Goal: Task Accomplishment & Management: Manage account settings

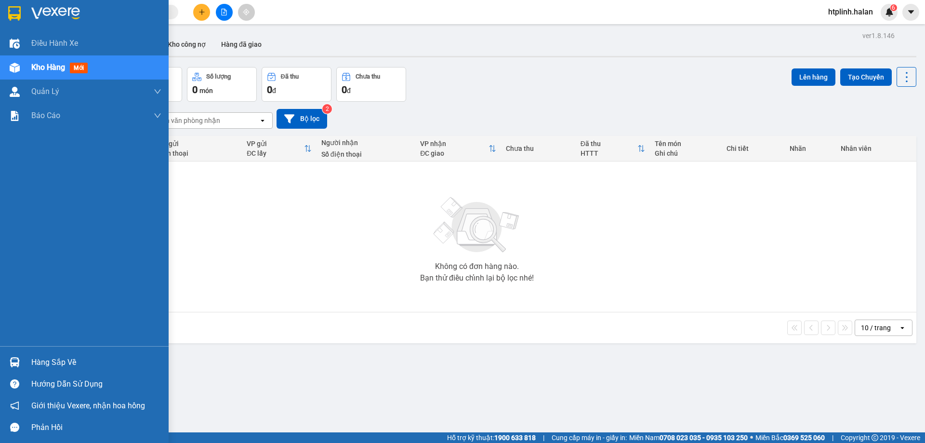
drag, startPoint x: 20, startPoint y: 355, endPoint x: 169, endPoint y: 349, distance: 149.5
click at [21, 354] on div at bounding box center [14, 362] width 17 height 17
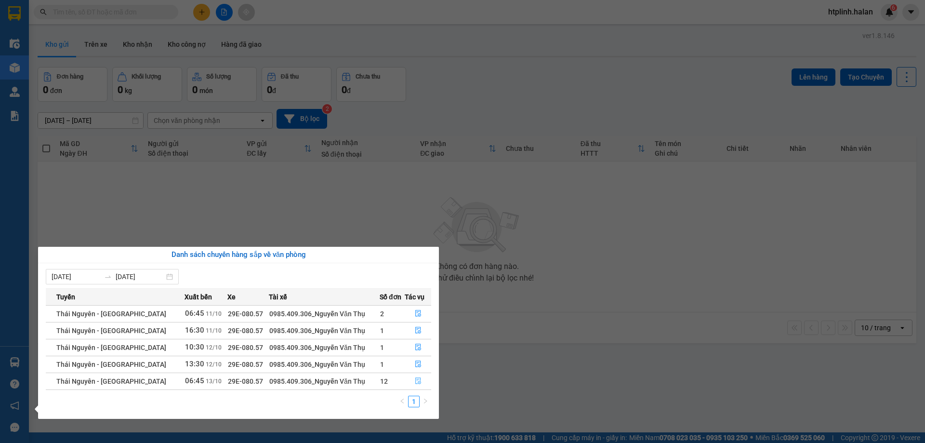
click at [423, 382] on button "button" at bounding box center [418, 380] width 26 height 15
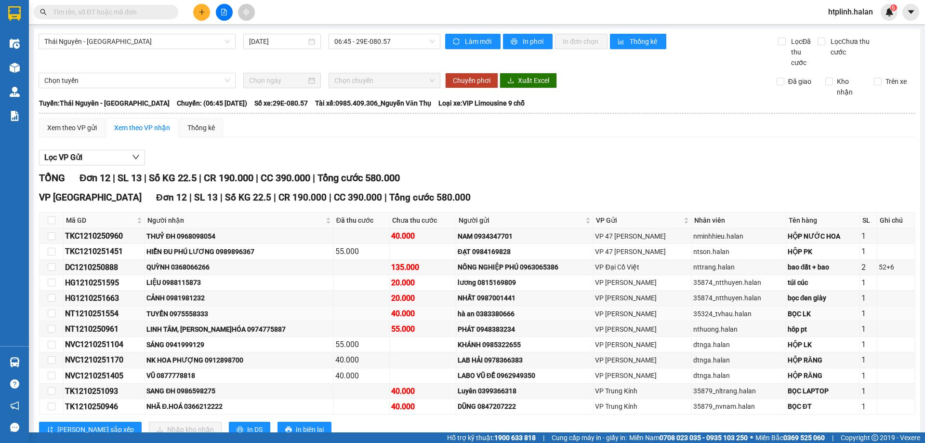
scroll to position [32, 0]
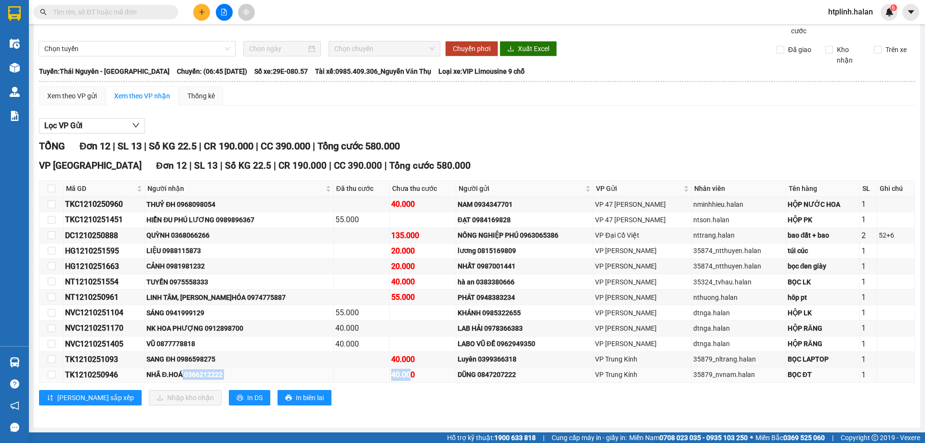
drag, startPoint x: 193, startPoint y: 373, endPoint x: 389, endPoint y: 373, distance: 196.6
click at [389, 373] on tr "TK1210250946 NHÃ Đ.HOÁ 0366212222 40.000 DŨNG 0847207222 VP Trung Kính 35879_nv…" at bounding box center [478, 374] width 876 height 15
click at [391, 373] on div "40.000" at bounding box center [422, 375] width 63 height 12
click at [216, 370] on div "NHÃ Đ.HOÁ 0366212222" at bounding box center [239, 374] width 185 height 11
click at [217, 372] on div "NHÃ Đ.HOÁ 0366212222" at bounding box center [239, 374] width 185 height 11
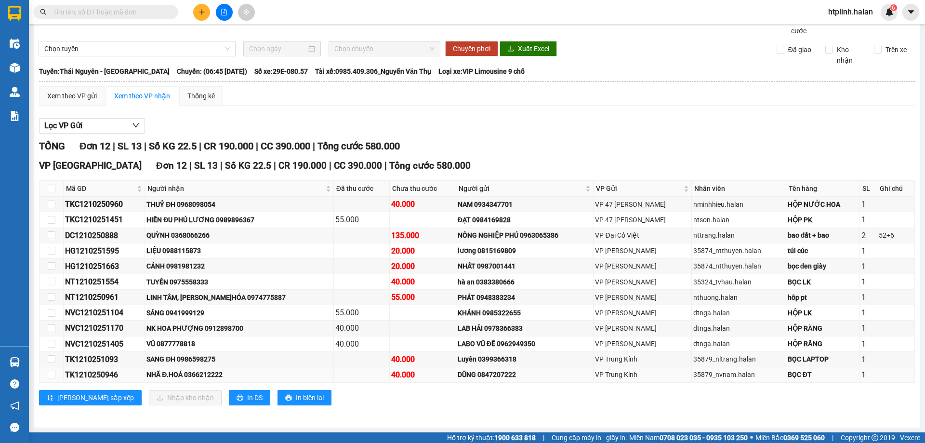
click at [219, 372] on div "NHÃ Đ.HOÁ 0366212222" at bounding box center [239, 374] width 185 height 11
copy div "0366212222"
click at [105, 14] on input "text" at bounding box center [110, 12] width 114 height 11
paste input "0366212222"
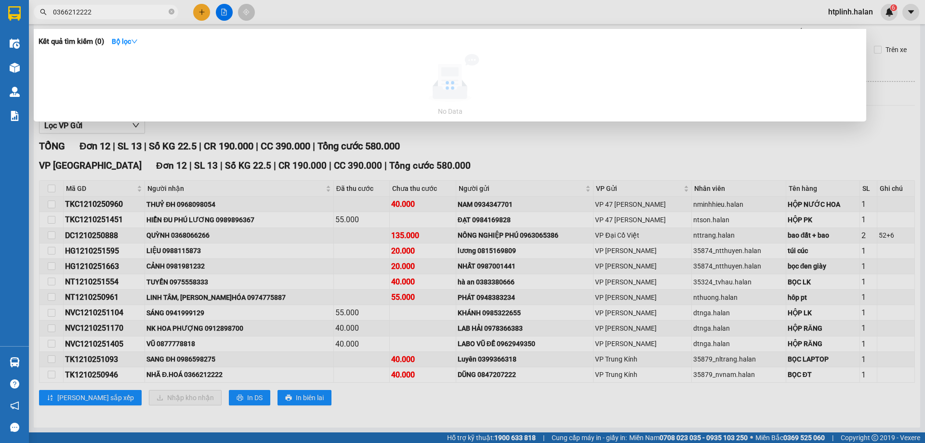
type input "0366212222"
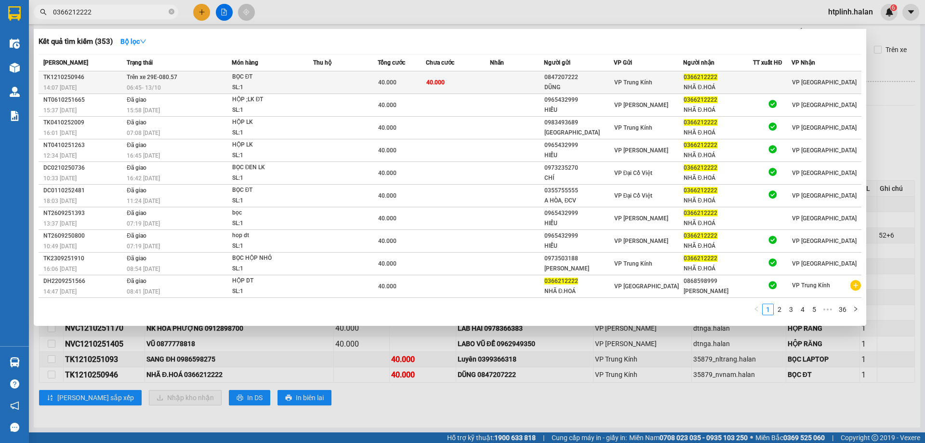
click at [355, 81] on td at bounding box center [345, 82] width 65 height 23
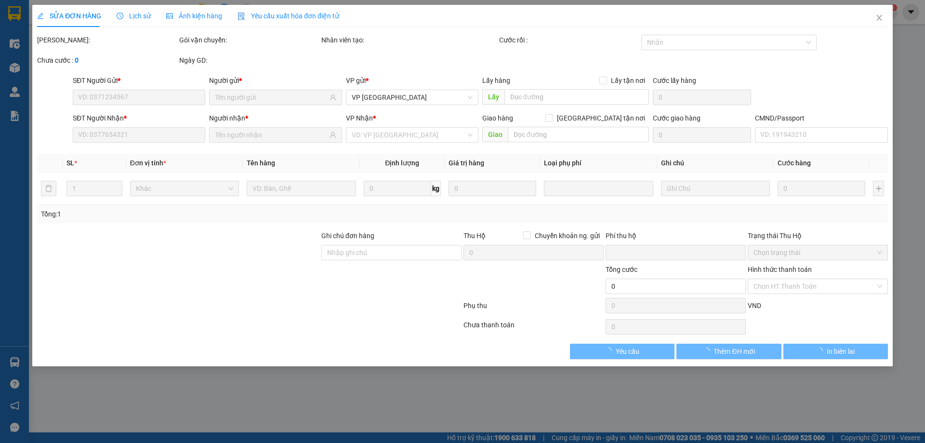
drag, startPoint x: 146, startPoint y: 14, endPoint x: 132, endPoint y: 13, distance: 14.0
click at [138, 14] on span "Lịch sử" at bounding box center [134, 16] width 34 height 8
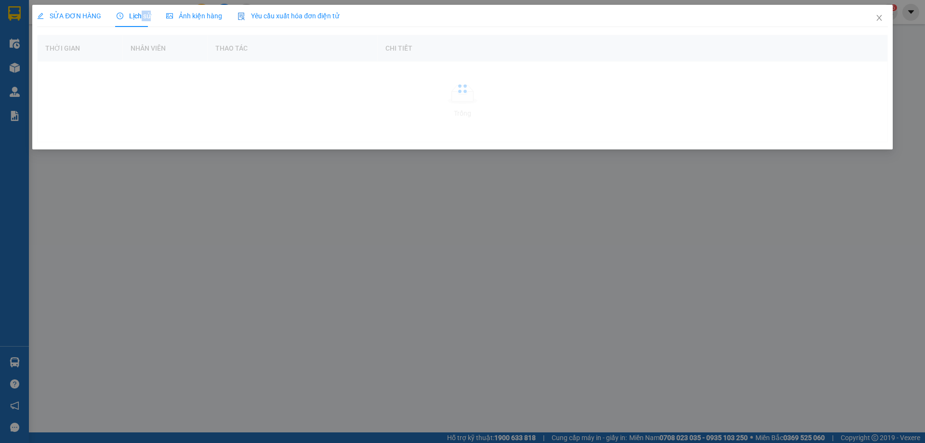
click at [132, 13] on span "Lịch sử" at bounding box center [134, 16] width 34 height 8
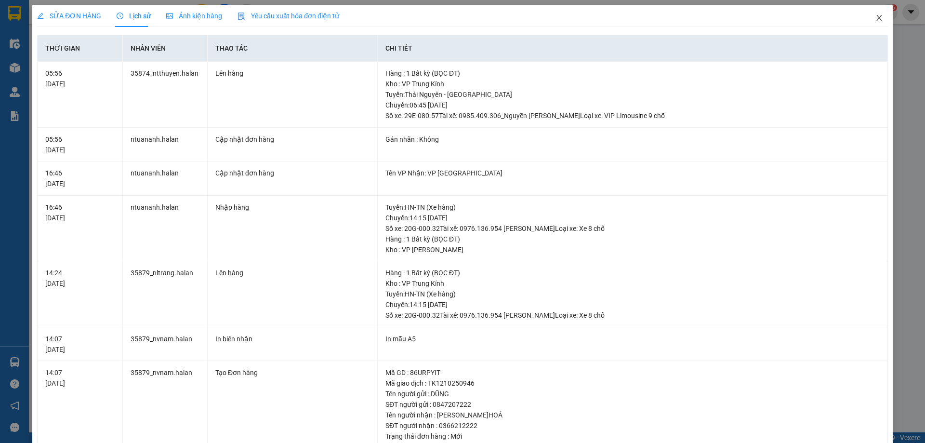
click at [877, 21] on span "Close" at bounding box center [879, 18] width 27 height 27
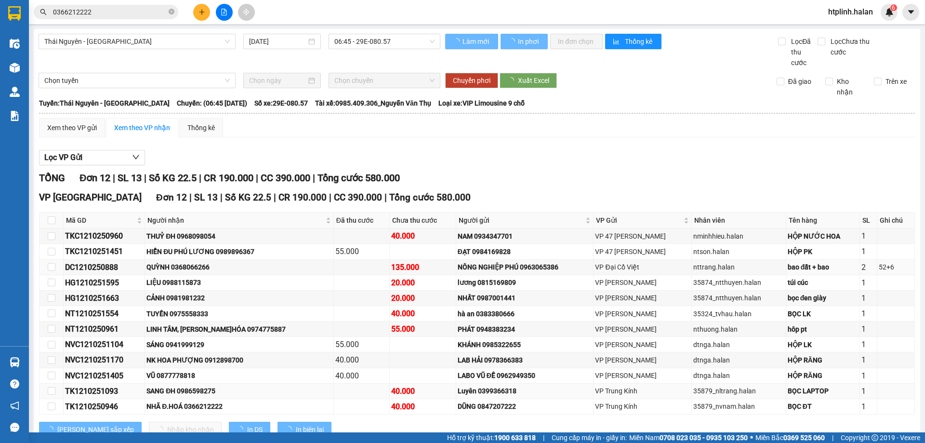
scroll to position [32, 0]
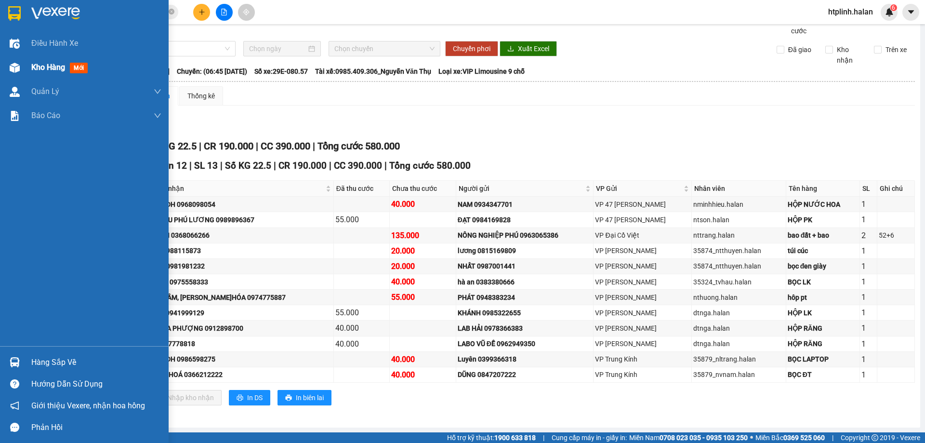
click at [26, 71] on div "Kho hàng mới" at bounding box center [84, 67] width 169 height 24
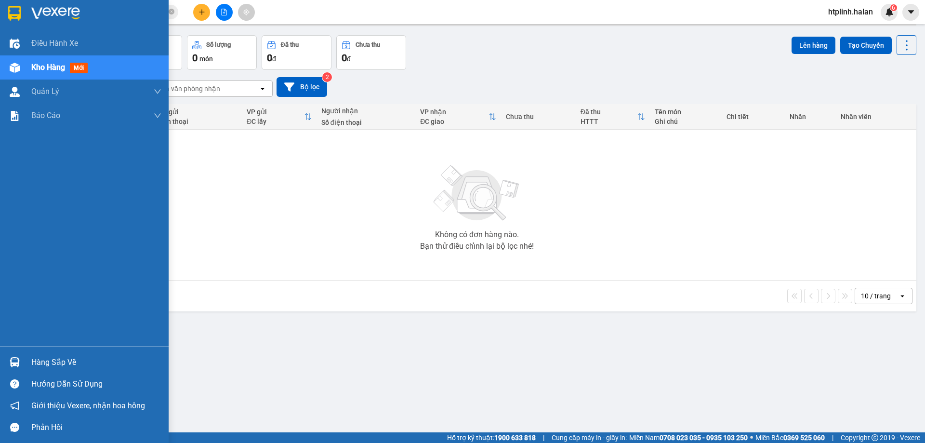
click at [12, 361] on img at bounding box center [15, 362] width 10 height 10
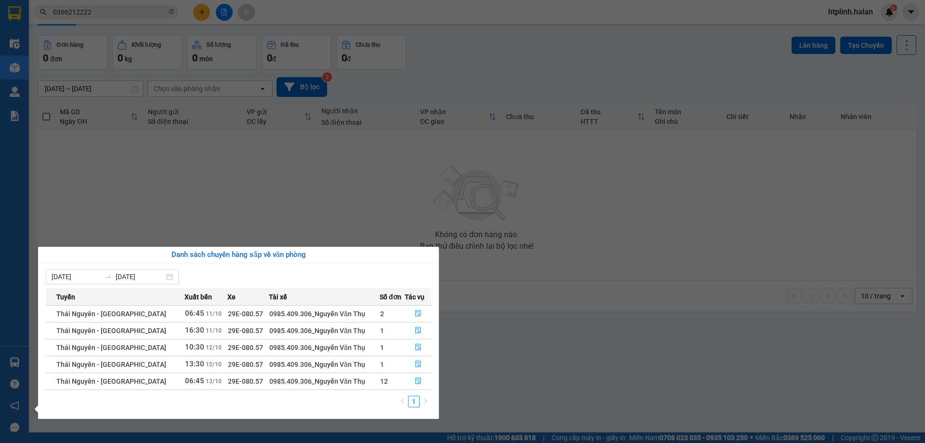
click at [594, 270] on section "Kết quả tìm kiếm ( 353 ) Bộ lọc Mã ĐH Trạng thái Món hàng Thu hộ Tổng cước Chưa…" at bounding box center [462, 221] width 925 height 443
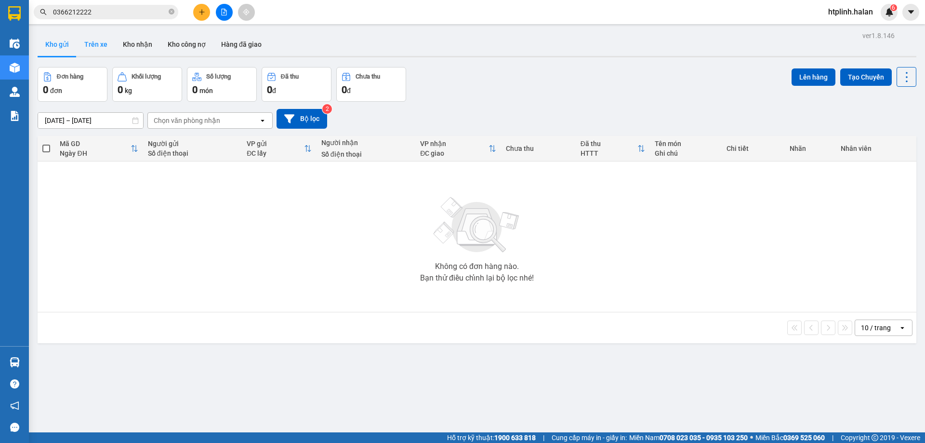
click at [93, 46] on button "Trên xe" at bounding box center [96, 44] width 39 height 23
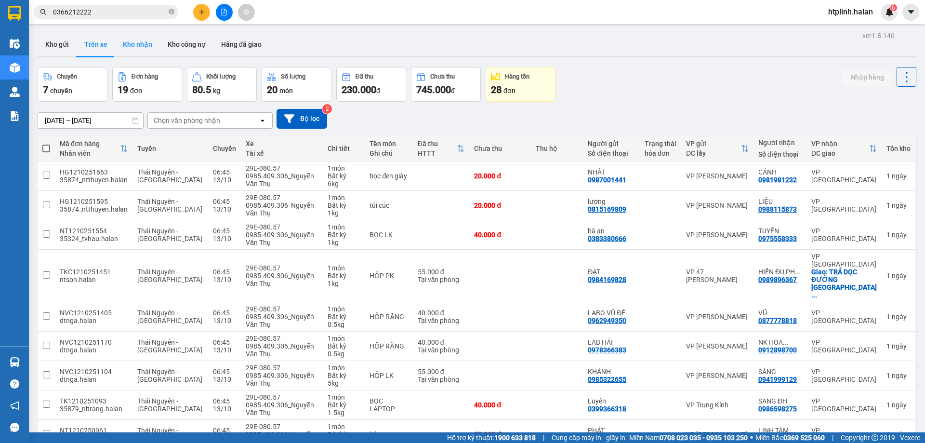
click at [132, 48] on button "Kho nhận" at bounding box center [137, 44] width 45 height 23
type input "[DATE] – [DATE]"
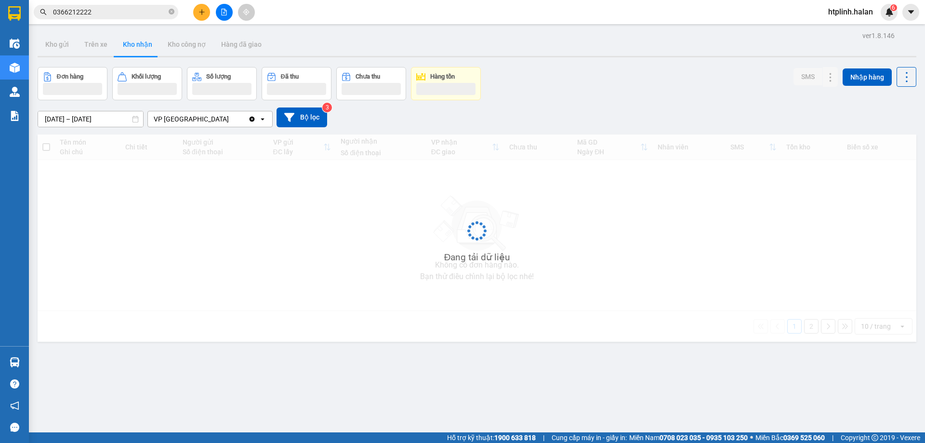
scroll to position [44, 0]
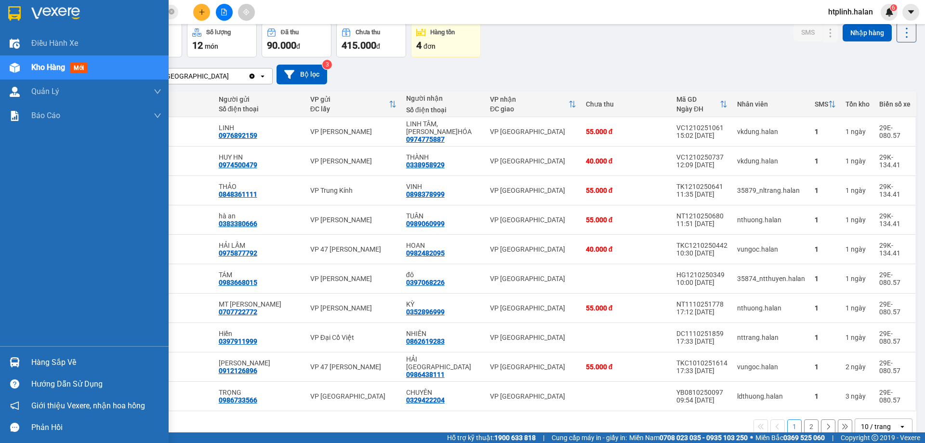
click at [90, 358] on div "Hàng sắp về" at bounding box center [96, 362] width 130 height 14
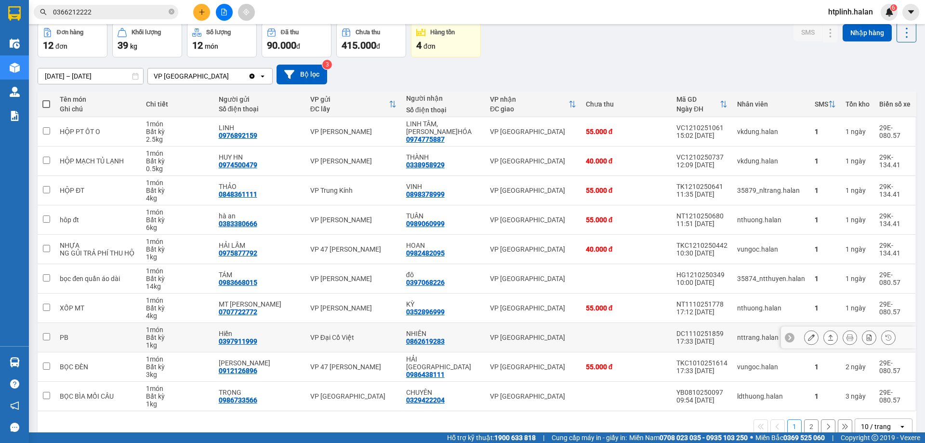
click at [560, 329] on section "Kết quả tìm kiếm ( 353 ) Bộ lọc Mã ĐH Trạng thái Món hàng Thu hộ Tổng cước Chưa…" at bounding box center [462, 221] width 925 height 443
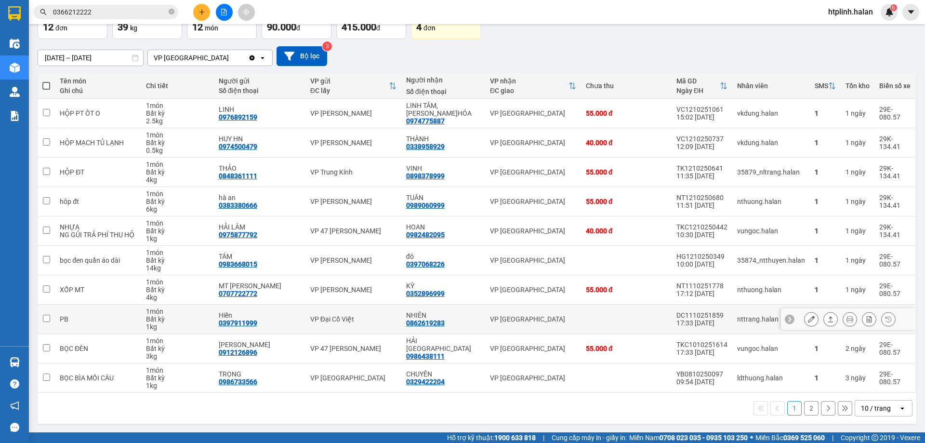
scroll to position [14, 0]
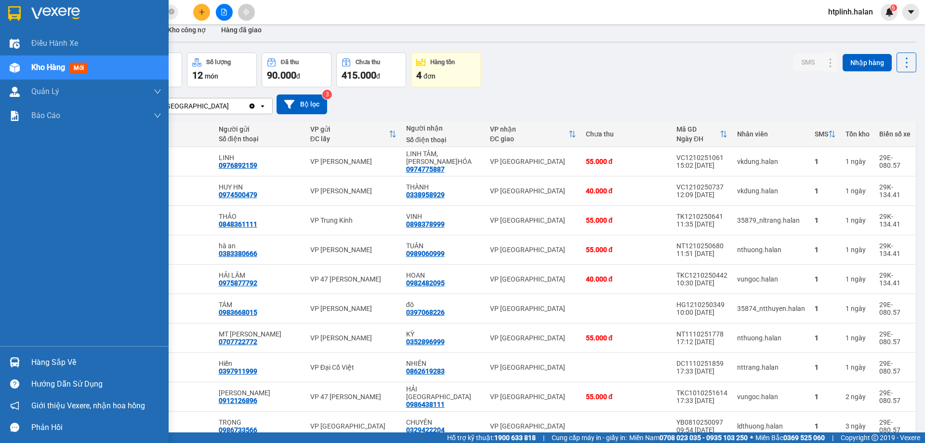
drag, startPoint x: 30, startPoint y: 360, endPoint x: 39, endPoint y: 366, distance: 10.3
click at [31, 360] on div "Hàng sắp về" at bounding box center [84, 362] width 169 height 22
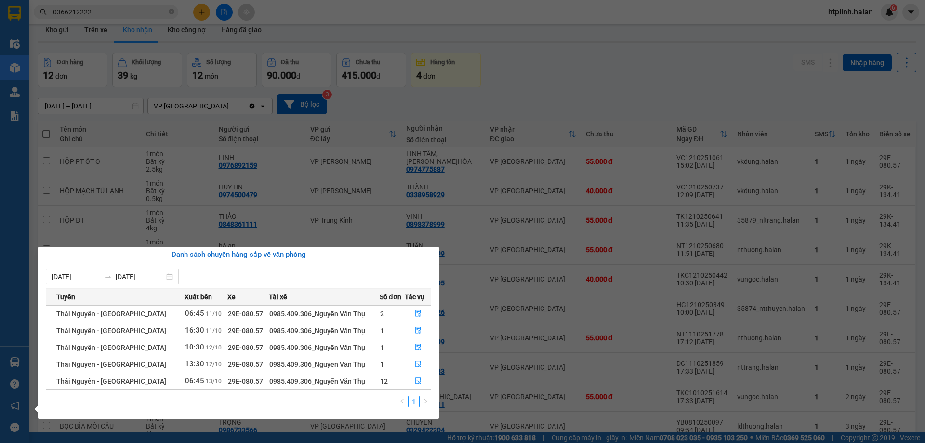
click at [515, 369] on section "Kết quả tìm kiếm ( 353 ) Bộ lọc Mã ĐH Trạng thái Món hàng Thu hộ Tổng cước Chưa…" at bounding box center [462, 221] width 925 height 443
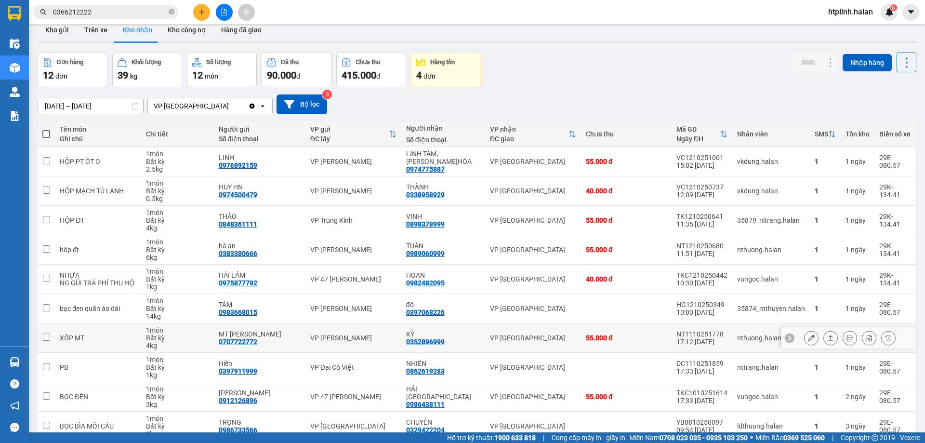
scroll to position [0, 0]
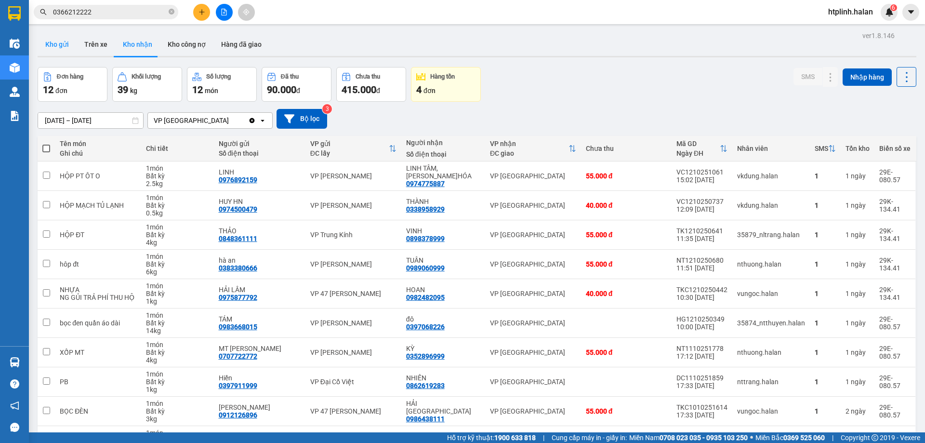
click at [52, 36] on button "Kho gửi" at bounding box center [57, 44] width 39 height 23
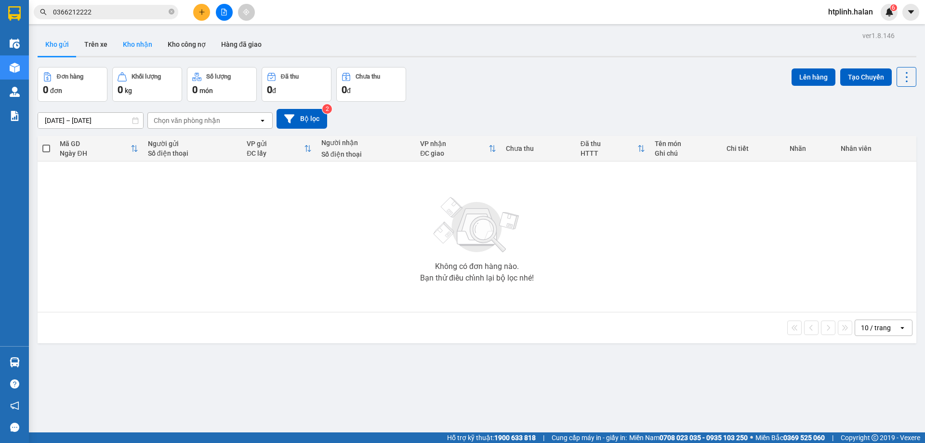
click at [143, 52] on button "Kho nhận" at bounding box center [137, 44] width 45 height 23
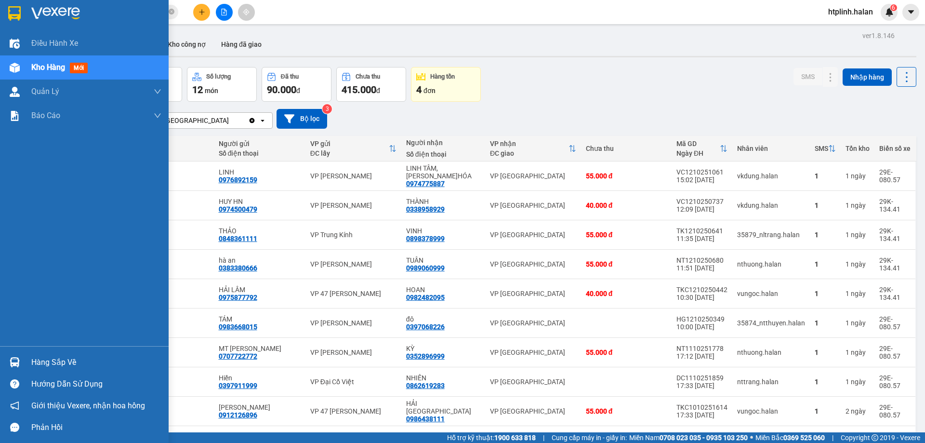
click at [0, 369] on div "Hàng sắp về" at bounding box center [84, 362] width 169 height 22
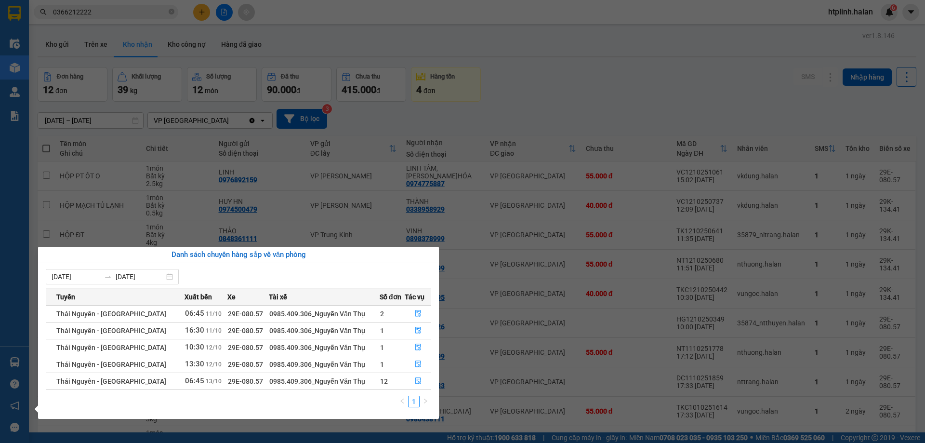
click at [366, 184] on section "Kết quả tìm kiếm ( 353 ) Bộ lọc Mã ĐH Trạng thái Món hàng Thu hộ Tổng cước Chưa…" at bounding box center [462, 221] width 925 height 443
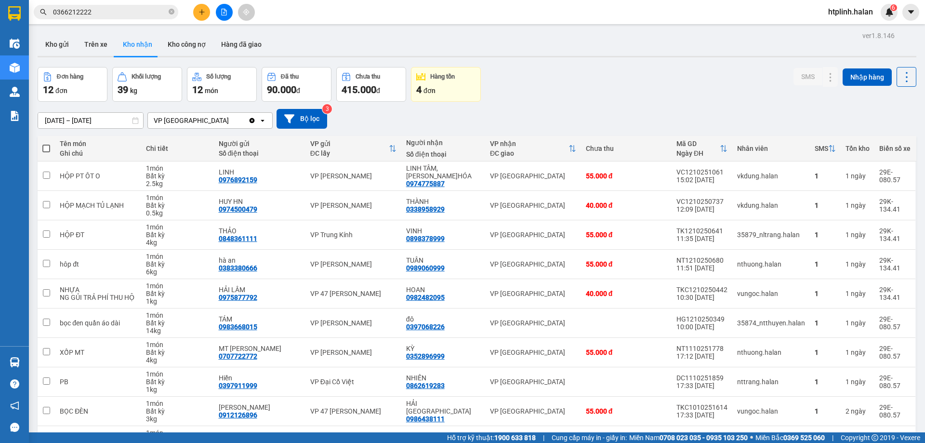
scroll to position [63, 0]
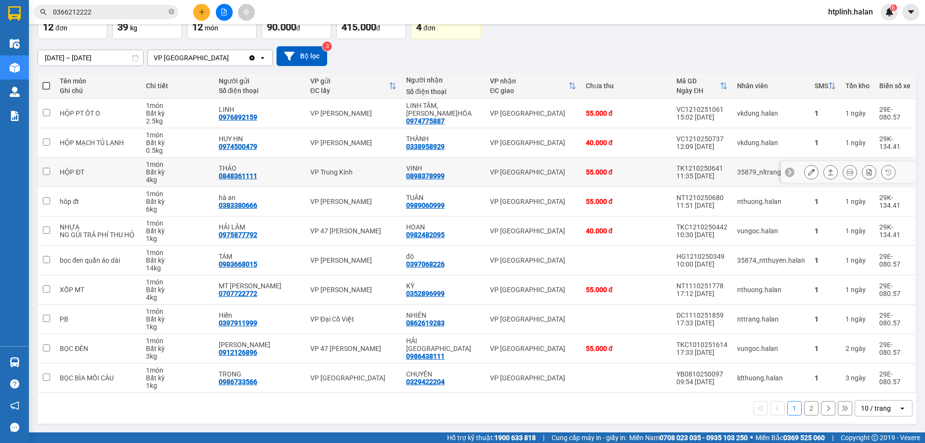
click at [827, 172] on icon at bounding box center [830, 172] width 7 height 7
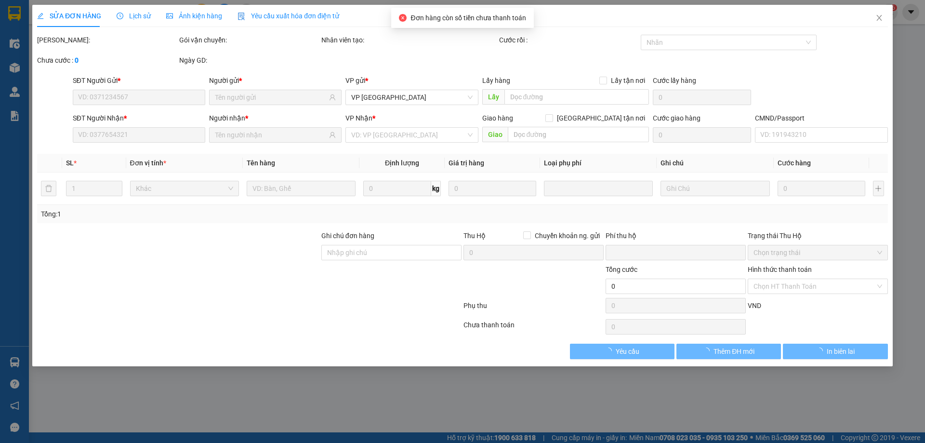
type input "0848361111"
type input "THẢO"
type input "0898378999"
type input "VINH"
type input "0"
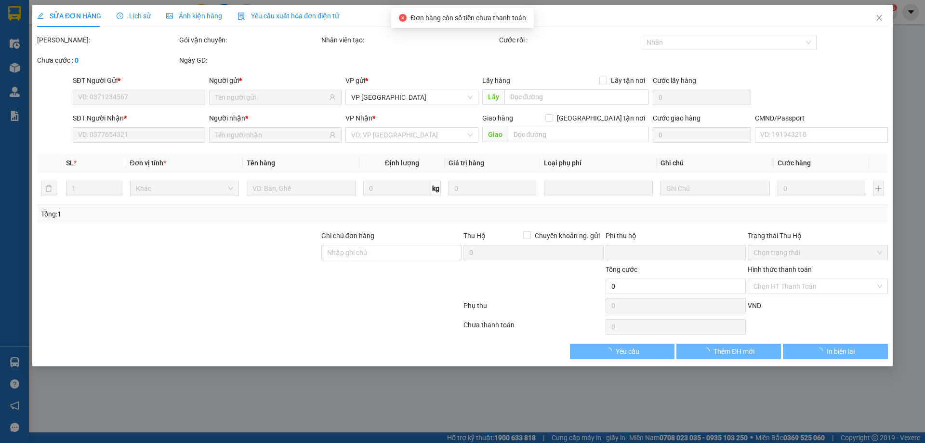
type input "55.000"
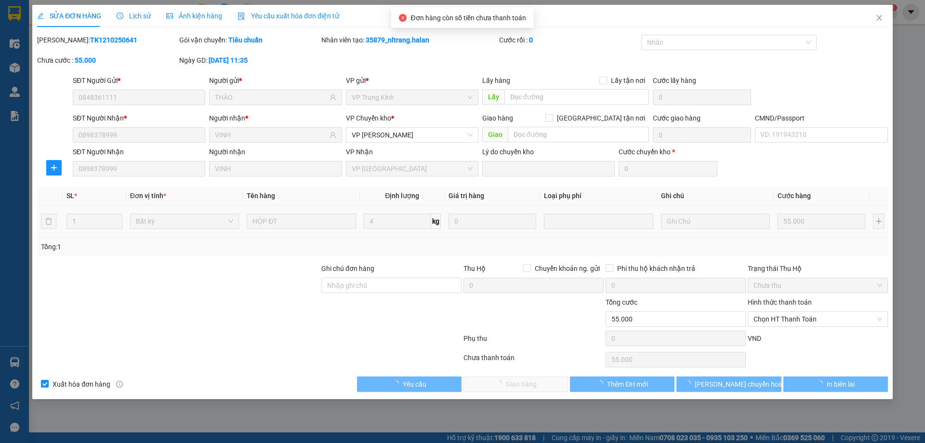
click at [773, 309] on div "Hình thức thanh toán" at bounding box center [818, 304] width 140 height 14
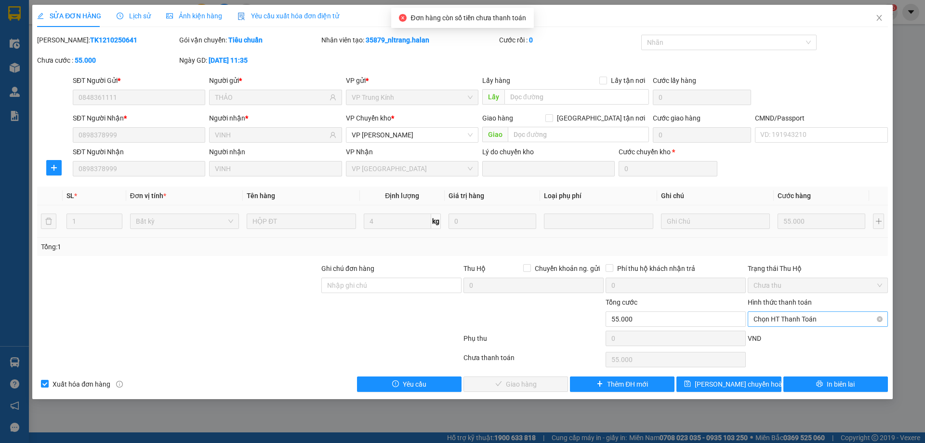
click at [778, 324] on span "Chọn HT Thanh Toán" at bounding box center [818, 319] width 129 height 14
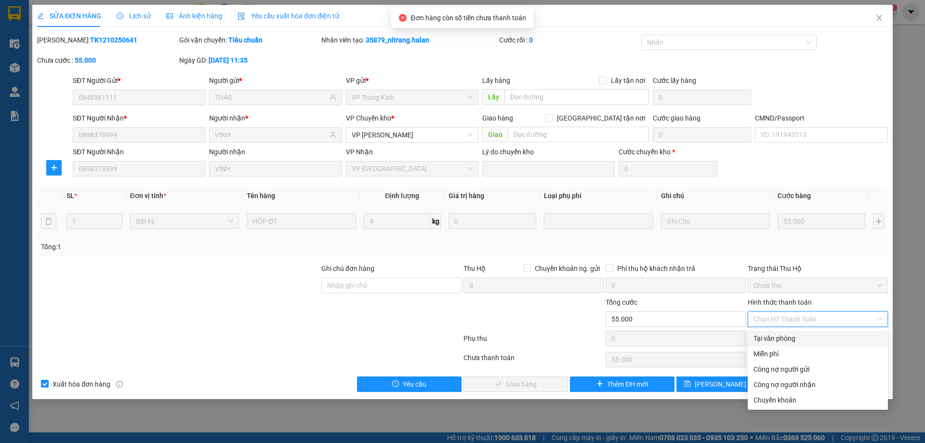
drag, startPoint x: 781, startPoint y: 337, endPoint x: 747, endPoint y: 341, distance: 34.0
click at [778, 337] on div "Tại văn phòng" at bounding box center [818, 338] width 129 height 11
type input "0"
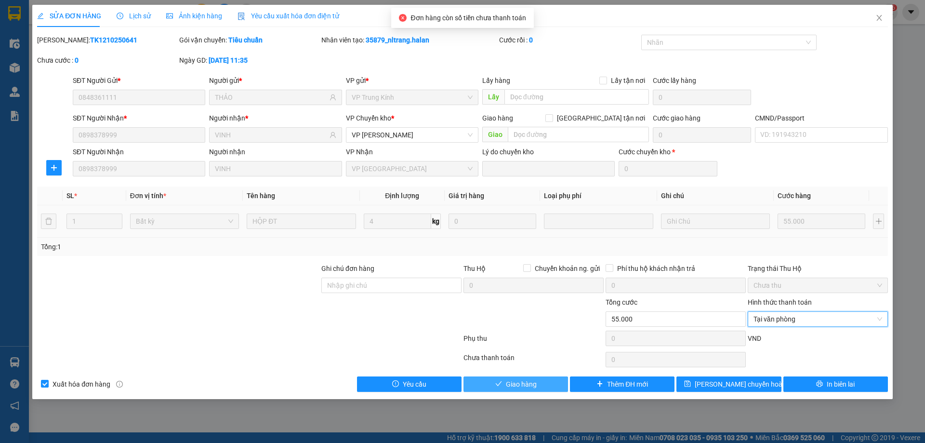
drag, startPoint x: 540, startPoint y: 381, endPoint x: 563, endPoint y: 373, distance: 24.7
click at [542, 381] on button "Giao hàng" at bounding box center [516, 383] width 105 height 15
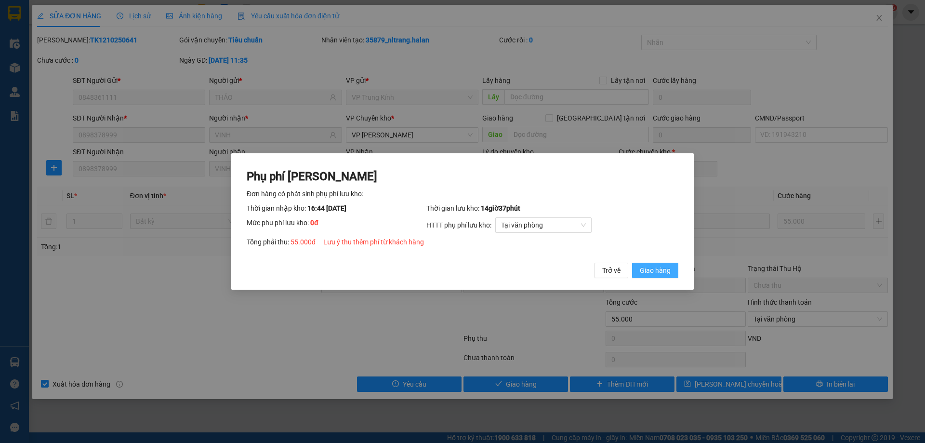
click at [668, 269] on span "Giao hàng" at bounding box center [655, 270] width 31 height 11
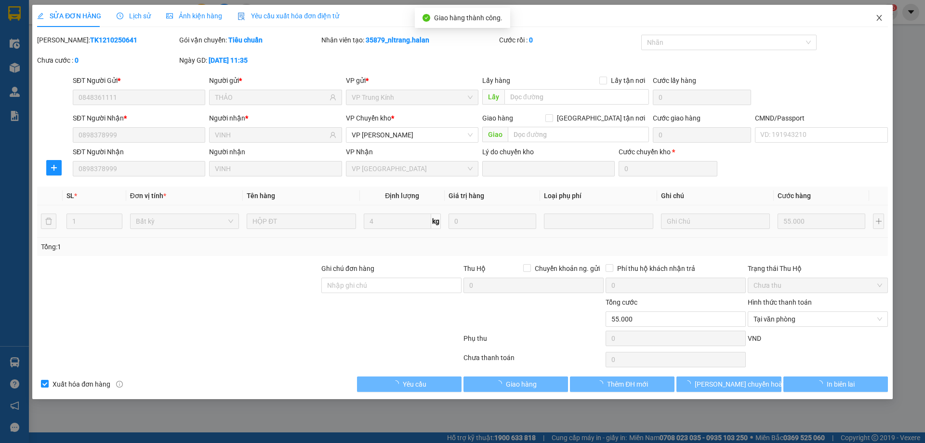
click at [875, 13] on span "Close" at bounding box center [879, 18] width 27 height 27
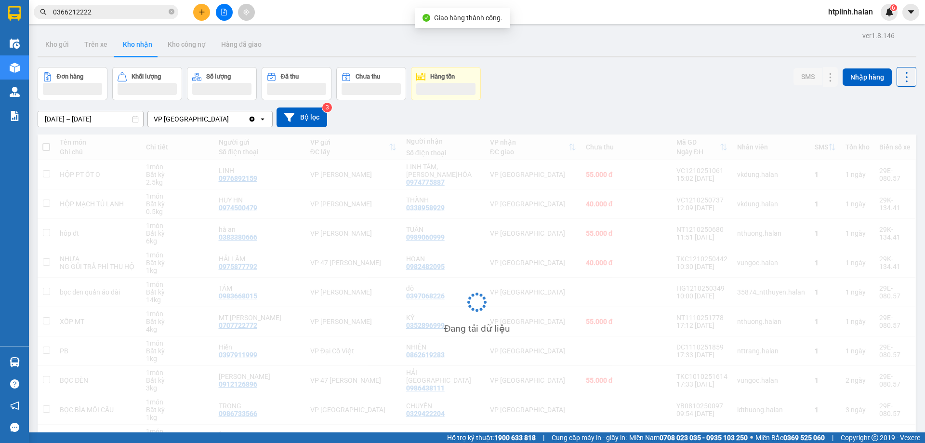
scroll to position [61, 0]
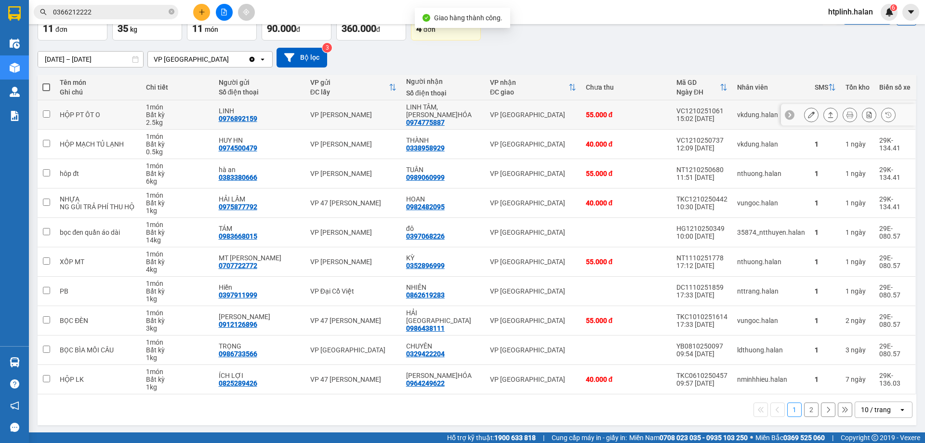
click at [827, 116] on icon at bounding box center [830, 114] width 7 height 7
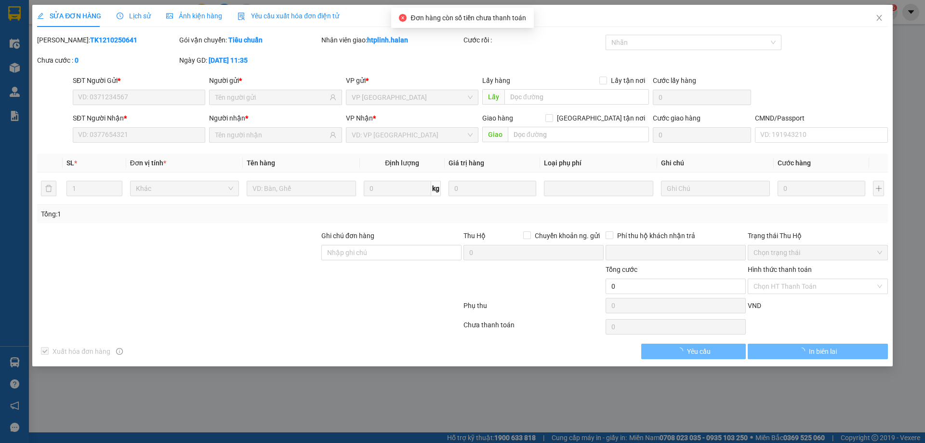
type input "0976892159"
type input "LINH"
type input "0974775887"
type input "LINH TÂM, [PERSON_NAME]HÓA"
type input "0"
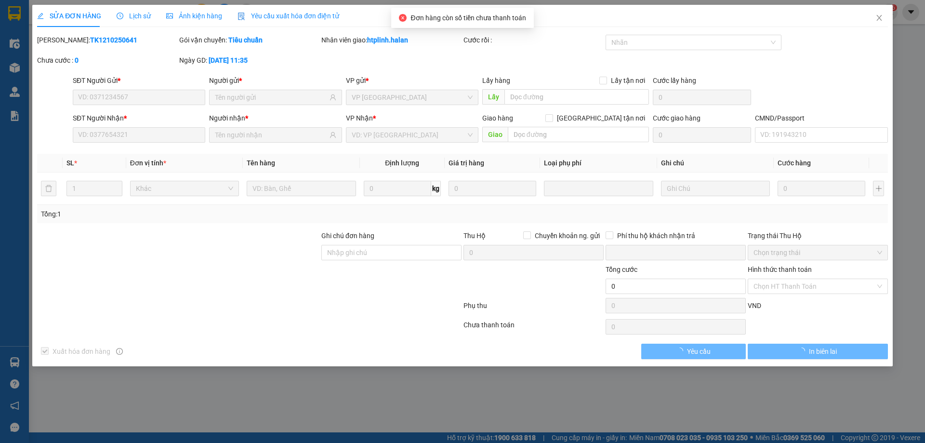
type input "55.000"
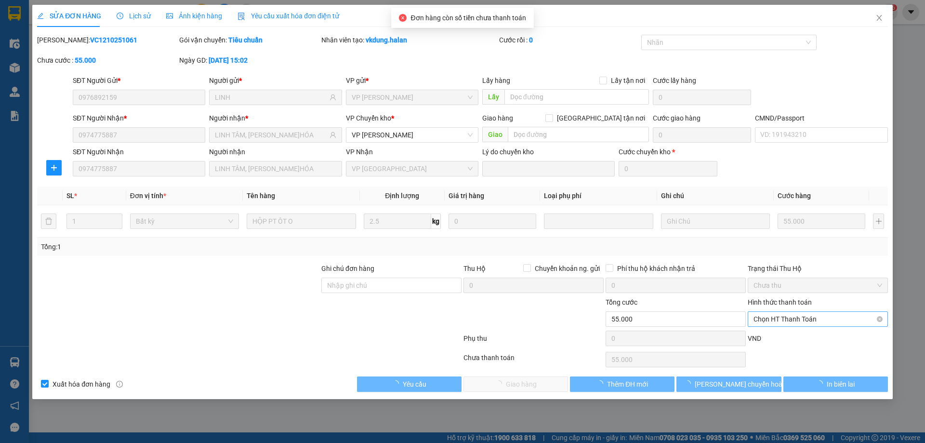
click at [778, 317] on span "Chọn HT Thanh Toán" at bounding box center [818, 319] width 129 height 14
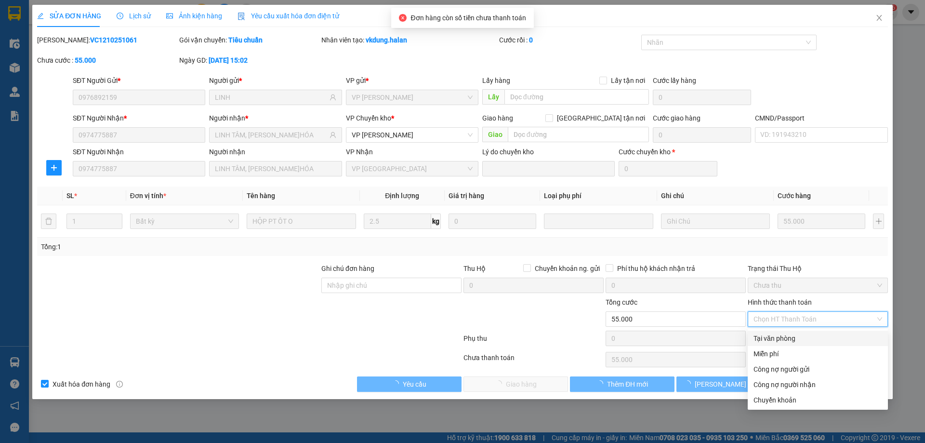
click at [779, 337] on div "Tại văn phòng" at bounding box center [818, 338] width 129 height 11
type input "0"
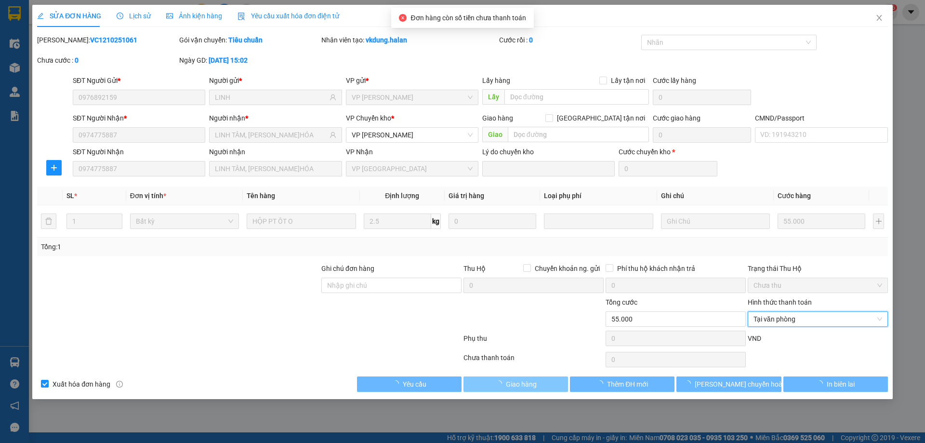
click at [547, 385] on button "Giao hàng" at bounding box center [516, 383] width 105 height 15
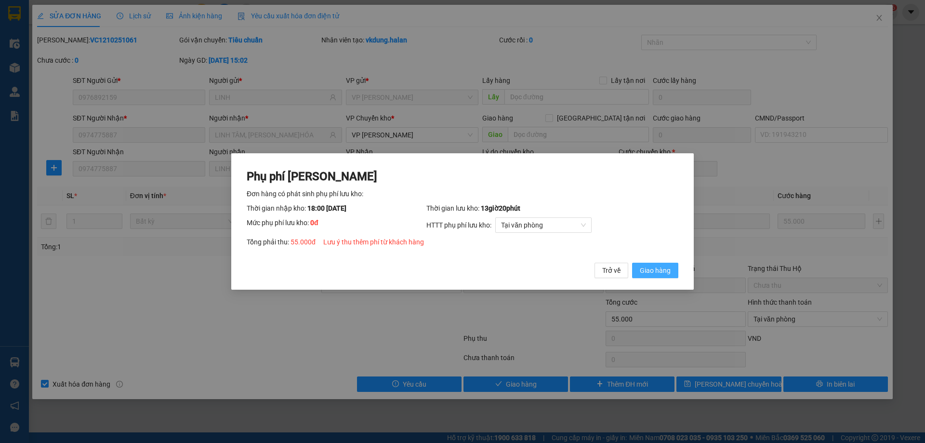
click at [646, 270] on span "Giao hàng" at bounding box center [655, 270] width 31 height 11
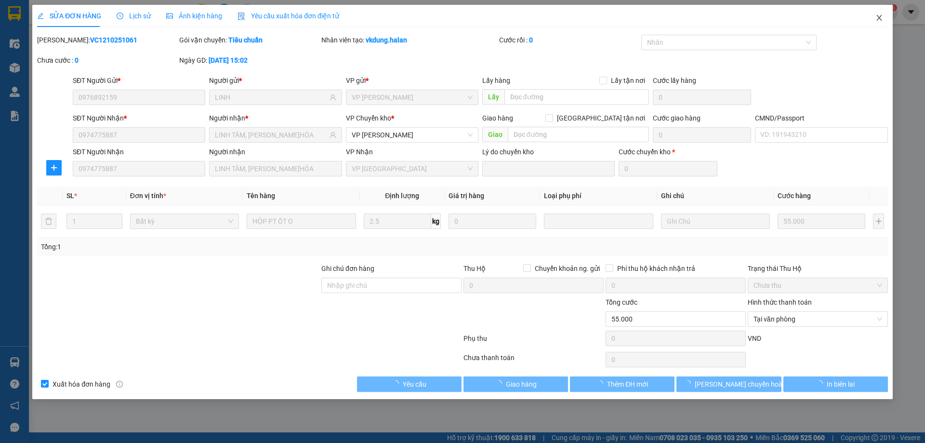
click at [877, 10] on span "Close" at bounding box center [879, 18] width 27 height 27
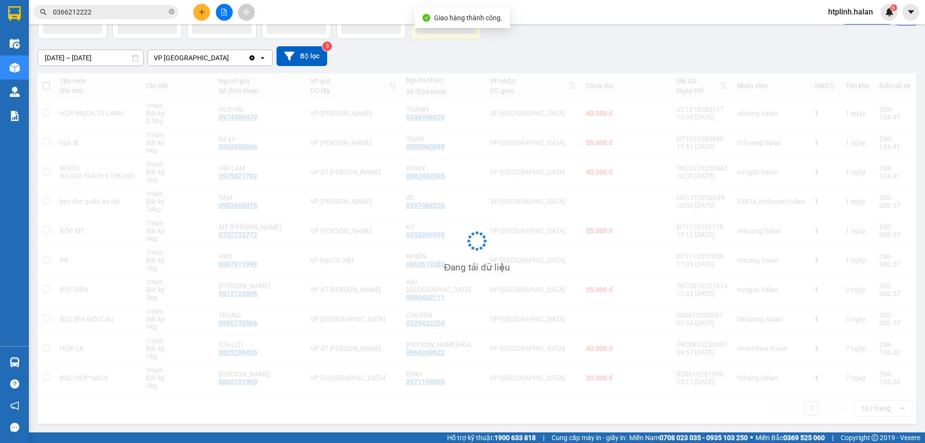
scroll to position [63, 0]
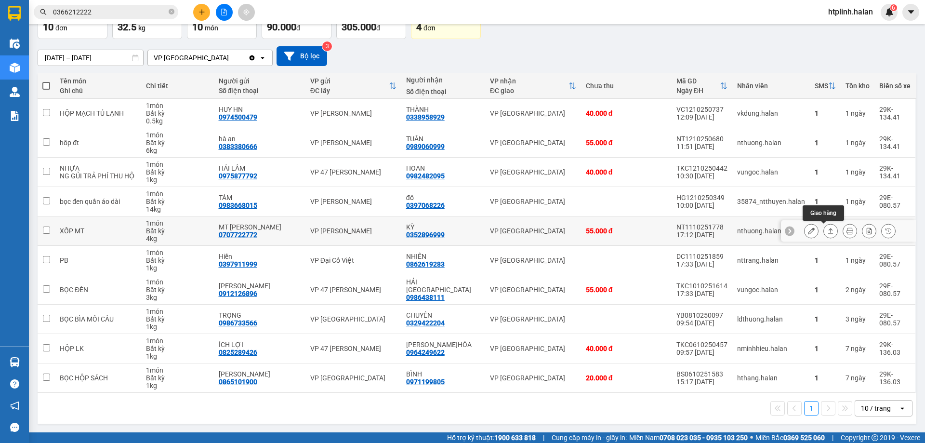
click at [827, 232] on icon at bounding box center [830, 230] width 7 height 7
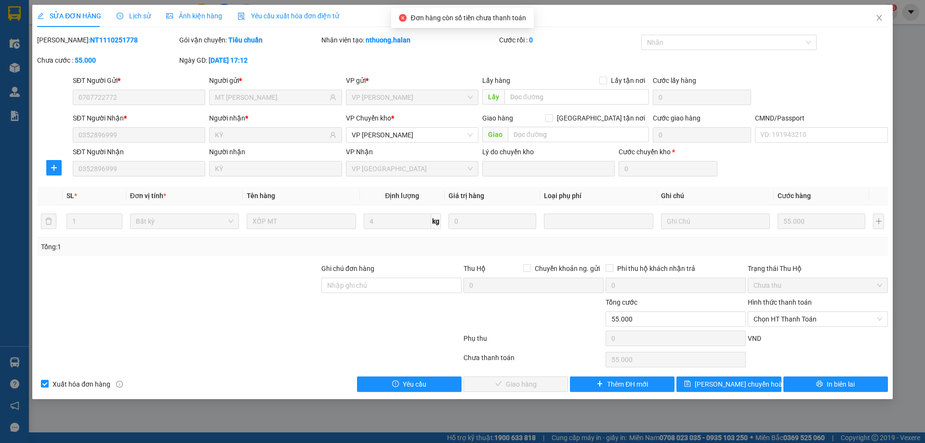
type input "0707722772"
type input "MT LÊ SƠN"
type input "0352896999"
type input "KỲ"
type input "0"
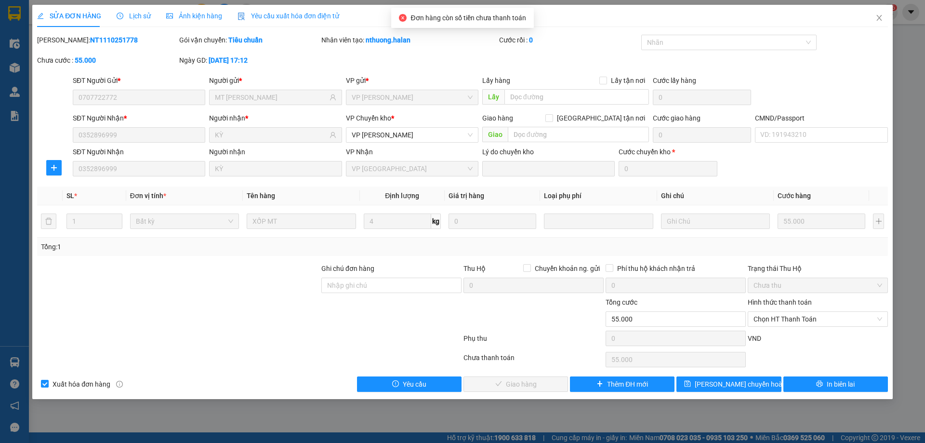
type input "55.000"
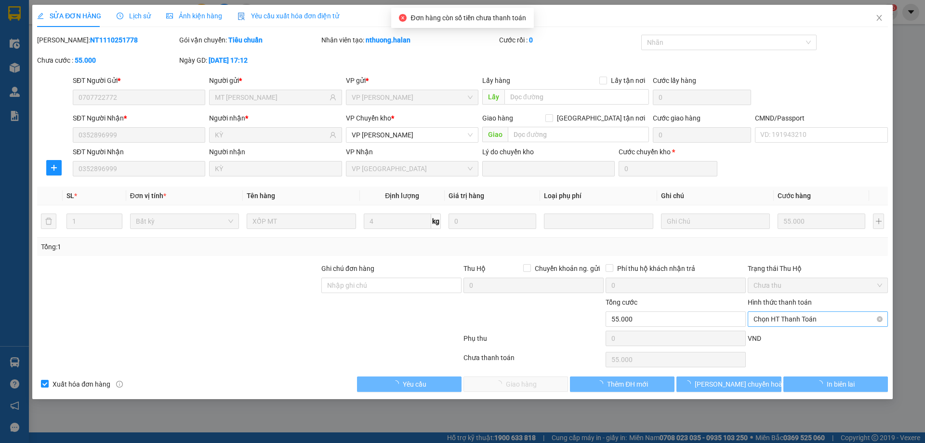
click at [776, 315] on span "Chọn HT Thanh Toán" at bounding box center [818, 319] width 129 height 14
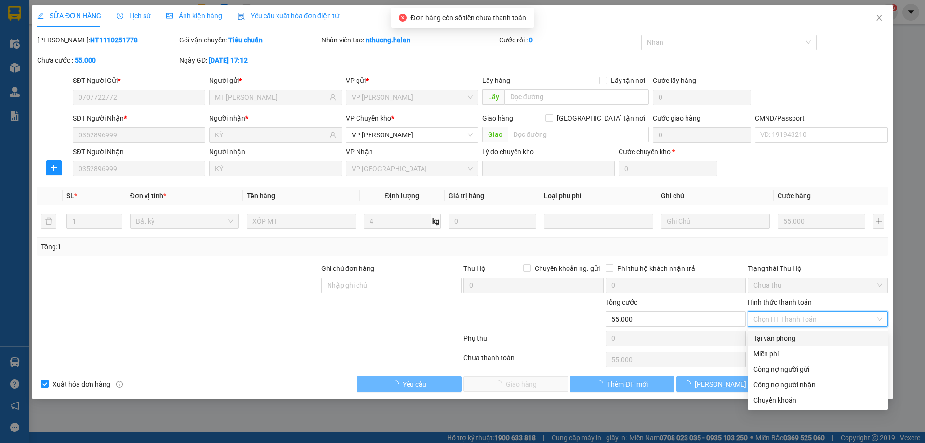
click at [777, 340] on div "Tại văn phòng" at bounding box center [818, 338] width 129 height 11
type input "0"
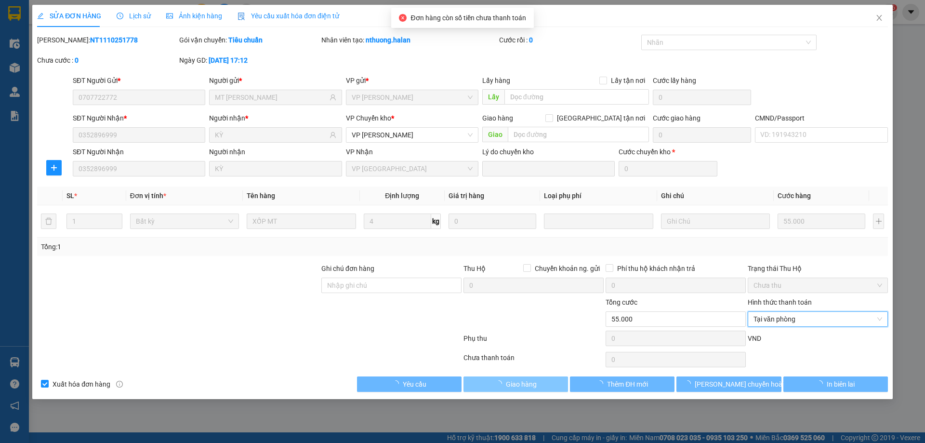
click at [535, 384] on span "Giao hàng" at bounding box center [521, 384] width 31 height 11
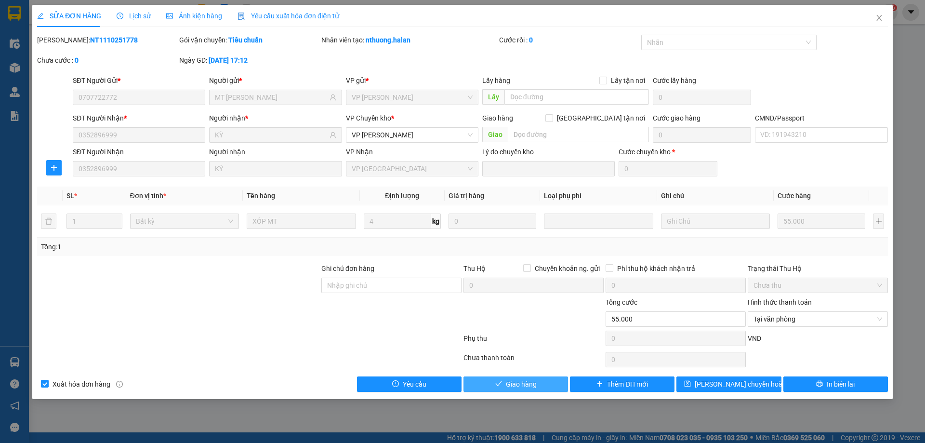
drag, startPoint x: 541, startPoint y: 376, endPoint x: 544, endPoint y: 388, distance: 12.0
click at [543, 388] on div "Total Paid Fee 0 Total UnPaid Fee 55.000 Cash Collection Total Fee Mã ĐH: NT111…" at bounding box center [462, 213] width 851 height 357
drag, startPoint x: 544, startPoint y: 388, endPoint x: 544, endPoint y: 383, distance: 5.3
click at [544, 387] on button "Giao hàng" at bounding box center [516, 383] width 105 height 15
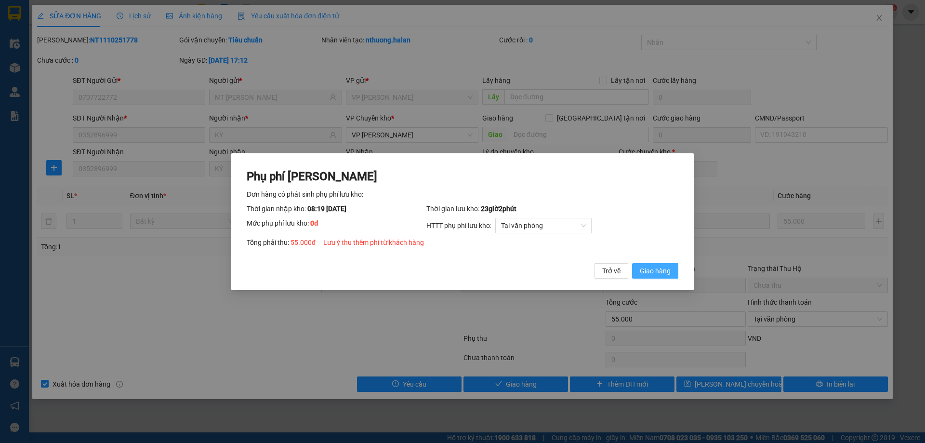
click at [662, 270] on span "Giao hàng" at bounding box center [655, 270] width 31 height 11
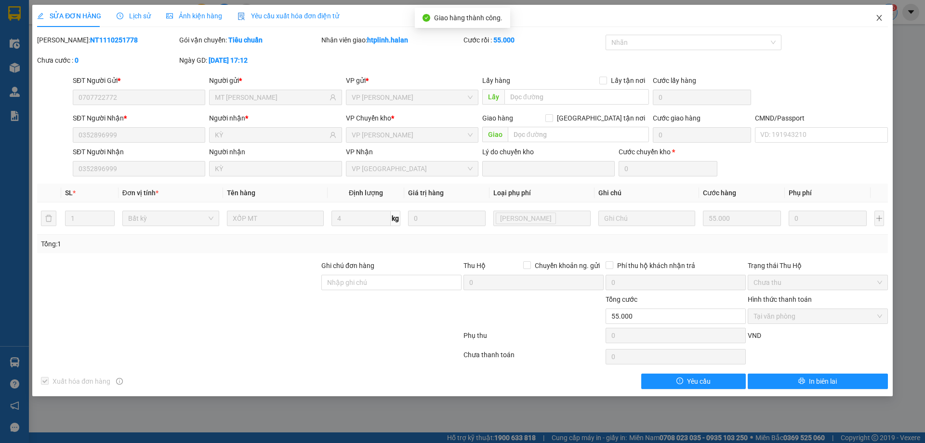
click at [883, 11] on span "Close" at bounding box center [879, 18] width 27 height 27
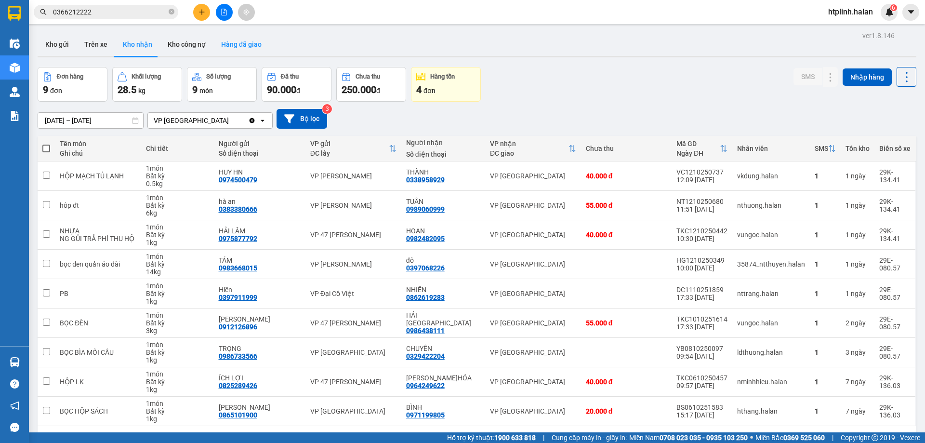
click at [253, 48] on button "Hàng đã giao" at bounding box center [241, 44] width 56 height 23
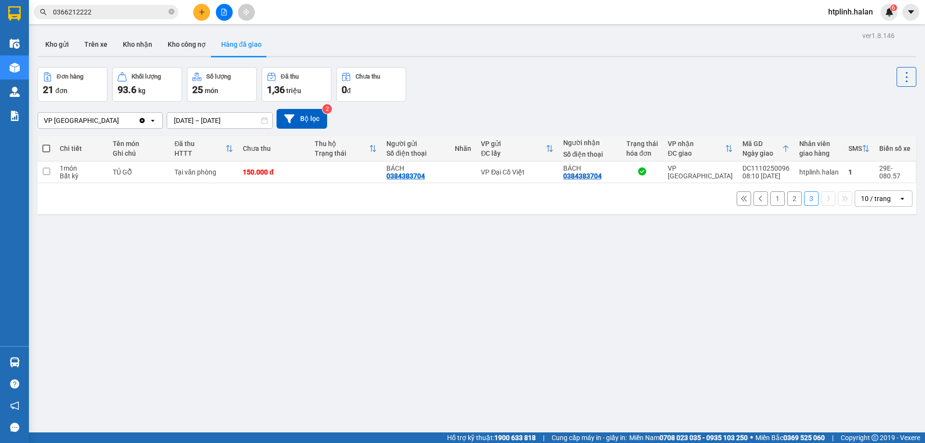
click at [207, 120] on input "12/10/2025 – 12/10/2025" at bounding box center [219, 120] width 105 height 15
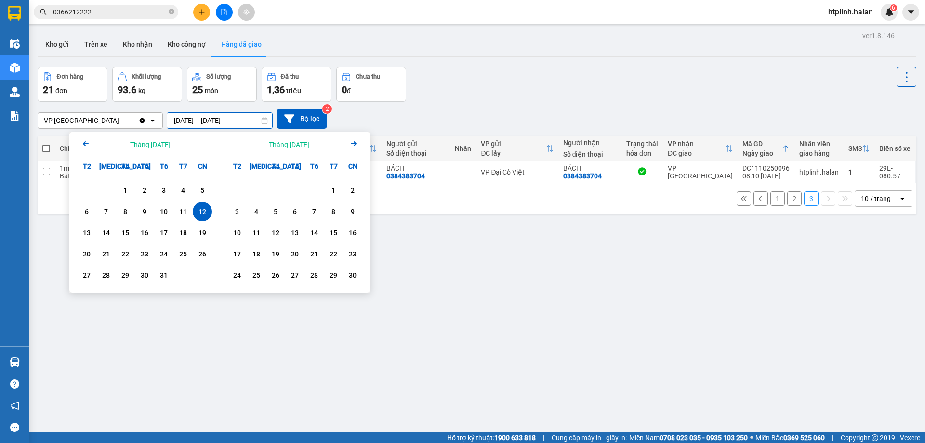
click at [200, 207] on div "12" at bounding box center [202, 212] width 13 height 12
type input "12/10/2025 – 12/10/2025"
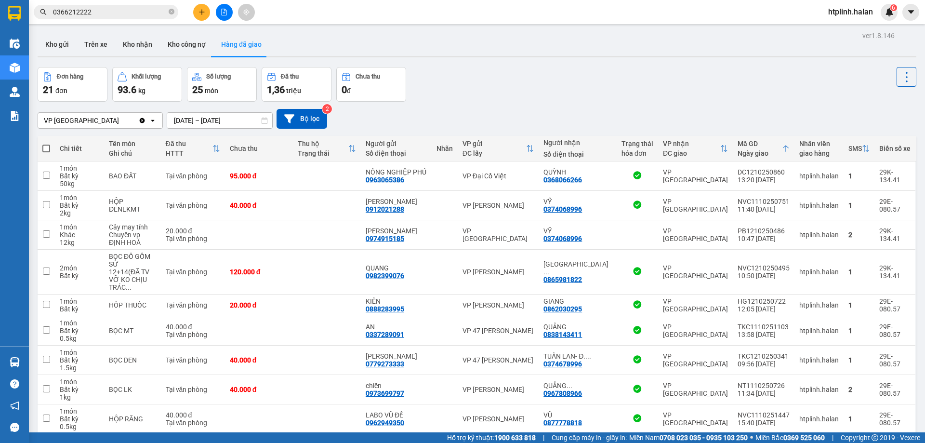
click at [142, 27] on main "ver 1.8.146 Kho gửi Trên xe Kho nhận Kho công nợ Hàng đã giao Đơn hàng 21 đơn K…" at bounding box center [462, 216] width 925 height 432
click at [142, 42] on button "Kho nhận" at bounding box center [137, 44] width 45 height 23
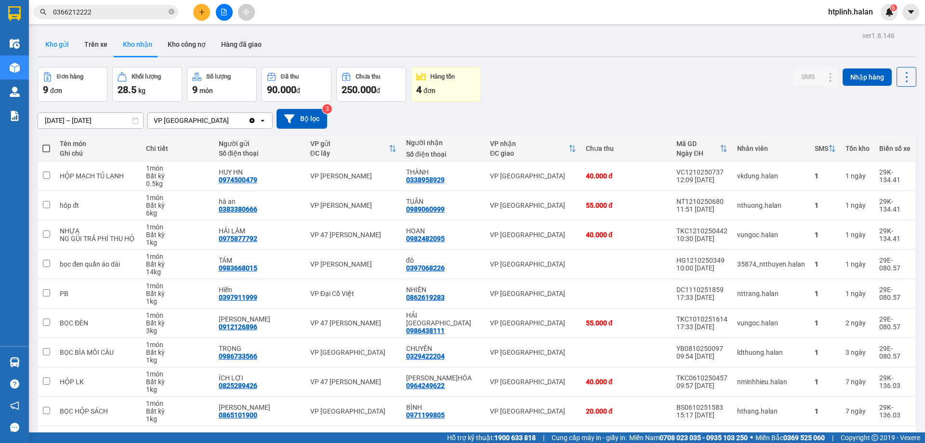
click at [55, 43] on button "Kho gửi" at bounding box center [57, 44] width 39 height 23
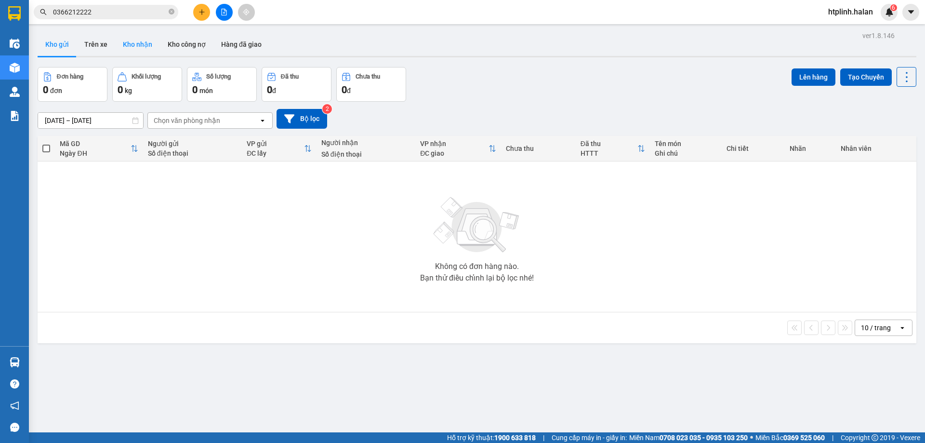
click at [139, 51] on button "Kho nhận" at bounding box center [137, 44] width 45 height 23
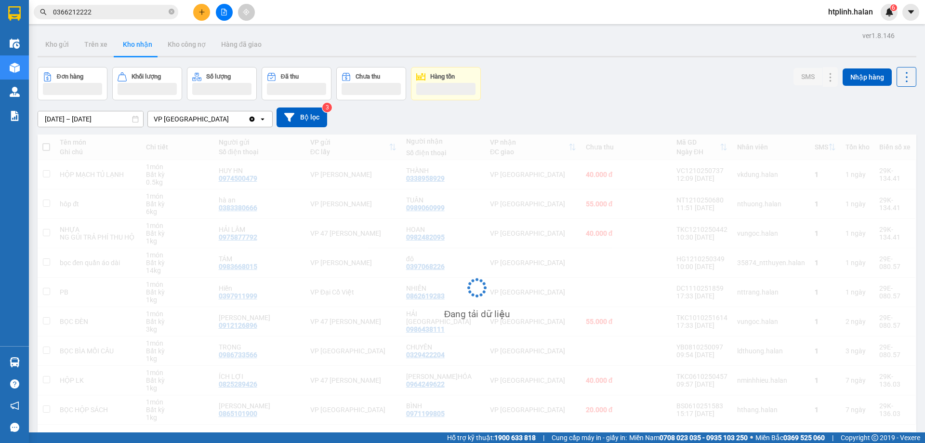
scroll to position [44, 0]
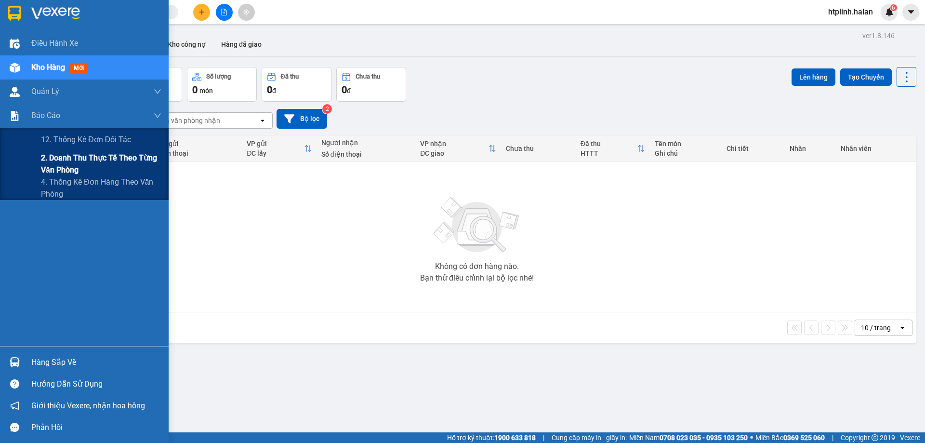
click at [100, 165] on span "2. Doanh thu thực tế theo từng văn phòng" at bounding box center [101, 164] width 120 height 24
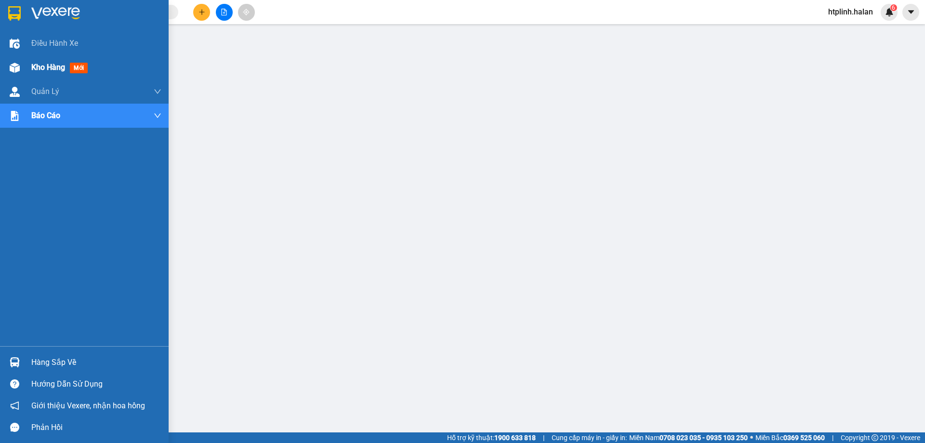
click at [3, 79] on div "Kho hàng mới" at bounding box center [84, 67] width 169 height 24
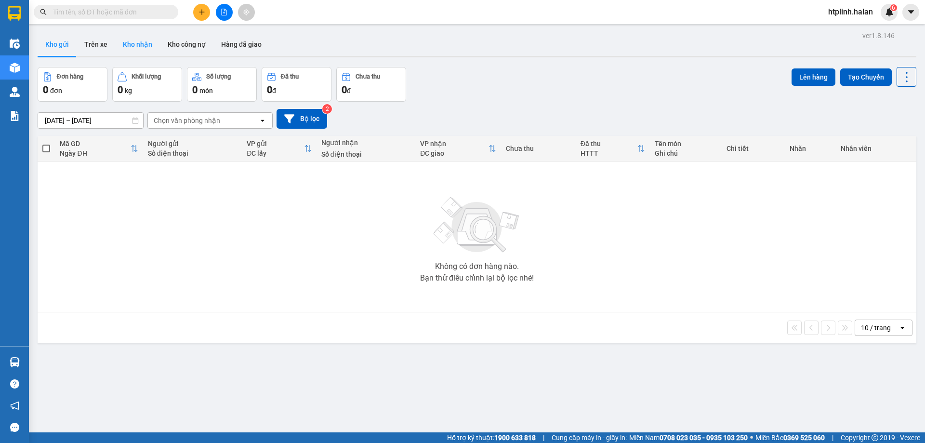
click at [153, 40] on button "Kho nhận" at bounding box center [137, 44] width 45 height 23
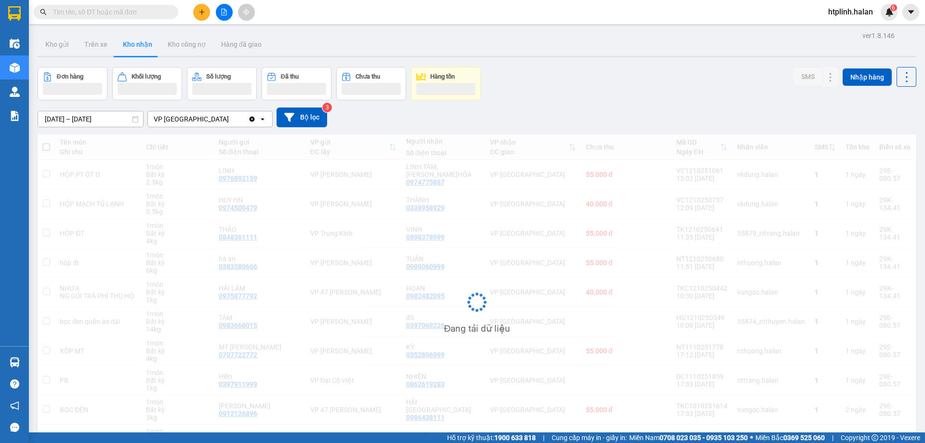
scroll to position [61, 0]
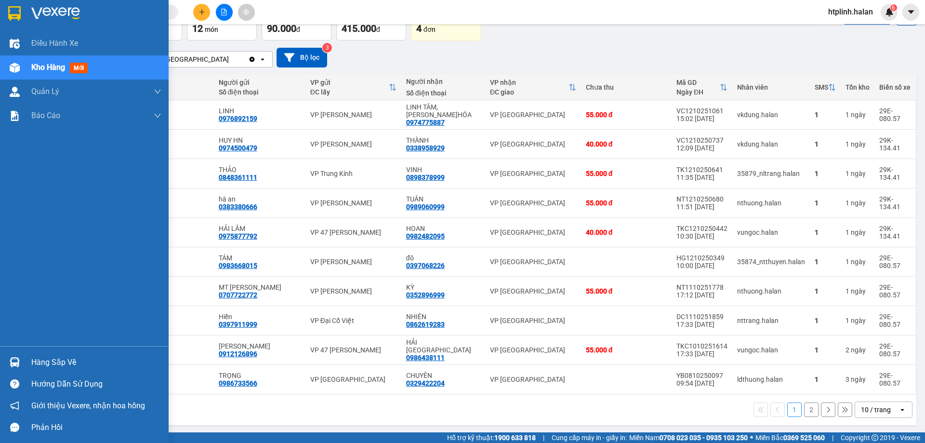
click at [90, 376] on div "Hướng dẫn sử dụng" at bounding box center [84, 384] width 169 height 22
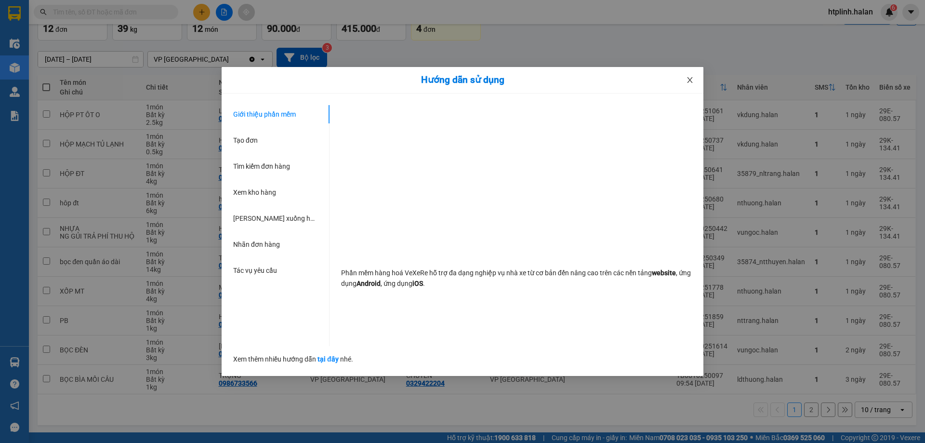
click at [692, 81] on icon "close" at bounding box center [690, 80] width 8 height 8
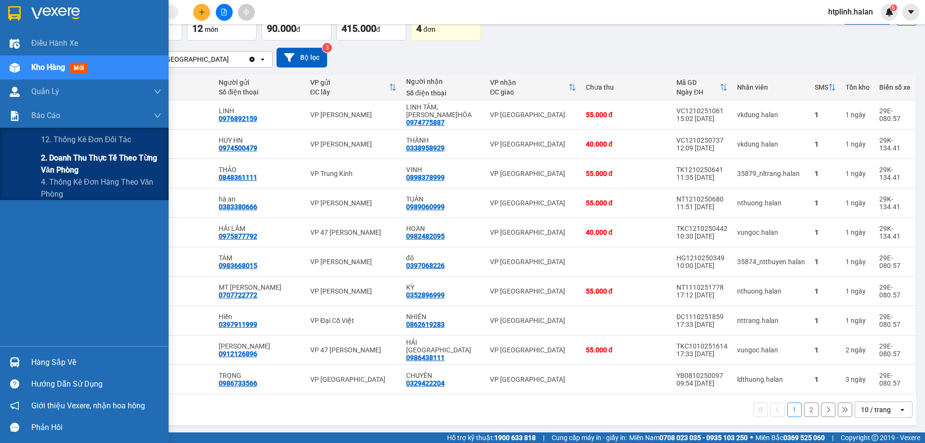
click at [58, 173] on span "2. Doanh thu thực tế theo từng văn phòng" at bounding box center [101, 164] width 120 height 24
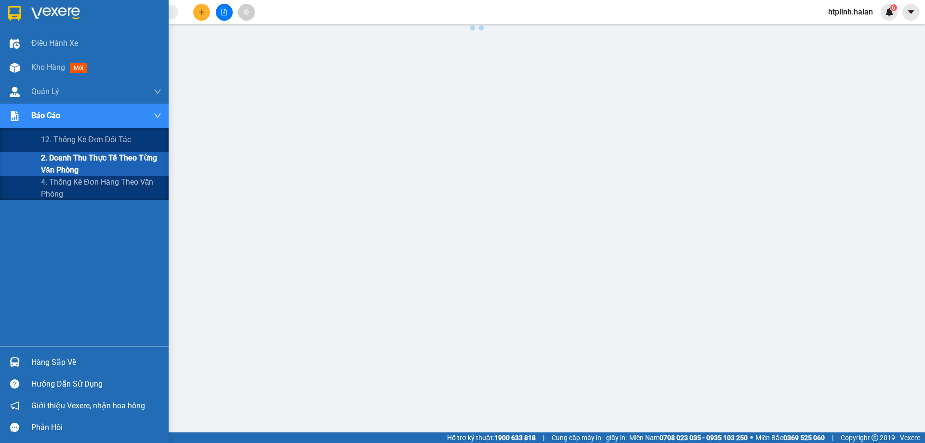
scroll to position [35, 0]
click at [60, 184] on span "4. Thống kê đơn hàng theo văn phòng" at bounding box center [101, 188] width 120 height 24
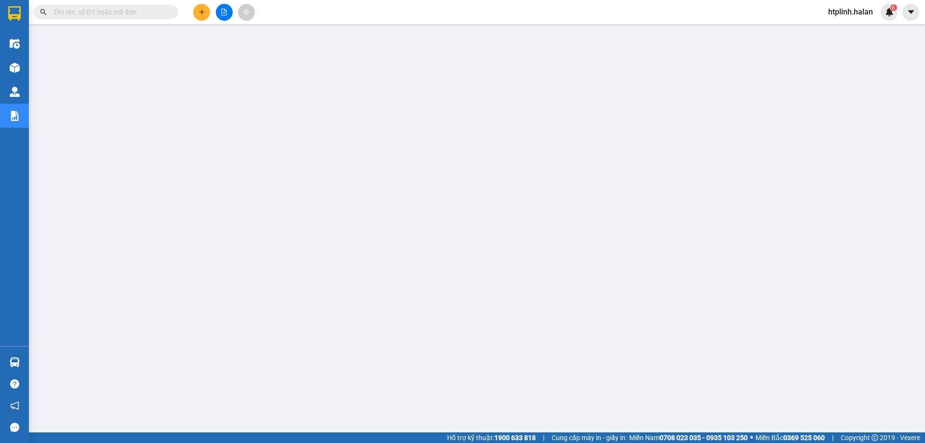
scroll to position [35, 0]
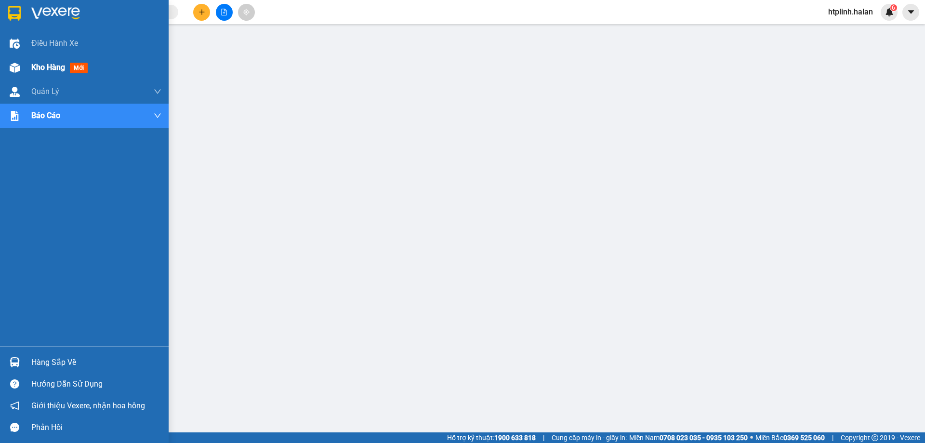
click at [2, 67] on div "Kho hàng mới" at bounding box center [84, 67] width 169 height 24
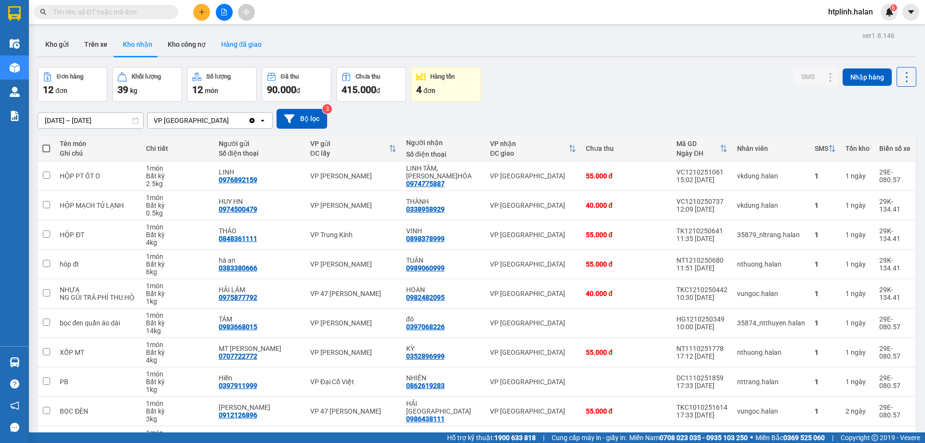
click at [227, 47] on button "Hàng đã giao" at bounding box center [241, 44] width 56 height 23
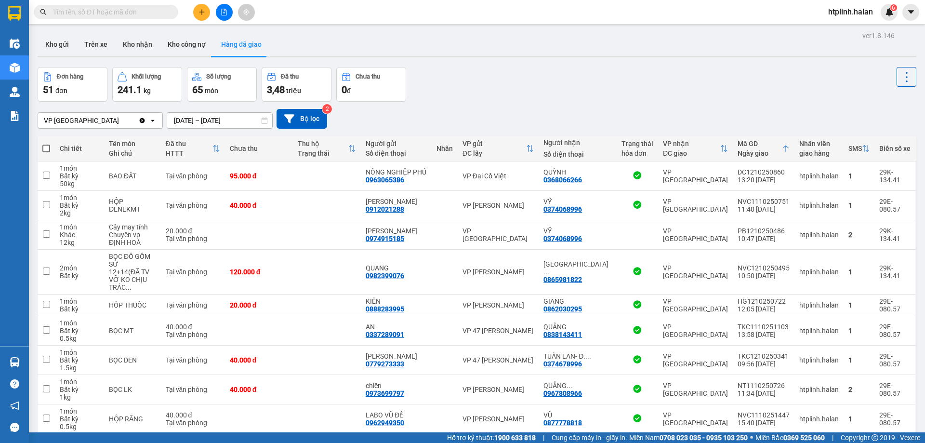
click at [204, 120] on input "11/10/2025 – 13/10/2025" at bounding box center [219, 120] width 105 height 15
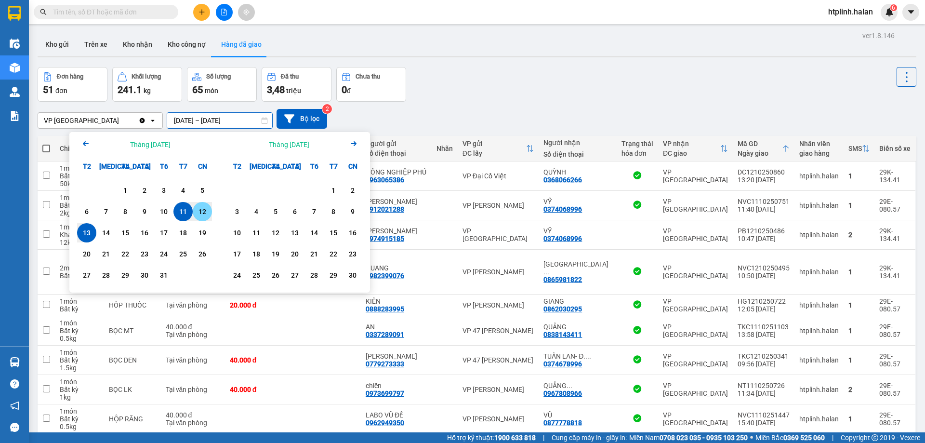
click at [194, 217] on div "12" at bounding box center [202, 211] width 19 height 19
type input "[DATE] – [DATE]"
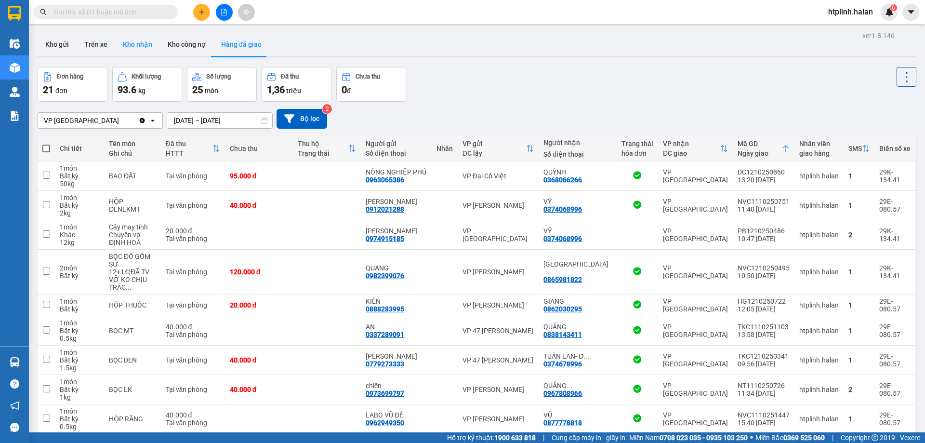
click at [142, 41] on button "Kho nhận" at bounding box center [137, 44] width 45 height 23
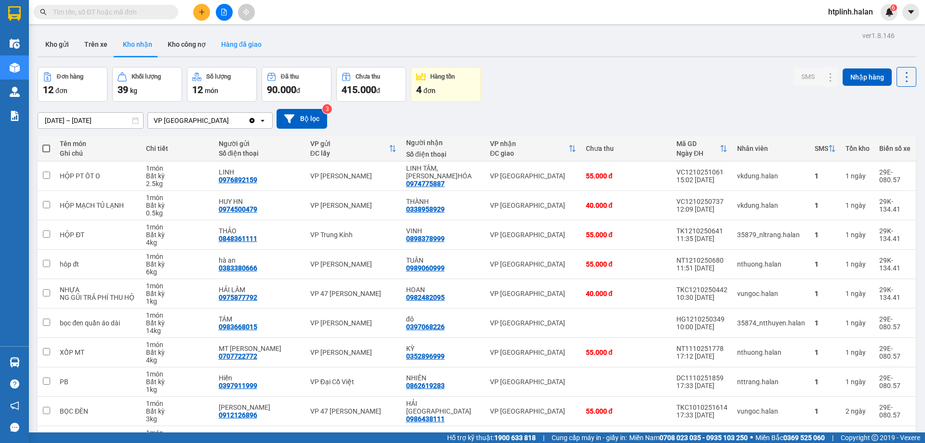
click at [230, 39] on button "Hàng đã giao" at bounding box center [241, 44] width 56 height 23
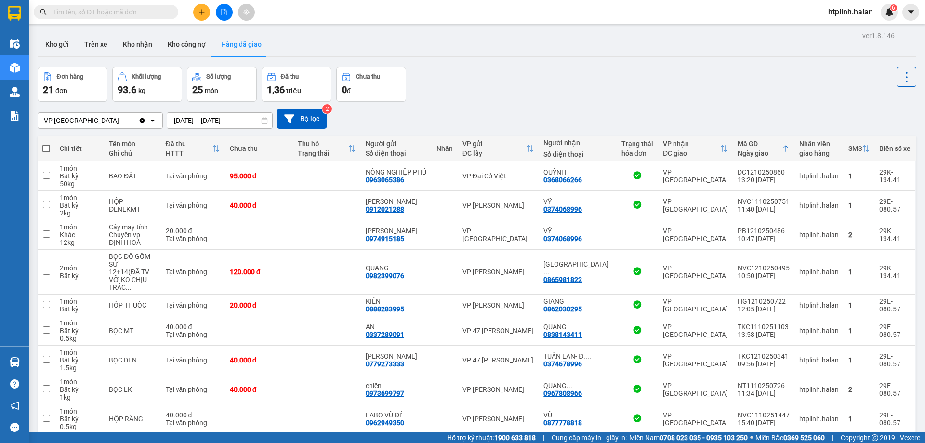
scroll to position [63, 0]
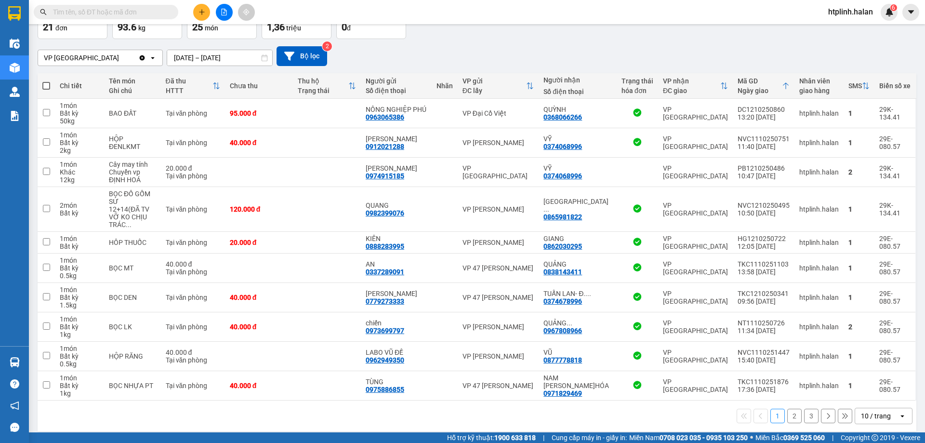
click at [787, 412] on button "2" at bounding box center [794, 416] width 14 height 14
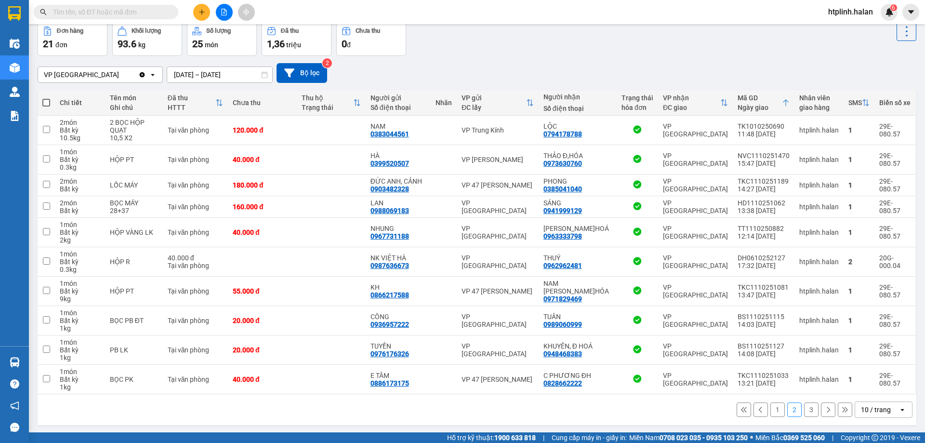
scroll to position [47, 0]
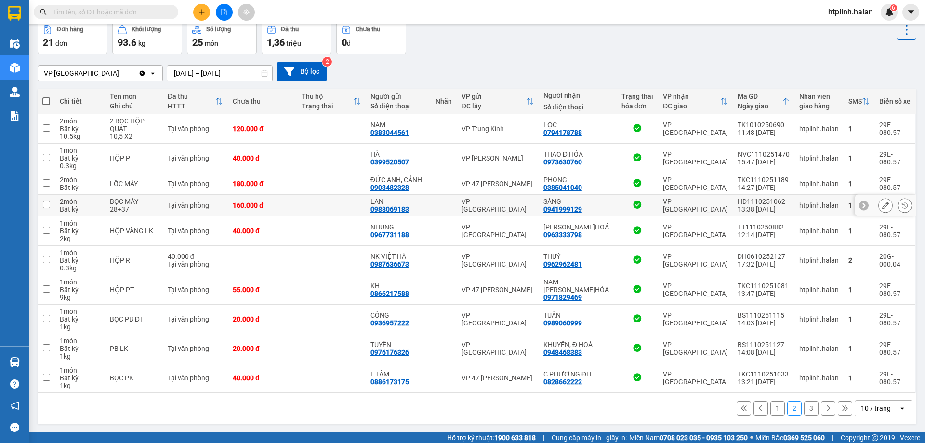
click at [882, 205] on icon at bounding box center [885, 205] width 7 height 7
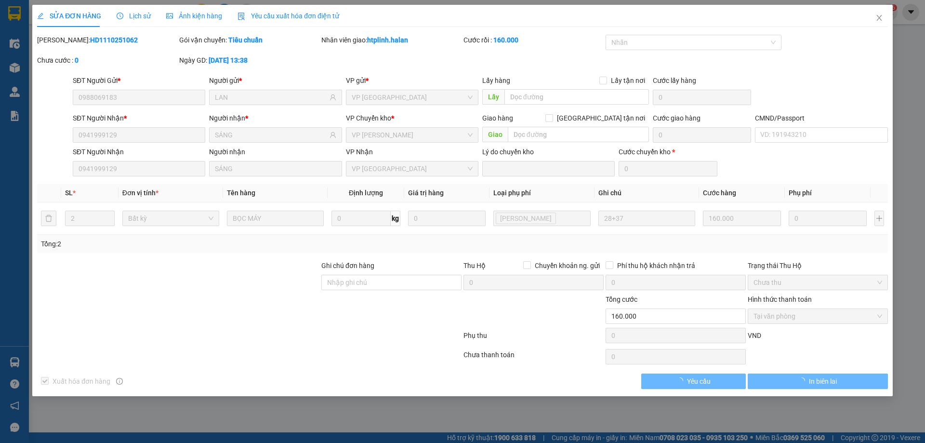
type input "0988069183"
type input "LAN"
type input "0941999129"
type input "SÁNG"
type input "0"
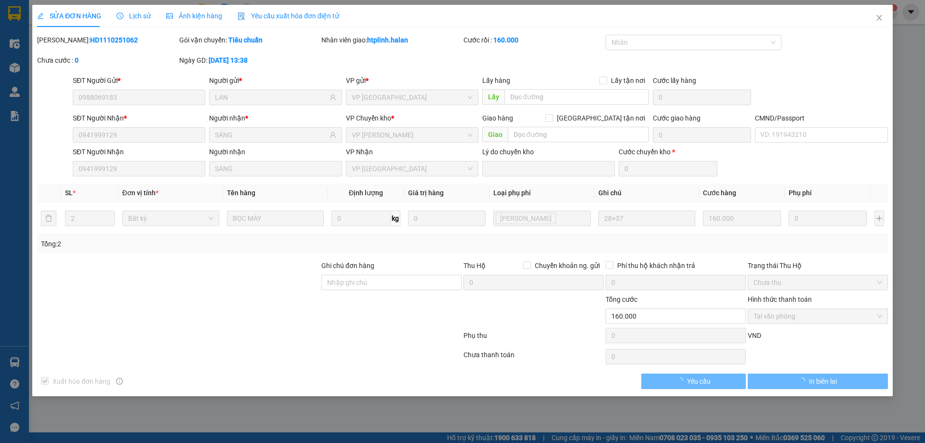
type input "160.000"
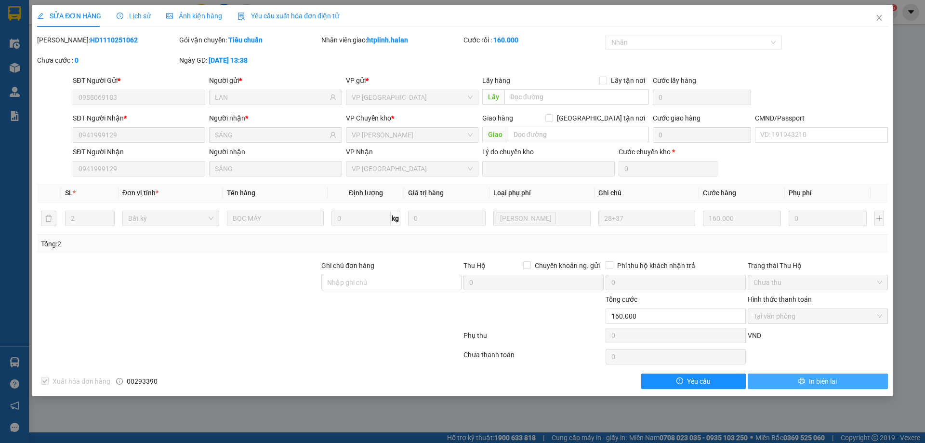
click at [809, 379] on span "In biên lai" at bounding box center [823, 381] width 28 height 11
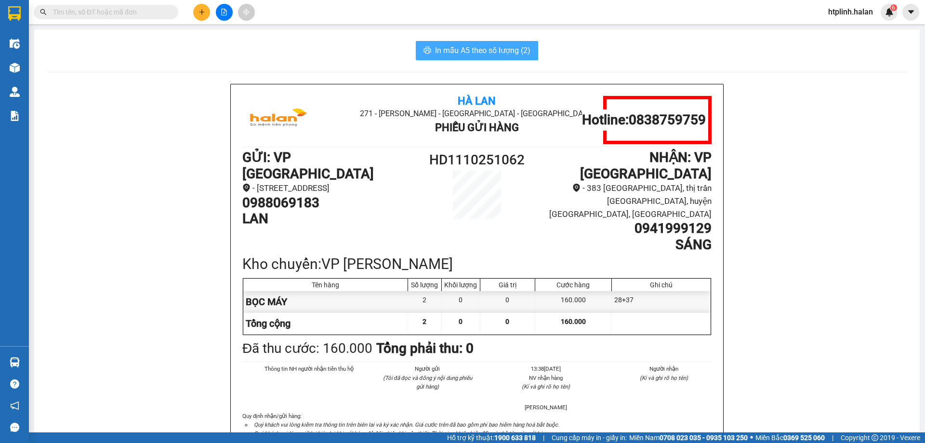
click at [495, 42] on button "In mẫu A5 theo số lượng (2)" at bounding box center [477, 50] width 122 height 19
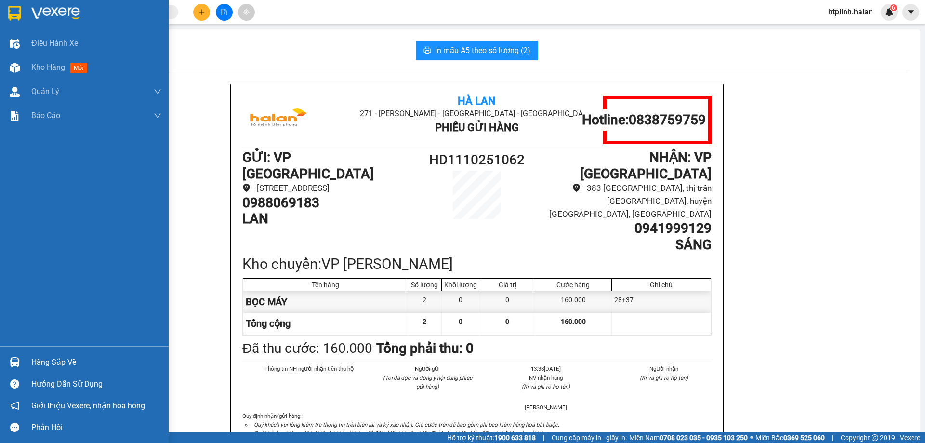
drag, startPoint x: 21, startPoint y: 68, endPoint x: 914, endPoint y: 99, distance: 894.0
click at [21, 68] on div at bounding box center [14, 67] width 17 height 17
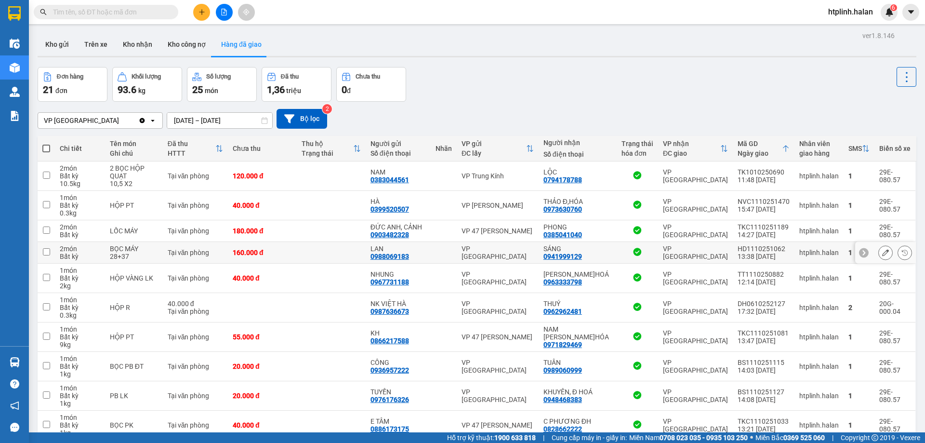
scroll to position [47, 0]
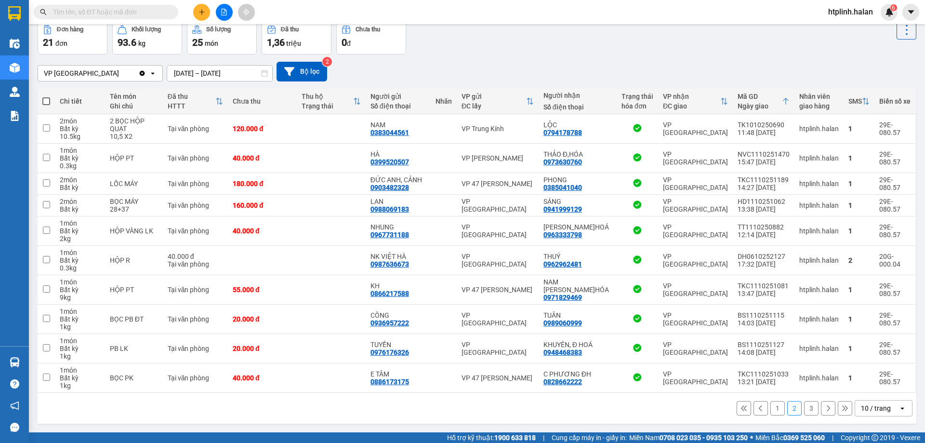
click at [804, 410] on button "3" at bounding box center [811, 408] width 14 height 14
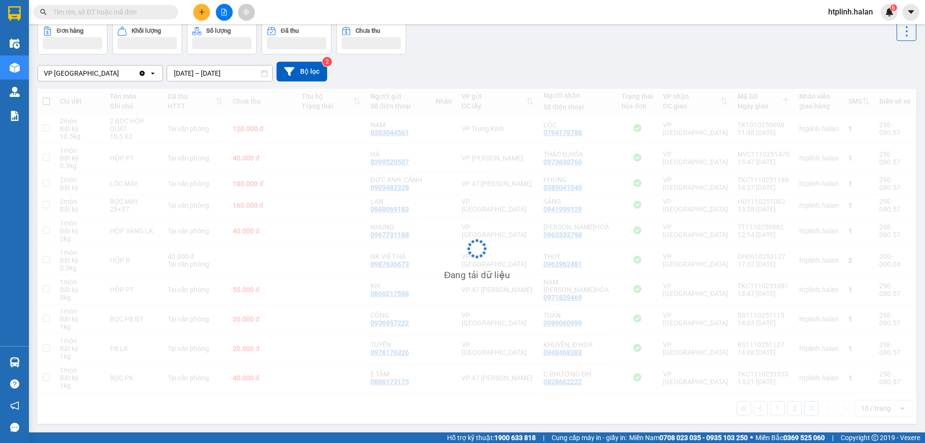
scroll to position [44, 0]
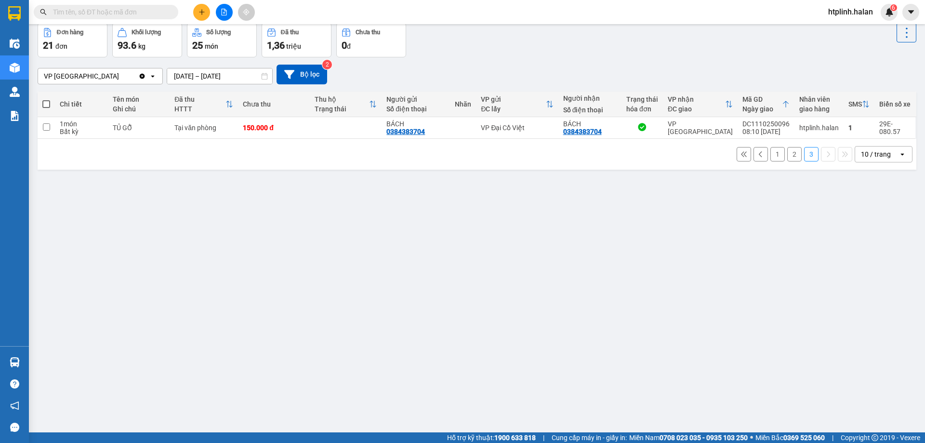
click at [804, 147] on button "3" at bounding box center [811, 154] width 14 height 14
click at [129, 15] on input "text" at bounding box center [110, 12] width 114 height 11
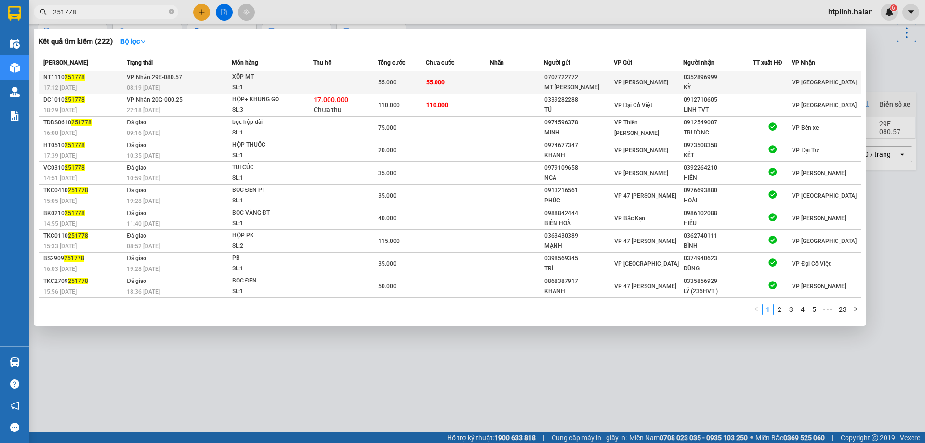
type input "251778"
click at [267, 75] on div "XỐP MT" at bounding box center [268, 77] width 72 height 11
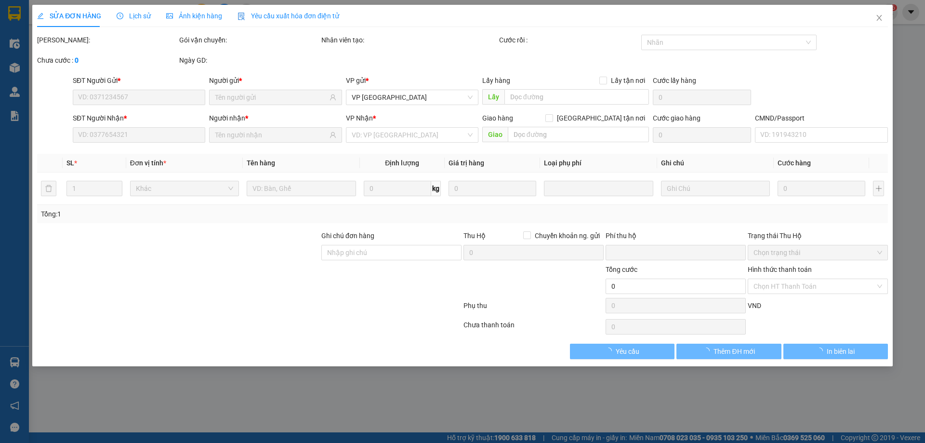
type input "0707722772"
type input "MT LÊ SƠN"
type input "0352896999"
type input "KỲ"
type input "0"
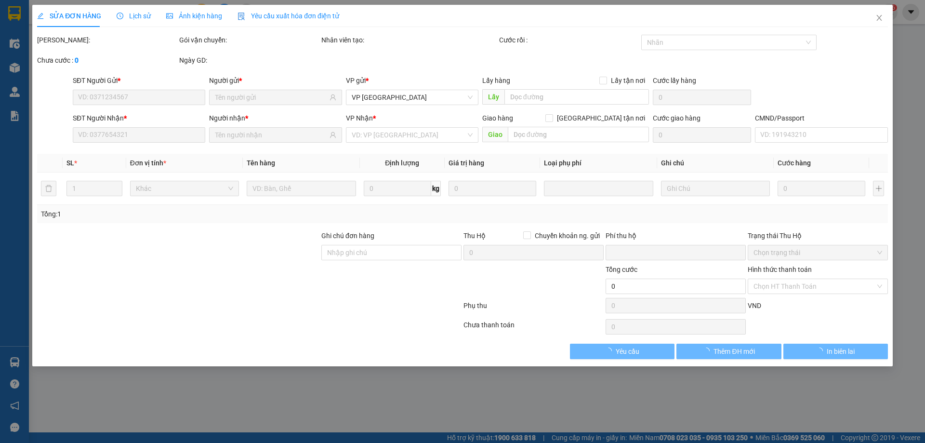
type input "55.000"
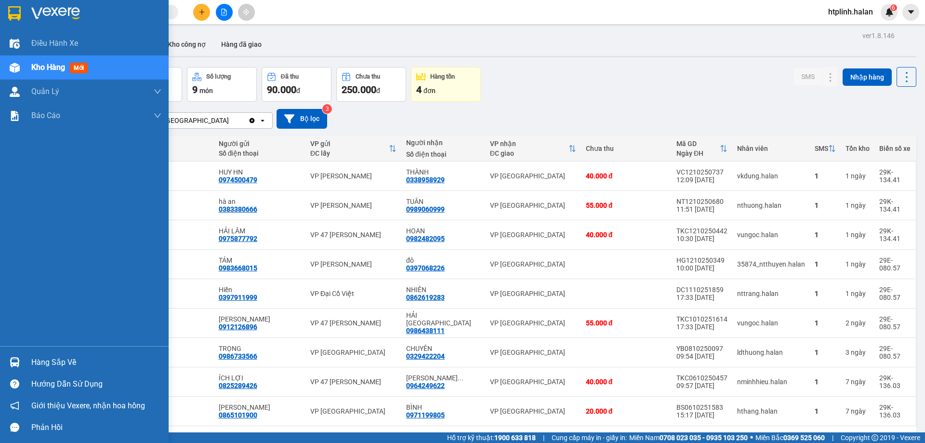
click at [28, 313] on div "Hàng sắp về" at bounding box center [84, 362] width 169 height 22
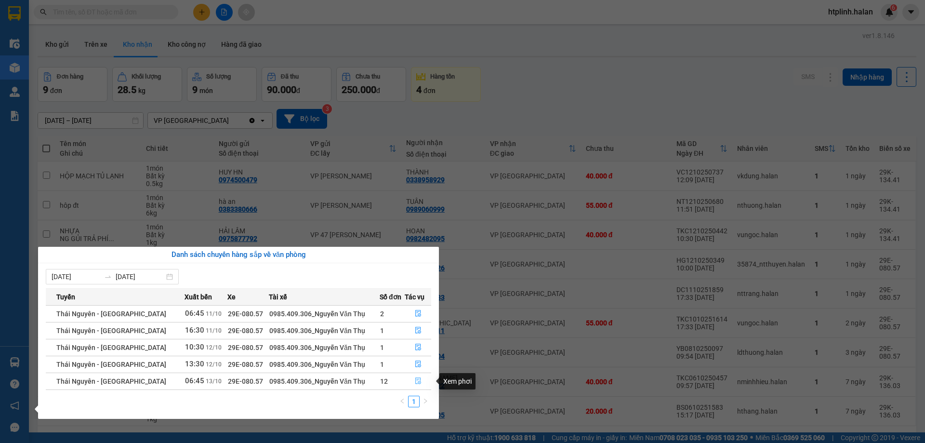
click at [412, 313] on button "button" at bounding box center [418, 380] width 26 height 15
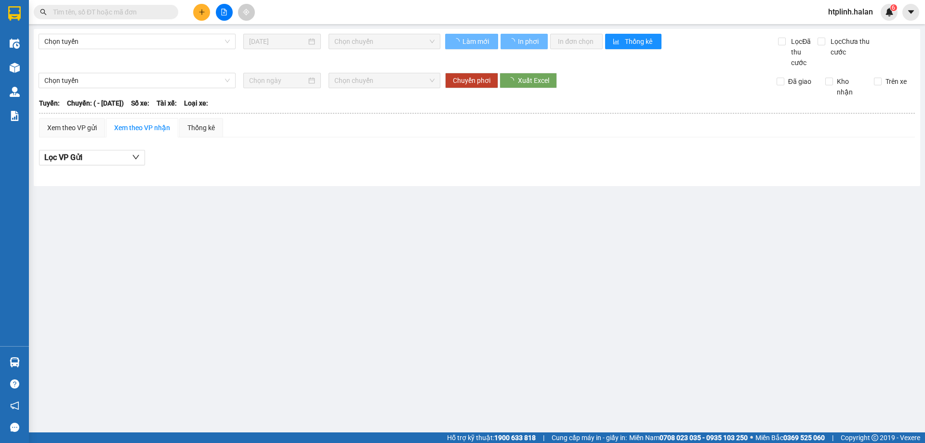
click at [456, 128] on div "Xem theo VP gửi Xem theo VP nhận Thống kê" at bounding box center [477, 127] width 876 height 19
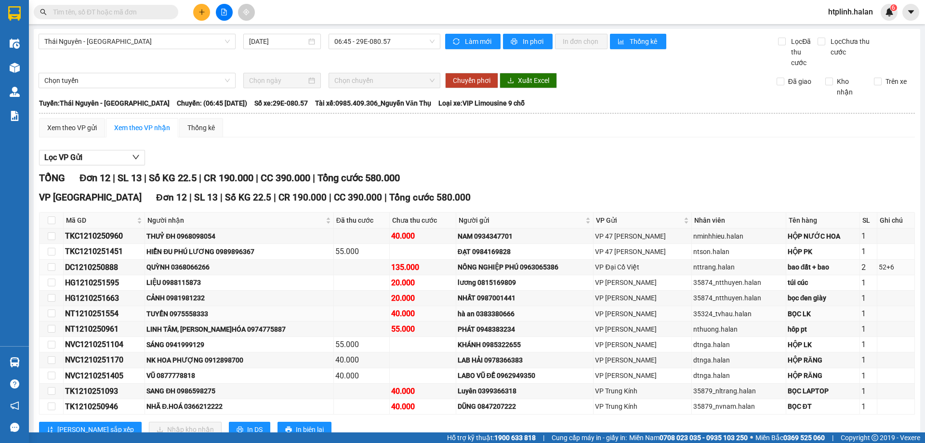
scroll to position [32, 0]
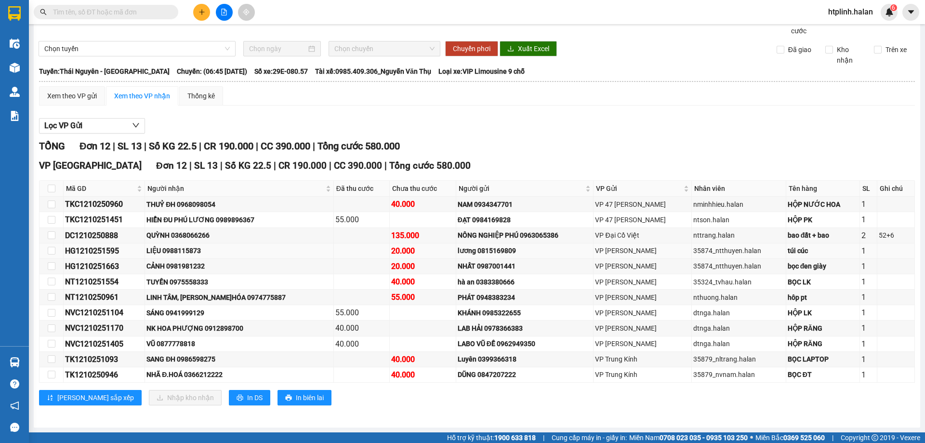
click at [201, 253] on div "LIỆU 0988115873" at bounding box center [239, 250] width 185 height 11
drag, startPoint x: 270, startPoint y: 262, endPoint x: 277, endPoint y: 262, distance: 6.3
click at [271, 262] on div "CẢNH 0981981232" at bounding box center [239, 266] width 185 height 11
click at [197, 16] on button at bounding box center [201, 12] width 17 height 17
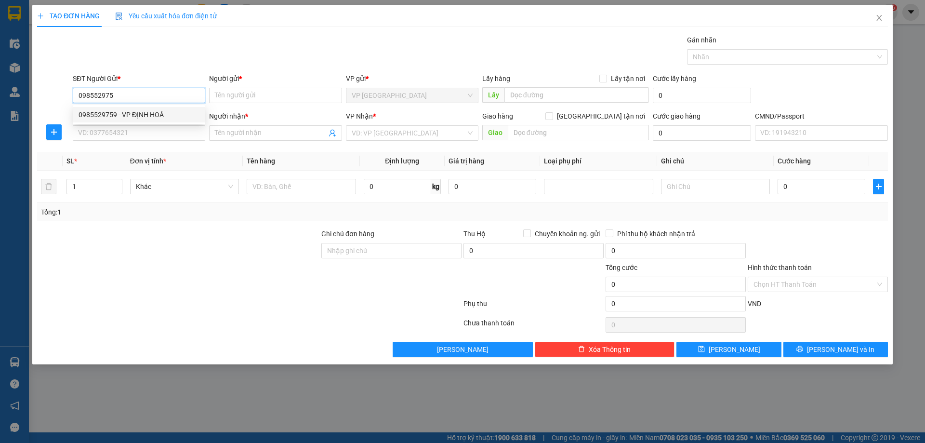
click at [88, 114] on div "0985529759 - VP ĐỊNH HOÁ" at bounding box center [139, 114] width 121 height 11
type input "0985529759"
type input "VP ĐỊNH HOÁ"
type input "0985529759"
click at [103, 131] on input "SĐT Người Nhận *" at bounding box center [139, 132] width 133 height 15
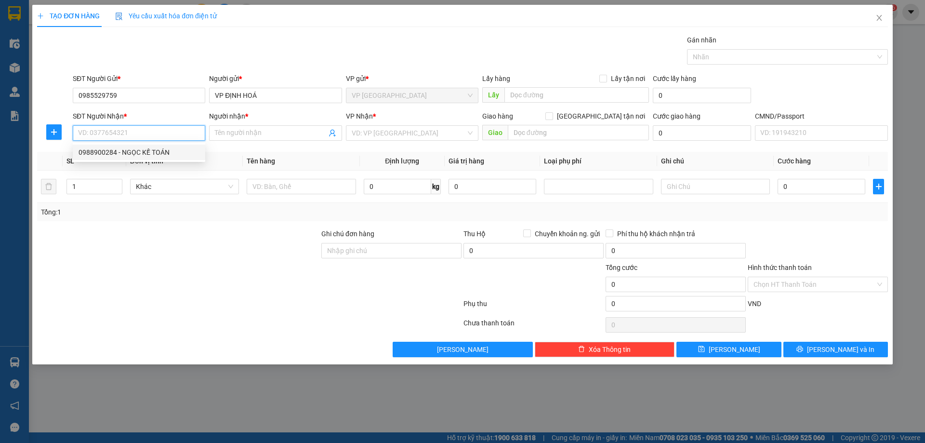
click at [120, 154] on div "0988900284 - NGỌC KẾ TOÁN" at bounding box center [139, 152] width 121 height 11
type input "0988900284"
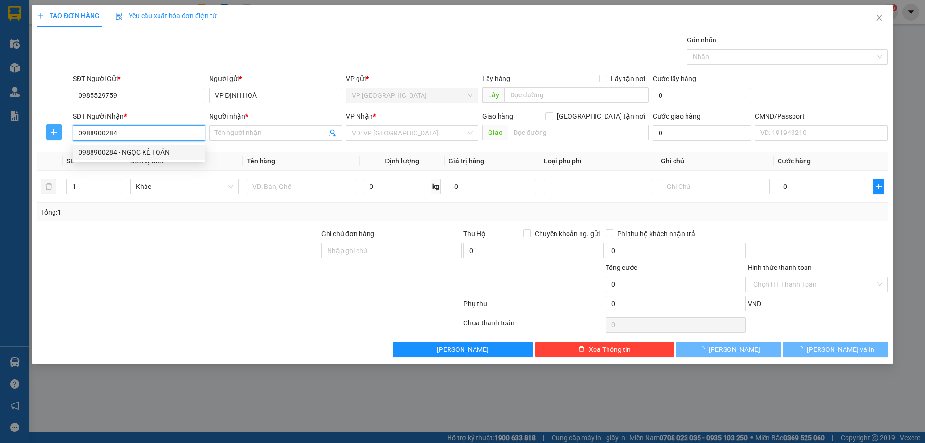
type input "NGỌC KẾ TOÁN"
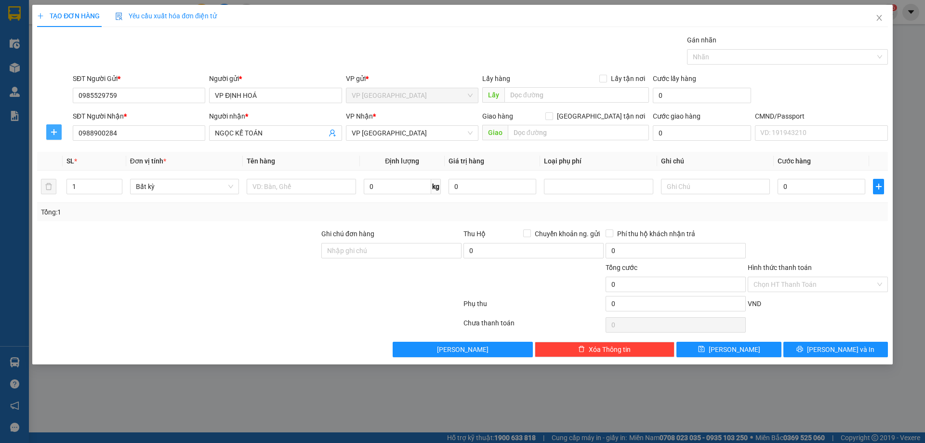
click at [58, 135] on span "plus" at bounding box center [54, 132] width 14 height 8
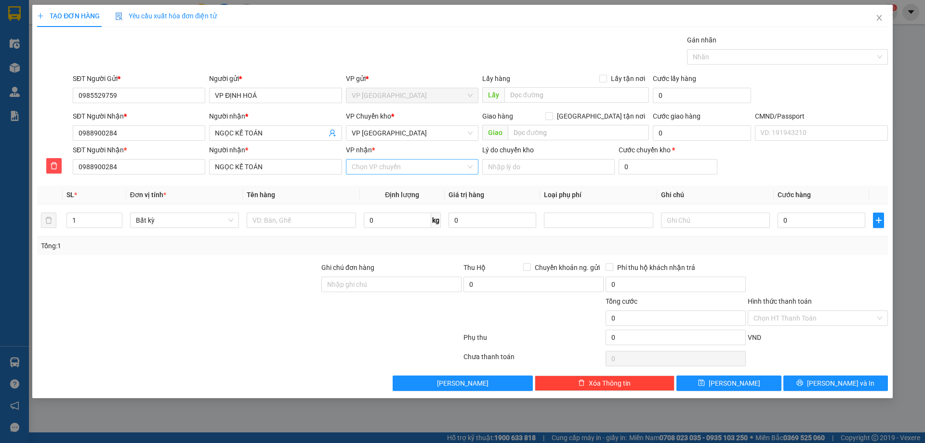
click at [443, 159] on div "Chọn VP chuyển" at bounding box center [412, 166] width 133 height 15
type input "cty"
click at [428, 195] on body "Kết quả tìm kiếm ( 0 ) Bộ lọc No Data htplinh.halan 6 Điều hành xe Kho hàng mới…" at bounding box center [462, 221] width 925 height 443
click at [415, 174] on div "VP nhận * Chọn VP chuyển" at bounding box center [412, 162] width 133 height 34
click at [415, 172] on input "VP nhận *" at bounding box center [409, 167] width 114 height 14
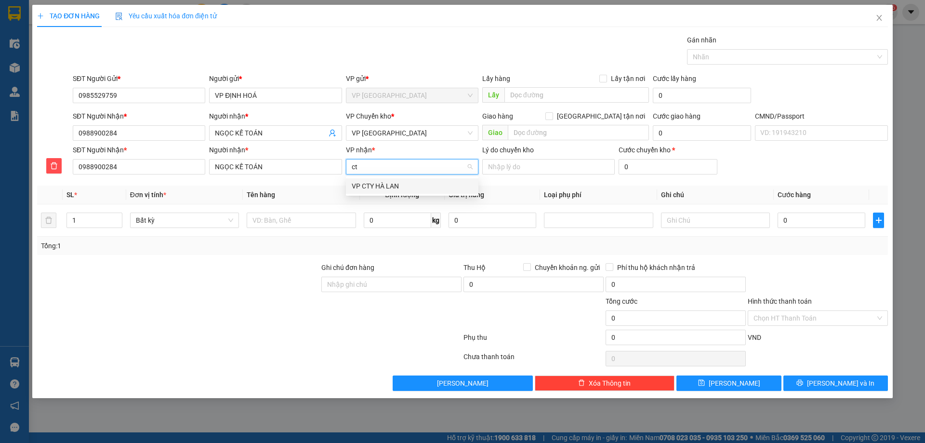
type input "cty"
drag, startPoint x: 414, startPoint y: 184, endPoint x: 403, endPoint y: 157, distance: 29.6
click at [414, 184] on div "VP CTY HÀ LAN" at bounding box center [412, 186] width 121 height 11
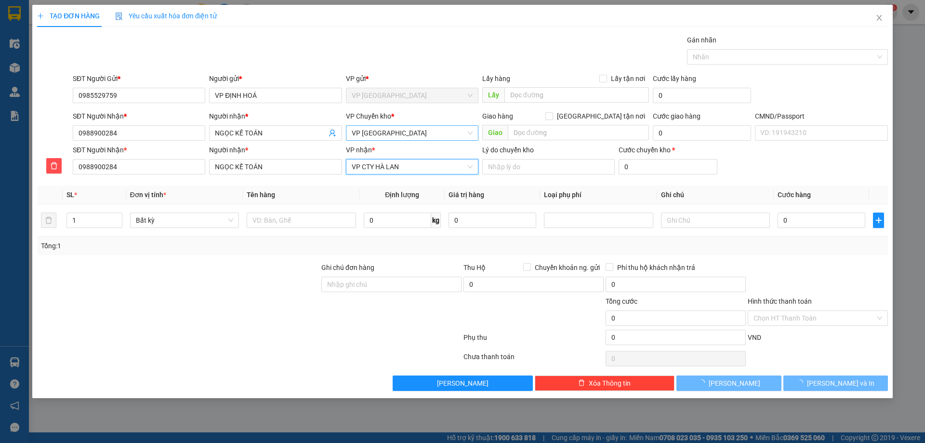
click at [399, 128] on span "VP [GEOGRAPHIC_DATA]" at bounding box center [412, 133] width 121 height 14
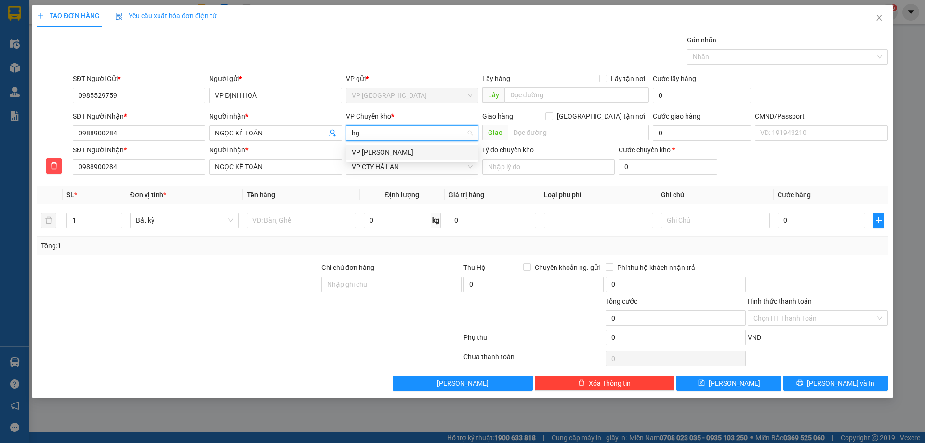
type input "hg"
click at [406, 143] on div "VP Chuyển kho * VP Yên Bình" at bounding box center [412, 128] width 133 height 34
click at [403, 135] on span "VP [GEOGRAPHIC_DATA]" at bounding box center [412, 133] width 121 height 14
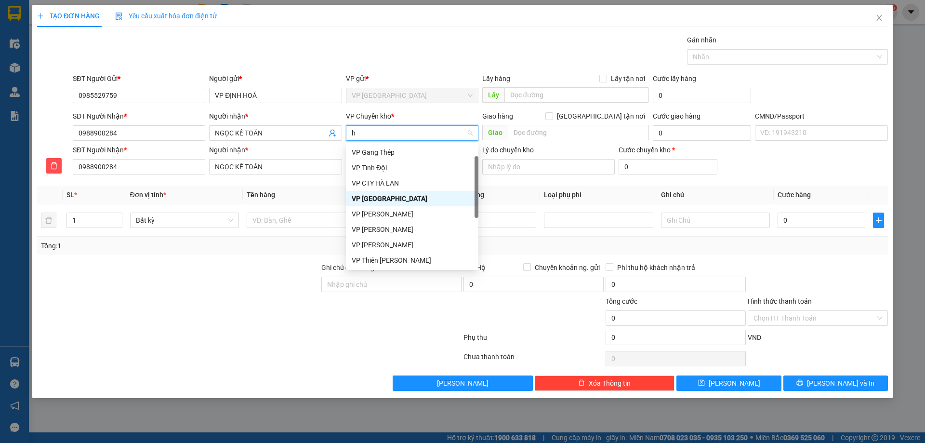
type input "hg"
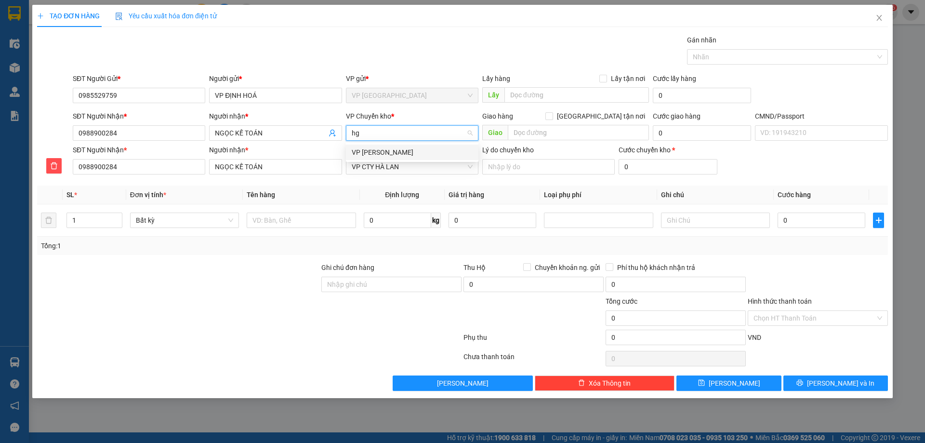
scroll to position [0, 0]
click at [408, 150] on div "VP [PERSON_NAME]" at bounding box center [412, 152] width 121 height 11
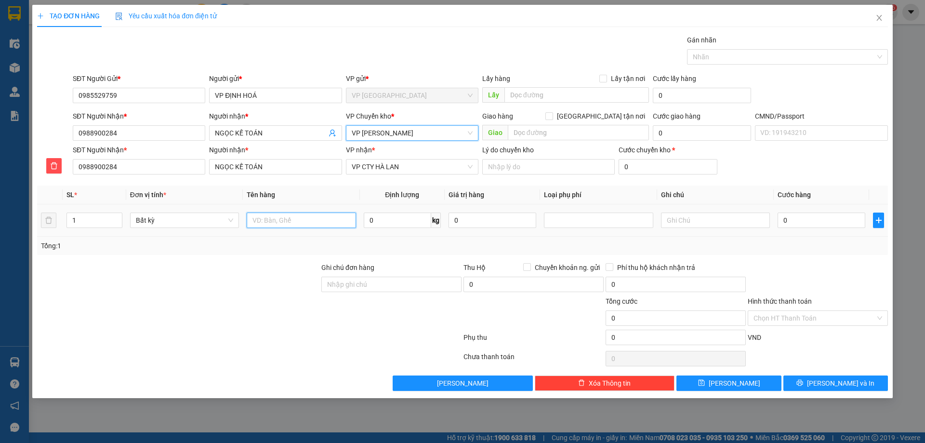
click at [317, 213] on input "text" at bounding box center [301, 220] width 109 height 15
click at [315, 220] on input "text" at bounding box center [301, 220] width 109 height 15
type input "p"
type input "PBBC 12/10"
click at [413, 235] on td "0 kg" at bounding box center [402, 220] width 85 height 32
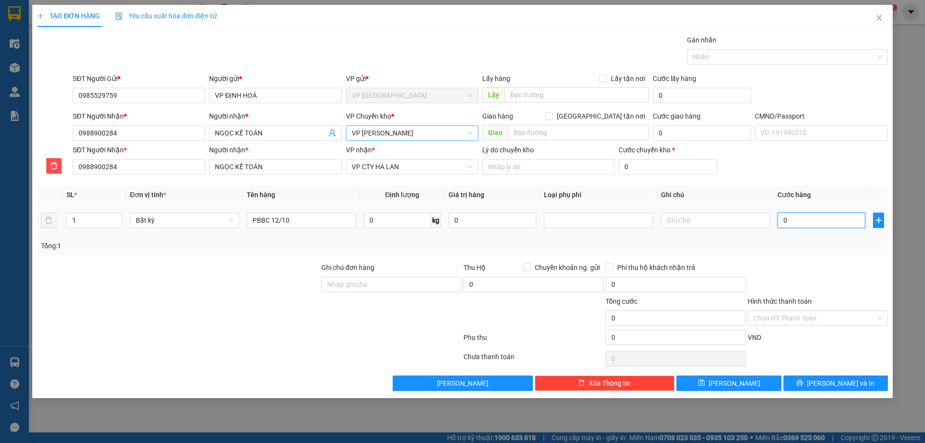
drag, startPoint x: 795, startPoint y: 219, endPoint x: 806, endPoint y: 242, distance: 25.4
click at [456, 219] on input "0" at bounding box center [822, 220] width 88 height 15
click at [456, 313] on input "Hình thức thanh toán" at bounding box center [815, 318] width 122 height 14
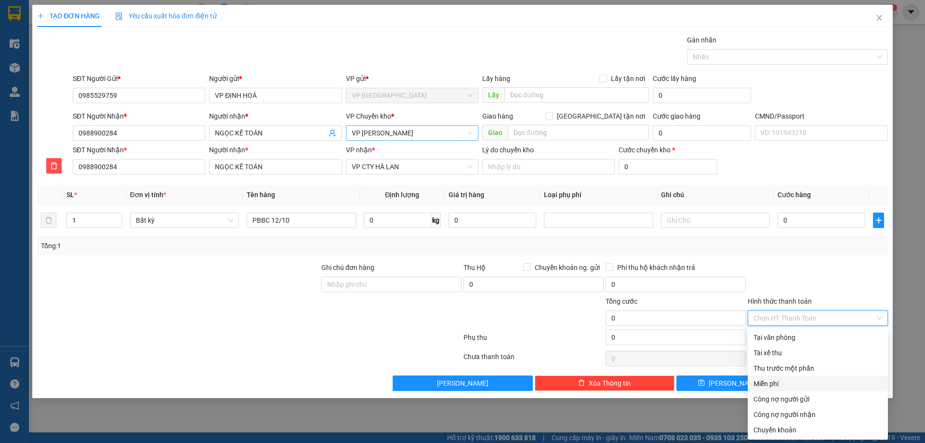
click at [456, 313] on div "Miễn phí" at bounding box center [818, 383] width 129 height 11
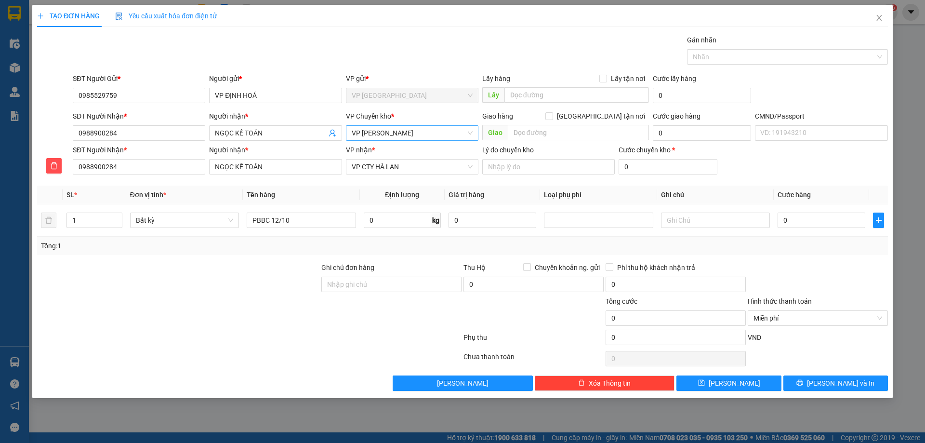
click at [456, 313] on div "TẠO ĐƠN HÀNG Yêu cầu xuất hóa đơn điện tử Transit Pickup Surcharge Ids Transit …" at bounding box center [462, 201] width 861 height 393
click at [456, 313] on button "Lưu và In" at bounding box center [836, 382] width 105 height 15
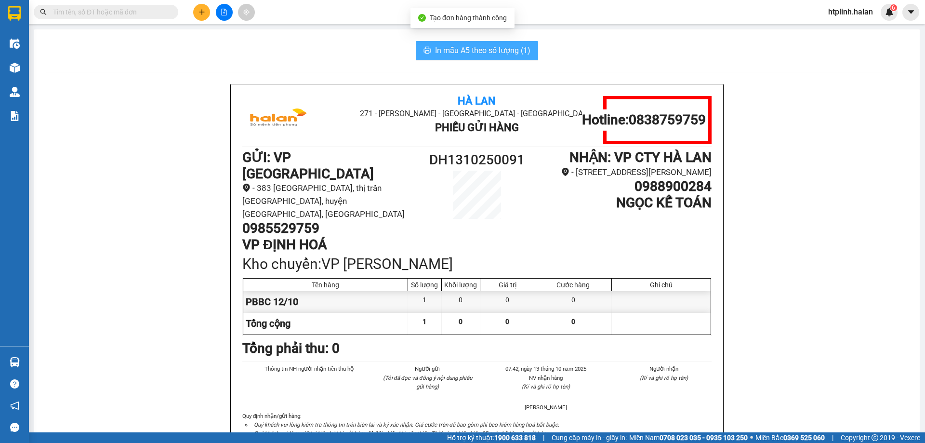
click at [449, 45] on button "In mẫu A5 theo số lượng (1)" at bounding box center [477, 50] width 122 height 19
click at [449, 45] on span "In mẫu A5 theo số lượng (1)" at bounding box center [482, 50] width 95 height 12
click at [449, 46] on span "In mẫu A5 theo số lượng (1)" at bounding box center [482, 50] width 95 height 12
click at [448, 46] on span "In mẫu A5 theo số lượng (1)" at bounding box center [482, 50] width 95 height 12
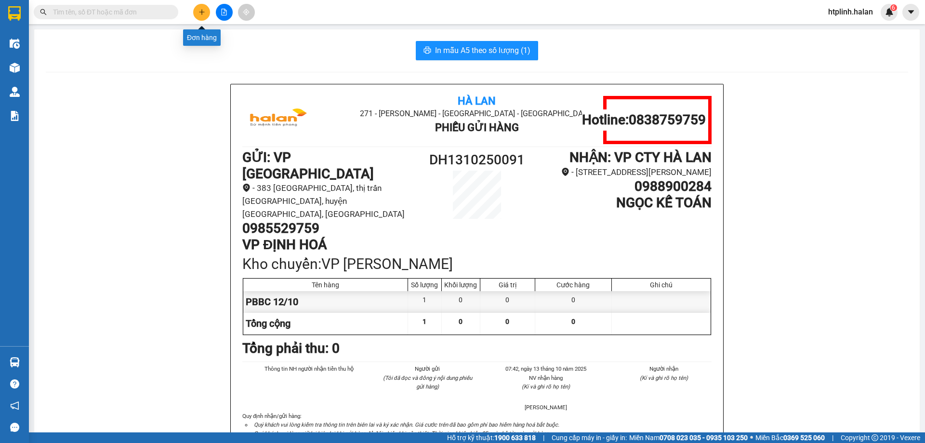
click at [203, 9] on icon "plus" at bounding box center [202, 12] width 7 height 7
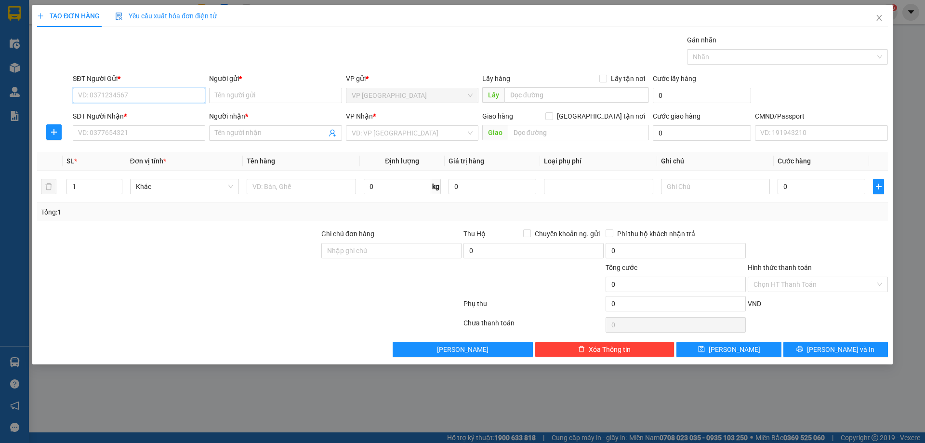
paste input "0977536493"
type input "0977536493"
click at [108, 116] on div "0977536493 - THUẬN" at bounding box center [139, 114] width 121 height 11
type input "THUẬN"
type input "0977536493"
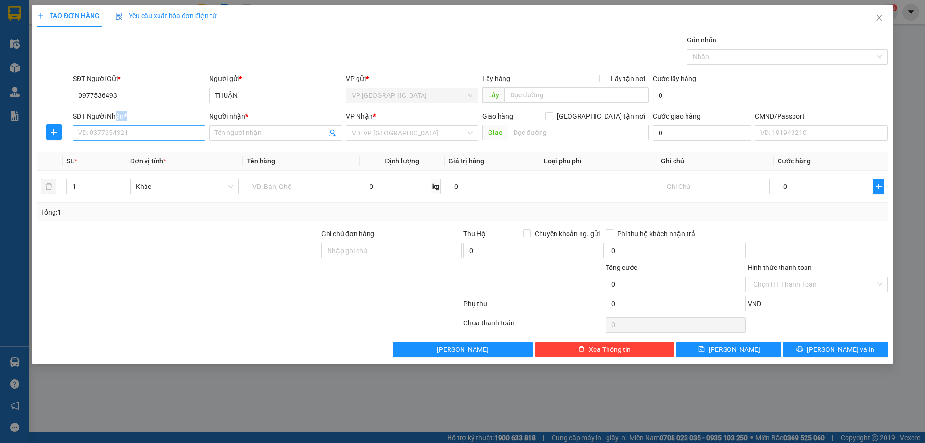
drag, startPoint x: 115, startPoint y: 125, endPoint x: 120, endPoint y: 134, distance: 10.3
click at [120, 134] on div "SĐT Người Nhận * VD: 0377654321" at bounding box center [139, 128] width 133 height 34
click at [122, 135] on input "SĐT Người Nhận *" at bounding box center [139, 132] width 133 height 15
drag, startPoint x: 131, startPoint y: 151, endPoint x: 93, endPoint y: 152, distance: 37.6
click at [131, 152] on div "0845692929 - KHÁNH" at bounding box center [139, 152] width 121 height 11
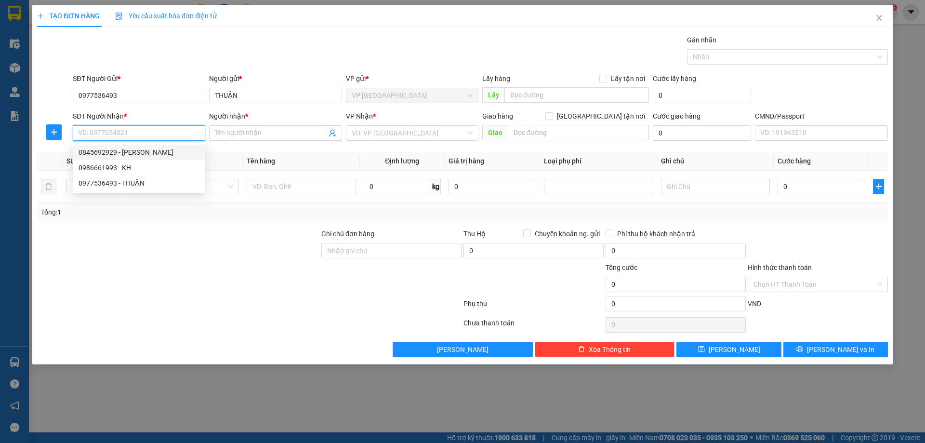
type input "0845692929"
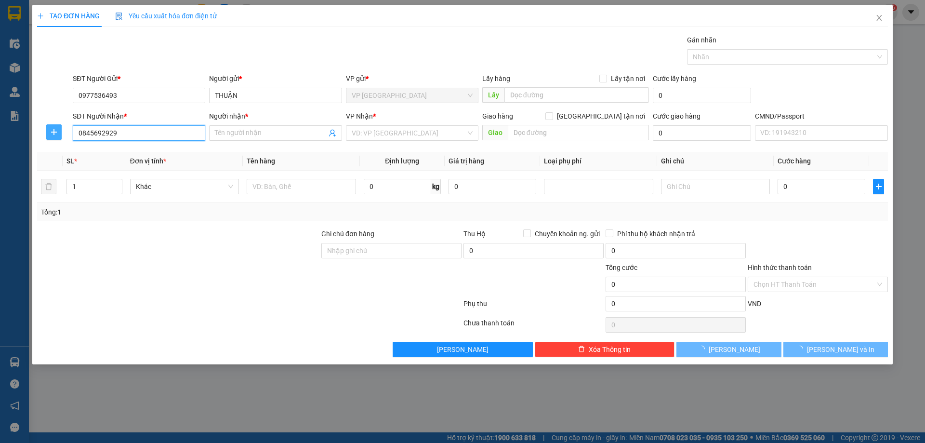
type input "KHÁNH"
click at [48, 130] on span "plus" at bounding box center [54, 132] width 14 height 8
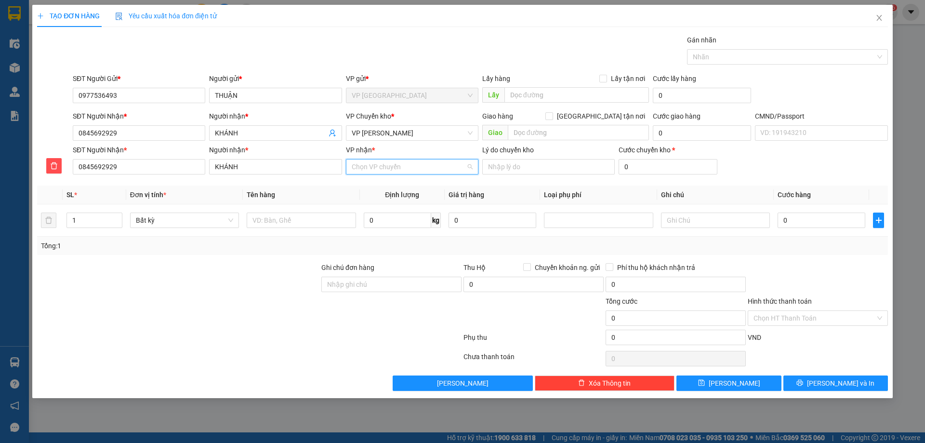
click at [387, 173] on input "VP nhận *" at bounding box center [409, 167] width 114 height 14
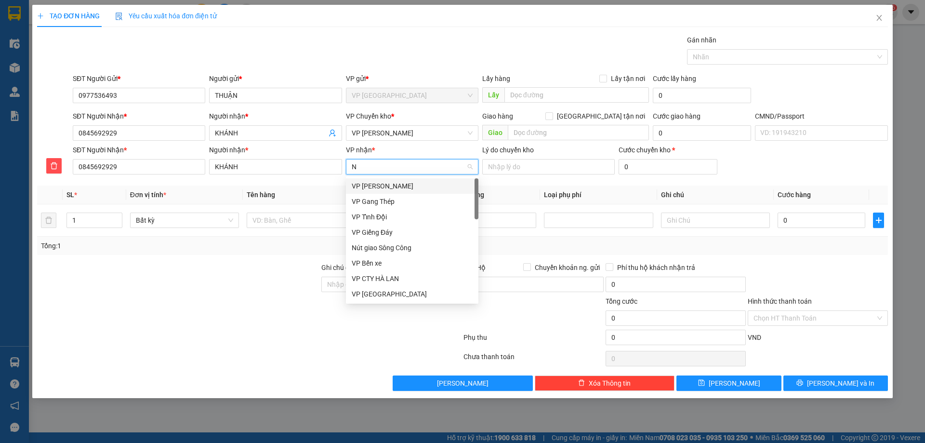
type input "NT"
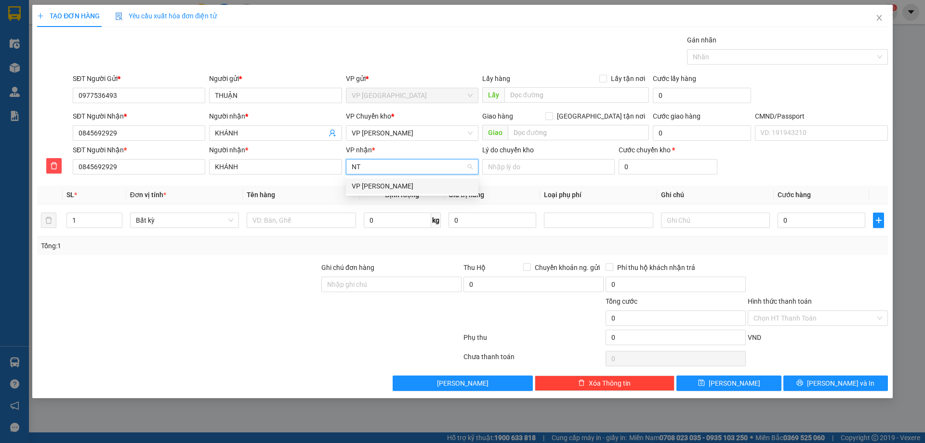
drag, startPoint x: 384, startPoint y: 188, endPoint x: 385, endPoint y: 148, distance: 40.5
click at [384, 189] on div "VP [PERSON_NAME]" at bounding box center [412, 186] width 121 height 11
click at [384, 132] on span "VP [PERSON_NAME]" at bounding box center [412, 133] width 121 height 14
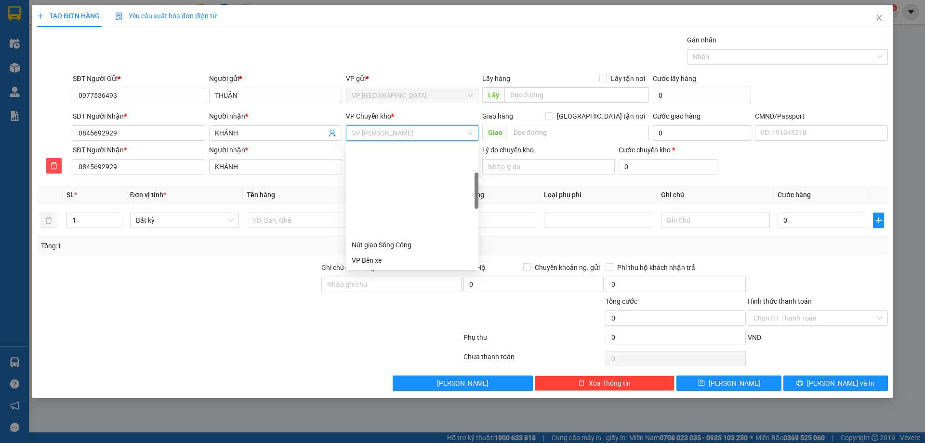
scroll to position [108, 0]
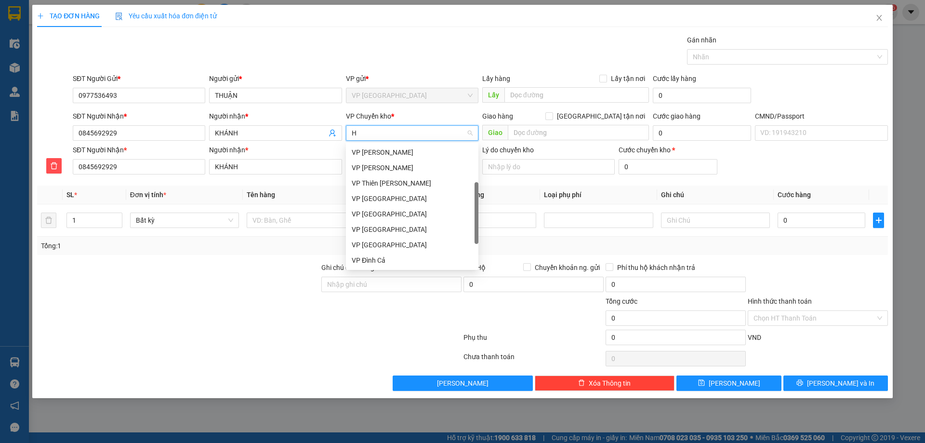
type input "HG"
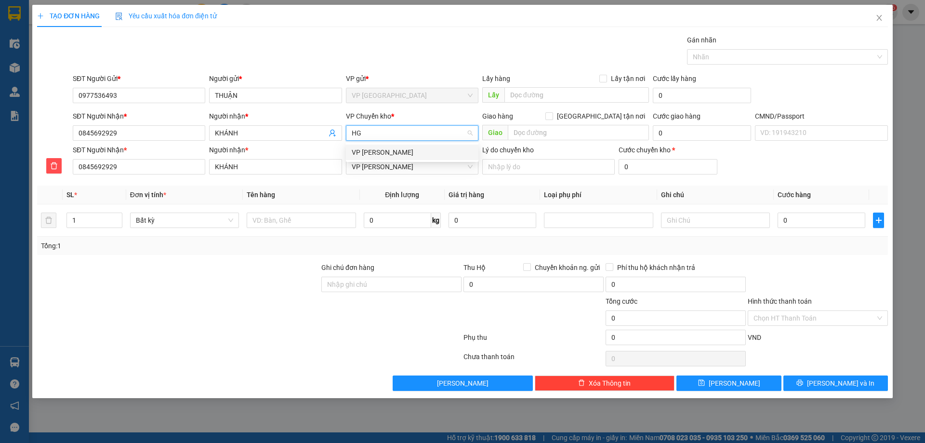
scroll to position [0, 0]
drag, startPoint x: 383, startPoint y: 154, endPoint x: 278, endPoint y: 213, distance: 120.9
click at [382, 154] on div "VP [PERSON_NAME]" at bounding box center [412, 152] width 121 height 11
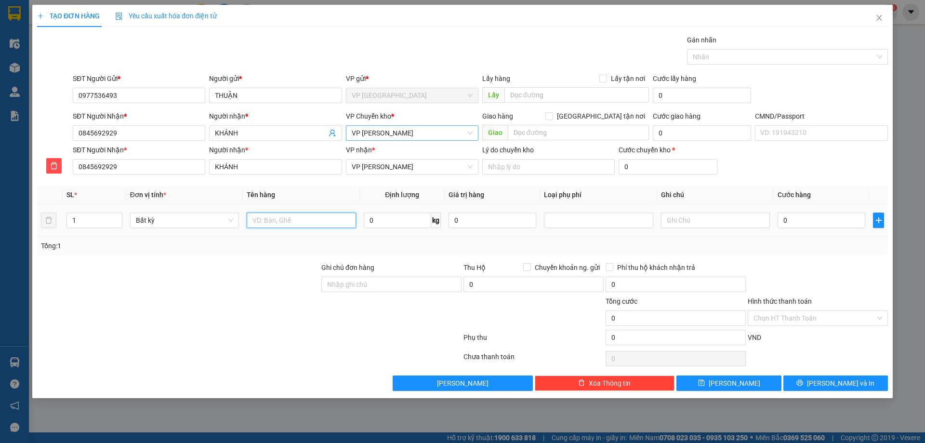
click at [277, 213] on input "text" at bounding box center [301, 220] width 109 height 15
type input "XỌT MÈO"
type input "5"
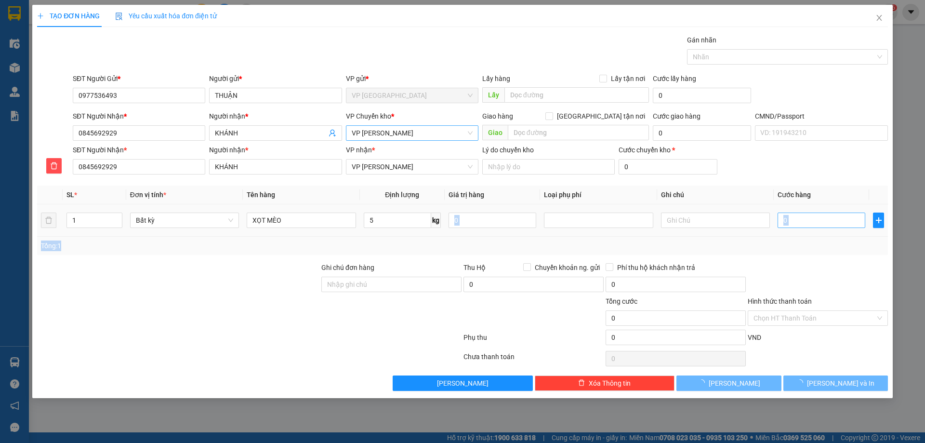
drag, startPoint x: 402, startPoint y: 236, endPoint x: 821, endPoint y: 217, distance: 419.7
click at [402, 237] on div "SL * Đơn vị tính * Tên hàng Định lượng Giá trị hàng Loại phụ phí Ghi chú Cước h…" at bounding box center [462, 220] width 851 height 69
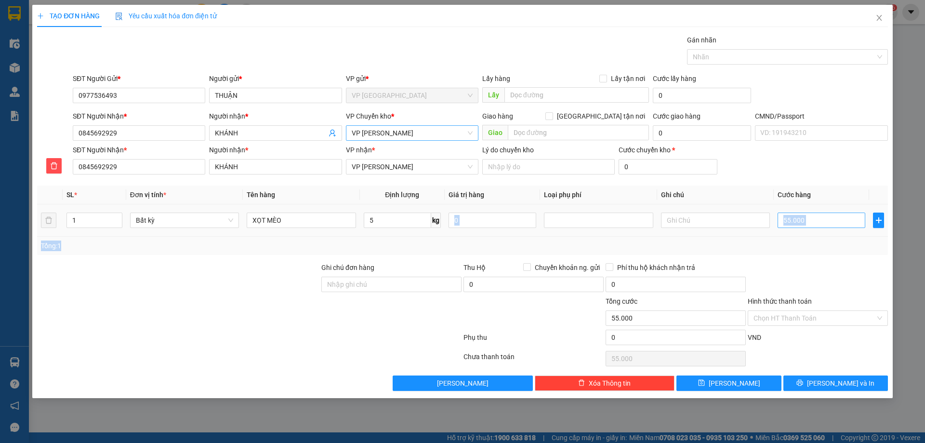
type input "55.000"
click at [456, 313] on button "Lưu và In" at bounding box center [836, 382] width 105 height 15
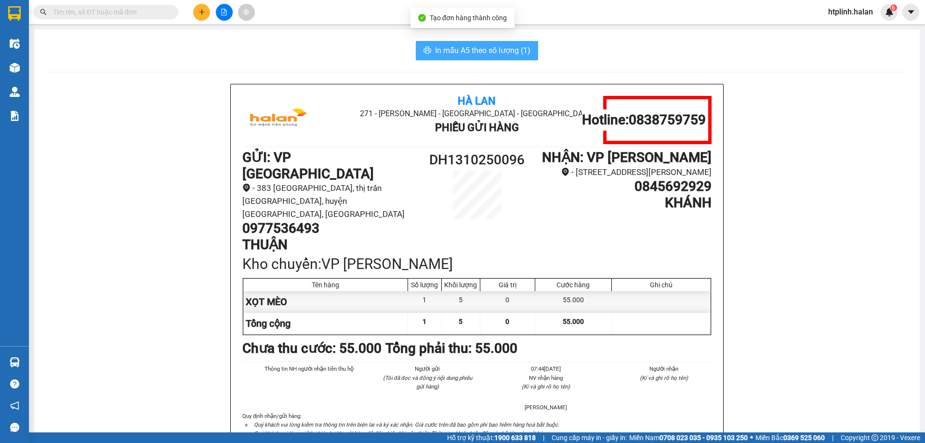
click at [435, 53] on span "In mẫu A5 theo số lượng (1)" at bounding box center [482, 50] width 95 height 12
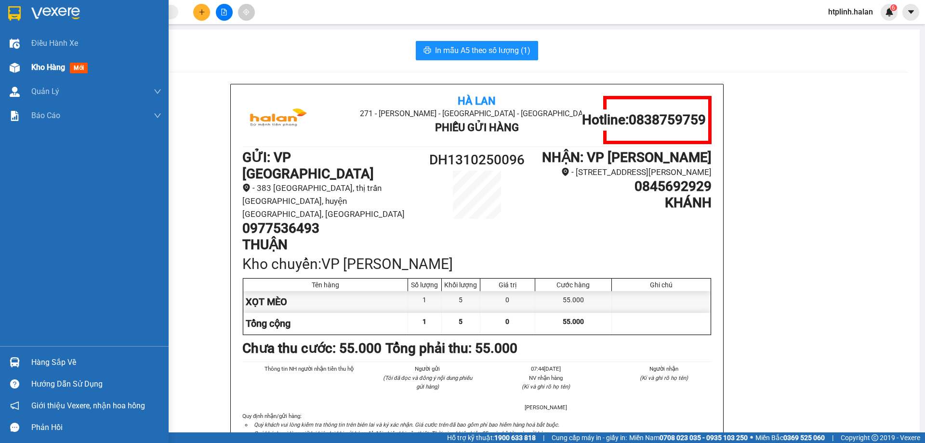
click at [86, 78] on div "Kho hàng mới" at bounding box center [96, 67] width 130 height 24
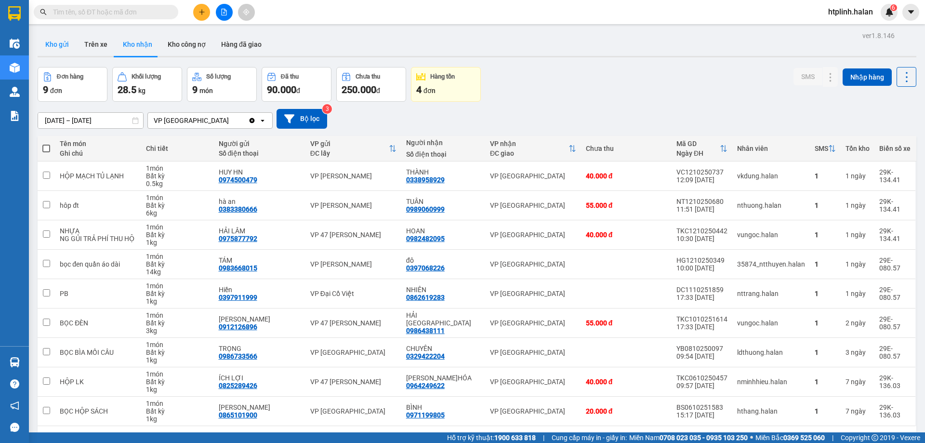
click at [55, 40] on button "Kho gửi" at bounding box center [57, 44] width 39 height 23
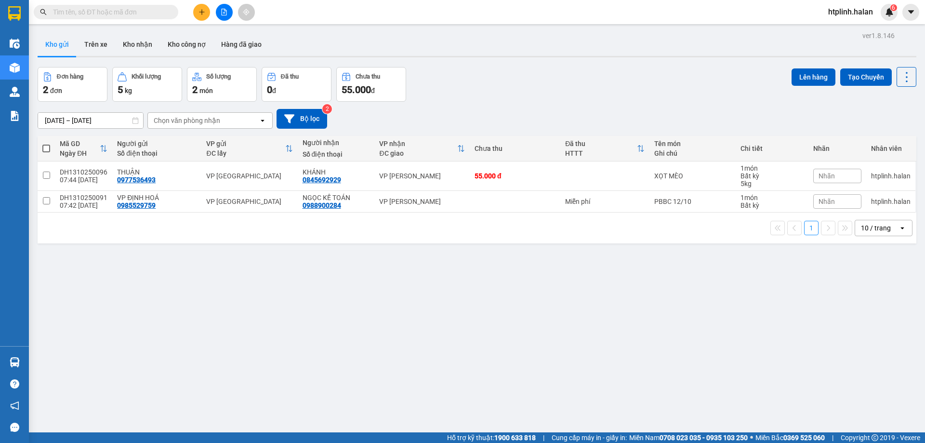
click at [38, 33] on button "Kho gửi" at bounding box center [57, 44] width 39 height 23
click at [148, 48] on button "Kho nhận" at bounding box center [137, 44] width 45 height 23
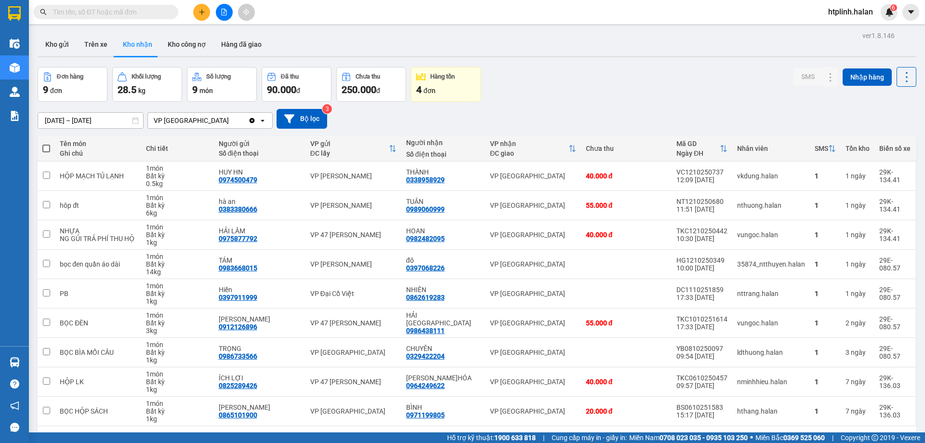
scroll to position [44, 0]
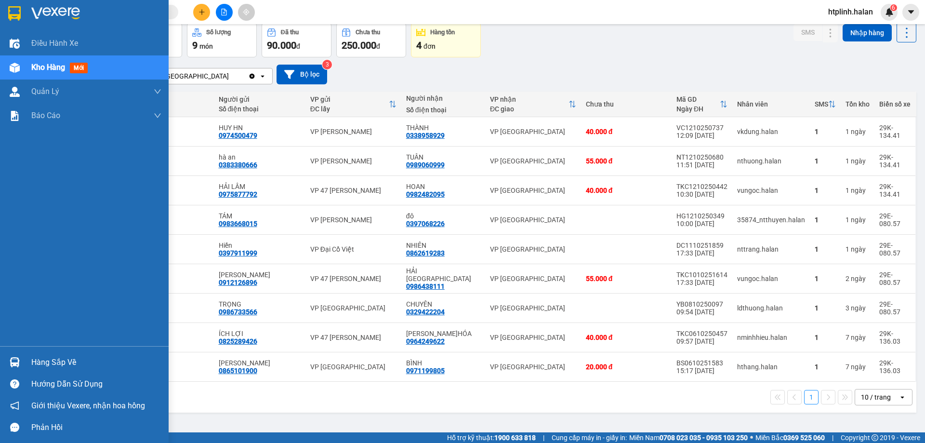
click at [8, 313] on div "Hàng sắp về" at bounding box center [84, 362] width 169 height 22
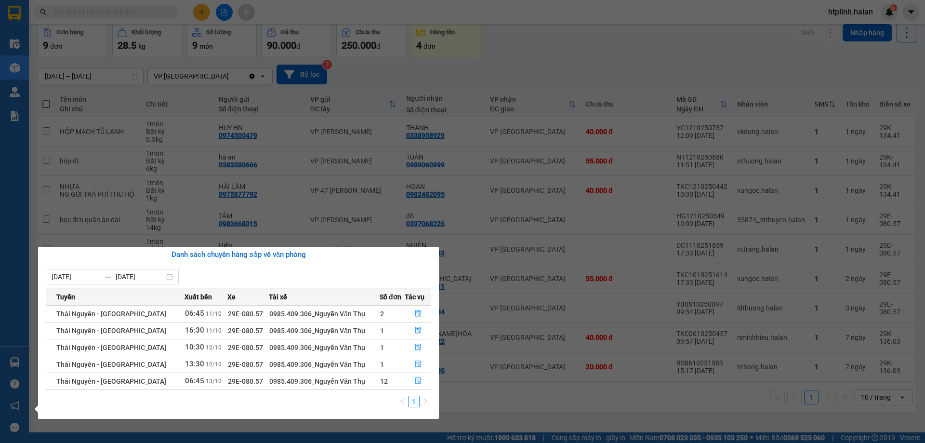
click at [438, 313] on div "07/10/2025 13/10/2025 Tuyến Xuất bến Xe Tài xế Số đơn Tác vụ Thái Nguyên - Định…" at bounding box center [238, 341] width 401 height 156
click at [415, 313] on icon "file-done" at bounding box center [418, 380] width 7 height 7
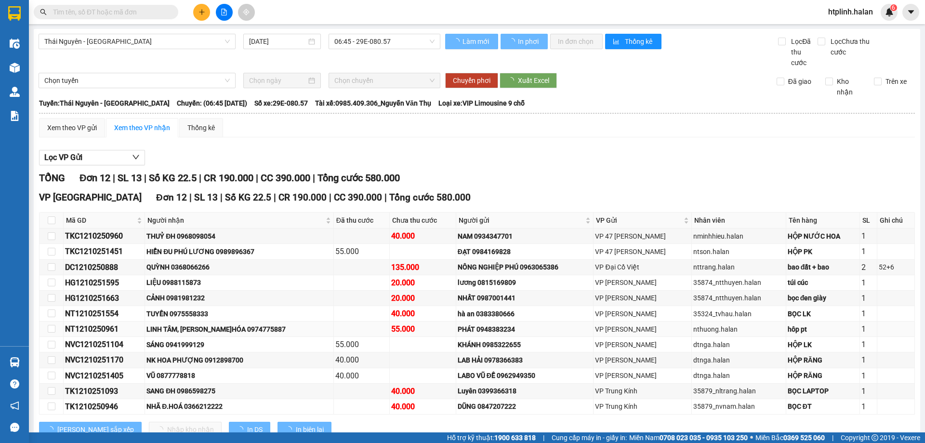
scroll to position [32, 0]
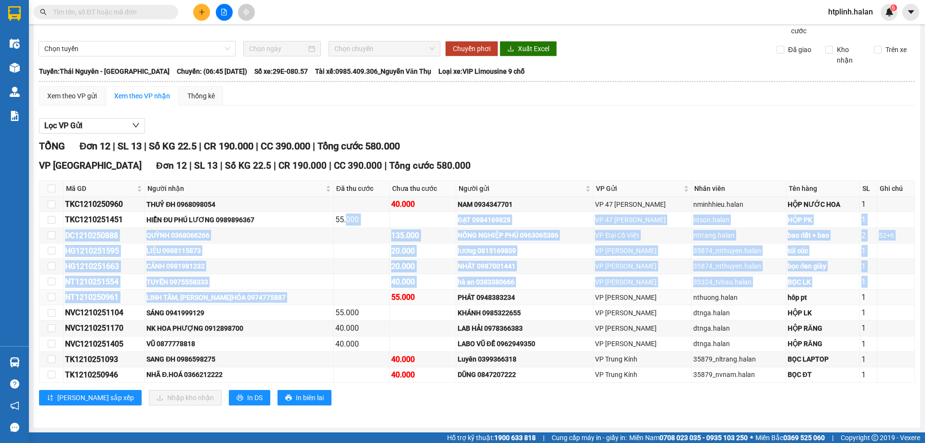
drag, startPoint x: 322, startPoint y: 224, endPoint x: 397, endPoint y: 298, distance: 105.0
click at [374, 305] on tbody "TKC1210250960 THUỶ ĐH 0968098054 40.000 NAM 0934347701 VP 47 Trần Khát Chân nmi…" at bounding box center [478, 290] width 876 height 186
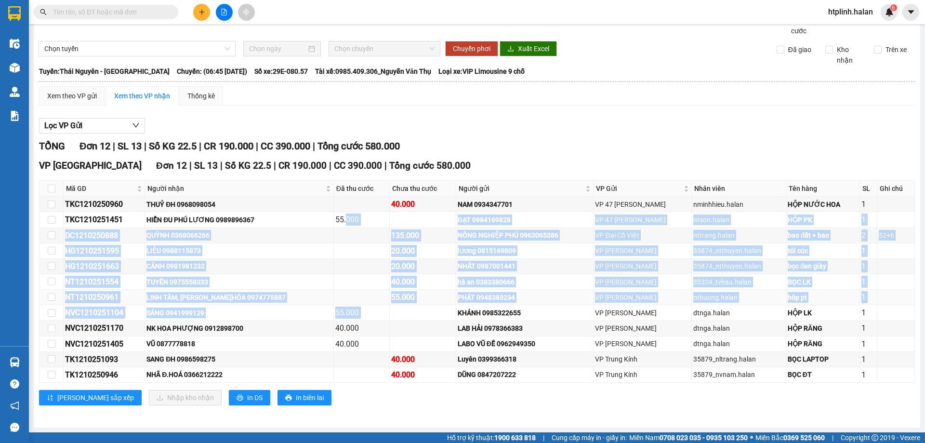
click at [422, 292] on div "55.000" at bounding box center [422, 297] width 63 height 12
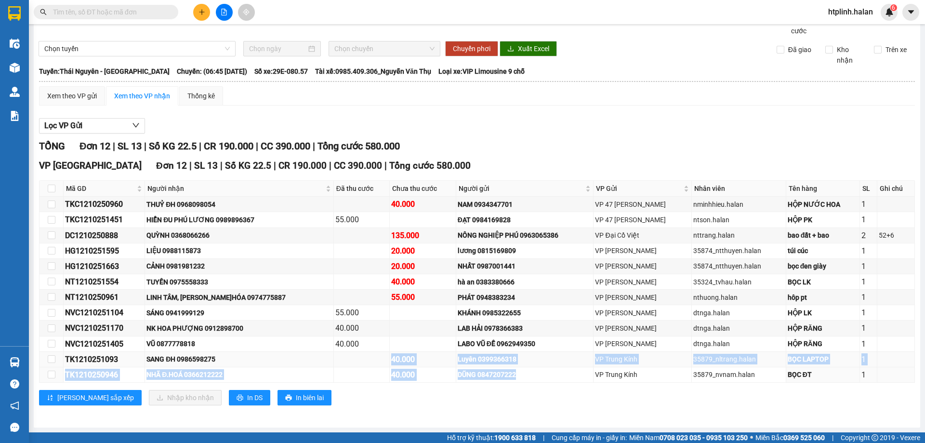
drag, startPoint x: 371, startPoint y: 360, endPoint x: 594, endPoint y: 363, distance: 223.6
click at [456, 313] on tbody "TKC1210250960 THUỶ ĐH 0968098054 40.000 NAM 0934347701 VP 47 Trần Khát Chân nmi…" at bounding box center [478, 290] width 876 height 186
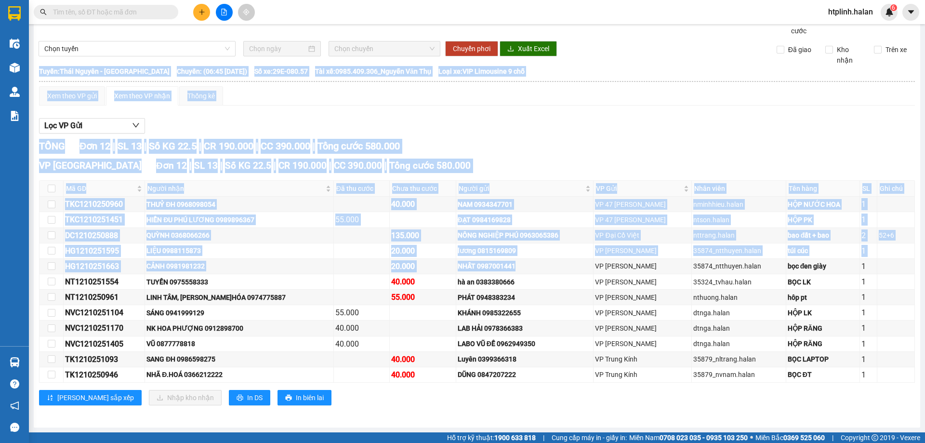
drag, startPoint x: 562, startPoint y: 268, endPoint x: 639, endPoint y: 400, distance: 151.8
click at [456, 313] on div "VP Định Hóa Đơn 12 | SL 13 | Số KG 22.5 | CR 190.000 | CC 390.000 | Tổng cước 5…" at bounding box center [477, 286] width 876 height 254
click at [456, 313] on div "Lưu sắp xếp Nhập kho nhận In DS In biên lai" at bounding box center [477, 397] width 876 height 15
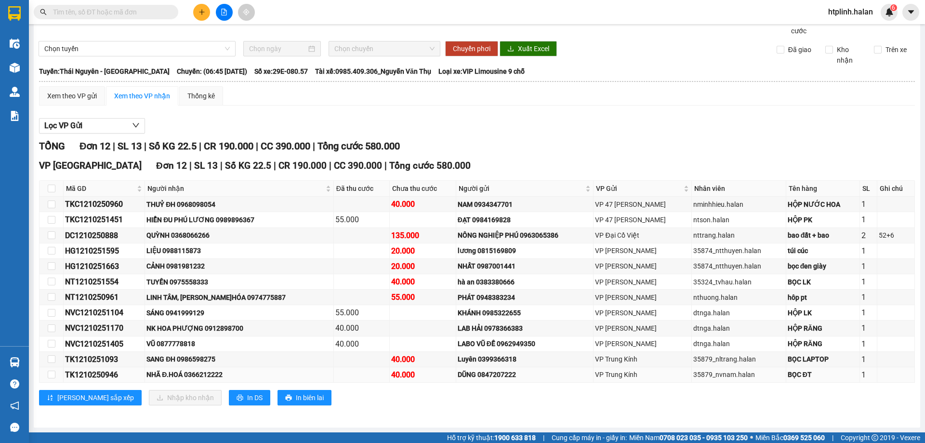
click at [224, 313] on td "NHÃ Đ.HOÁ 0366212222" at bounding box center [239, 374] width 188 height 15
click at [239, 313] on td "SANG ĐH 0986598275" at bounding box center [239, 359] width 188 height 15
click at [203, 204] on div "THUỶ ĐH 0968098054" at bounding box center [239, 204] width 185 height 11
click at [203, 205] on div "THUỶ ĐH 0968098054" at bounding box center [239, 204] width 185 height 11
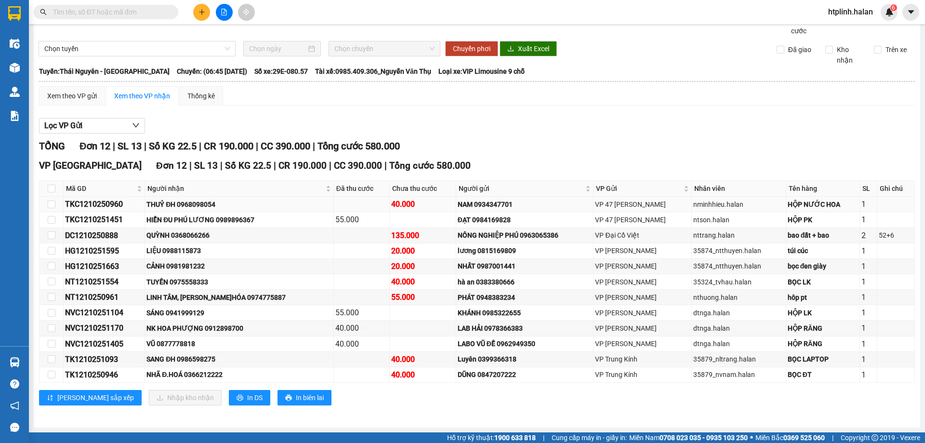
click at [334, 207] on td at bounding box center [362, 204] width 56 height 15
click at [258, 216] on div "HIỂN ĐU PHÚ LƯƠNG 0989896367" at bounding box center [239, 219] width 185 height 11
click at [261, 218] on div "HIỂN ĐU PHÚ LƯƠNG 0989896367" at bounding box center [239, 219] width 185 height 11
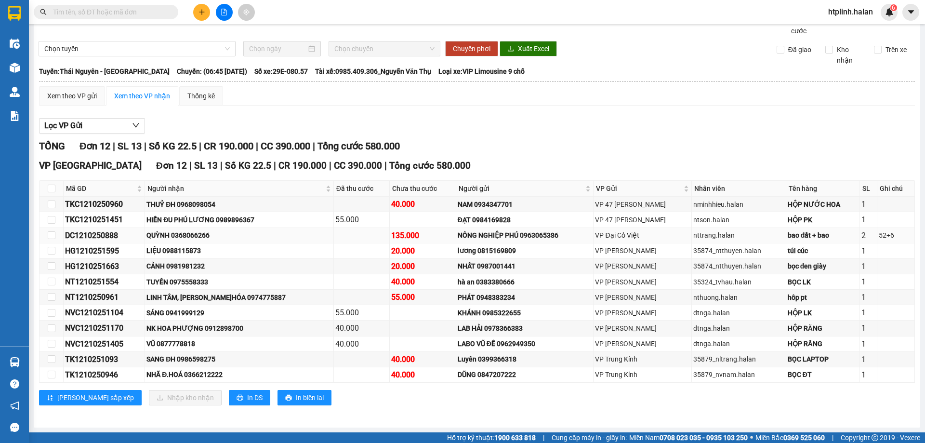
click at [258, 237] on div "QUỲNH 0368066266" at bounding box center [239, 235] width 185 height 11
click at [456, 99] on div "Xem theo VP gửi Xem theo VP nhận Thống kê" at bounding box center [477, 95] width 876 height 19
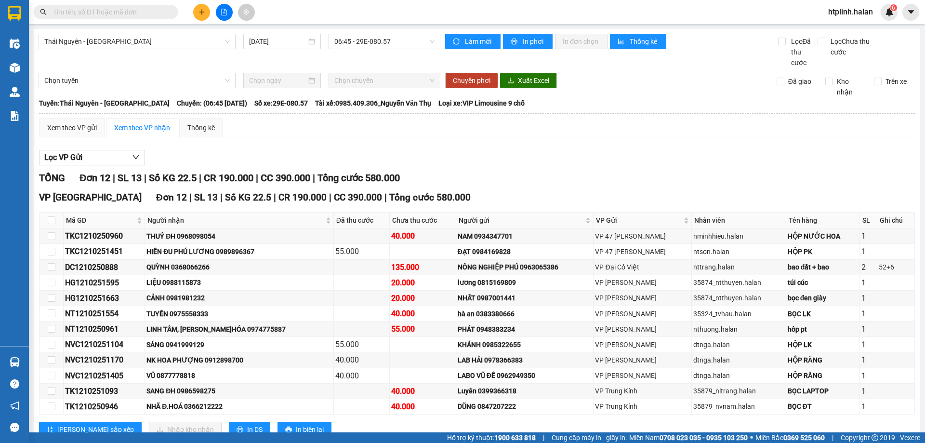
click at [118, 8] on input "text" at bounding box center [110, 12] width 114 height 11
click at [66, 17] on span at bounding box center [106, 12] width 145 height 14
click at [92, 13] on input "text" at bounding box center [110, 12] width 114 height 11
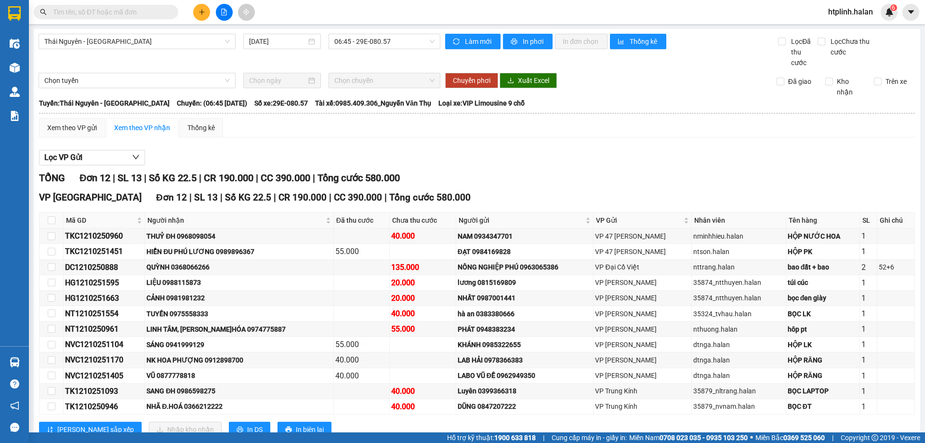
click at [92, 13] on input "text" at bounding box center [110, 12] width 114 height 11
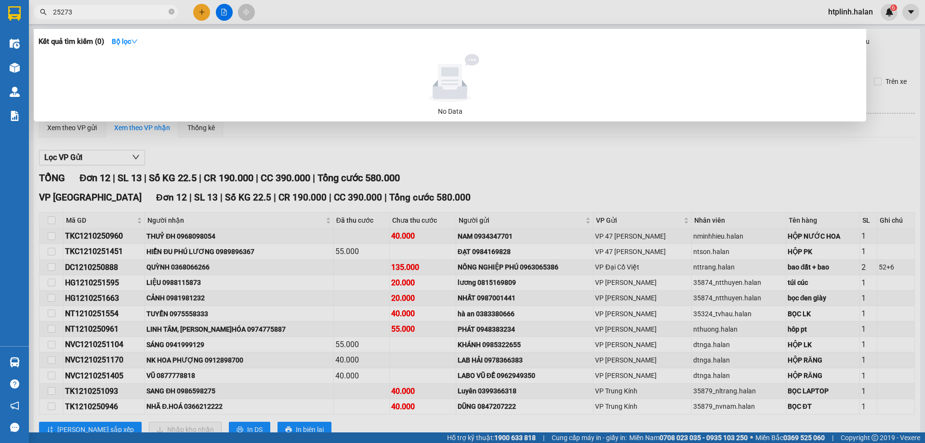
type input "252737"
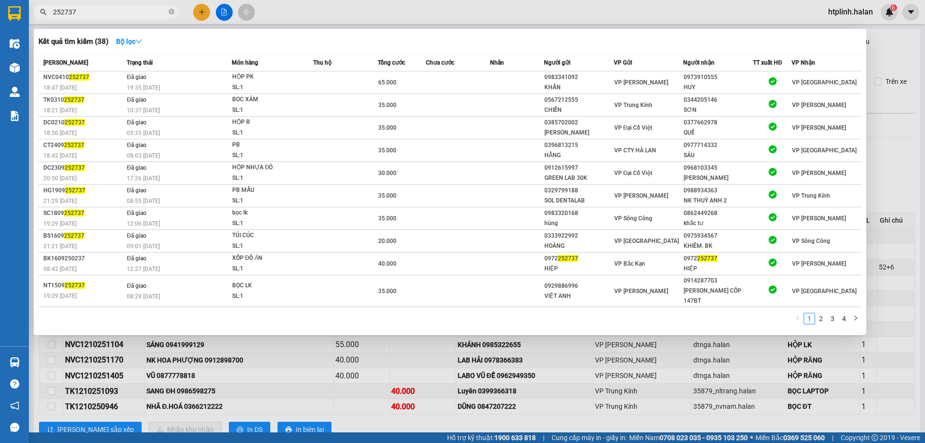
click at [110, 10] on input "252737" at bounding box center [110, 12] width 114 height 11
type input "25"
click at [456, 313] on div at bounding box center [462, 221] width 925 height 443
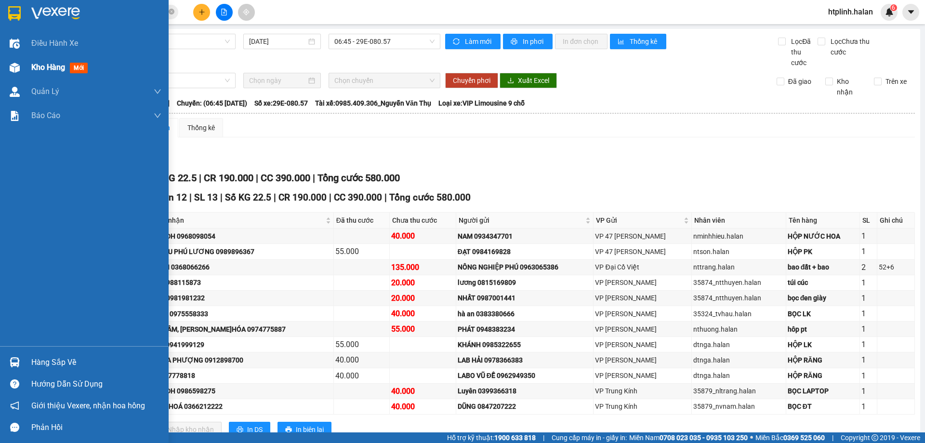
drag, startPoint x: 21, startPoint y: 58, endPoint x: 72, endPoint y: 66, distance: 51.1
click at [22, 59] on div "Kho hàng mới" at bounding box center [84, 67] width 169 height 24
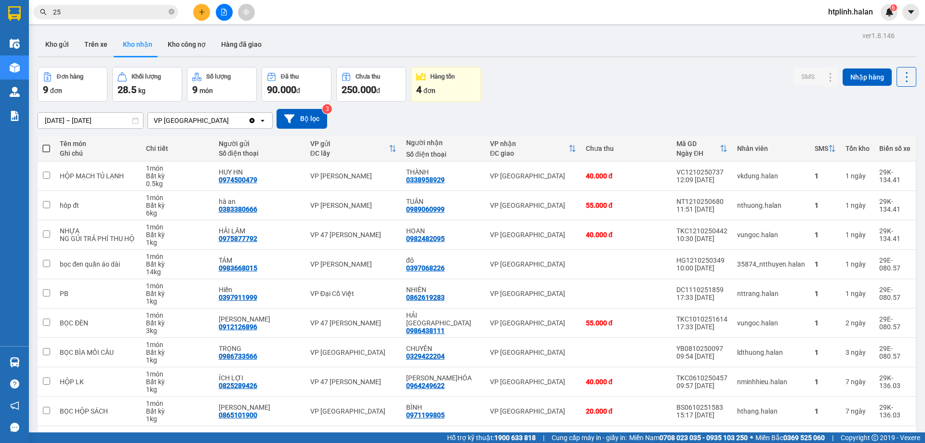
click at [93, 20] on div "Kết quả tìm kiếm ( 38 ) Bộ lọc Mã ĐH Trạng thái Món hàng Thu hộ Tổng cước Chưa …" at bounding box center [462, 12] width 925 height 24
click at [92, 14] on input "25" at bounding box center [110, 12] width 114 height 11
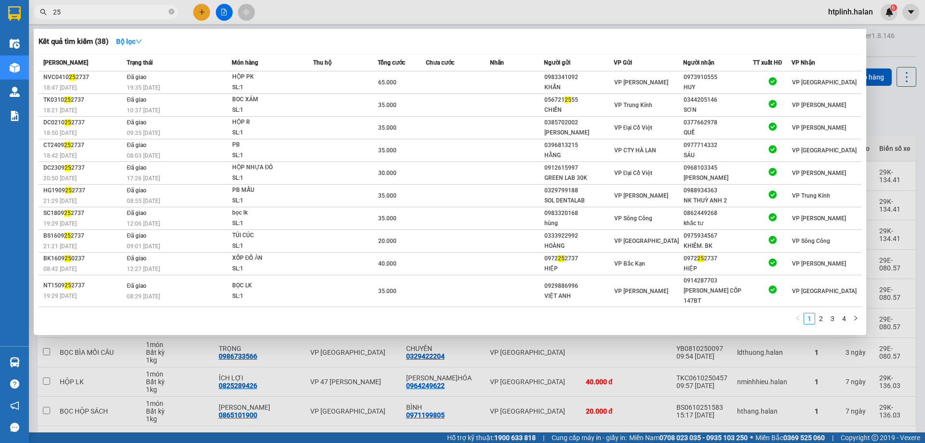
click at [92, 14] on input "25" at bounding box center [110, 12] width 114 height 11
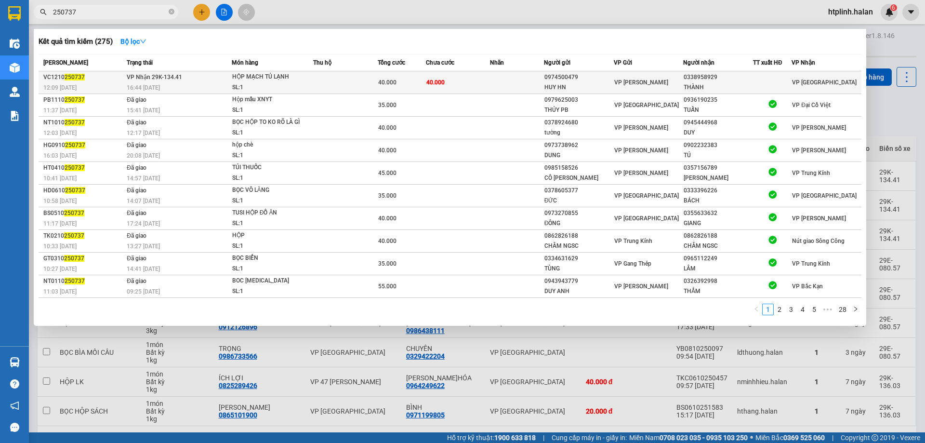
type input "250737"
click at [342, 78] on td at bounding box center [345, 82] width 65 height 23
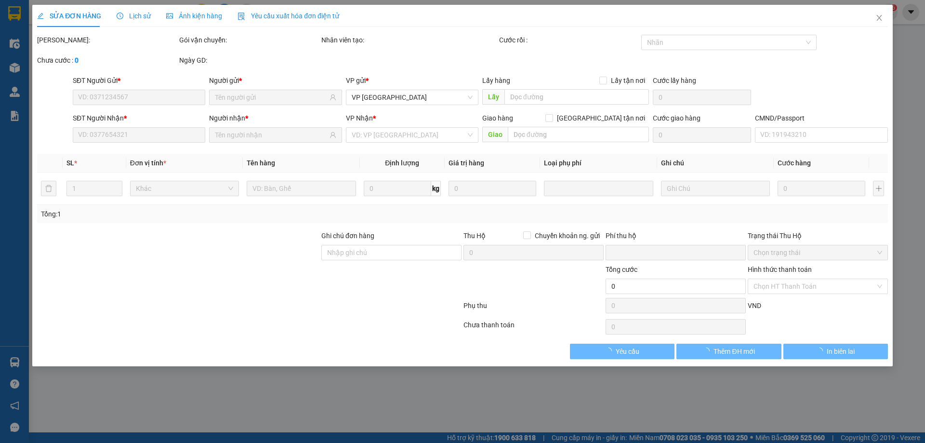
type input "0974500479"
type input "HUY HN"
type input "0338958929"
type input "THÀNH"
type input "0"
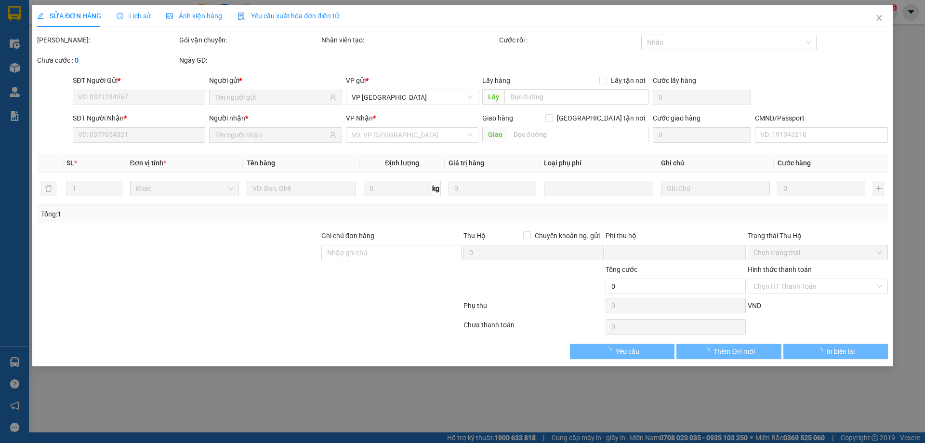
type input "40.000"
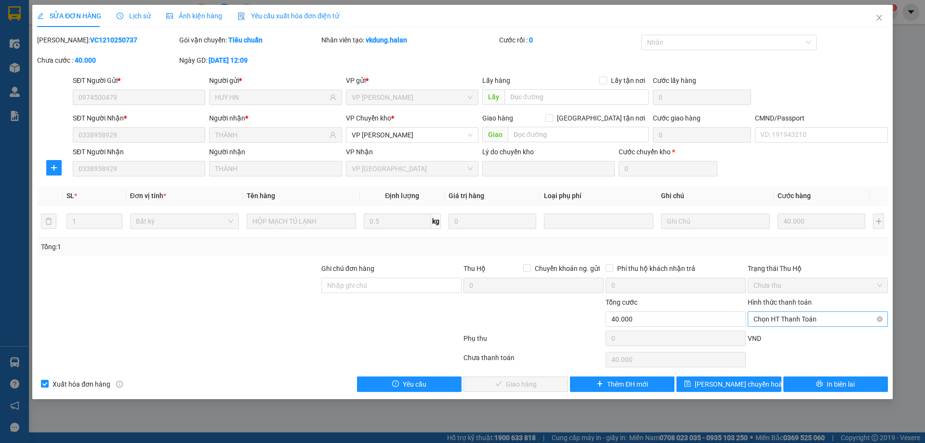
click at [456, 313] on span "Chọn HT Thanh Toán" at bounding box center [818, 319] width 129 height 14
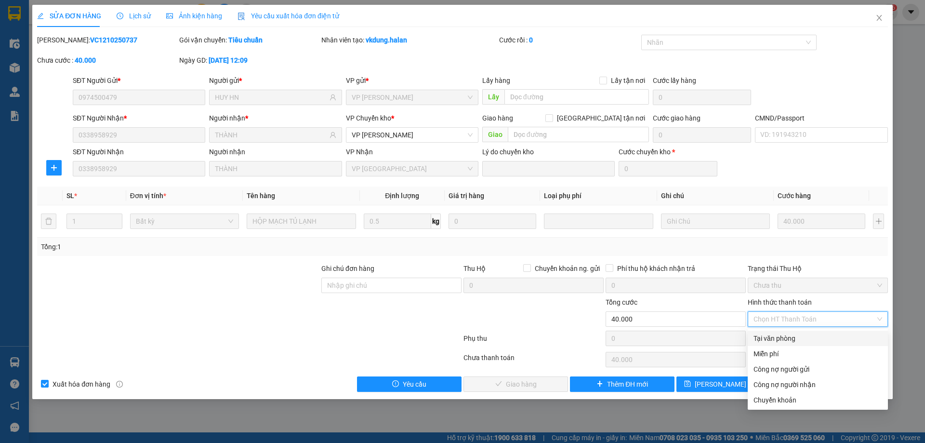
drag, startPoint x: 795, startPoint y: 341, endPoint x: 759, endPoint y: 357, distance: 39.5
click at [456, 313] on div "Tại văn phòng" at bounding box center [818, 338] width 129 height 11
type input "0"
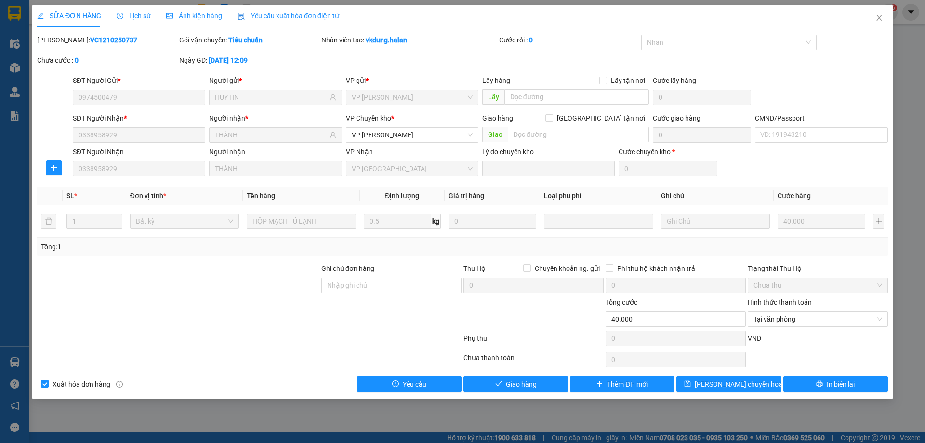
click at [253, 303] on div at bounding box center [178, 314] width 284 height 34
click at [456, 313] on div "Total Paid Fee 0 Total UnPaid Fee 40.000 Cash Collection Total Fee Mã ĐH: VC121…" at bounding box center [462, 213] width 851 height 357
click at [456, 313] on span "Giao hàng" at bounding box center [521, 384] width 31 height 11
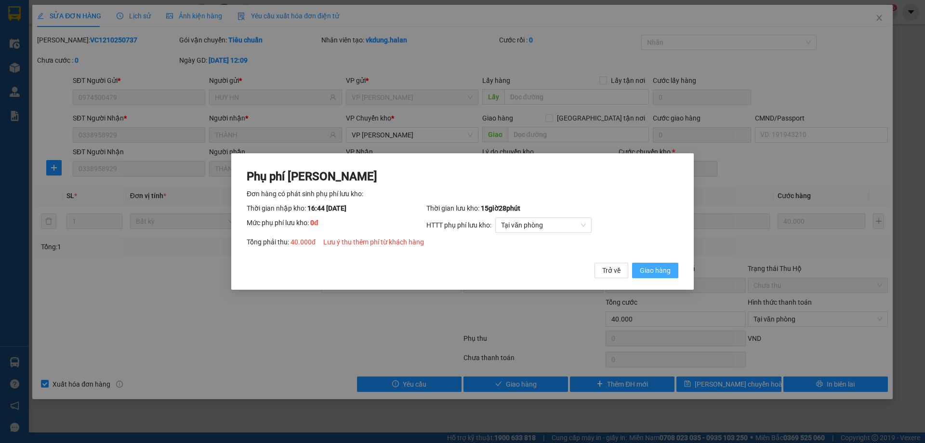
click at [456, 264] on button "Giao hàng" at bounding box center [655, 270] width 46 height 15
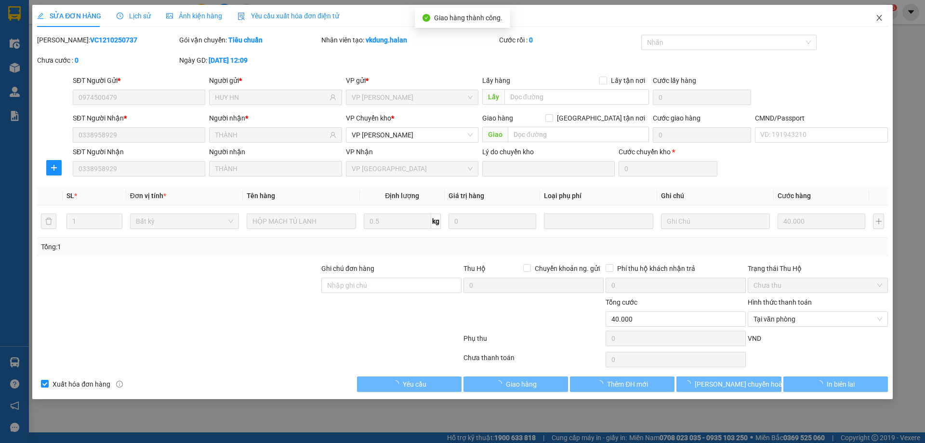
click at [456, 20] on span "Close" at bounding box center [879, 18] width 27 height 27
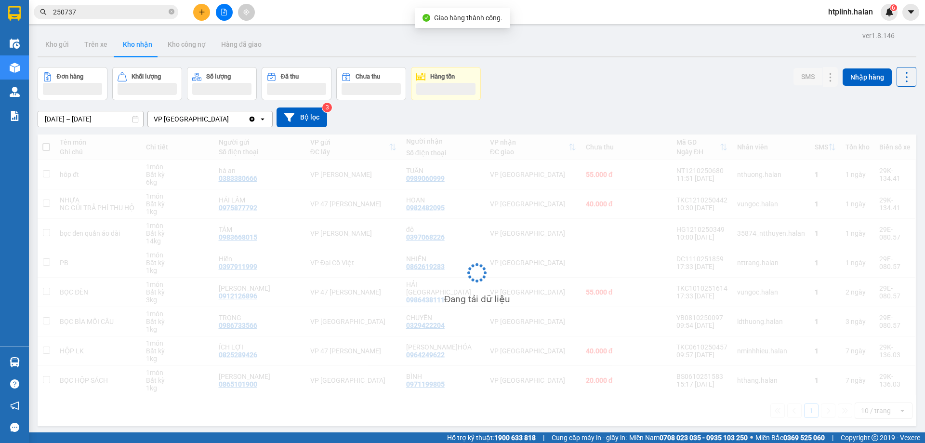
scroll to position [44, 0]
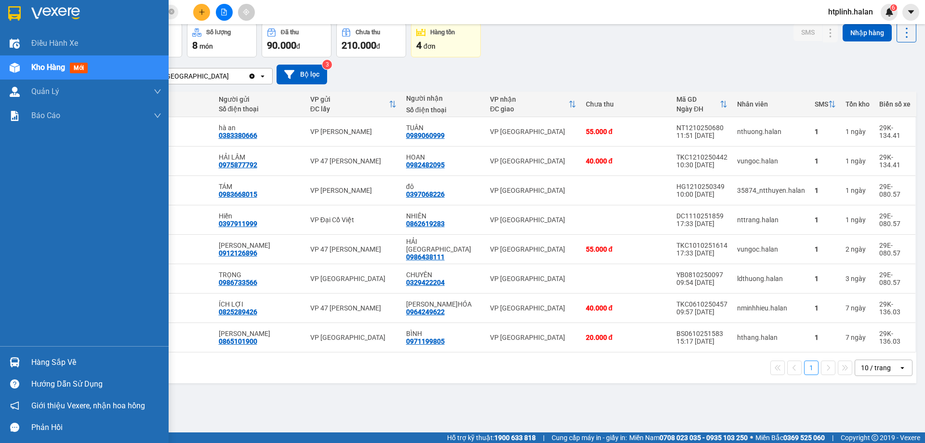
click at [86, 313] on div "Hàng sắp về" at bounding box center [96, 362] width 130 height 14
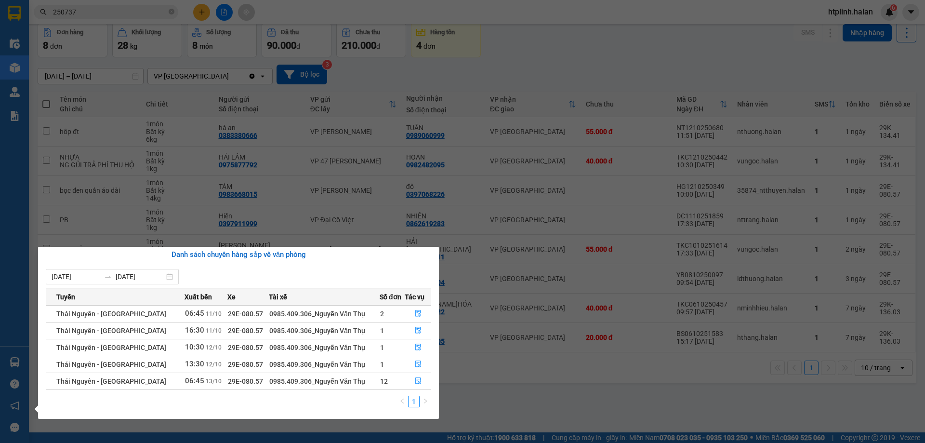
click at [456, 313] on section "Kết quả tìm kiếm ( 275 ) Bộ lọc Mã ĐH Trạng thái Món hàng Thu hộ Tổng cước Chưa…" at bounding box center [462, 221] width 925 height 443
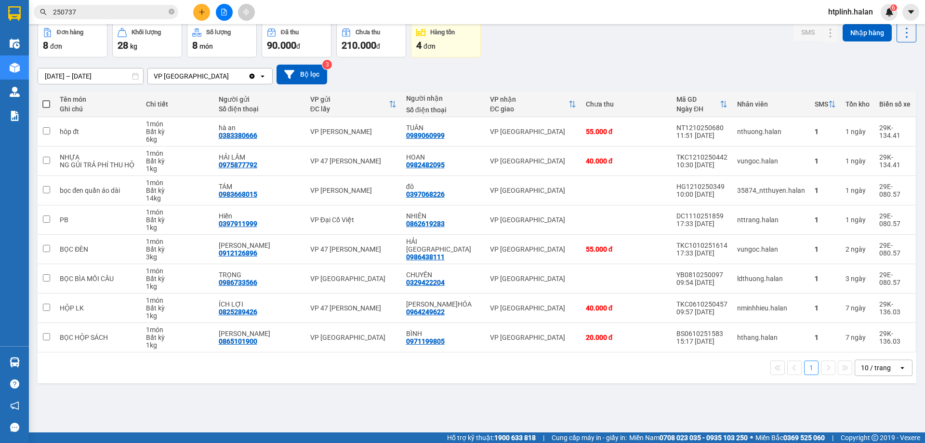
click at [352, 313] on div "ver 1.8.146 Kho gửi Trên xe Kho nhận Kho công nợ Hàng đã giao Đơn hàng 8 đơn Kh…" at bounding box center [477, 206] width 887 height 443
click at [123, 13] on input "250737" at bounding box center [110, 12] width 114 height 11
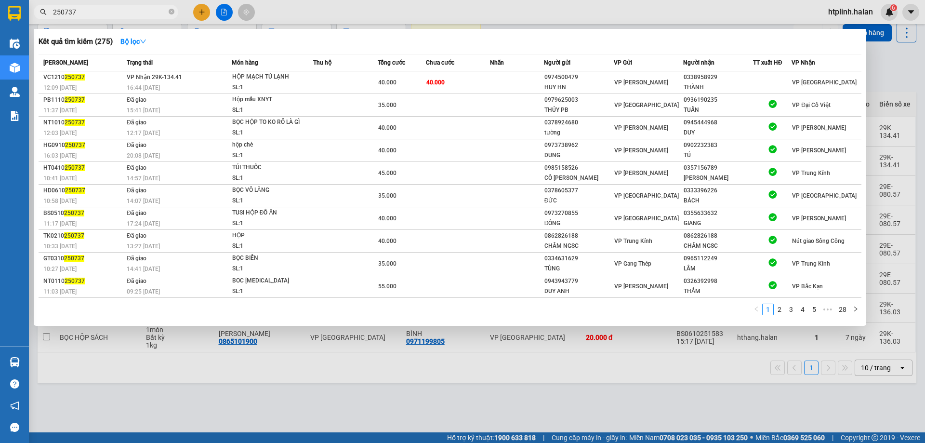
click at [123, 13] on input "250737" at bounding box center [110, 12] width 114 height 11
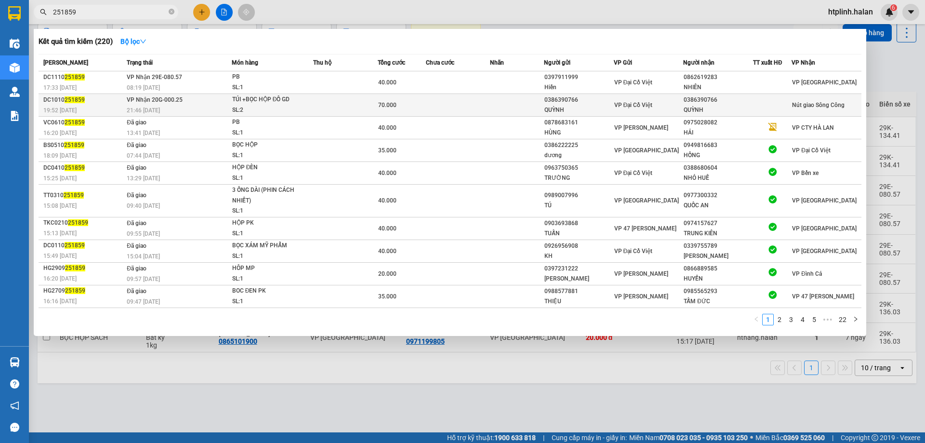
type input "251859"
click at [260, 94] on div "TÚI +BỌC HỘP ĐỒ GD" at bounding box center [268, 99] width 72 height 11
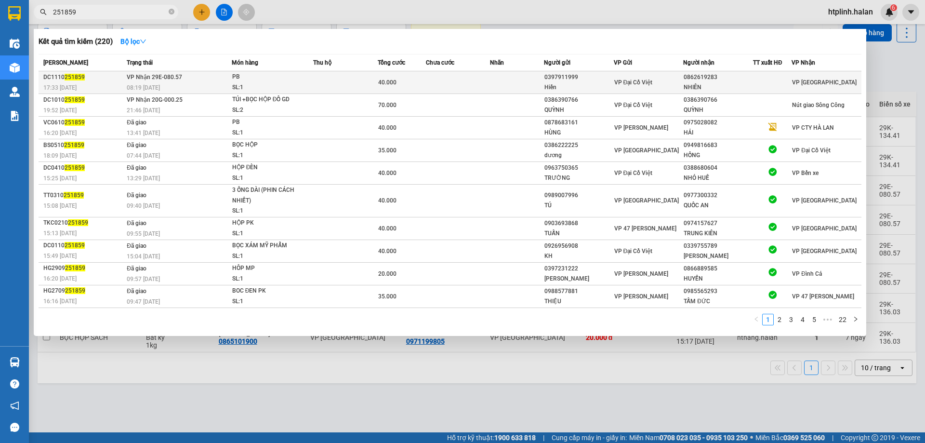
click at [262, 83] on div "SL: 1" at bounding box center [268, 87] width 72 height 11
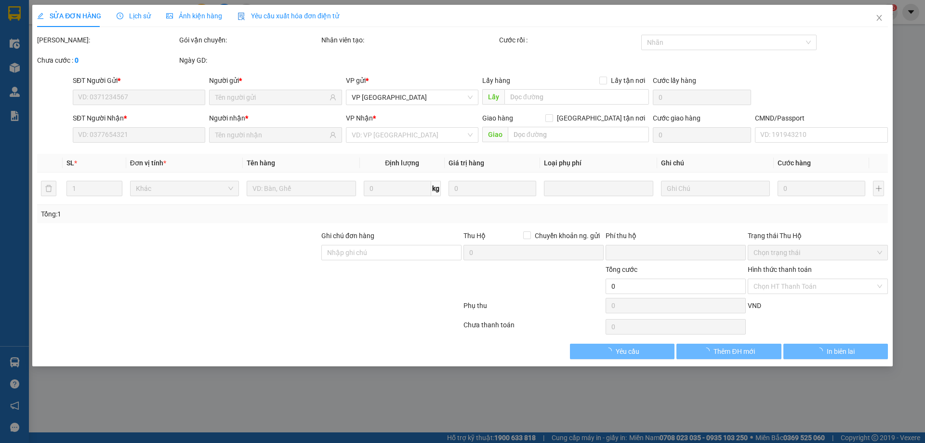
type input "0397911999"
type input "Hiền"
type input "0862619283"
type input "NHIÊN"
type input "0"
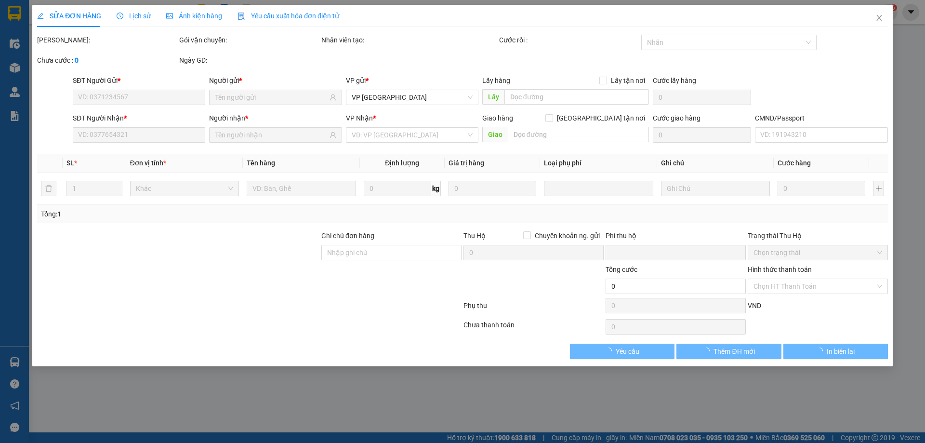
type input "40.000"
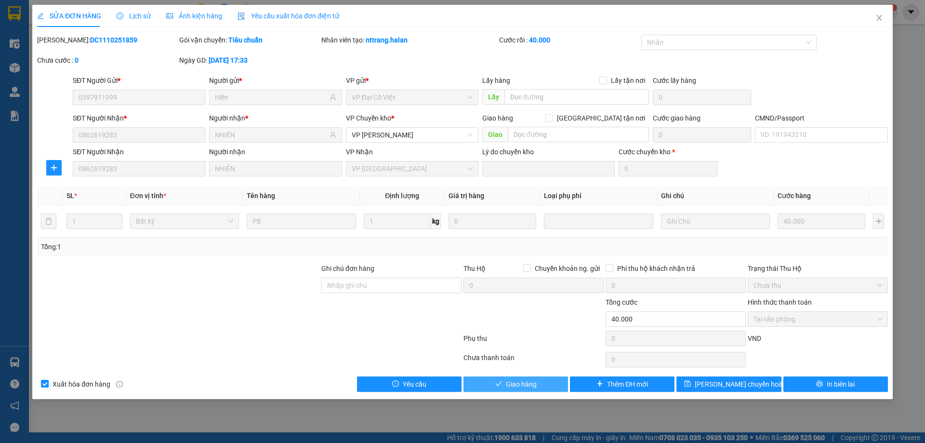
click at [456, 313] on button "Giao hàng" at bounding box center [516, 383] width 105 height 15
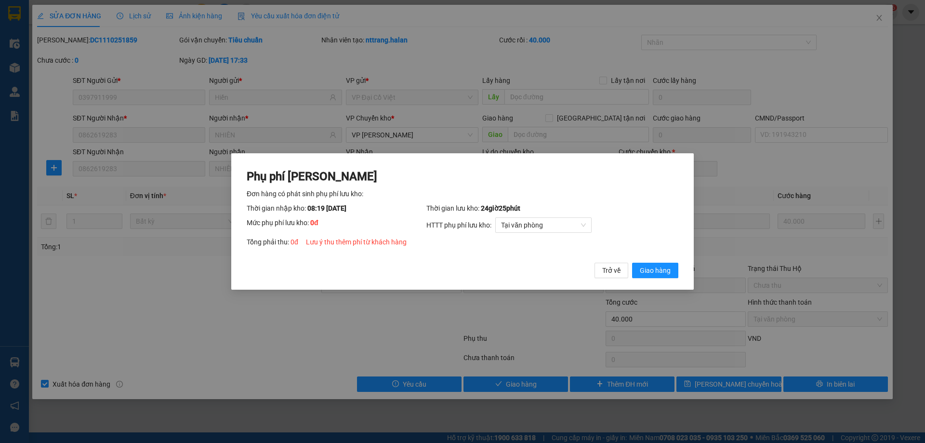
click at [456, 262] on div "Phụ phí Lưu kho Đơn hàng có phát sinh phụ phí lưu kho: Thời gian nhập kho: 08:1…" at bounding box center [463, 224] width 432 height 110
drag, startPoint x: 659, startPoint y: 268, endPoint x: 763, endPoint y: 173, distance: 140.9
click at [456, 269] on span "Giao hàng" at bounding box center [655, 270] width 31 height 11
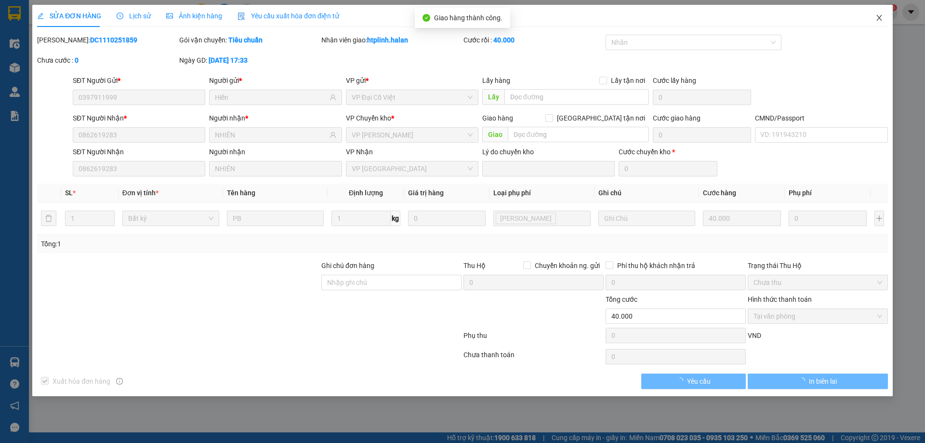
click at [456, 21] on span "Close" at bounding box center [879, 18] width 27 height 27
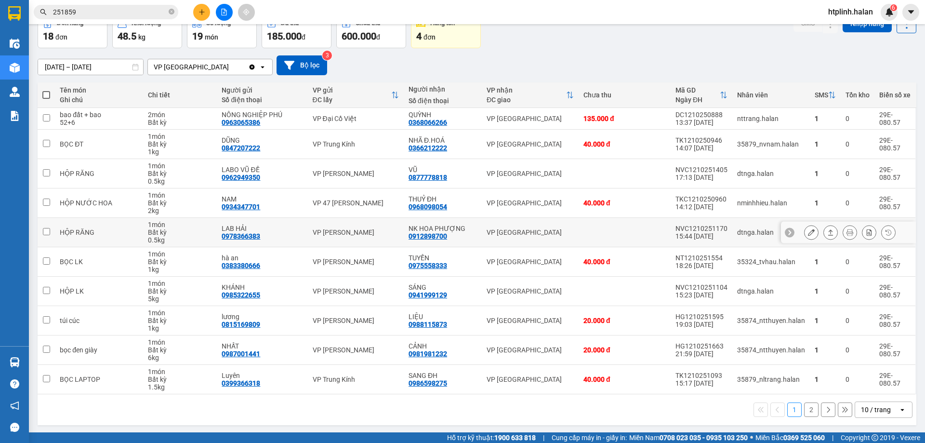
scroll to position [55, 0]
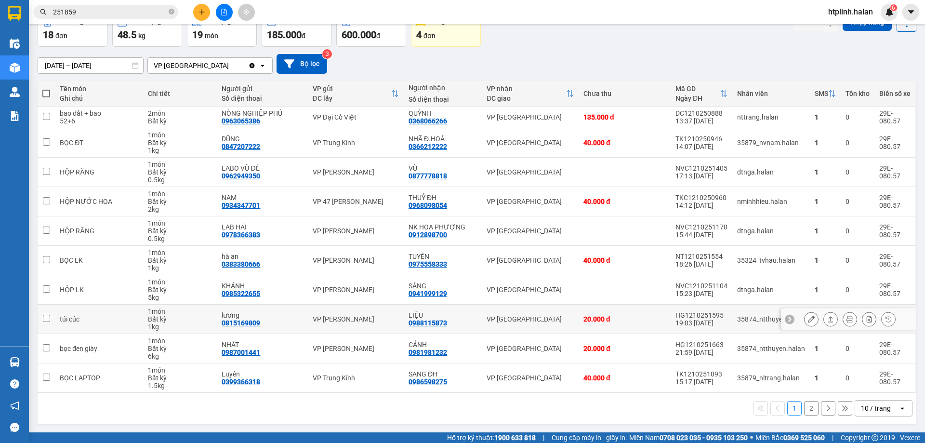
click at [456, 313] on icon at bounding box center [830, 319] width 5 height 6
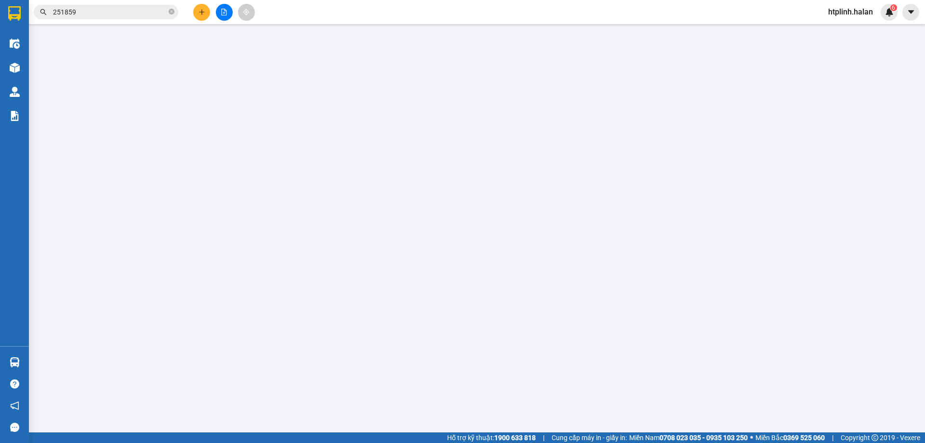
type input "0815169809"
type input "lương"
type input "0988115873"
type input "LIỆU"
type input "0"
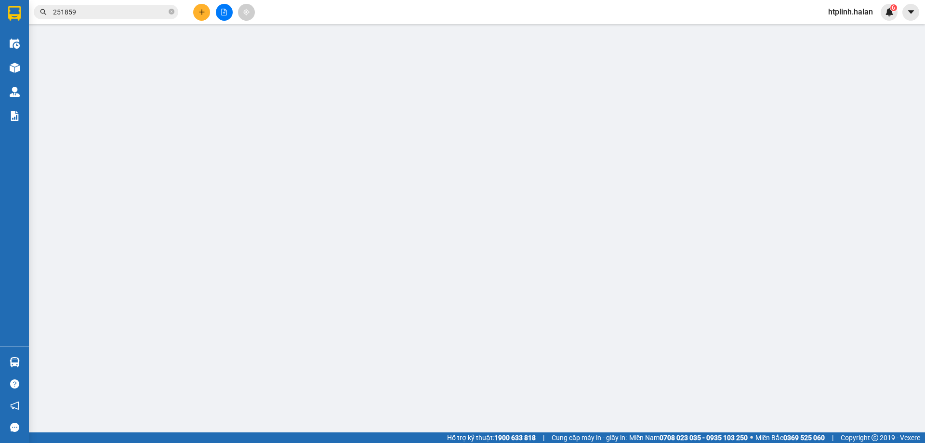
type input "20.000"
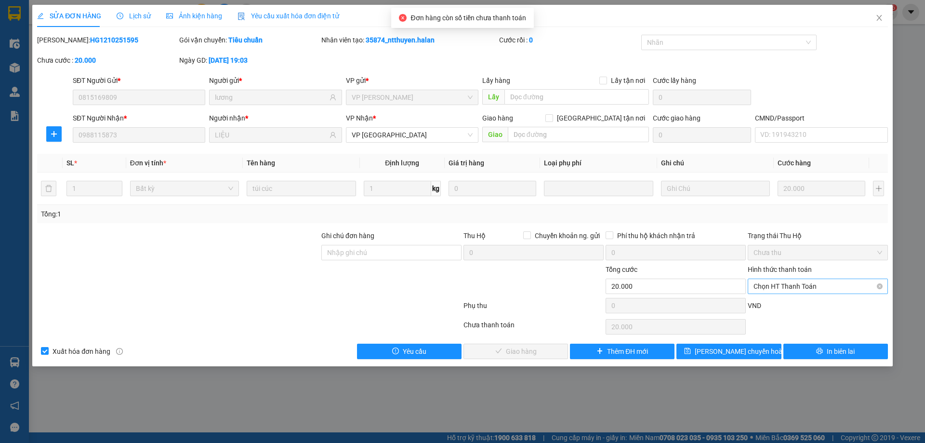
click at [456, 287] on span "Chọn HT Thanh Toán" at bounding box center [818, 286] width 129 height 14
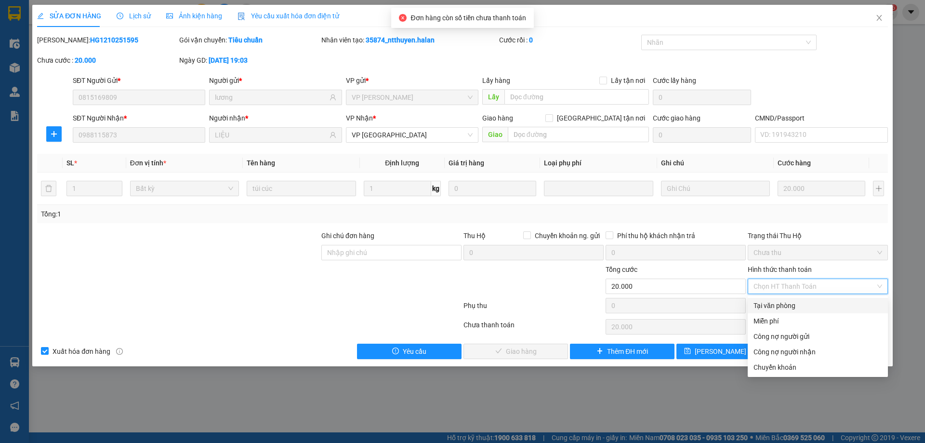
click at [456, 302] on div "Tại văn phòng" at bounding box center [818, 305] width 129 height 11
type input "0"
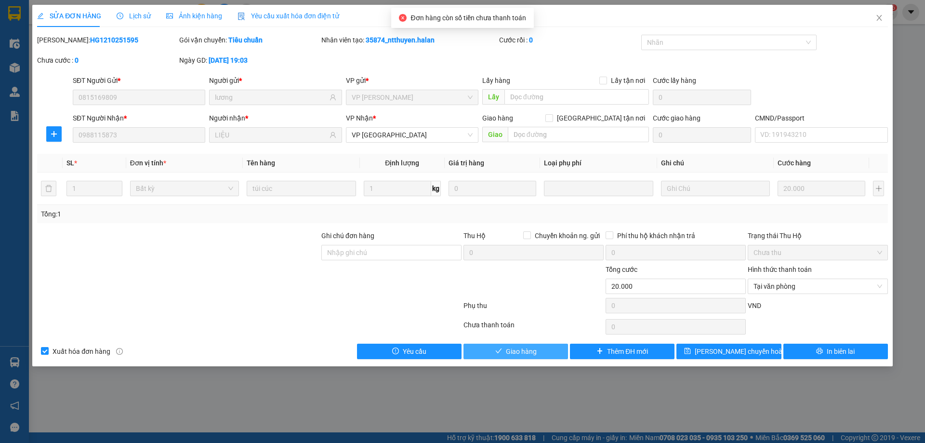
drag, startPoint x: 546, startPoint y: 351, endPoint x: 615, endPoint y: 227, distance: 142.6
click at [456, 313] on button "Giao hàng" at bounding box center [516, 351] width 105 height 15
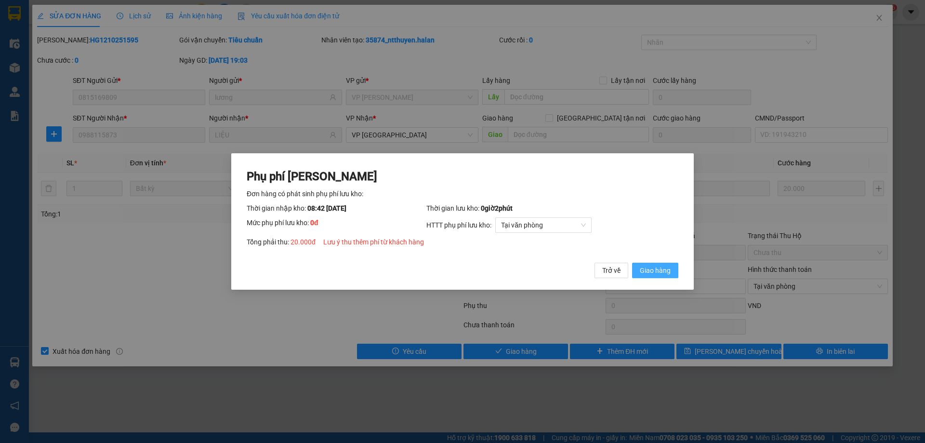
click at [456, 271] on span "Giao hàng" at bounding box center [655, 270] width 31 height 11
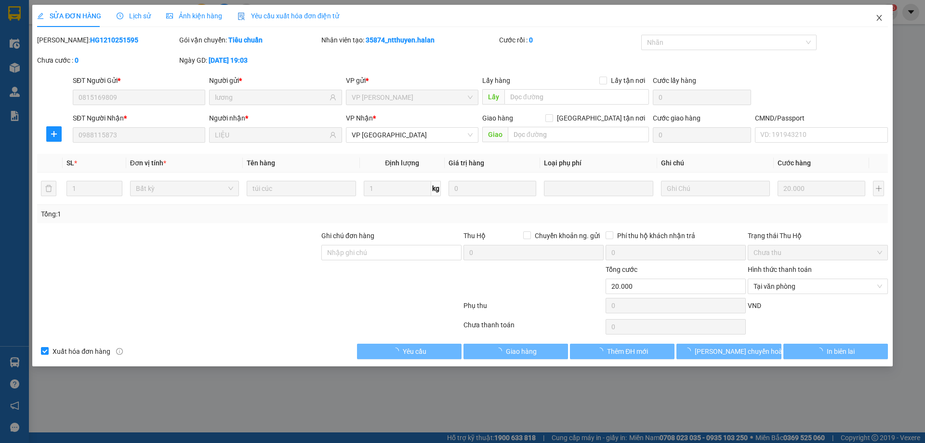
click at [456, 16] on span "Close" at bounding box center [879, 18] width 27 height 27
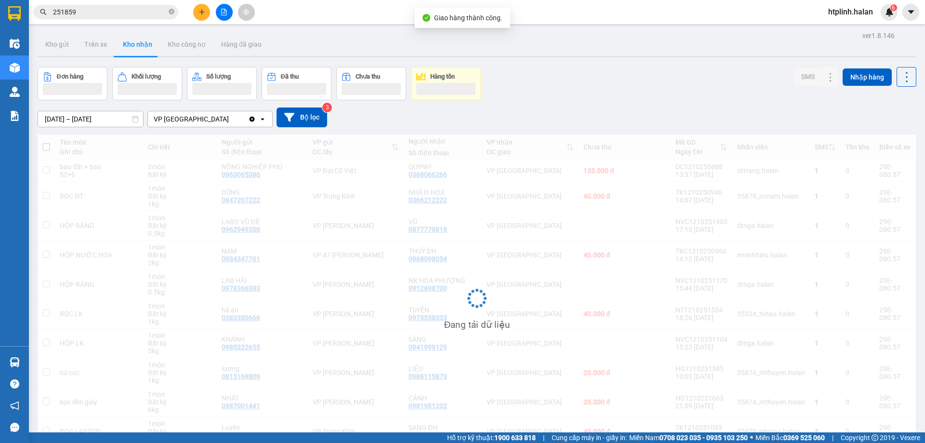
scroll to position [53, 0]
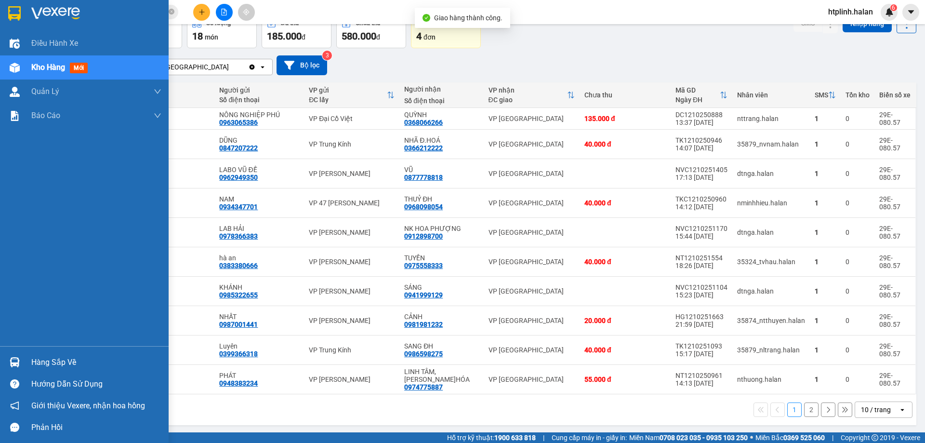
click at [44, 313] on div "Hàng sắp về" at bounding box center [96, 362] width 130 height 14
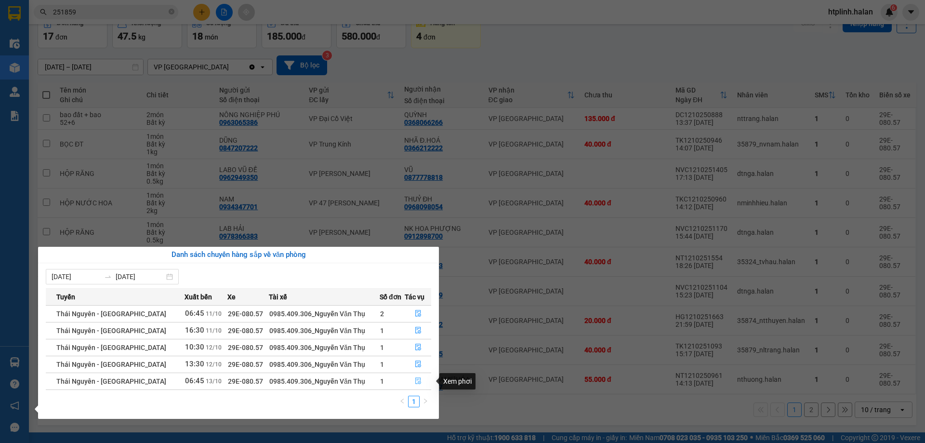
click at [412, 313] on button "button" at bounding box center [418, 380] width 26 height 15
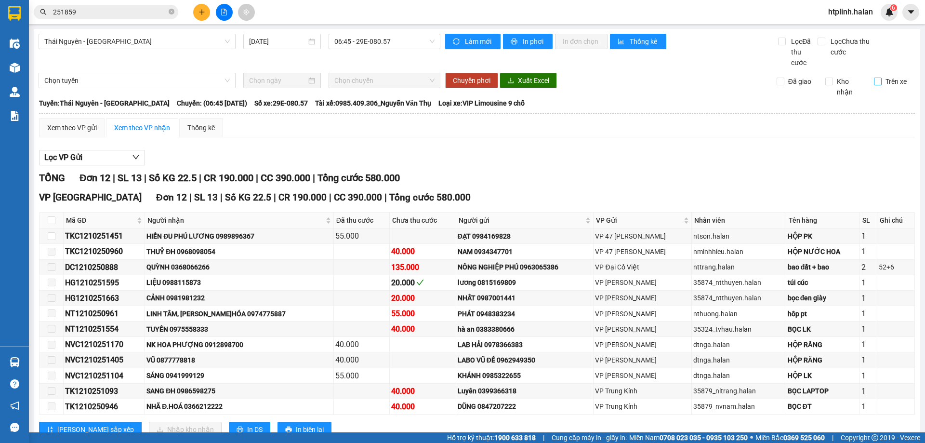
click at [456, 85] on span "Trên xe" at bounding box center [896, 81] width 29 height 11
click at [456, 85] on input "Trên xe" at bounding box center [878, 82] width 8 height 8
checkbox input "true"
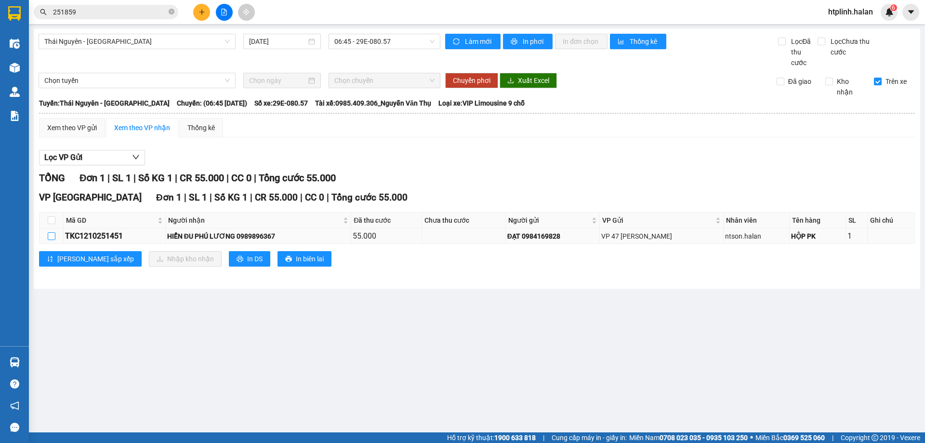
click at [54, 234] on input "checkbox" at bounding box center [52, 236] width 8 height 8
checkbox input "true"
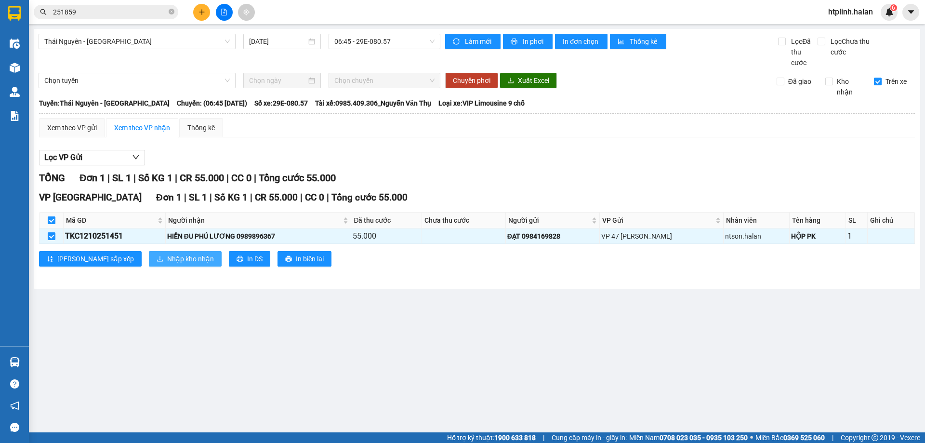
click at [149, 256] on button "Nhập kho nhận" at bounding box center [185, 258] width 73 height 15
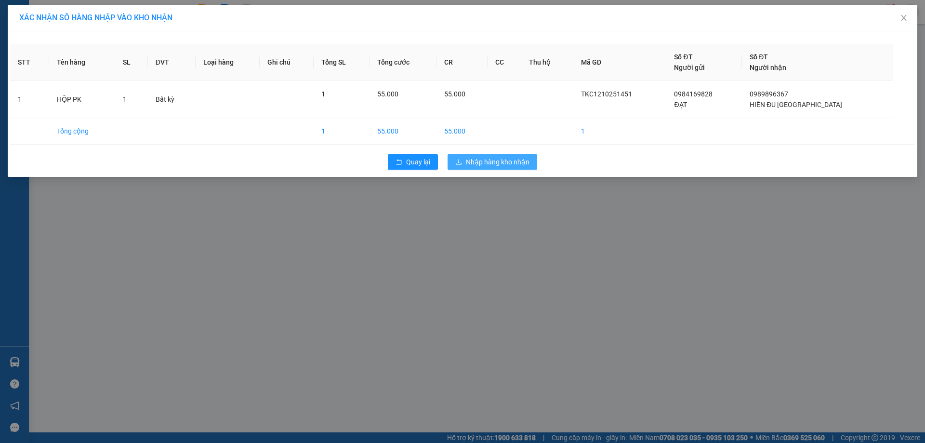
click at [456, 164] on span "Nhập hàng kho nhận" at bounding box center [498, 162] width 64 height 11
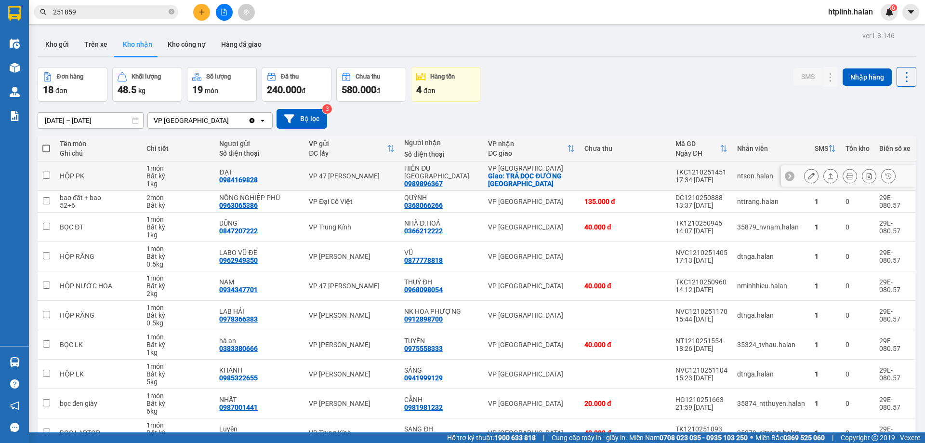
click at [456, 174] on icon at bounding box center [850, 176] width 7 height 7
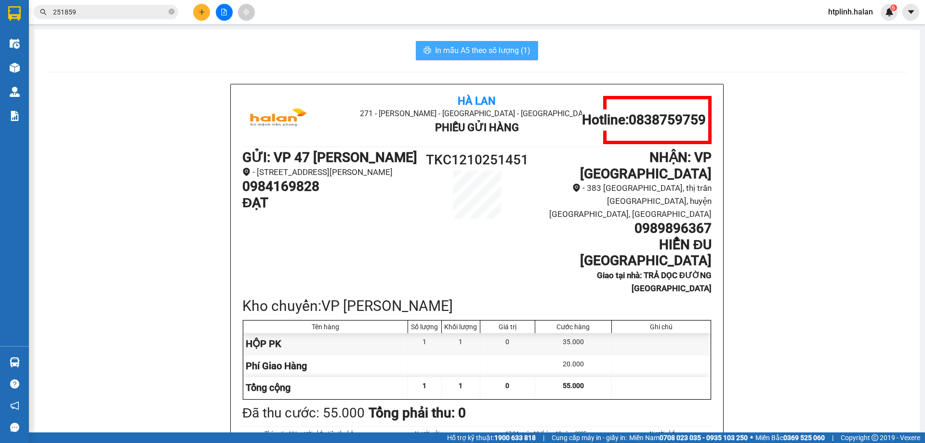
click at [456, 41] on button "In mẫu A5 theo số lượng (1)" at bounding box center [477, 50] width 122 height 19
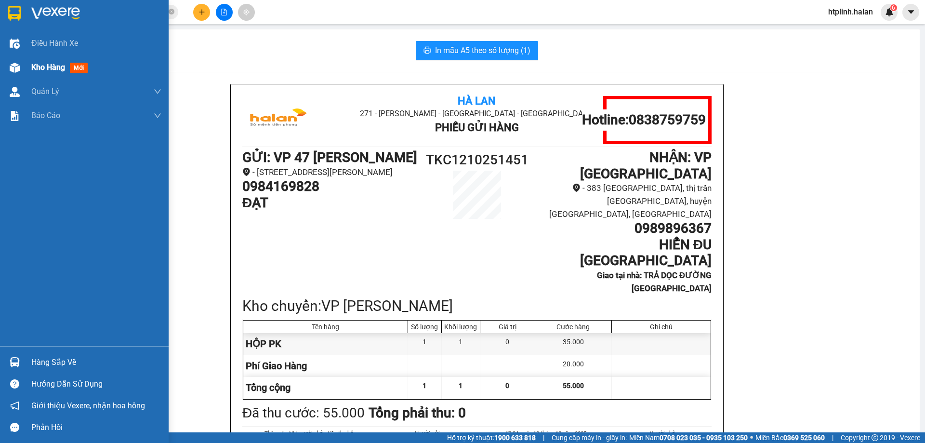
click at [13, 61] on div at bounding box center [14, 67] width 17 height 17
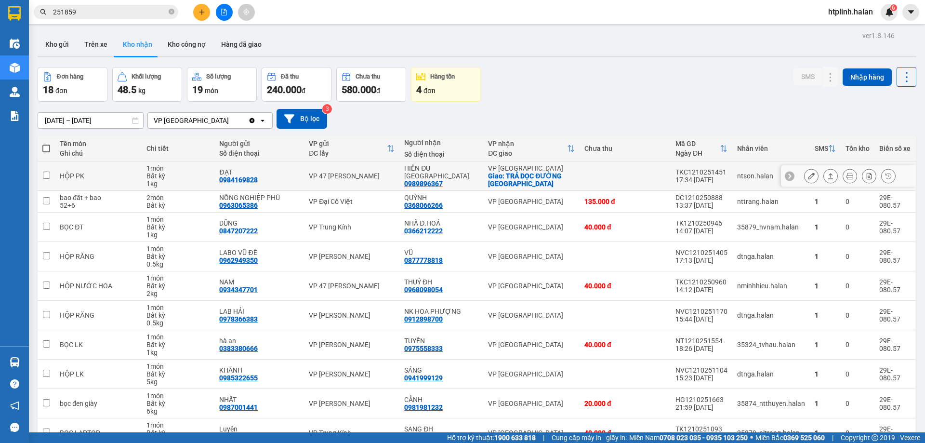
click at [456, 177] on icon at bounding box center [830, 176] width 5 height 6
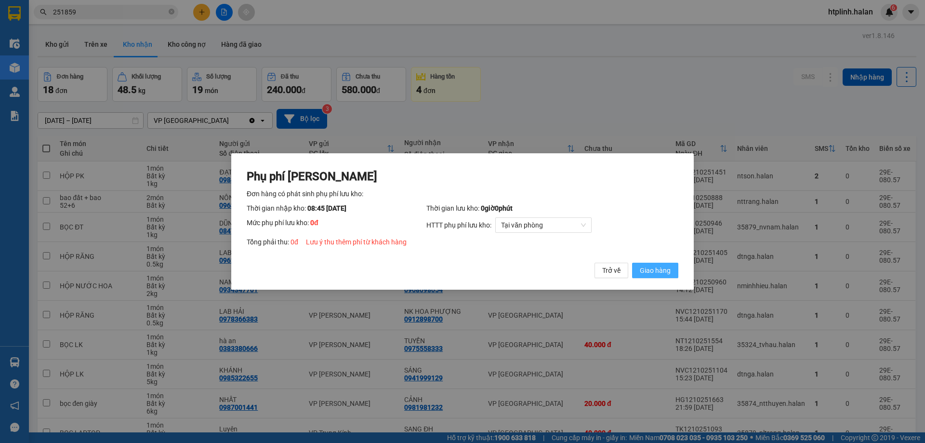
click at [456, 269] on span "Giao hàng" at bounding box center [655, 270] width 31 height 11
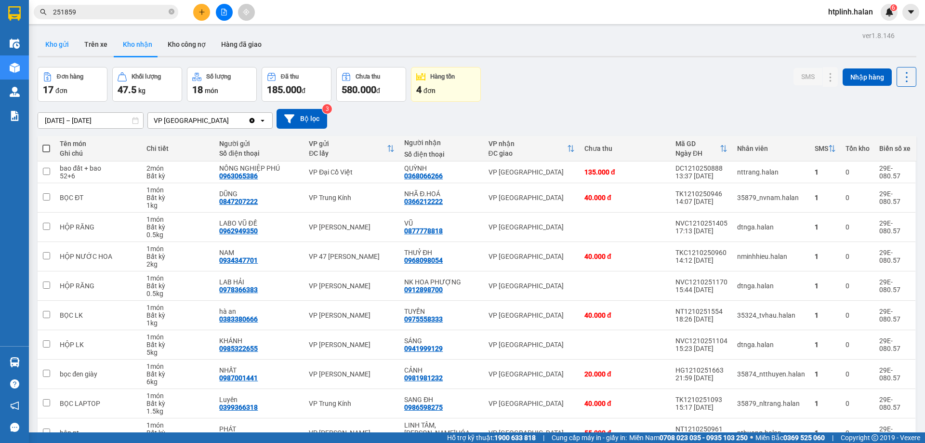
click at [65, 45] on button "Kho gửi" at bounding box center [57, 44] width 39 height 23
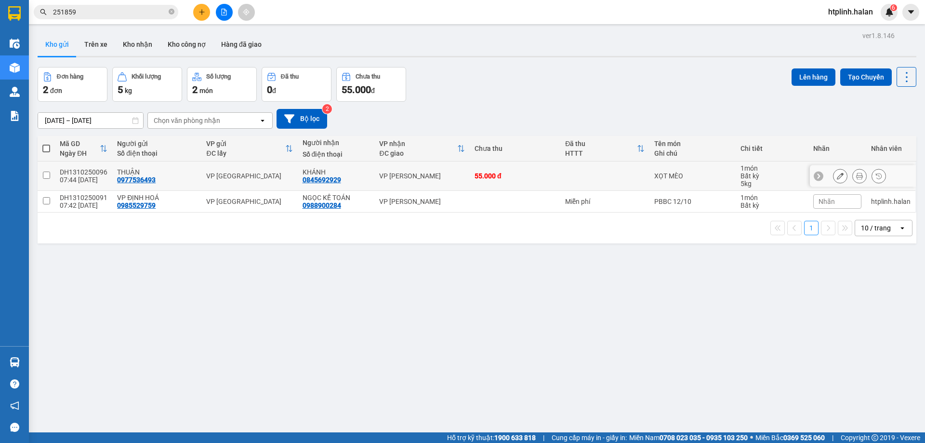
click at [176, 166] on td "THUẬN 0977536493" at bounding box center [156, 175] width 89 height 29
checkbox input "true"
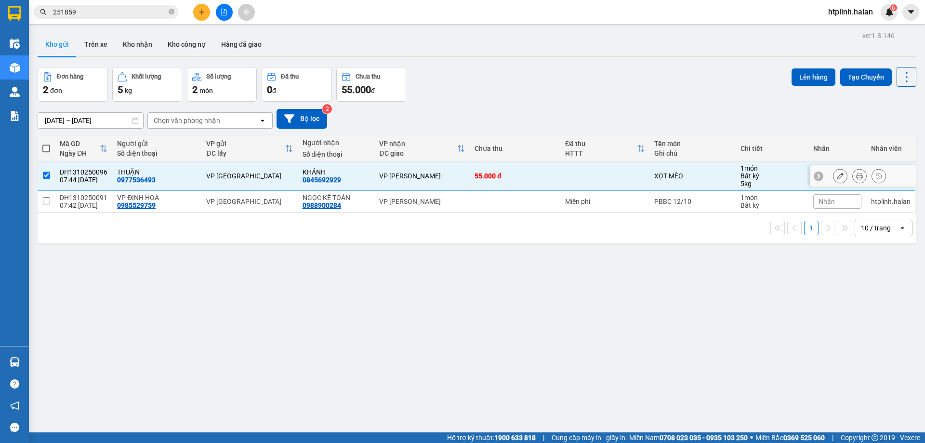
click at [180, 202] on div "VP ĐỊNH HOÁ 0985529759" at bounding box center [157, 201] width 80 height 15
checkbox input "true"
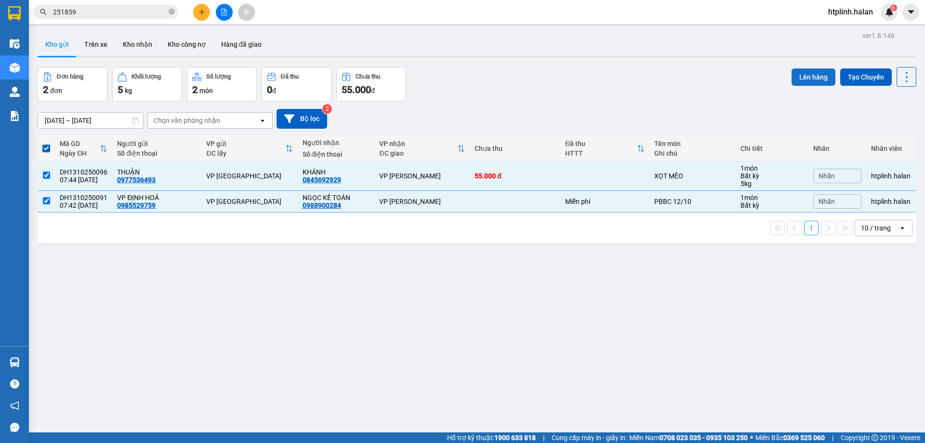
click at [456, 76] on button "Lên hàng" at bounding box center [814, 76] width 44 height 17
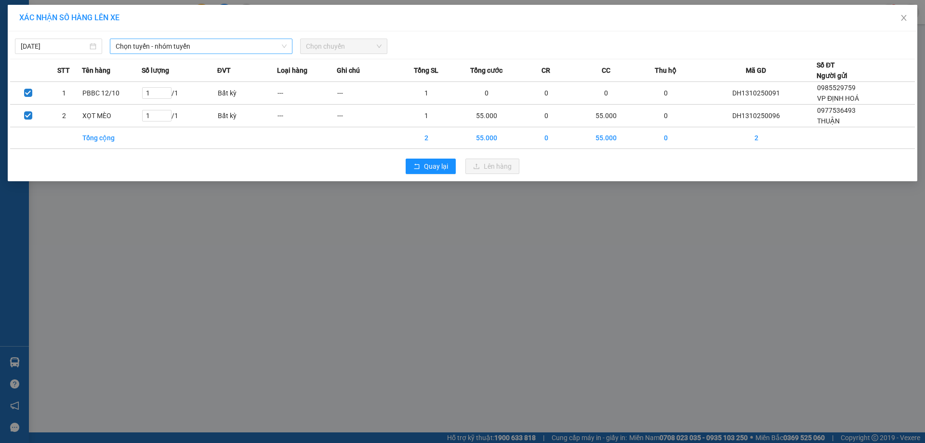
click at [189, 45] on span "Chọn tuyến - nhóm tuyến" at bounding box center [201, 46] width 171 height 14
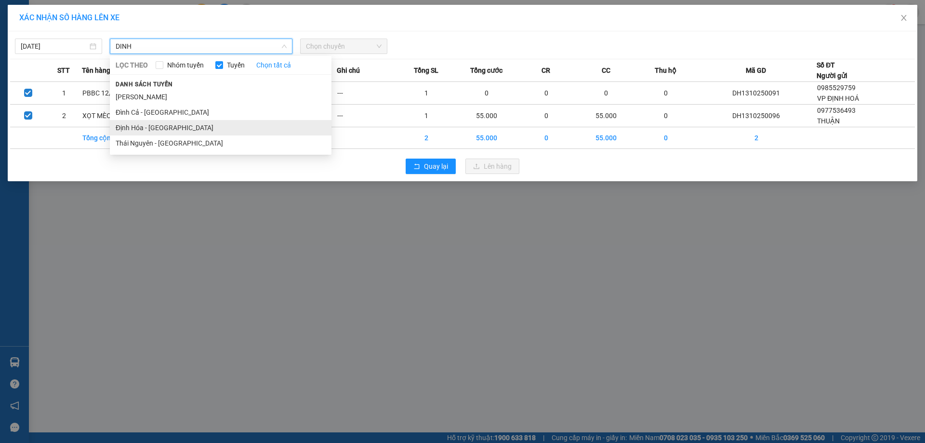
type input "DINH"
click at [181, 128] on li "Định Hóa - Thái Nguyên" at bounding box center [221, 127] width 222 height 15
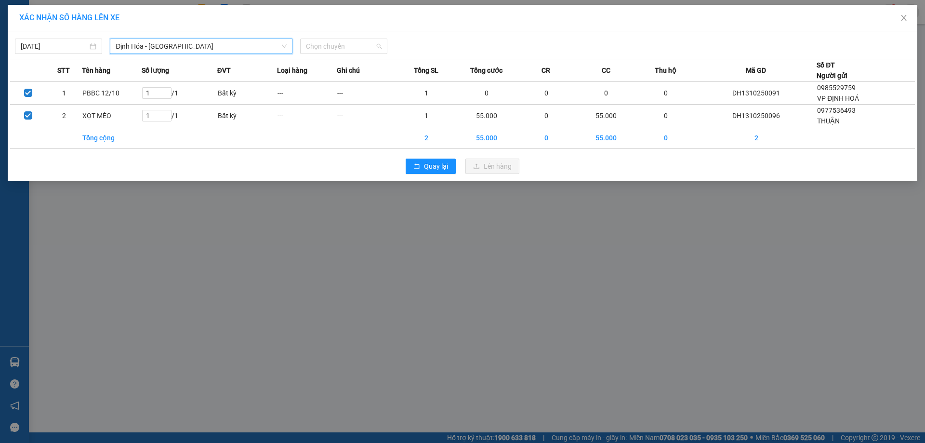
click at [340, 37] on div "13/10/2025 Định Hóa - Thái Nguyên Định Hóa - Thái Nguyên LỌC THEO Nhóm tuyến Tu…" at bounding box center [462, 44] width 905 height 20
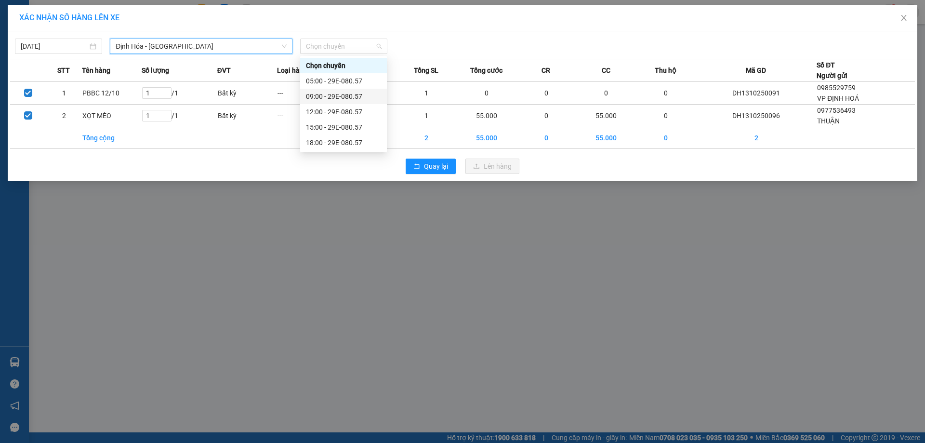
click at [336, 94] on div "09:00 - 29E-080.57" at bounding box center [343, 96] width 75 height 11
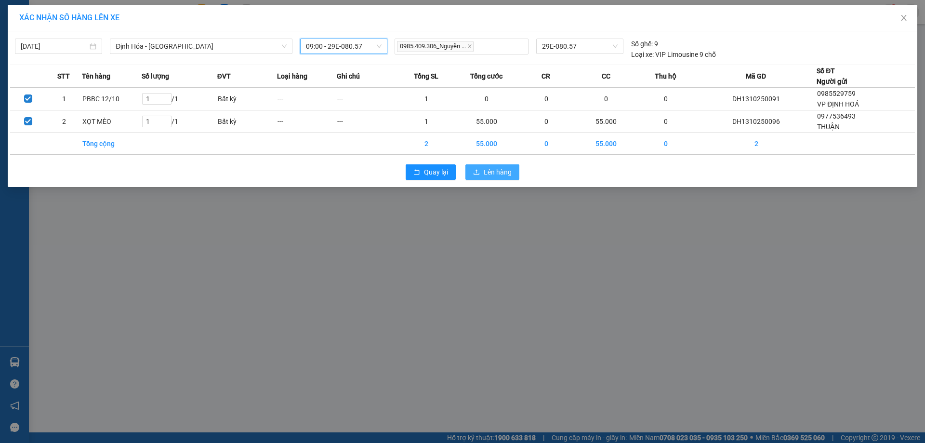
click at [456, 168] on button "Lên hàng" at bounding box center [493, 171] width 54 height 15
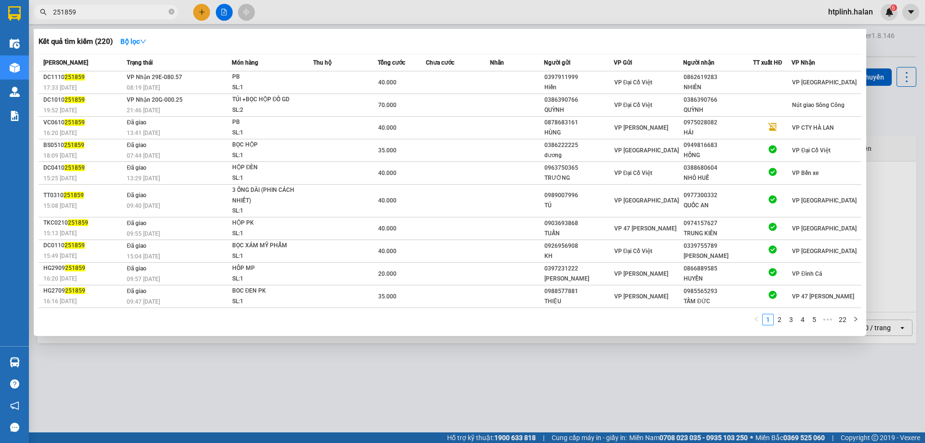
click at [130, 16] on input "251859" at bounding box center [110, 12] width 114 height 11
click at [276, 313] on div at bounding box center [462, 221] width 925 height 443
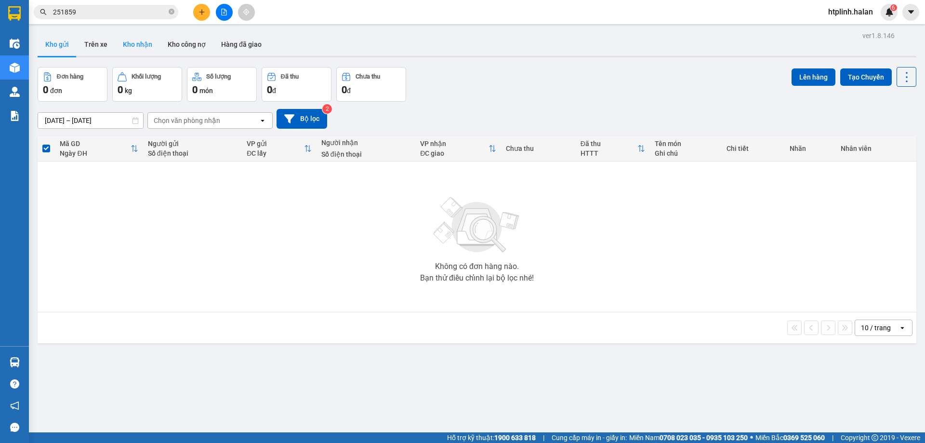
click at [129, 49] on button "Kho nhận" at bounding box center [137, 44] width 45 height 23
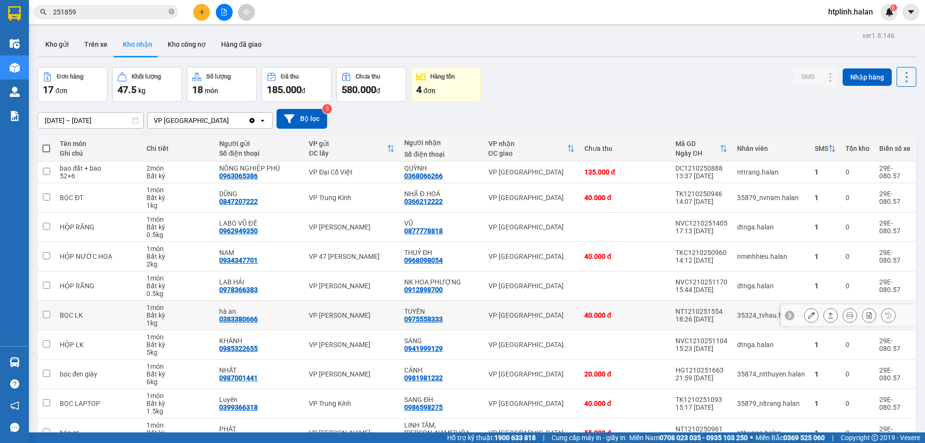
scroll to position [55, 0]
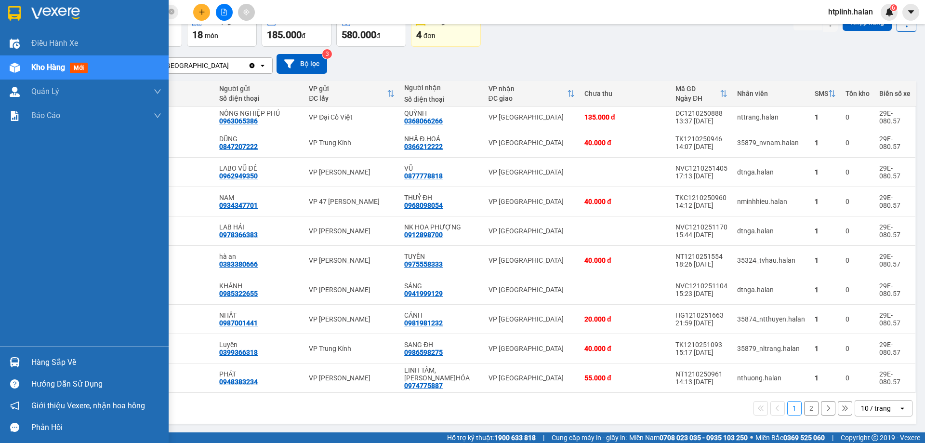
click at [16, 313] on img at bounding box center [15, 362] width 10 height 10
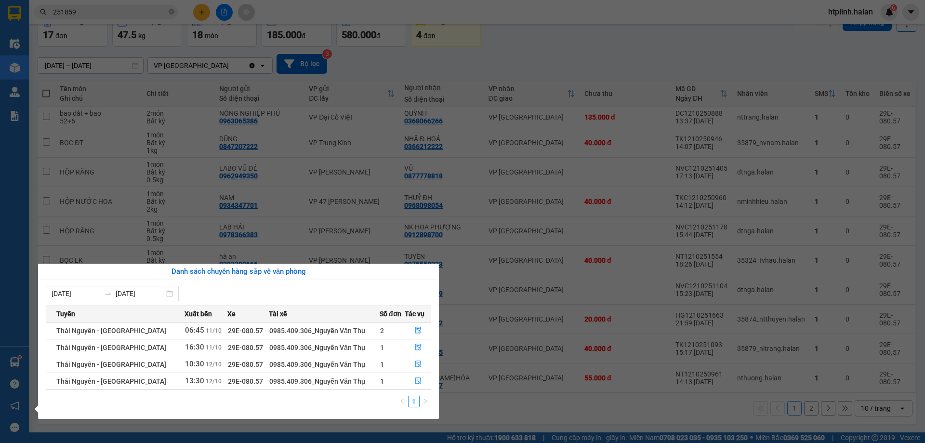
click at [456, 313] on section "Kết quả tìm kiếm ( 220 ) Bộ lọc Mã ĐH Trạng thái Món hàng Thu hộ Tổng cước Chưa…" at bounding box center [462, 221] width 925 height 443
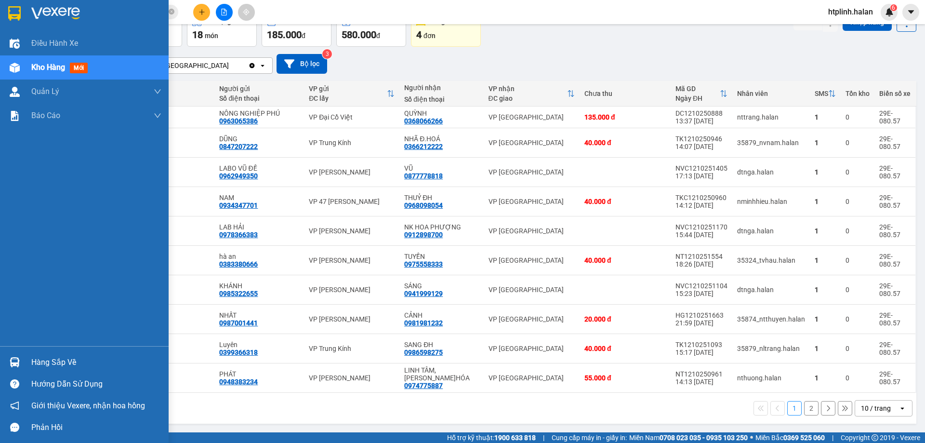
click at [13, 313] on img at bounding box center [15, 362] width 10 height 10
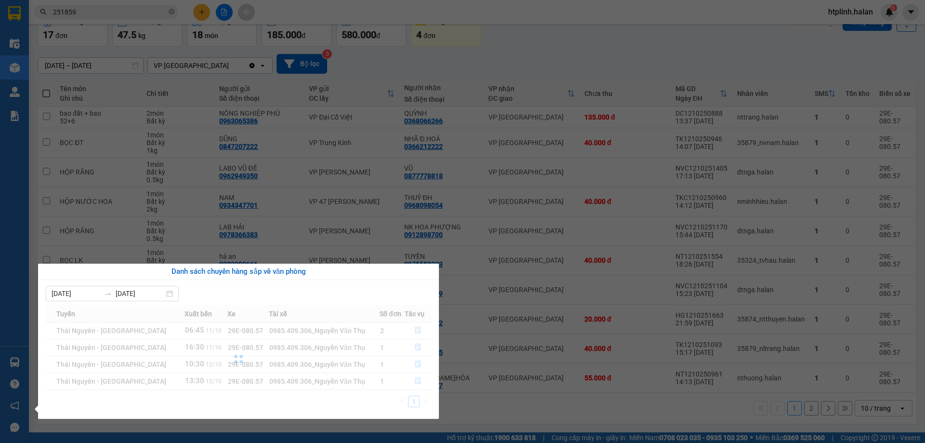
click at [456, 313] on section "Kết quả tìm kiếm ( 220 ) Bộ lọc Mã ĐH Trạng thái Món hàng Thu hộ Tổng cước Chưa…" at bounding box center [462, 221] width 925 height 443
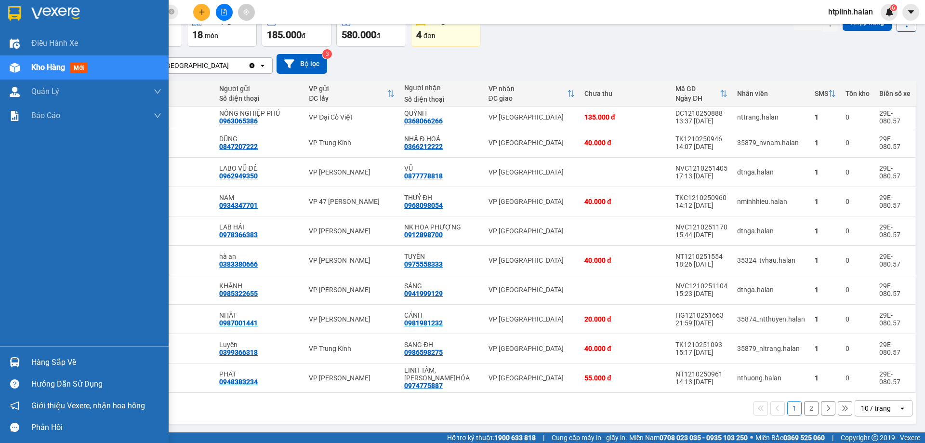
click at [13, 313] on img at bounding box center [15, 362] width 10 height 10
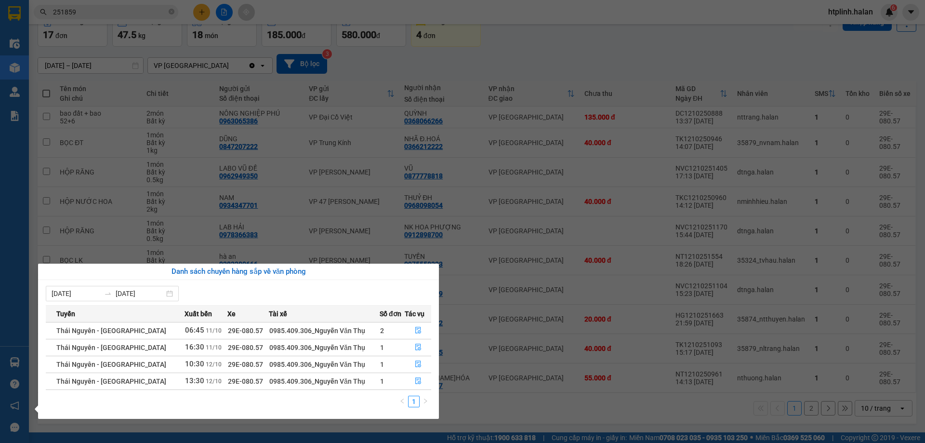
click at [456, 313] on section "Kết quả tìm kiếm ( 220 ) Bộ lọc Mã ĐH Trạng thái Món hàng Thu hộ Tổng cước Chưa…" at bounding box center [462, 221] width 925 height 443
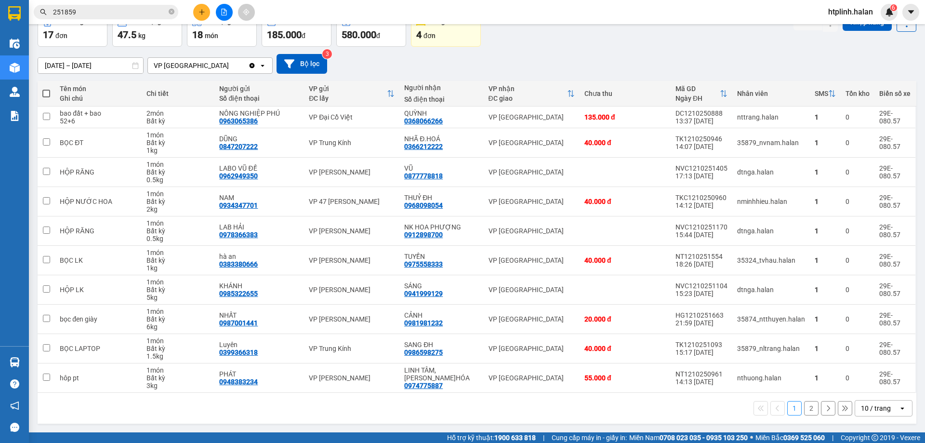
scroll to position [0, 0]
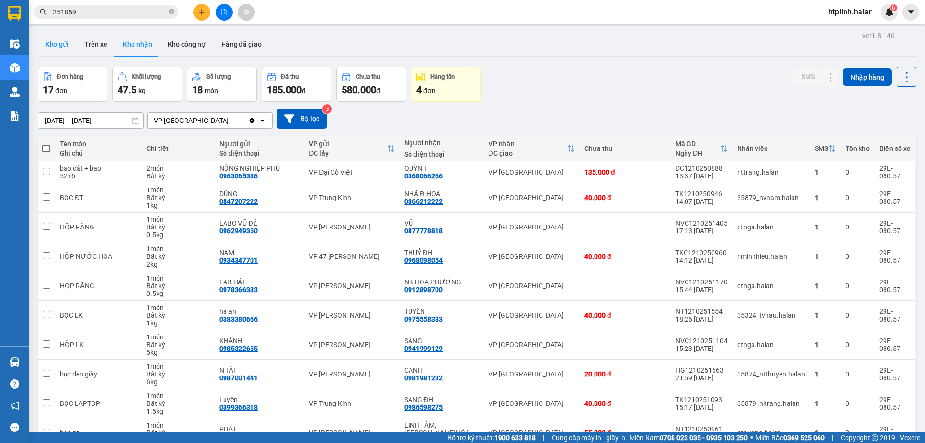
click at [57, 37] on button "Kho gửi" at bounding box center [57, 44] width 39 height 23
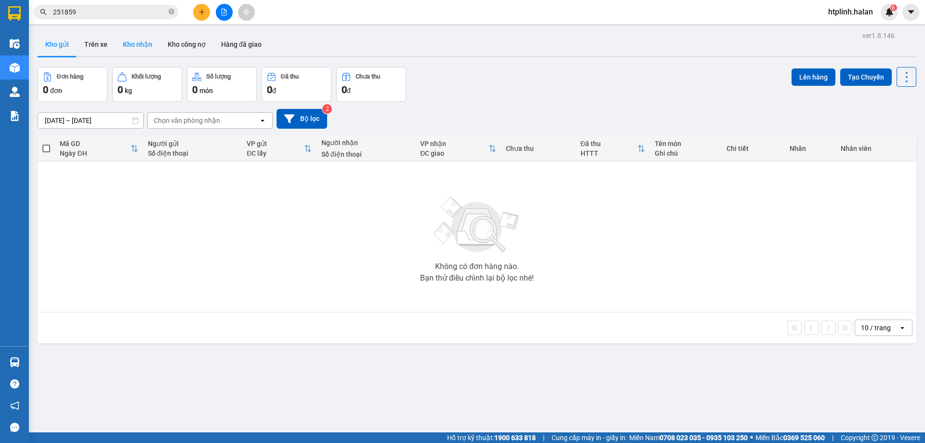
click at [150, 45] on button "Kho nhận" at bounding box center [137, 44] width 45 height 23
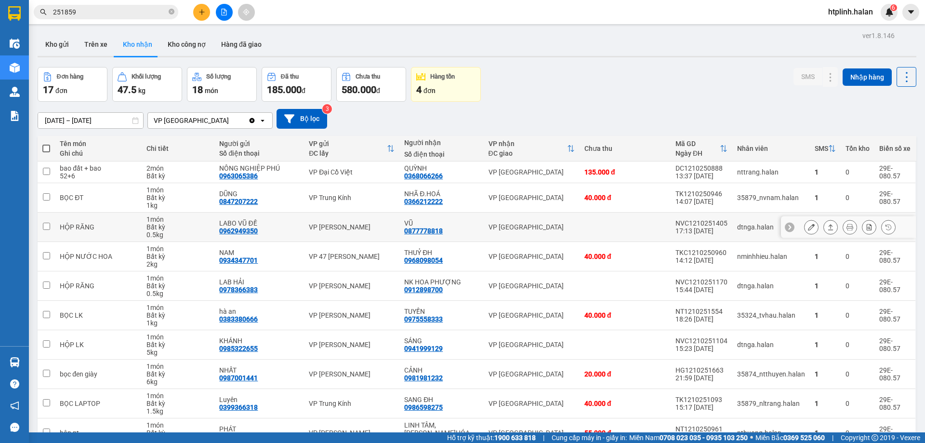
scroll to position [55, 0]
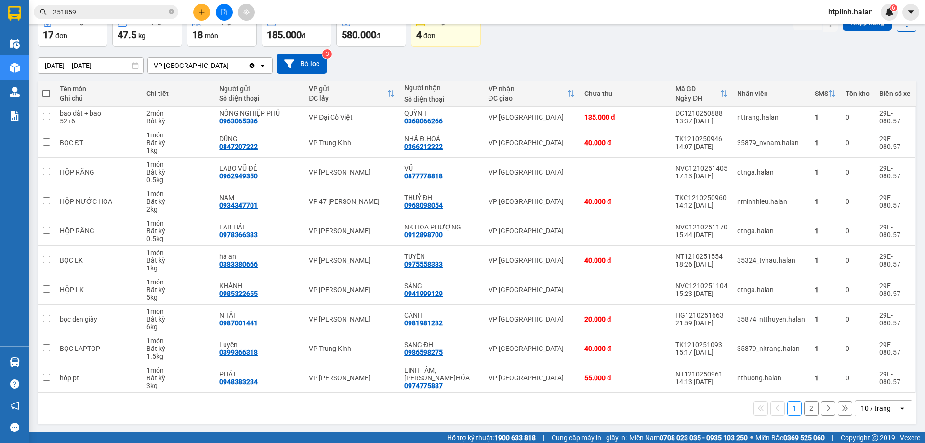
click at [456, 313] on div "1 2 10 / trang open" at bounding box center [476, 408] width 871 height 16
click at [456, 313] on button "2" at bounding box center [811, 408] width 14 height 14
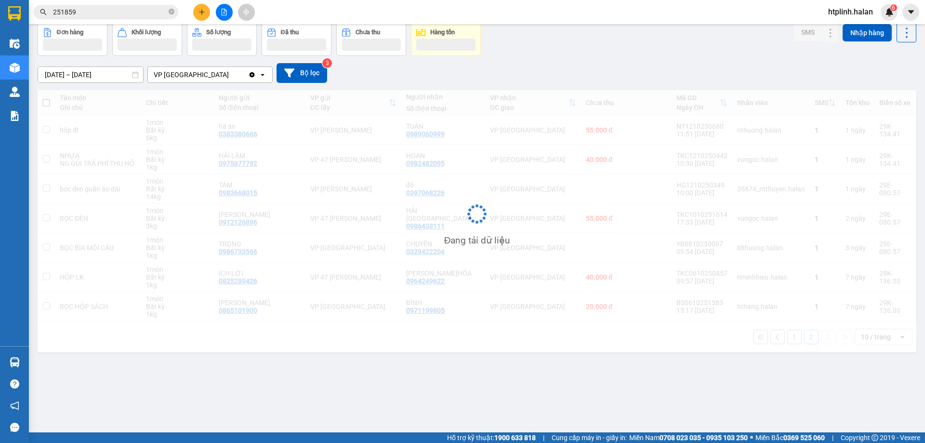
scroll to position [44, 0]
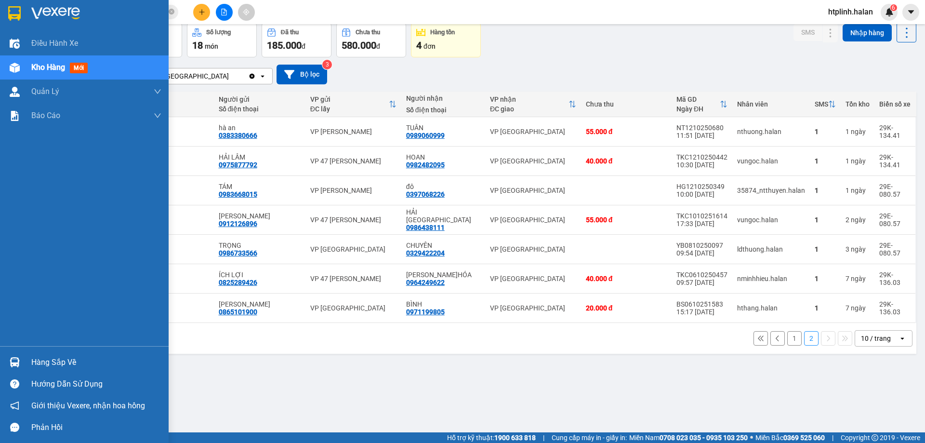
click at [4, 313] on div "Hàng sắp về" at bounding box center [84, 362] width 169 height 22
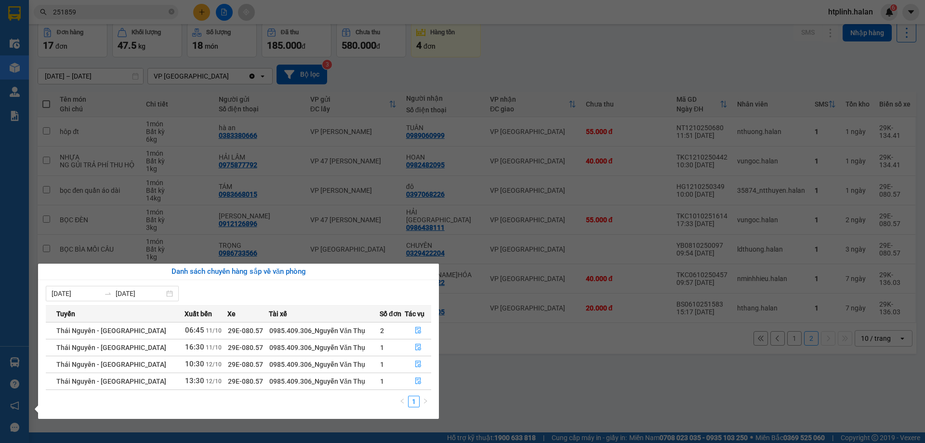
click at [456, 313] on section "Kết quả tìm kiếm ( 220 ) Bộ lọc Mã ĐH Trạng thái Món hàng Thu hộ Tổng cước Chưa…" at bounding box center [462, 221] width 925 height 443
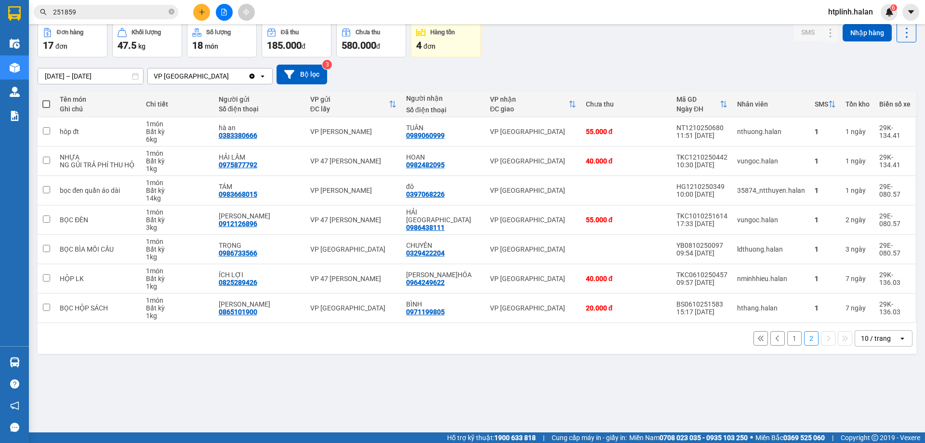
scroll to position [0, 0]
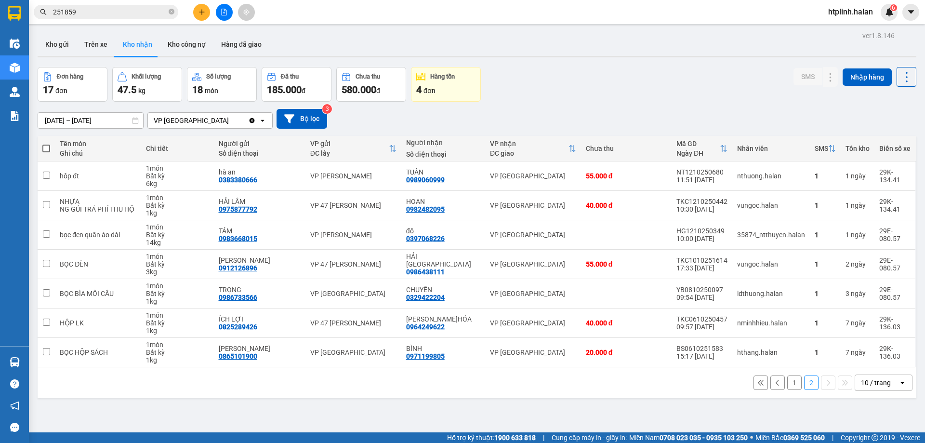
click at [264, 313] on div "ver 1.8.146 Kho gửi Trên xe Kho nhận Kho công nợ Hàng đã giao Đơn hàng 17 đơn K…" at bounding box center [477, 250] width 887 height 443
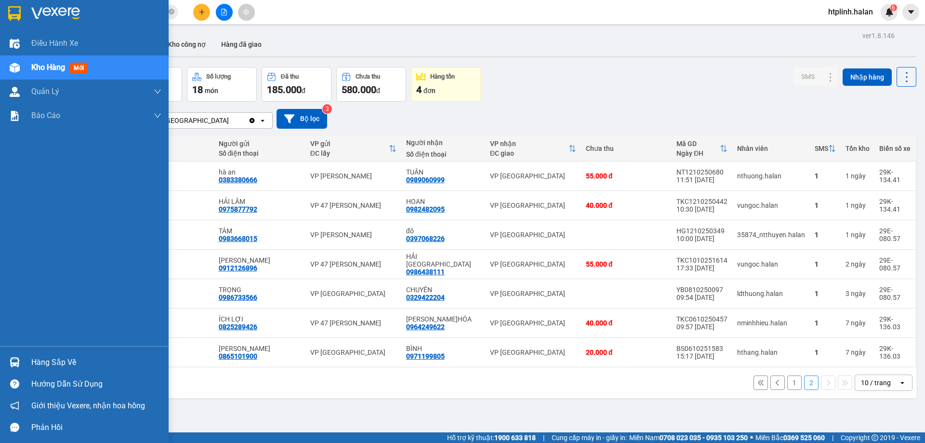
drag, startPoint x: 3, startPoint y: 354, endPoint x: 34, endPoint y: 363, distance: 32.5
click at [3, 313] on div "Hàng sắp về" at bounding box center [84, 362] width 169 height 22
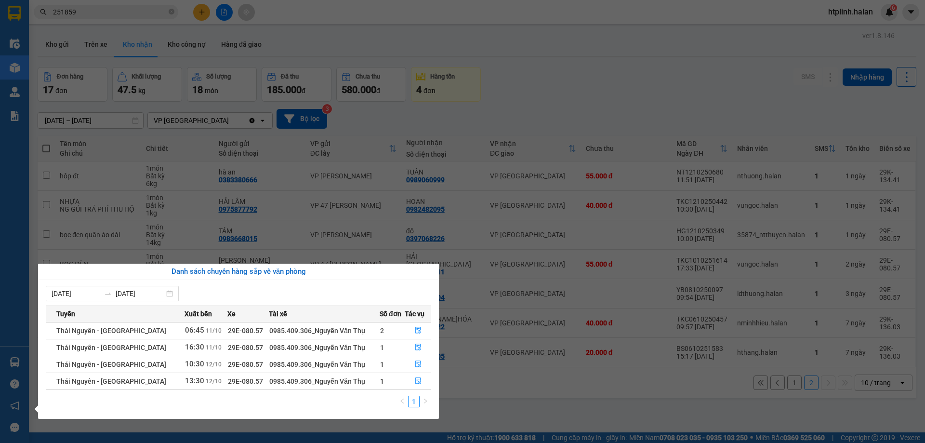
click at [456, 313] on section "Kết quả tìm kiếm ( 220 ) Bộ lọc Mã ĐH Trạng thái Món hàng Thu hộ Tổng cước Chưa…" at bounding box center [462, 221] width 925 height 443
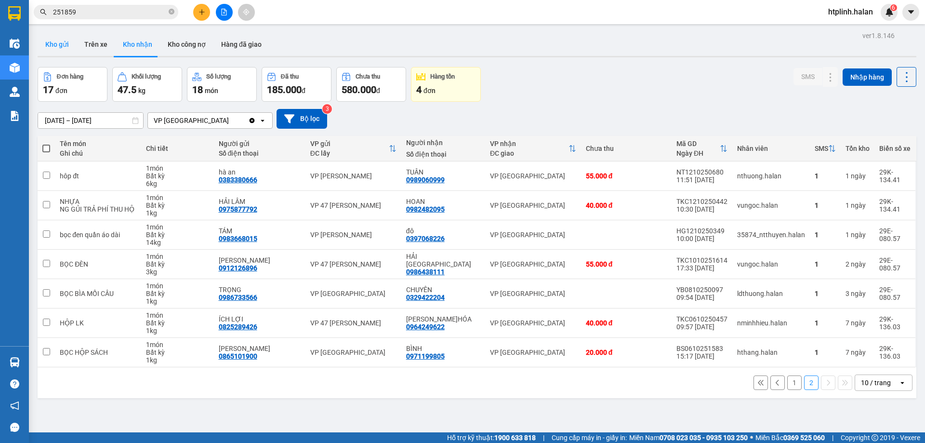
click at [59, 35] on button "Kho gửi" at bounding box center [57, 44] width 39 height 23
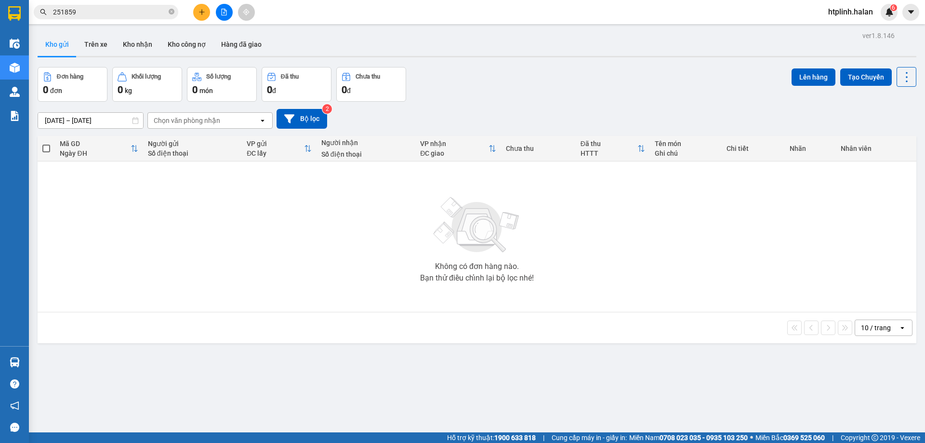
drag, startPoint x: 429, startPoint y: 297, endPoint x: 354, endPoint y: 289, distance: 76.2
click at [428, 297] on div "Không có đơn hàng nào. Bạn thử điều chỉnh lại bộ lọc nhé!" at bounding box center [476, 236] width 869 height 145
click at [108, 8] on input "251859" at bounding box center [110, 12] width 114 height 11
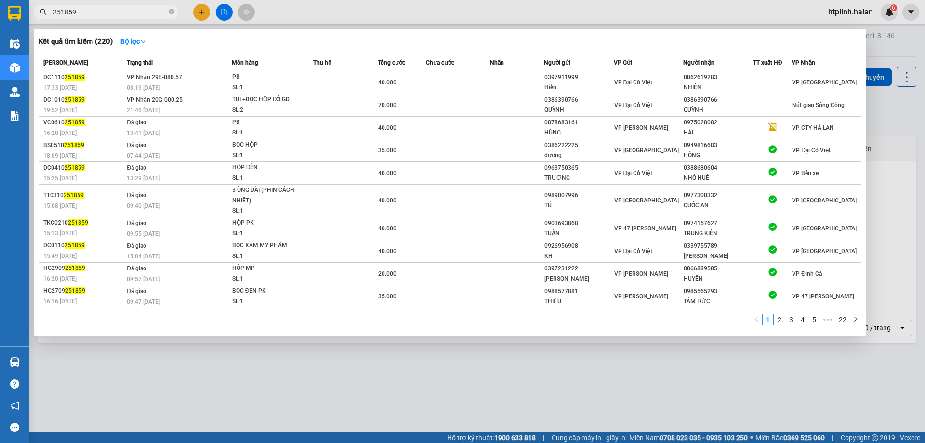
click at [108, 8] on input "251859" at bounding box center [110, 12] width 114 height 11
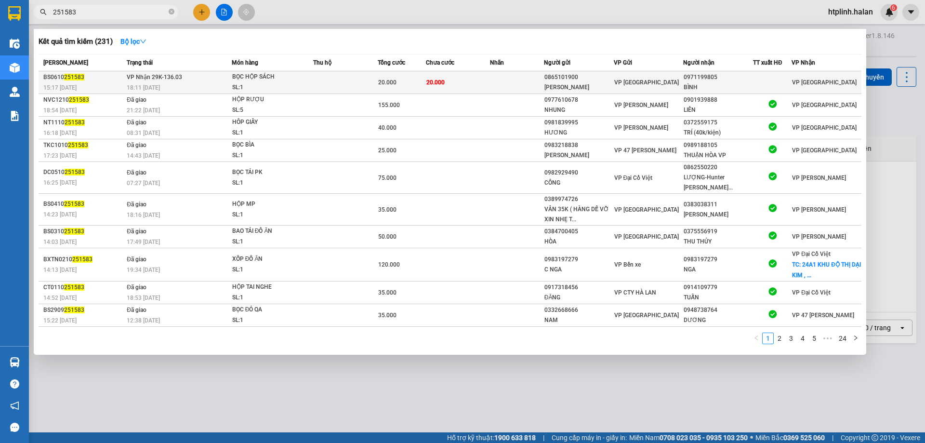
type input "251583"
click at [200, 79] on td "VP Nhận 29K-136.03 18:11 - 06/10" at bounding box center [177, 82] width 107 height 23
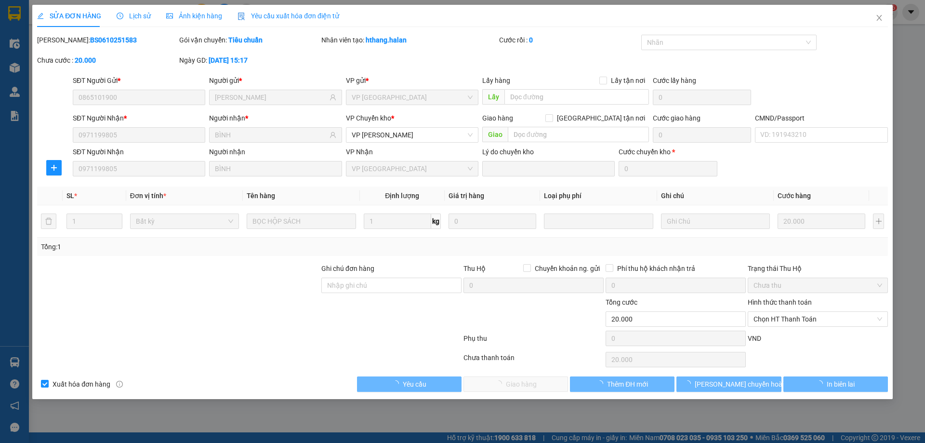
type input "0865101900"
type input "XUÂN SANG"
type input "0971199805"
type input "BÌNH"
type input "0"
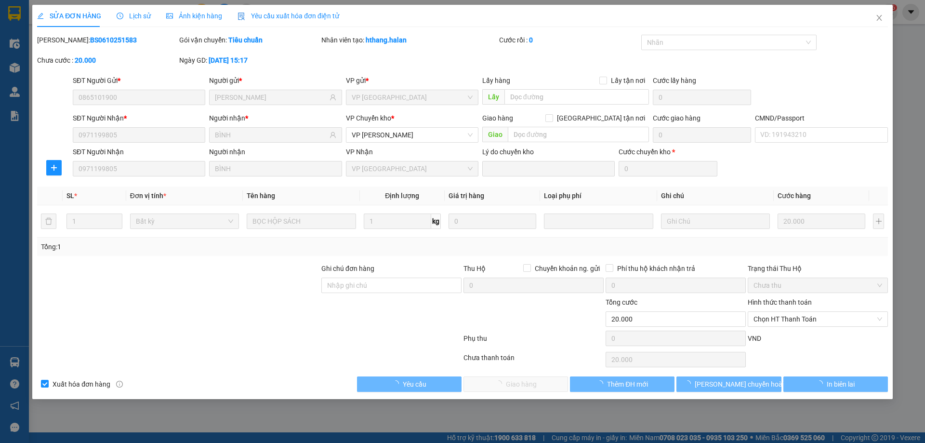
type input "20.000"
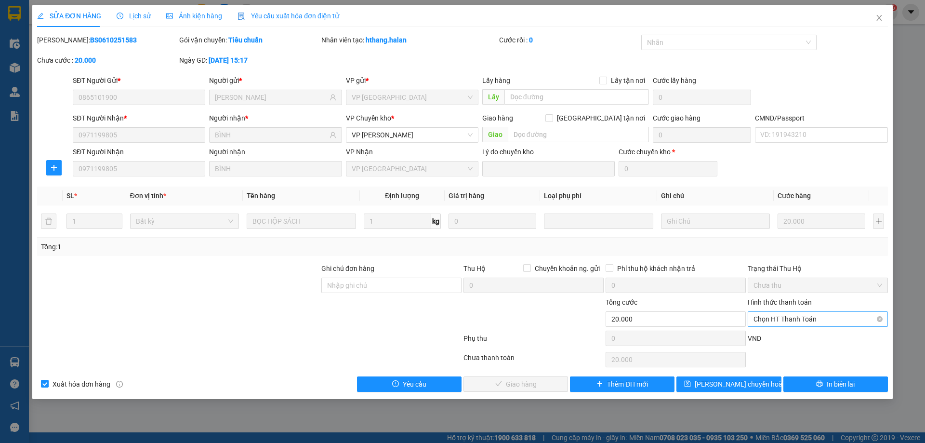
click at [456, 313] on span "Chọn HT Thanh Toán" at bounding box center [818, 319] width 129 height 14
click at [456, 313] on div "Total Paid Fee 0 Total UnPaid Fee 20.000 Cash Collection Total Fee Mã ĐH: BS061…" at bounding box center [462, 213] width 851 height 357
click at [456, 313] on span "Chọn HT Thanh Toán" at bounding box center [818, 319] width 129 height 14
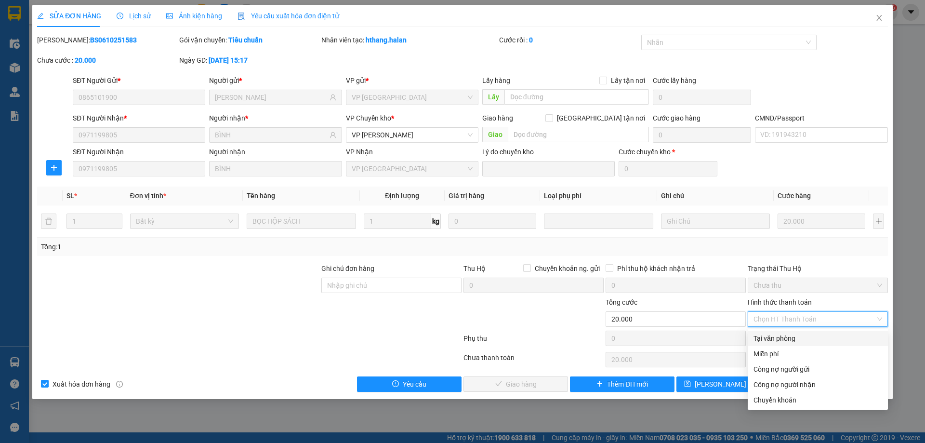
click at [456, 313] on div "Tại văn phòng" at bounding box center [818, 338] width 129 height 11
type input "0"
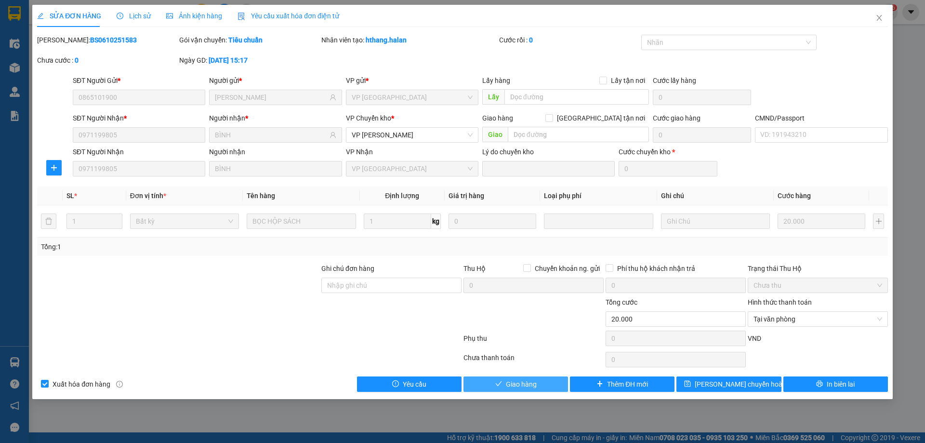
click at [456, 313] on icon "check" at bounding box center [498, 383] width 7 height 7
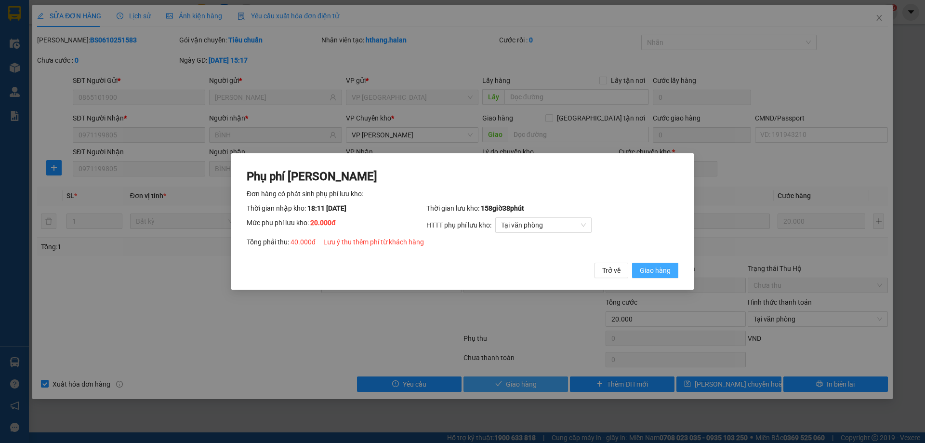
click at [456, 272] on span "Giao hàng" at bounding box center [655, 270] width 31 height 11
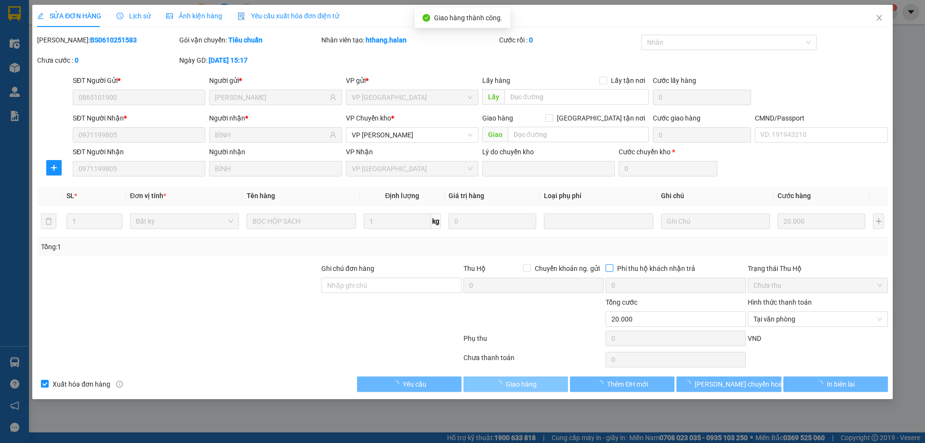
type input "40.000"
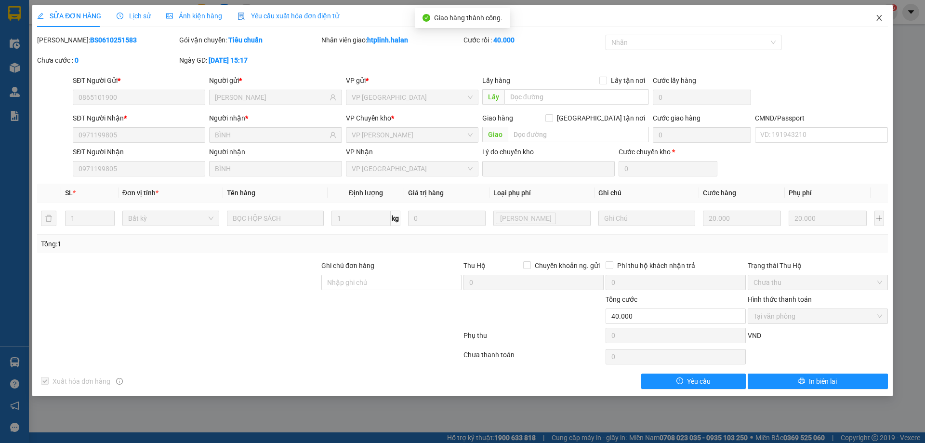
click at [456, 18] on span "Close" at bounding box center [879, 18] width 27 height 27
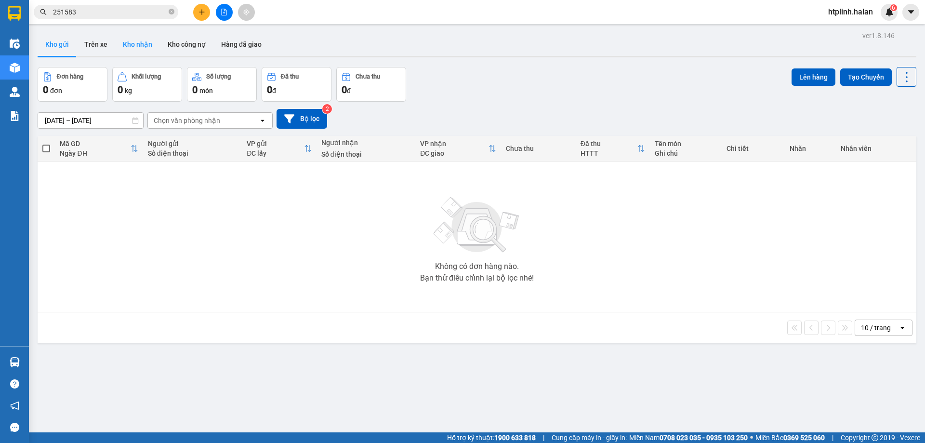
click at [123, 39] on button "Kho nhận" at bounding box center [137, 44] width 45 height 23
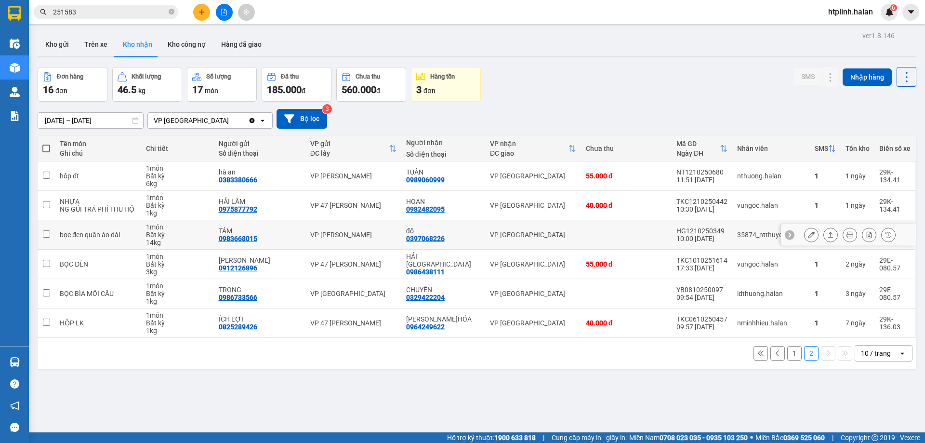
scroll to position [44, 0]
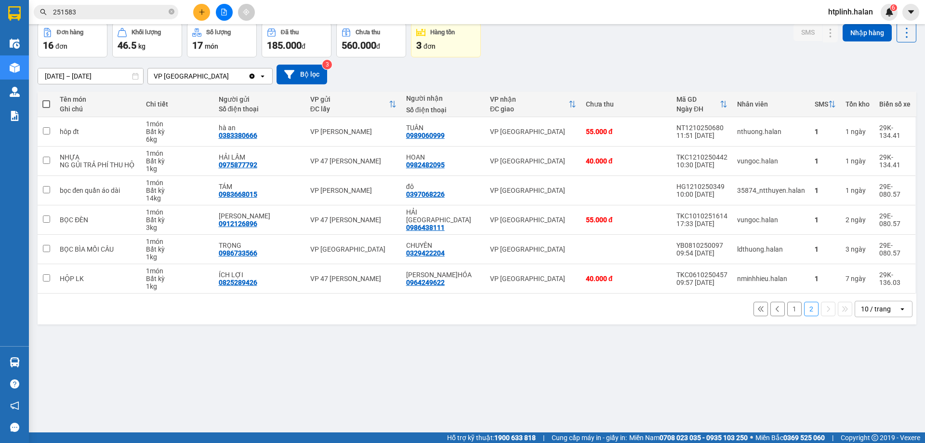
click at [456, 310] on button "1" at bounding box center [794, 309] width 14 height 14
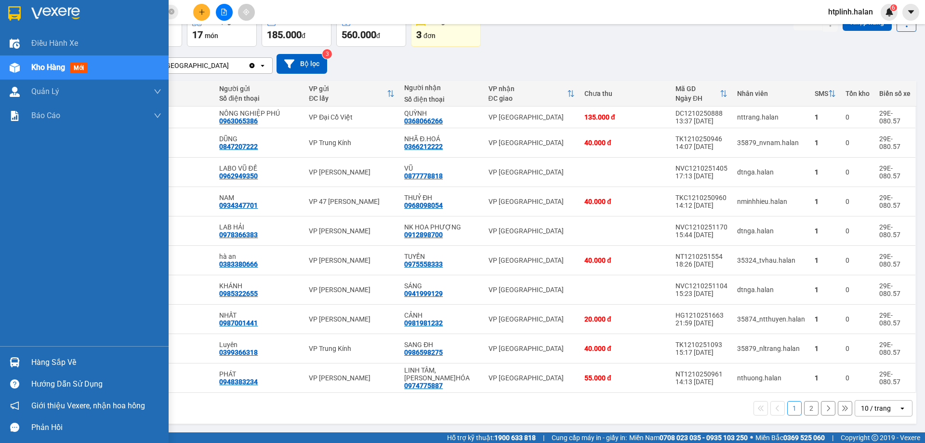
scroll to position [0, 0]
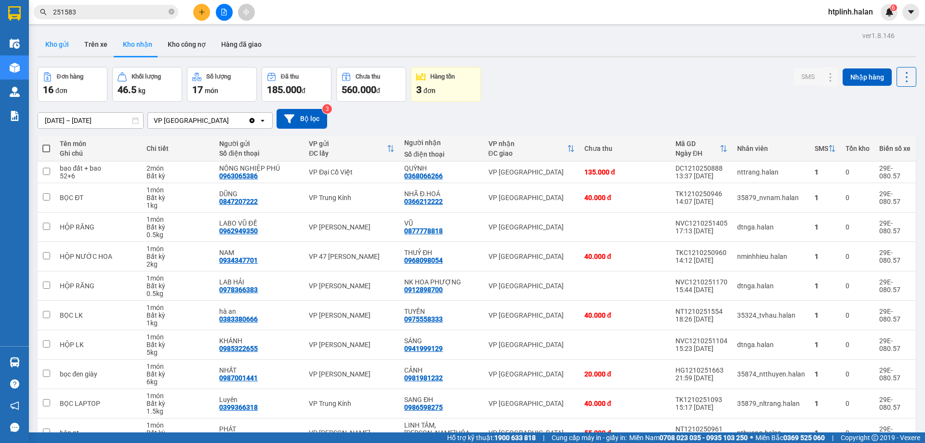
click at [66, 48] on button "Kho gửi" at bounding box center [57, 44] width 39 height 23
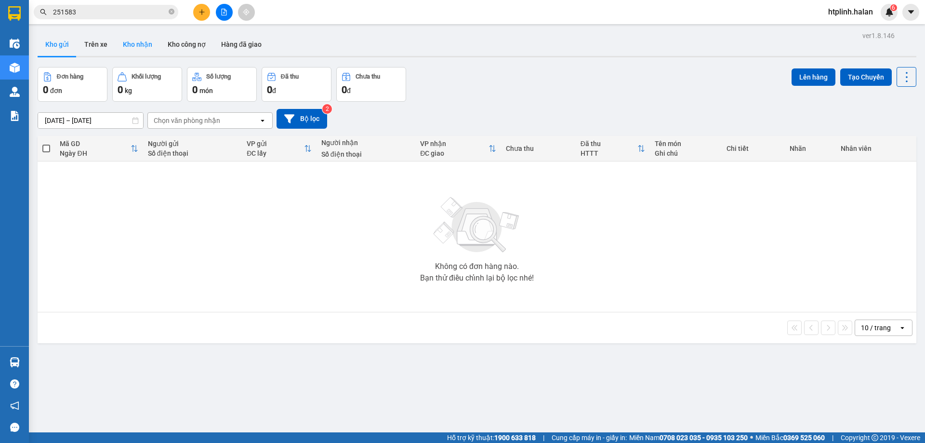
click at [152, 44] on button "Kho nhận" at bounding box center [137, 44] width 45 height 23
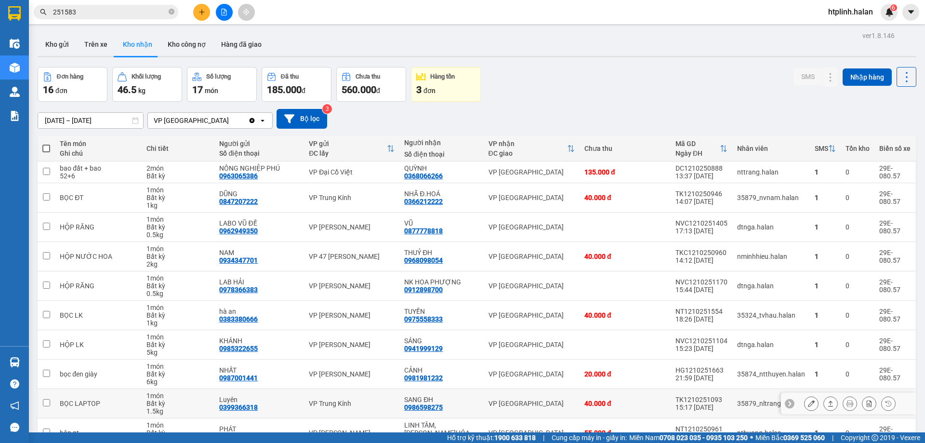
scroll to position [55, 0]
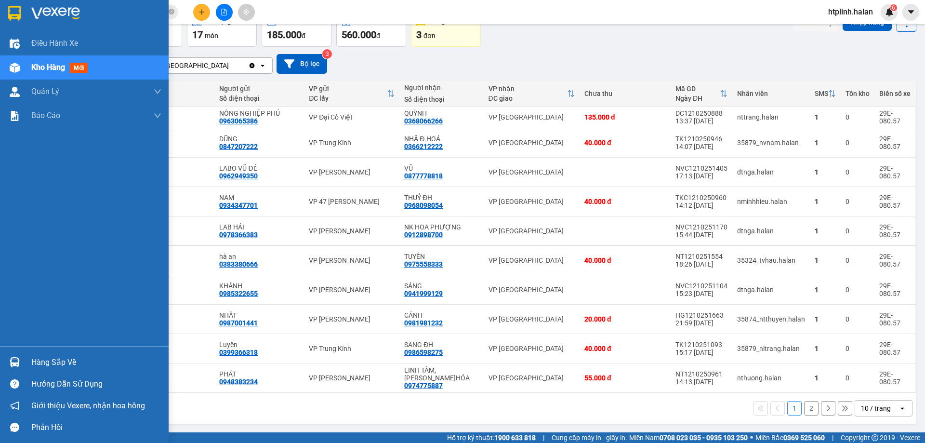
drag, startPoint x: 12, startPoint y: 370, endPoint x: 28, endPoint y: 371, distance: 16.4
click at [13, 313] on div at bounding box center [14, 362] width 17 height 17
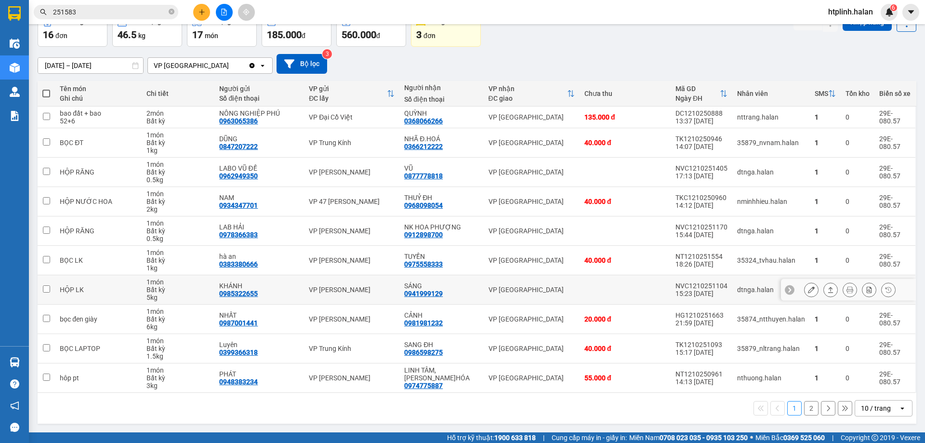
click at [456, 294] on section "Kết quả tìm kiếm ( 231 ) Bộ lọc Mã ĐH Trạng thái Món hàng Thu hộ Tổng cước Chưa…" at bounding box center [462, 221] width 925 height 443
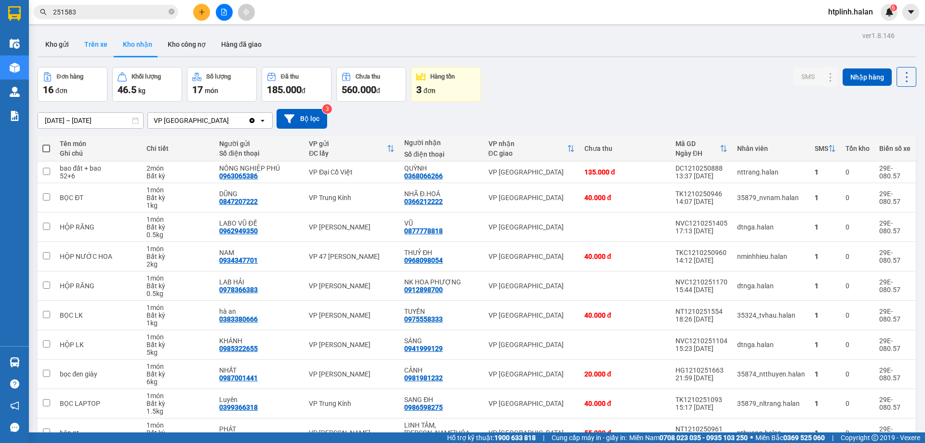
drag, startPoint x: 106, startPoint y: 44, endPoint x: 101, endPoint y: 44, distance: 5.3
click at [101, 44] on button "Trên xe" at bounding box center [96, 44] width 39 height 23
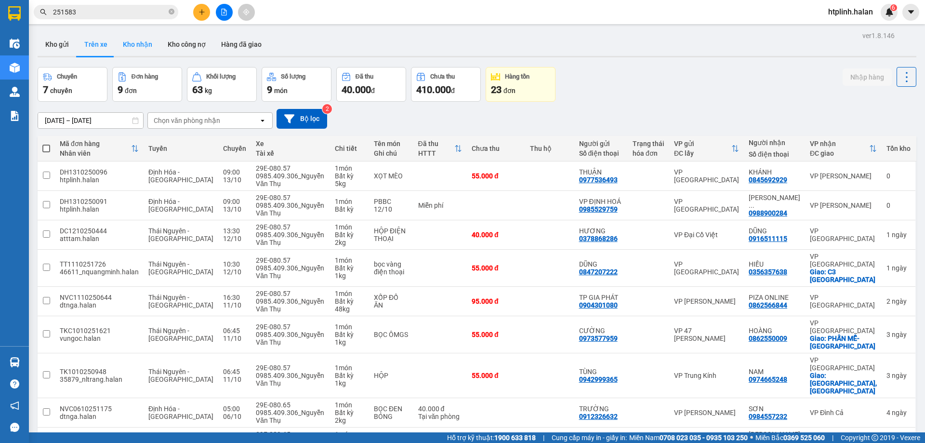
click at [120, 40] on button "Kho nhận" at bounding box center [137, 44] width 45 height 23
type input "[DATE] – [DATE]"
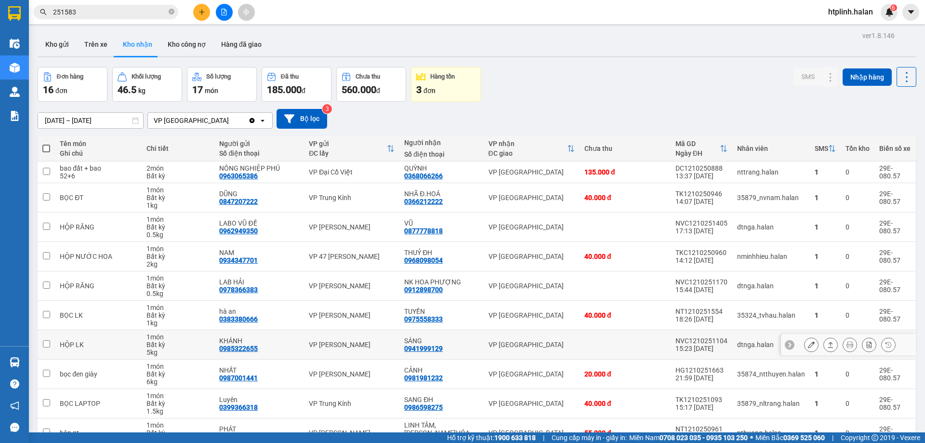
scroll to position [55, 0]
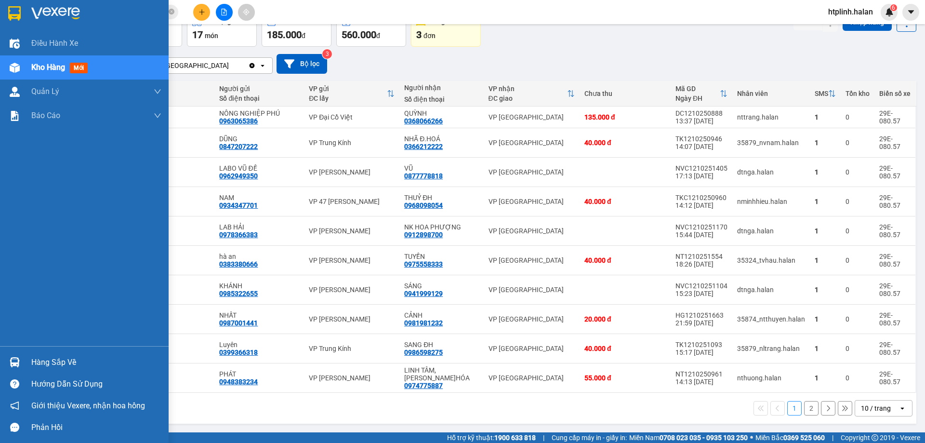
click at [11, 313] on div "Hướng dẫn sử dụng" at bounding box center [84, 384] width 169 height 22
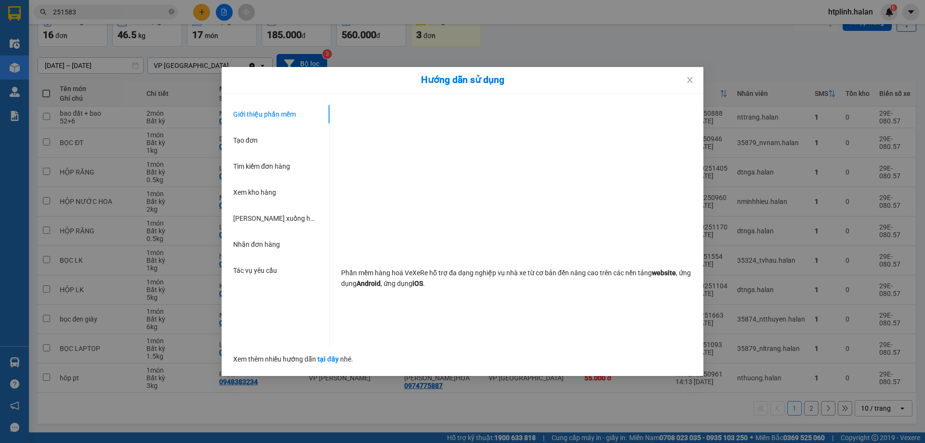
click at [8, 313] on div "Hướng dẫn sử dụng Giới thiệu phần mềm Tạo đơn Tìm kiếm đơn hàng Xem kho hàng Lê…" at bounding box center [462, 221] width 925 height 443
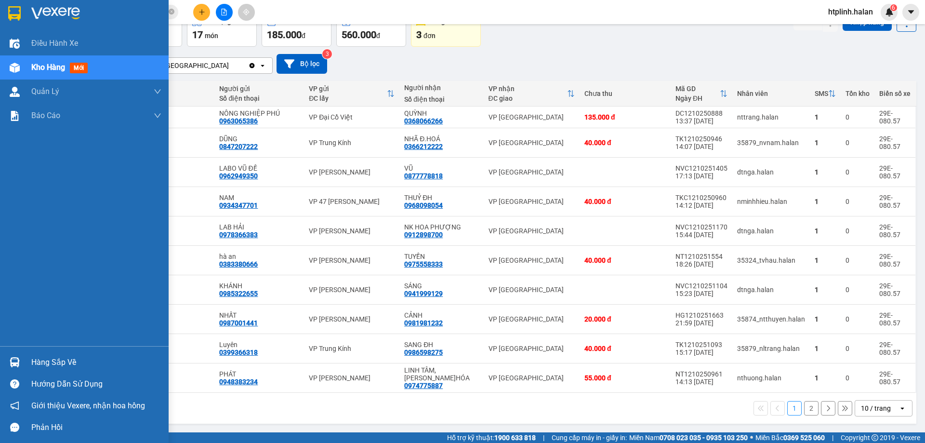
click at [14, 313] on img at bounding box center [15, 362] width 10 height 10
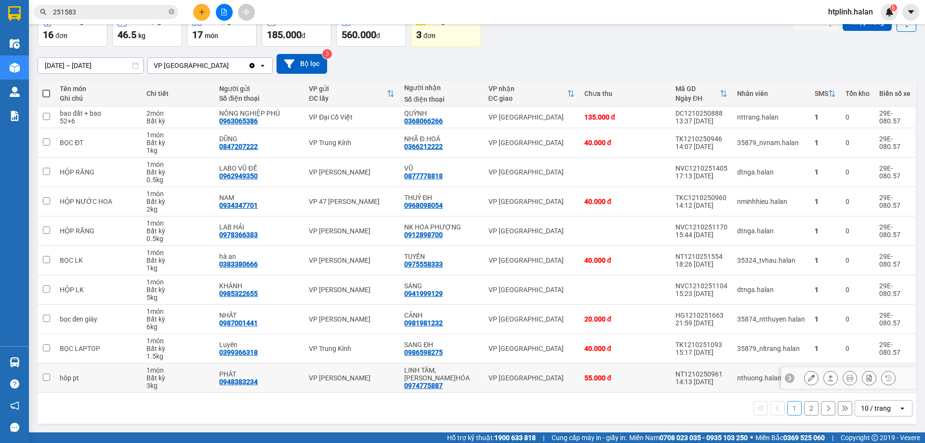
click at [456, 313] on section "Kết quả tìm kiếm ( 231 ) Bộ lọc Mã ĐH Trạng thái Món hàng Thu hộ Tổng cước Chưa…" at bounding box center [462, 221] width 925 height 443
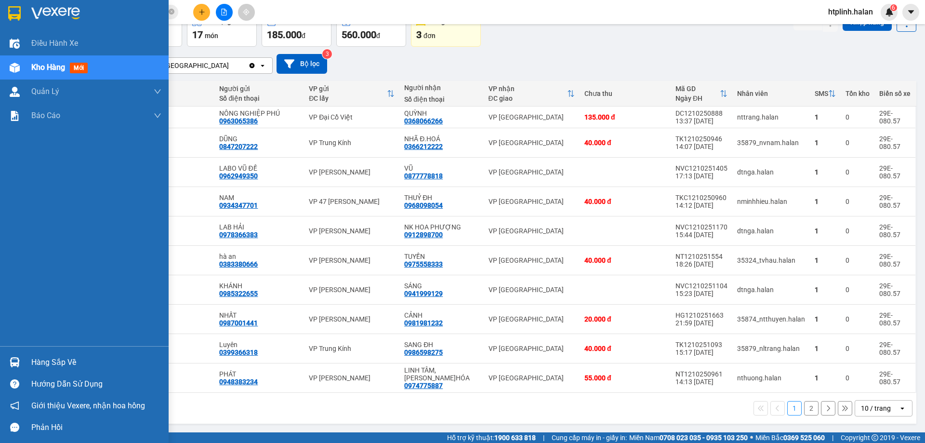
click at [16, 313] on img at bounding box center [15, 362] width 10 height 10
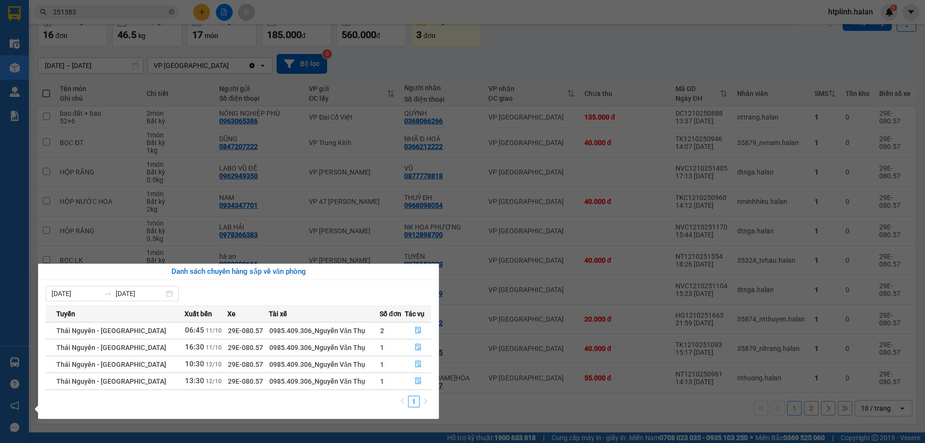
click at [456, 81] on section "Kết quả tìm kiếm ( 231 ) Bộ lọc Mã ĐH Trạng thái Món hàng Thu hộ Tổng cước Chưa…" at bounding box center [462, 221] width 925 height 443
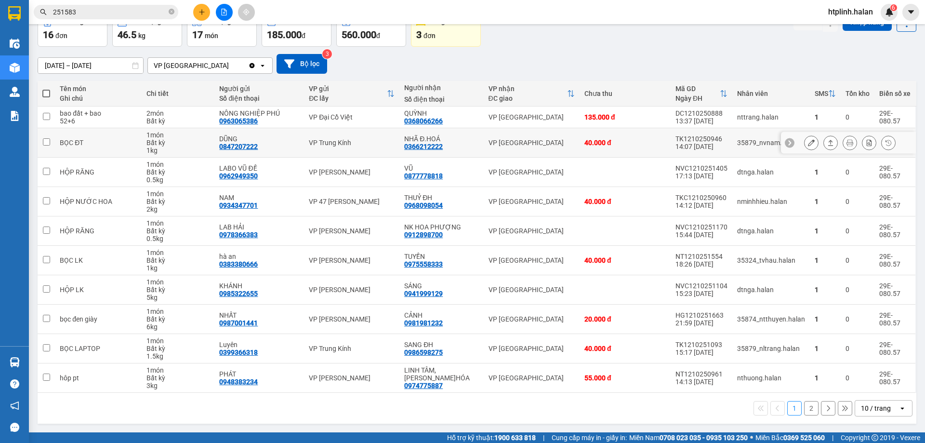
scroll to position [0, 0]
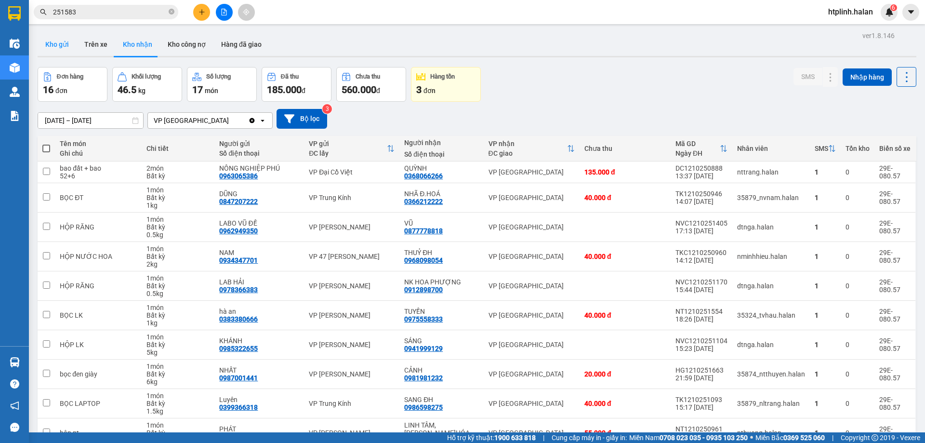
click at [49, 40] on button "Kho gửi" at bounding box center [57, 44] width 39 height 23
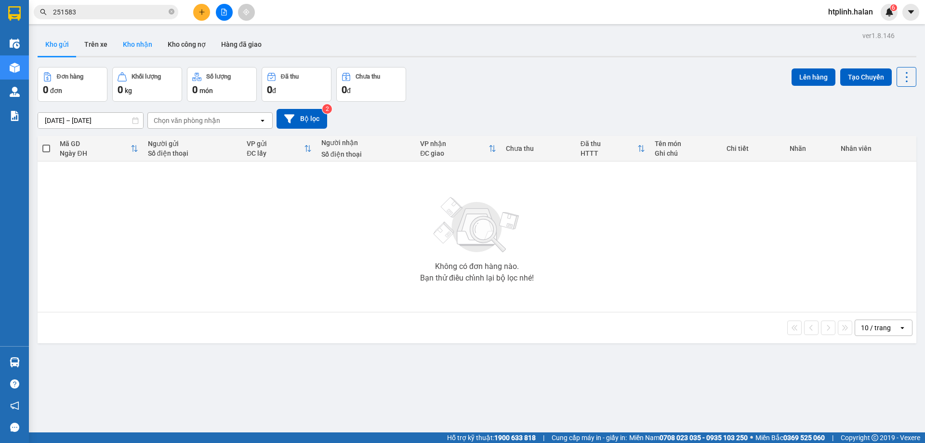
click at [132, 41] on button "Kho nhận" at bounding box center [137, 44] width 45 height 23
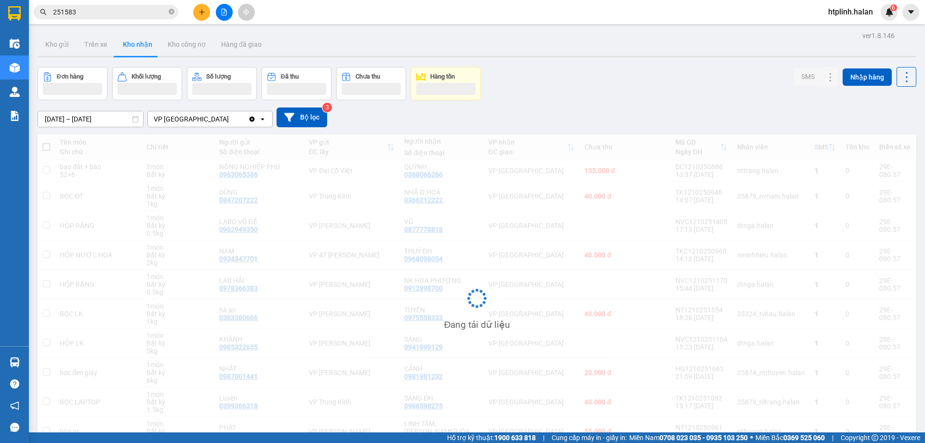
scroll to position [55, 0]
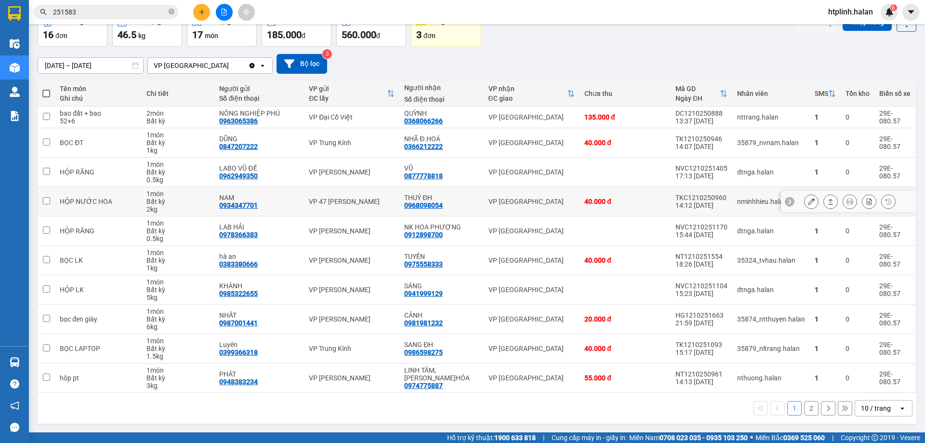
click at [193, 207] on div "2 kg" at bounding box center [178, 209] width 63 height 8
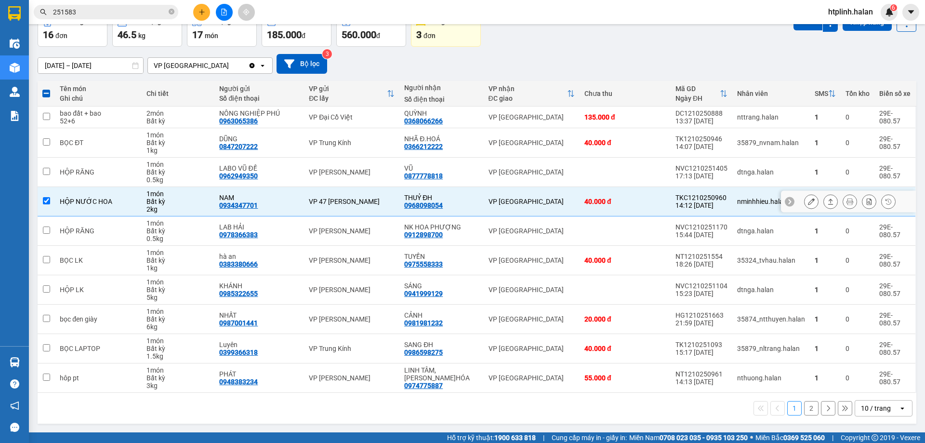
click at [456, 212] on td "THUỶ ĐH 0968098054" at bounding box center [442, 201] width 84 height 29
checkbox input "false"
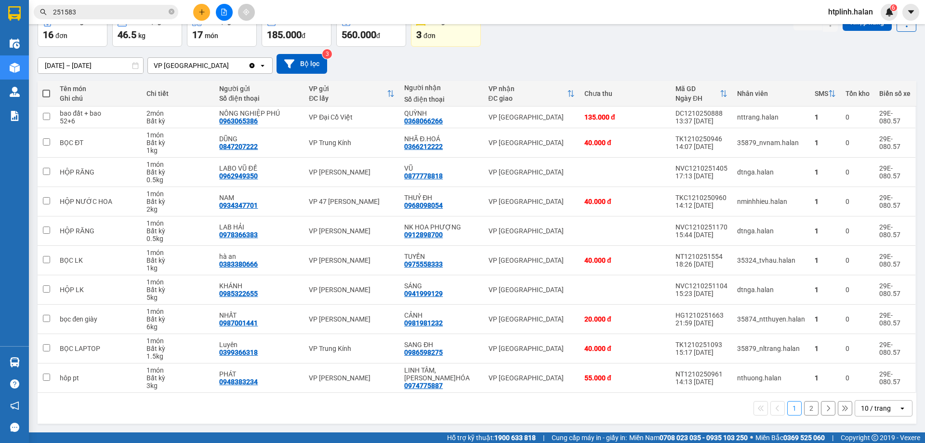
click at [456, 313] on button "2" at bounding box center [811, 408] width 14 height 14
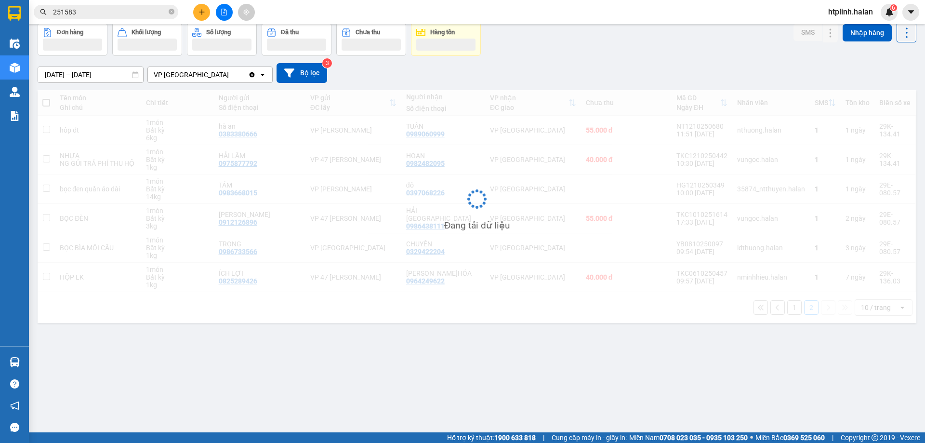
scroll to position [44, 0]
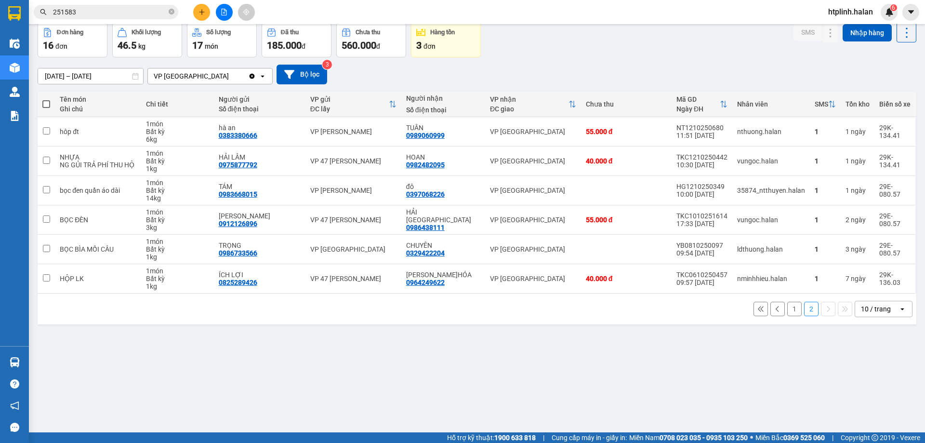
click at [456, 306] on button "1" at bounding box center [794, 309] width 14 height 14
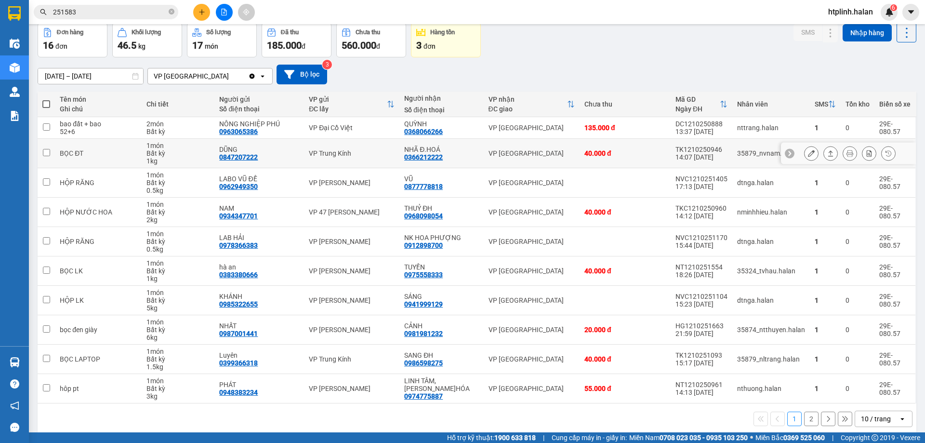
click at [456, 155] on button at bounding box center [811, 153] width 13 height 17
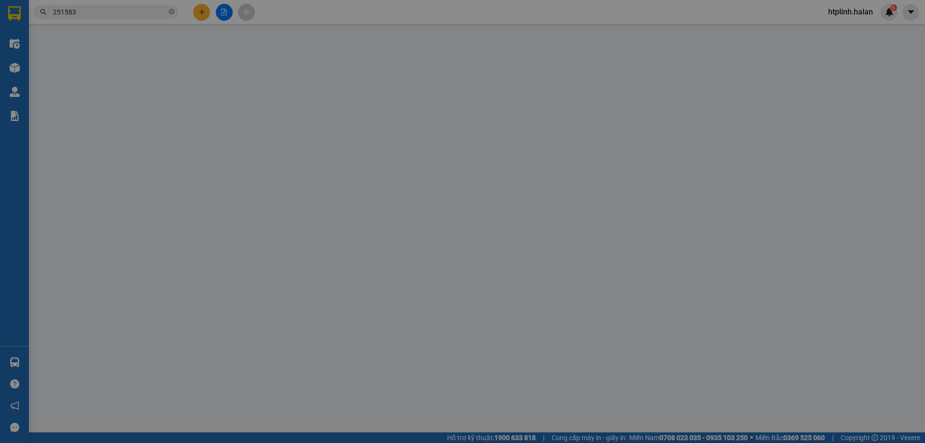
type input "0847207222"
type input "DŨNG"
type input "0366212222"
type input "NHÃ Đ.HOÁ"
type input "0"
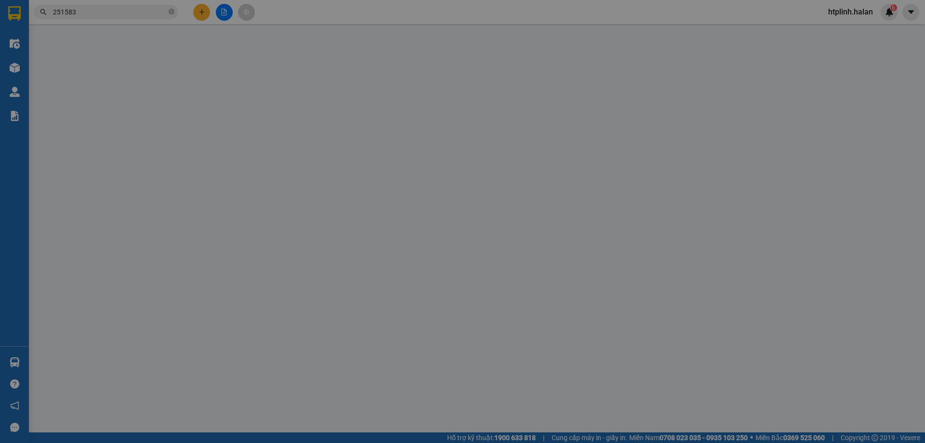
type input "40.000"
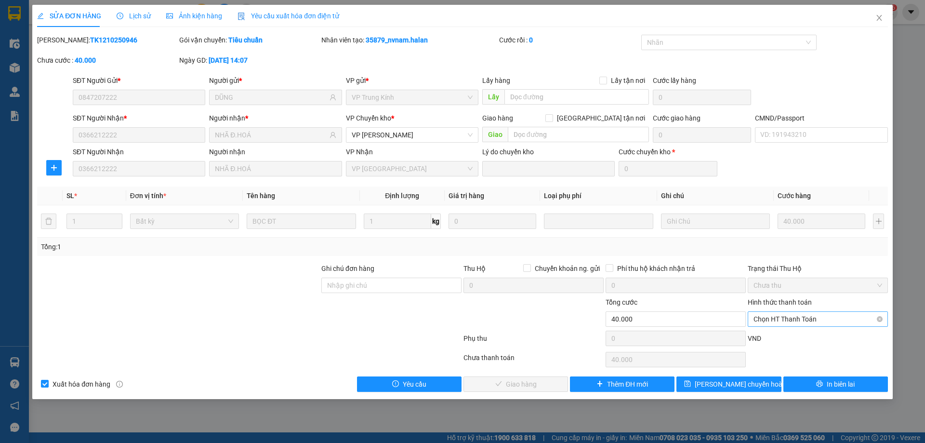
drag, startPoint x: 774, startPoint y: 317, endPoint x: 773, endPoint y: 326, distance: 9.2
click at [456, 313] on span "Chọn HT Thanh Toán" at bounding box center [818, 319] width 129 height 14
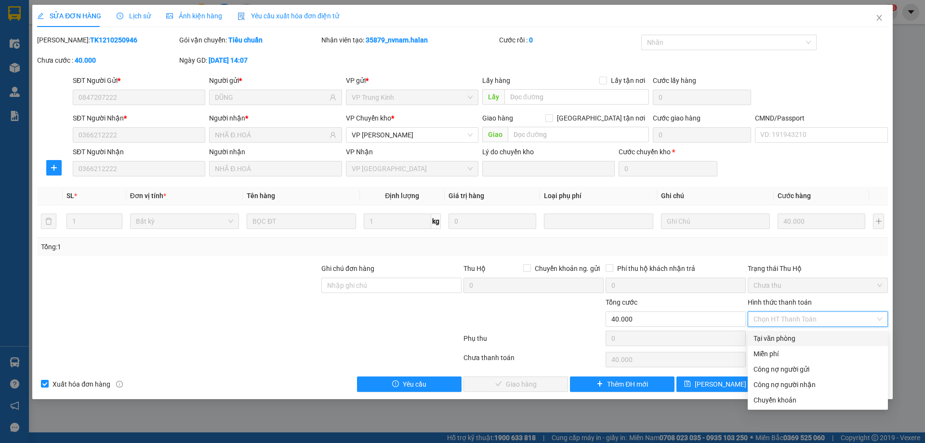
click at [456, 313] on div "Tại văn phòng" at bounding box center [818, 338] width 129 height 11
type input "0"
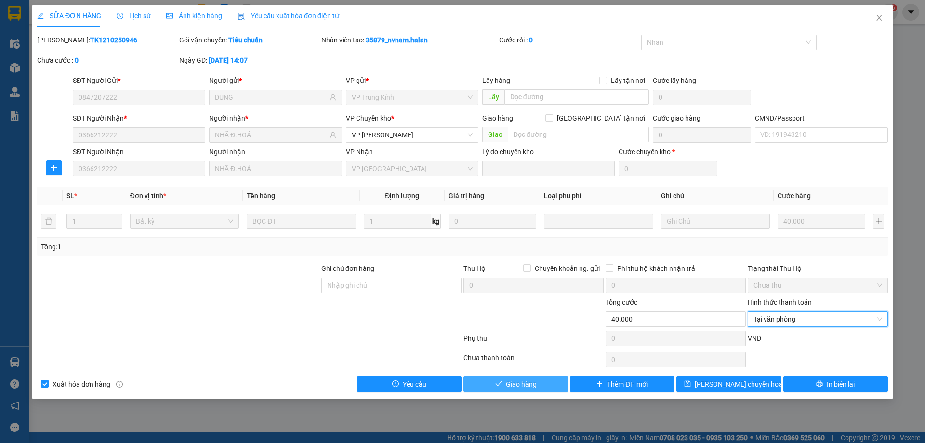
drag, startPoint x: 536, startPoint y: 388, endPoint x: 547, endPoint y: 382, distance: 12.5
click at [456, 313] on span "Giao hàng" at bounding box center [521, 384] width 31 height 11
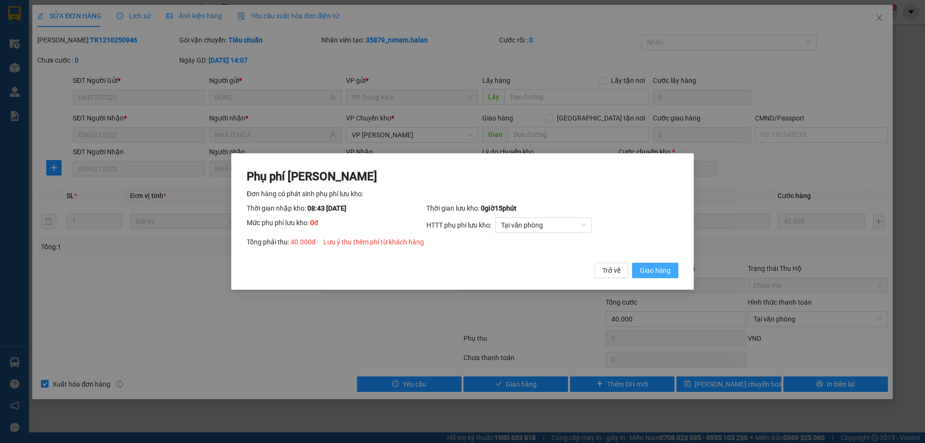
click at [456, 269] on span "Giao hàng" at bounding box center [655, 270] width 31 height 11
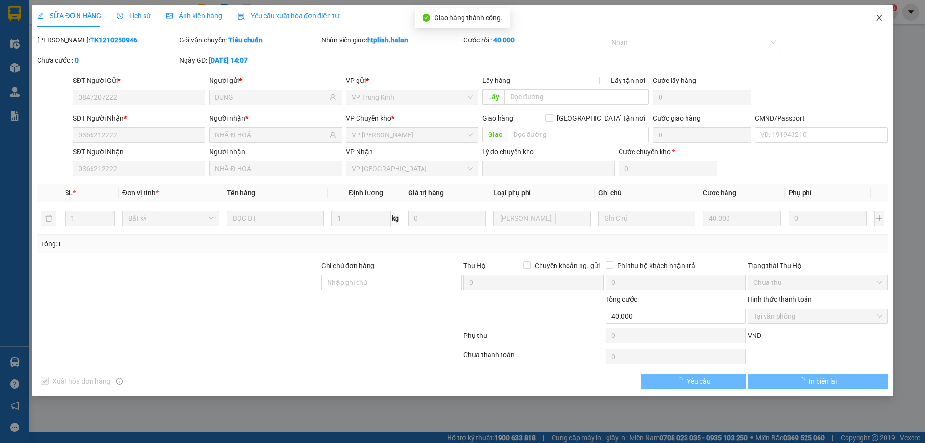
click at [456, 24] on span "Close" at bounding box center [879, 18] width 27 height 27
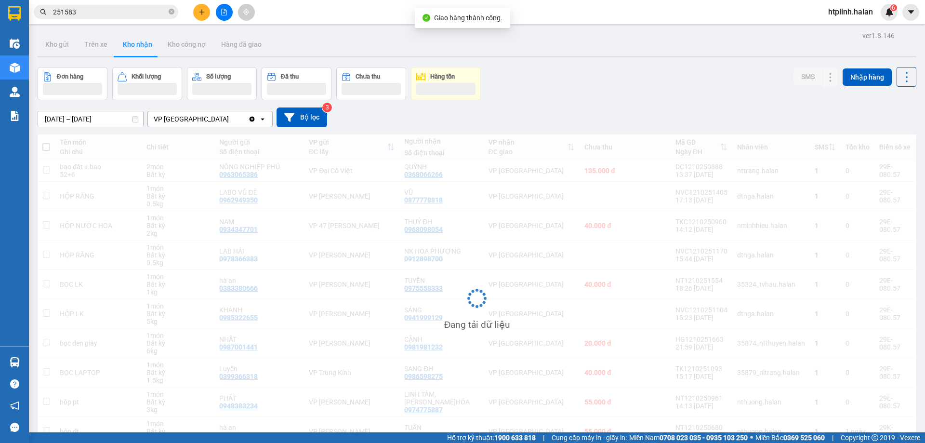
scroll to position [53, 0]
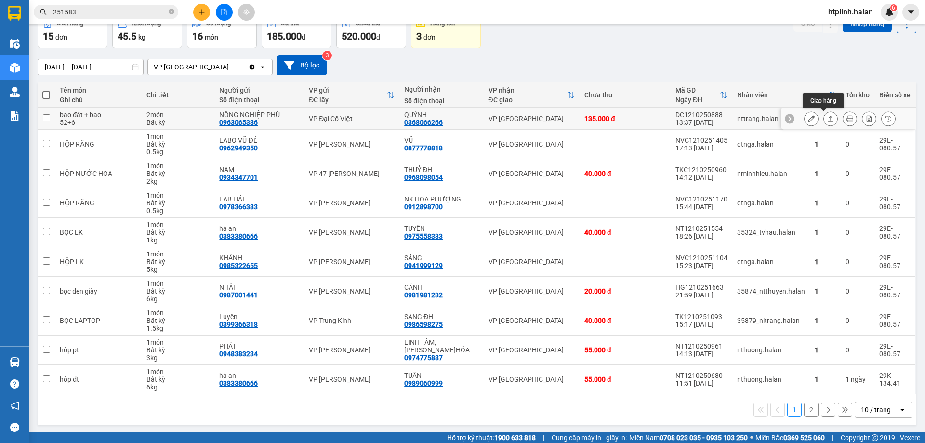
click at [456, 117] on button at bounding box center [830, 118] width 13 height 17
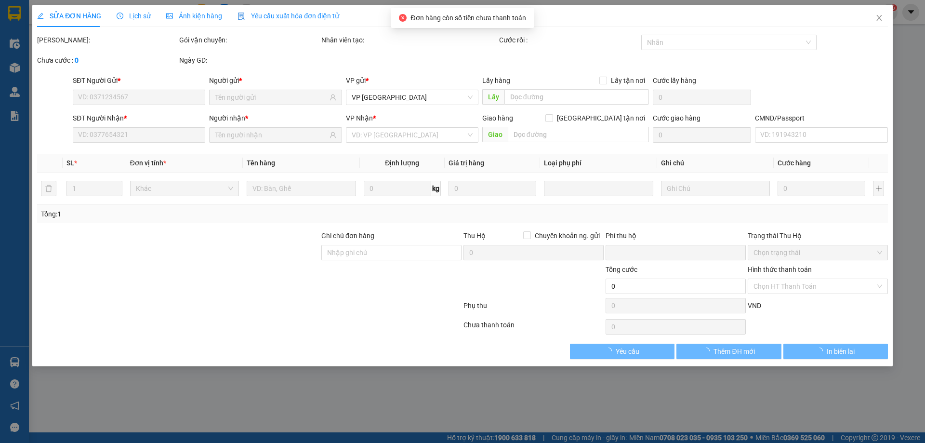
type input "0963065386"
type input "NÔNG NGHIỆP PHÚ"
type input "0368066266"
type input "QUỲNH"
type input "0"
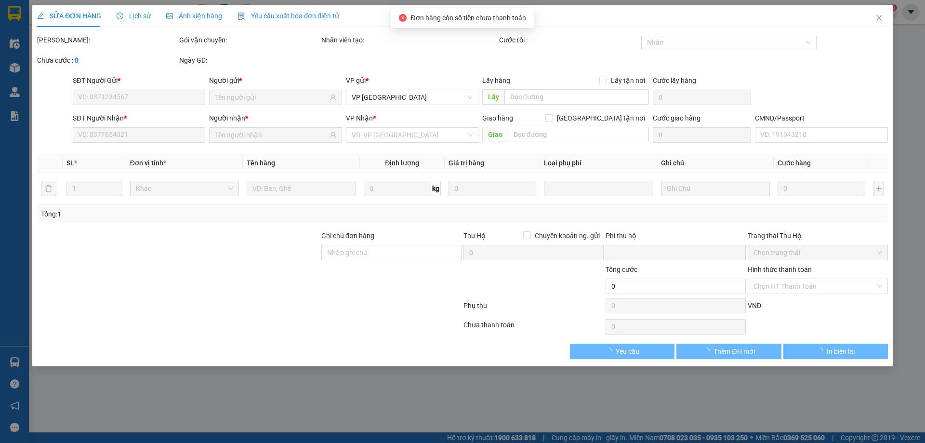
type input "135.000"
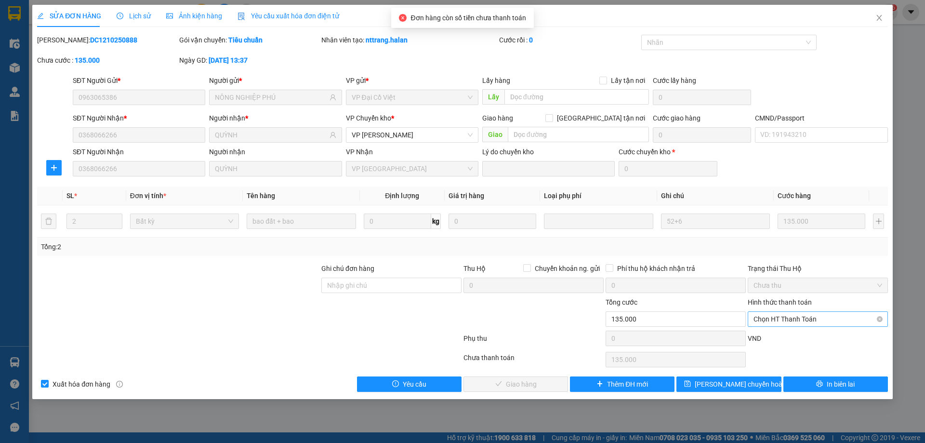
click at [456, 313] on span "Chọn HT Thanh Toán" at bounding box center [818, 319] width 129 height 14
click at [456, 313] on div "Total Paid Fee 0 Total UnPaid Fee 135.000 Cash Collection Total Fee Mã ĐH: DC12…" at bounding box center [462, 213] width 851 height 357
click at [456, 313] on span "Chọn HT Thanh Toán" at bounding box center [818, 319] width 129 height 14
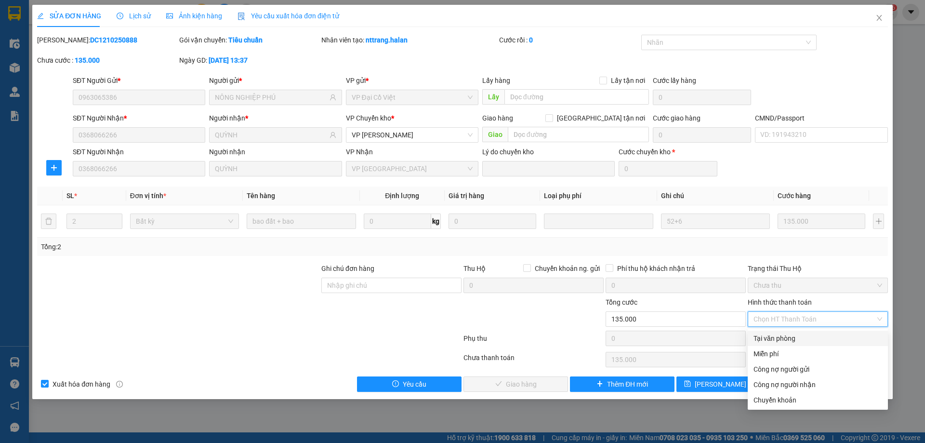
click at [456, 313] on div "Tại văn phòng" at bounding box center [818, 338] width 129 height 11
type input "0"
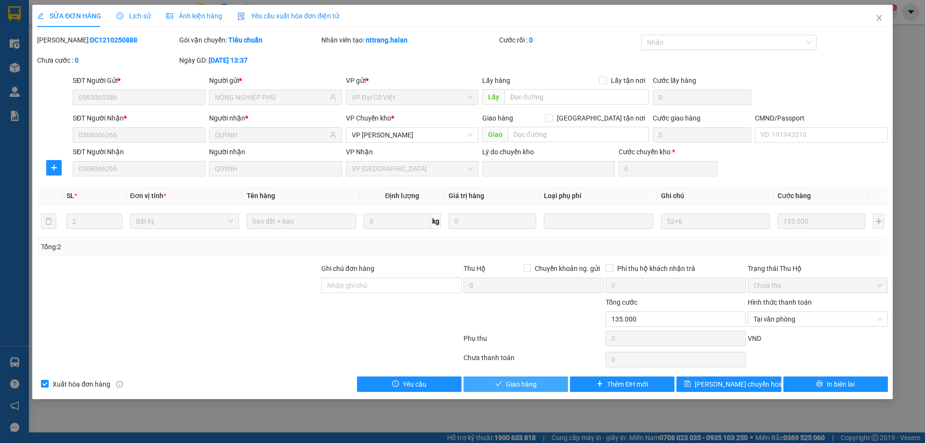
click at [456, 313] on button "Giao hàng" at bounding box center [516, 383] width 105 height 15
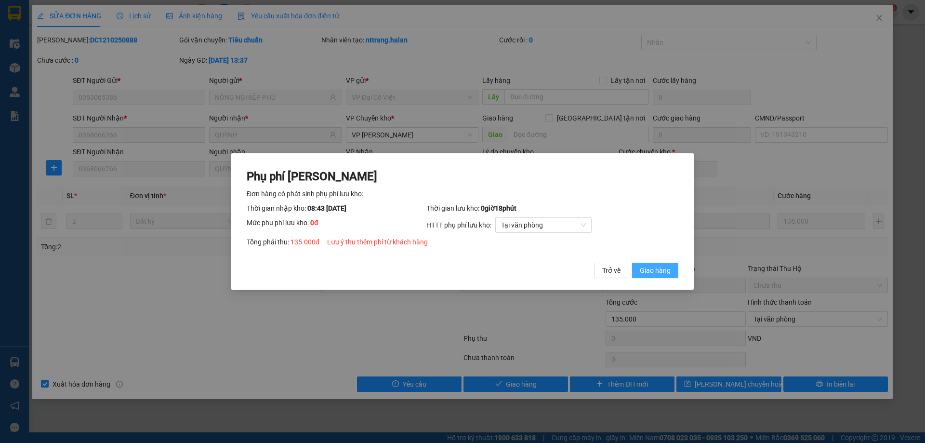
click at [456, 267] on span "Giao hàng" at bounding box center [655, 270] width 31 height 11
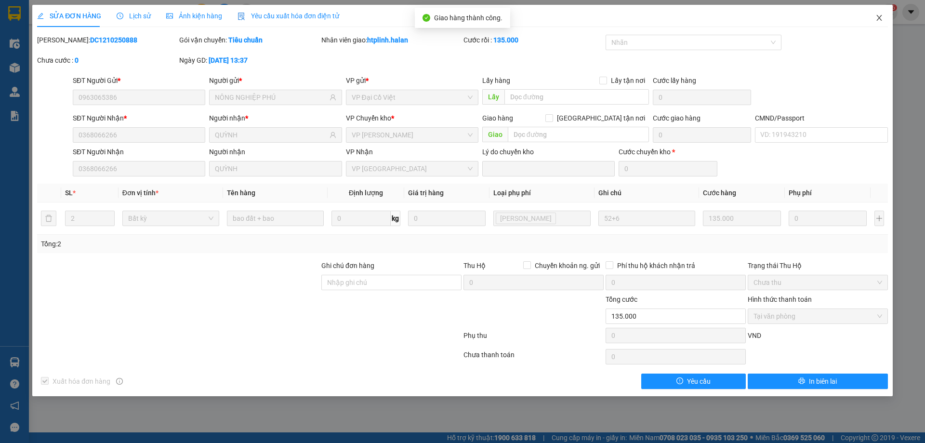
click at [456, 20] on icon "close" at bounding box center [880, 18] width 8 height 8
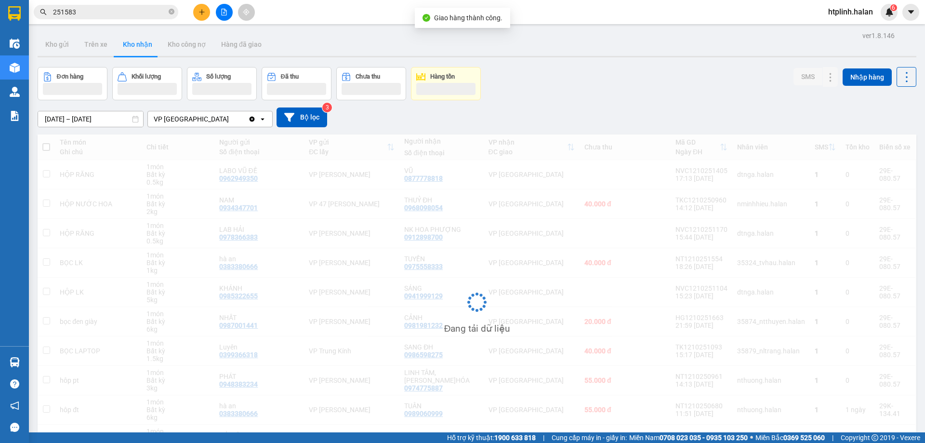
scroll to position [61, 0]
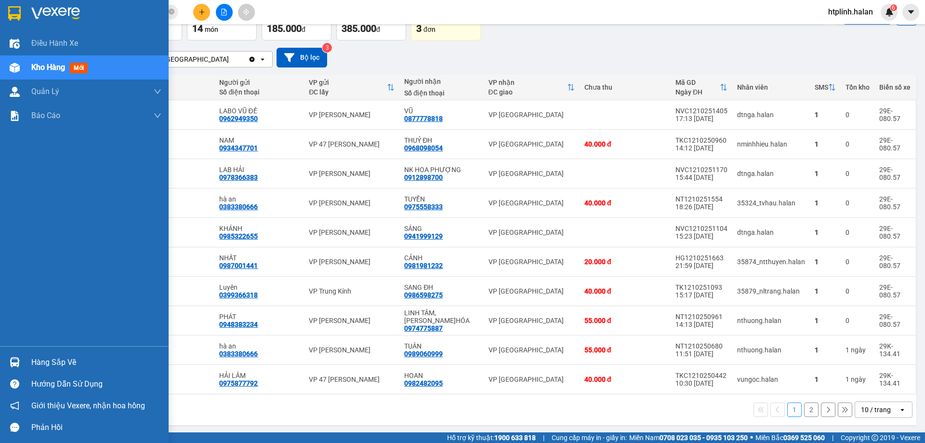
click at [20, 313] on div at bounding box center [14, 362] width 17 height 17
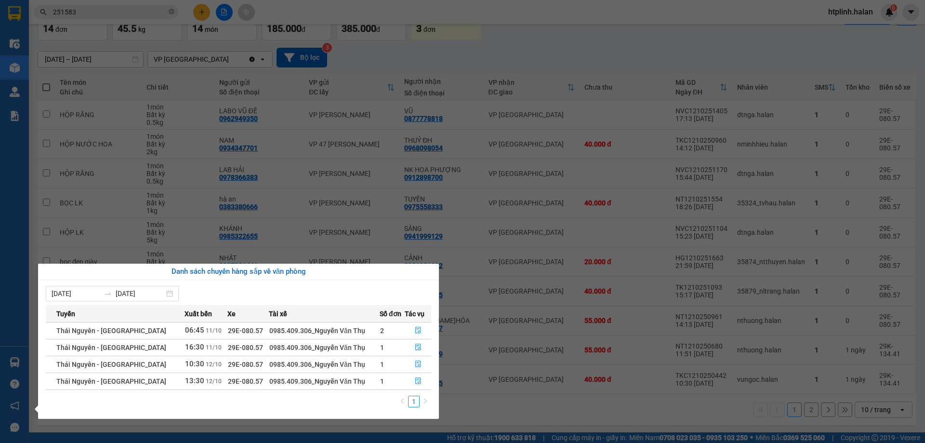
click at [456, 313] on section "Kết quả tìm kiếm ( 231 ) Bộ lọc Mã ĐH Trạng thái Món hàng Thu hộ Tổng cước Chưa…" at bounding box center [462, 221] width 925 height 443
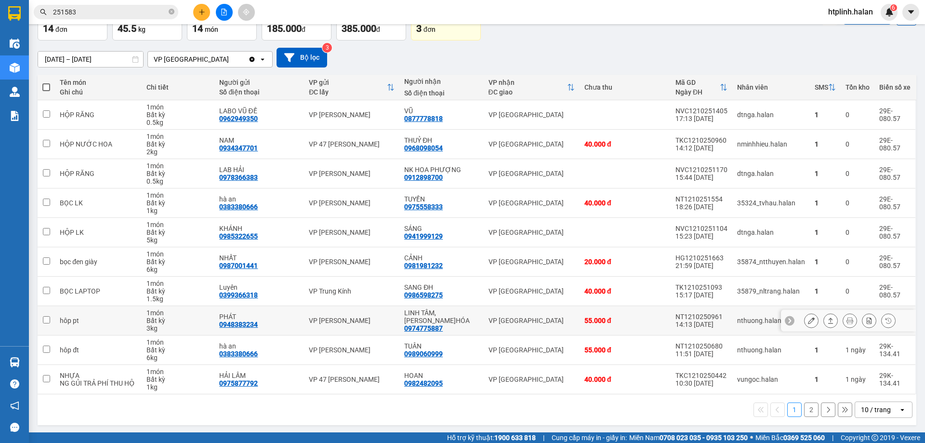
scroll to position [0, 0]
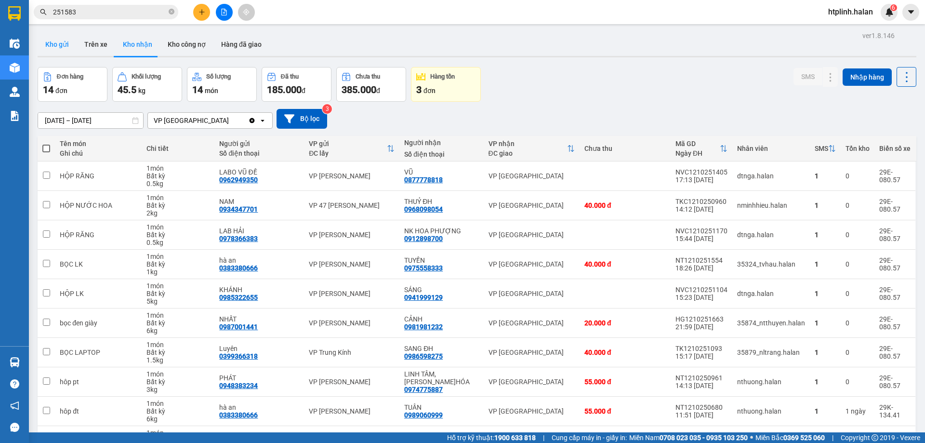
click at [42, 42] on button "Kho gửi" at bounding box center [57, 44] width 39 height 23
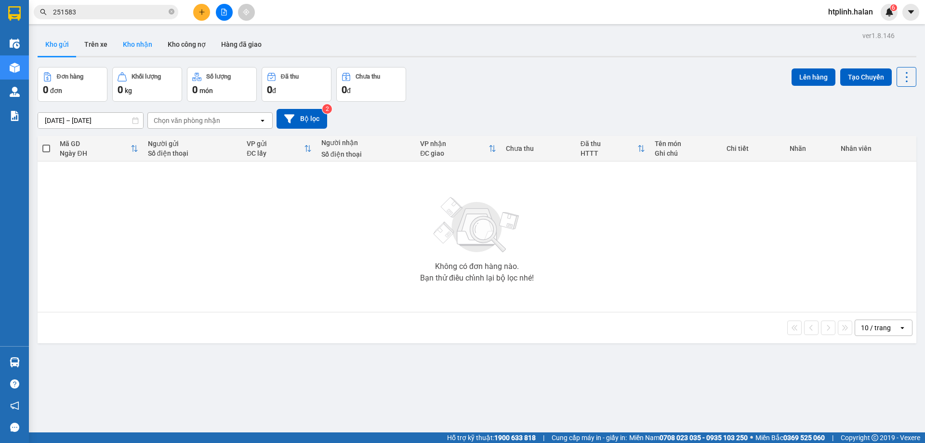
drag, startPoint x: 120, startPoint y: 49, endPoint x: 125, endPoint y: 49, distance: 5.3
click at [121, 49] on button "Kho nhận" at bounding box center [137, 44] width 45 height 23
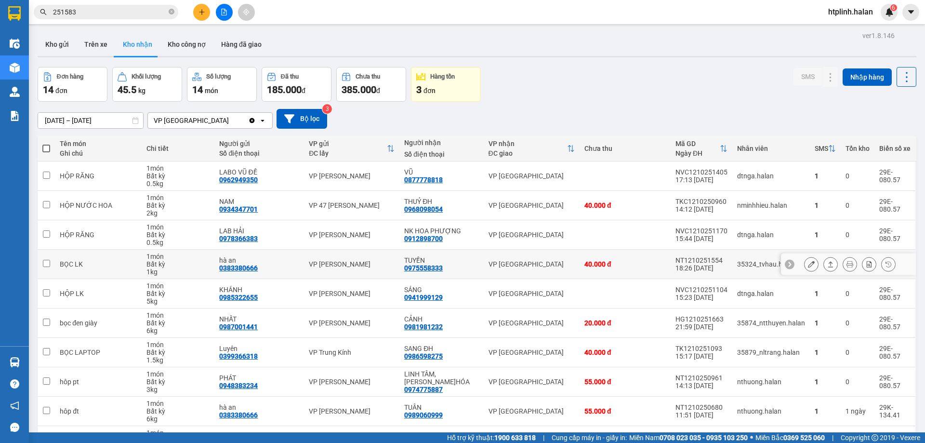
click at [456, 263] on button at bounding box center [830, 264] width 13 height 17
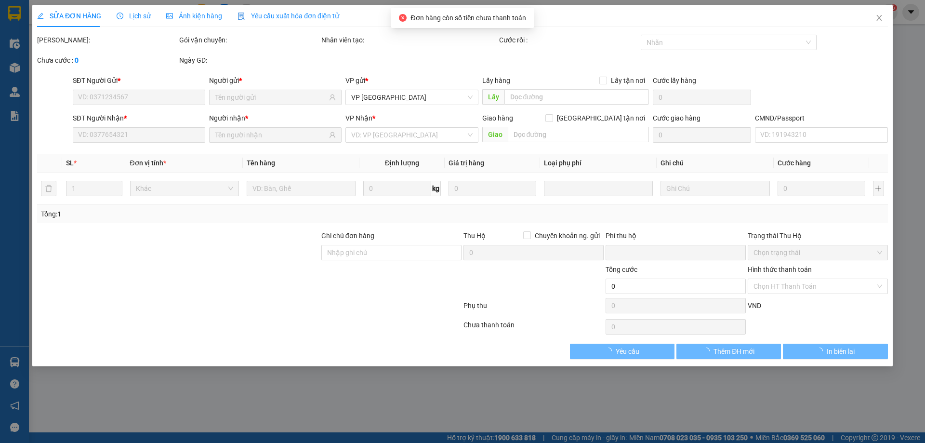
type input "0383380666"
type input "hà an"
type input "0975558333"
type input "TUYỀN"
type input "0"
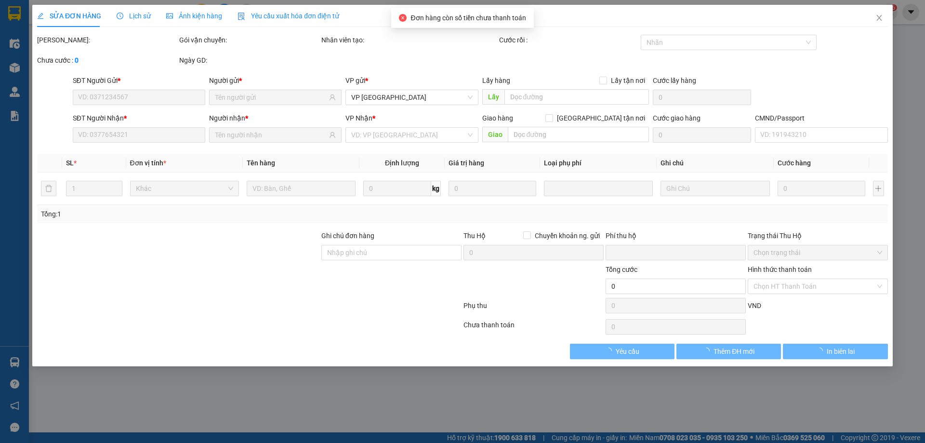
type input "40.000"
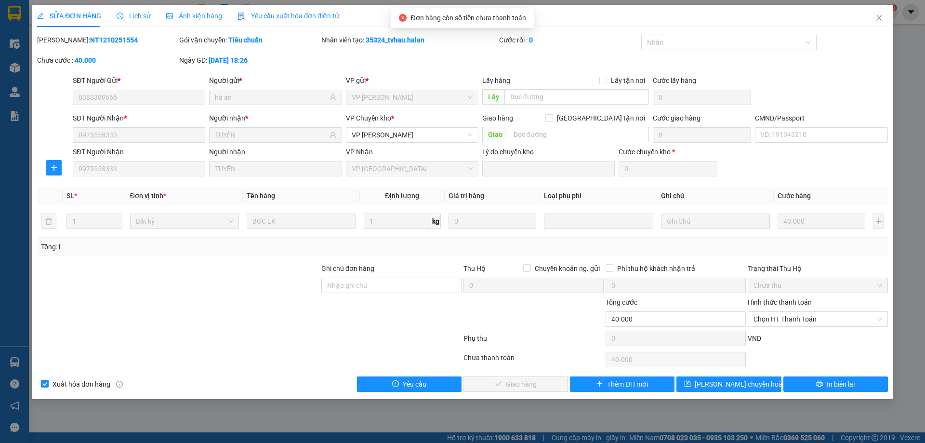
drag, startPoint x: 767, startPoint y: 323, endPoint x: 767, endPoint y: 331, distance: 7.7
click at [456, 313] on span "Chọn HT Thanh Toán" at bounding box center [818, 319] width 129 height 14
click at [456, 313] on div "Tại văn phòng" at bounding box center [818, 338] width 129 height 11
type input "0"
click at [456, 313] on span "Giao hàng" at bounding box center [521, 384] width 31 height 11
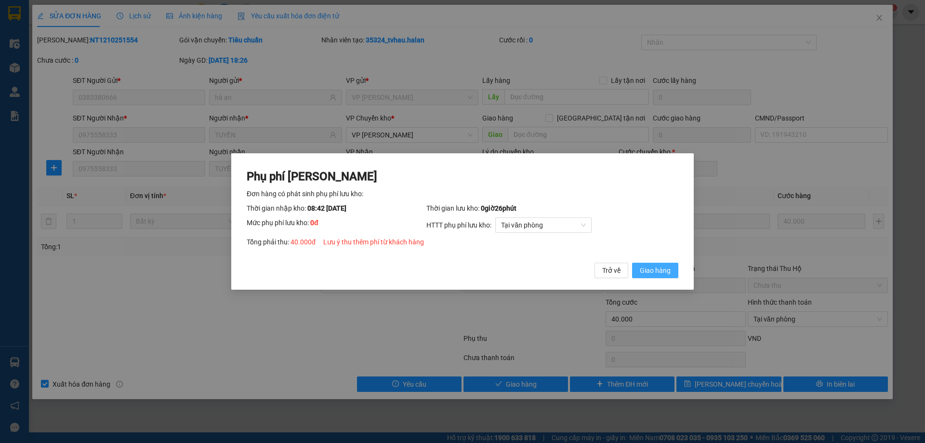
click at [456, 271] on span "Giao hàng" at bounding box center [655, 270] width 31 height 11
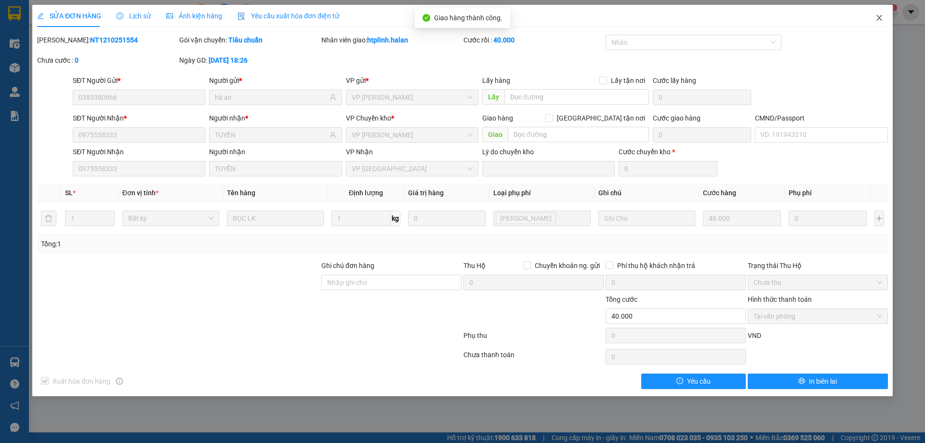
click at [456, 18] on span "Close" at bounding box center [879, 18] width 27 height 27
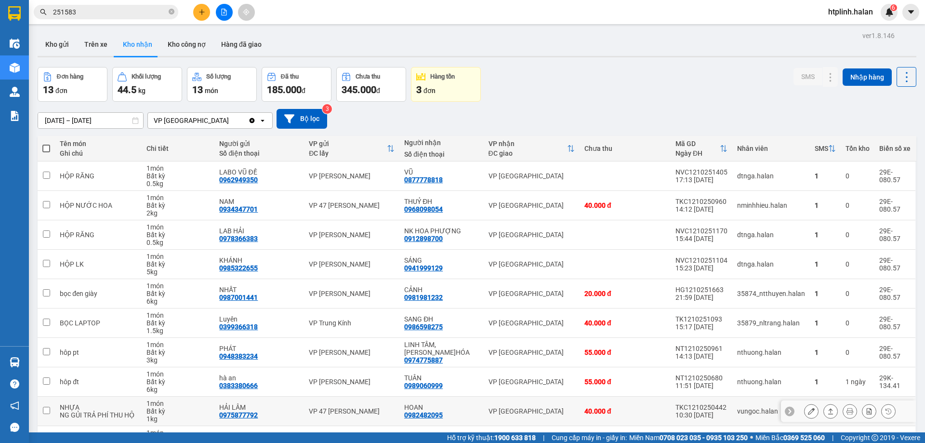
scroll to position [63, 0]
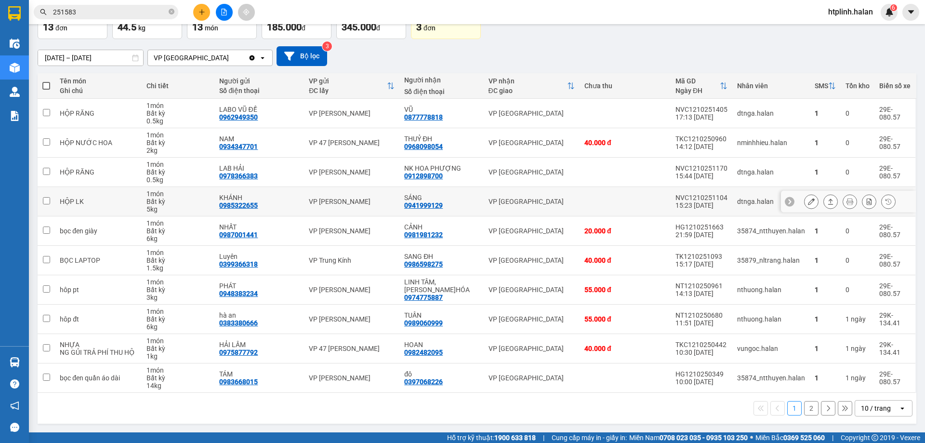
click at [456, 200] on icon at bounding box center [830, 202] width 5 height 6
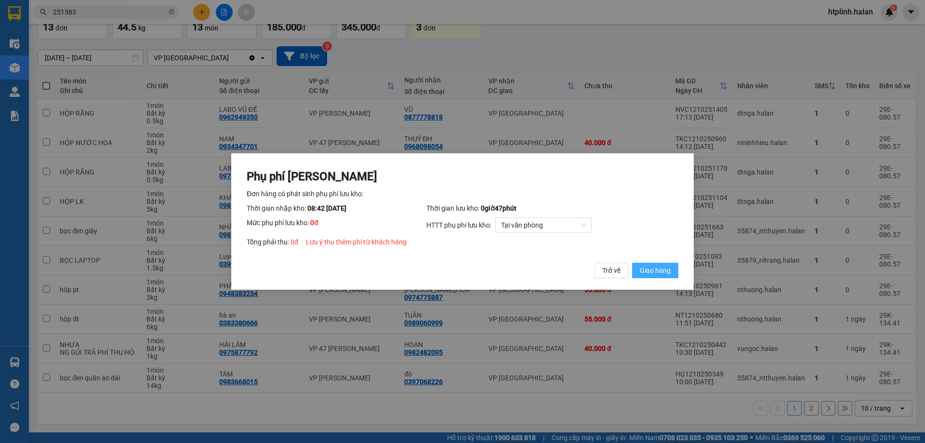
click at [456, 267] on span "Giao hàng" at bounding box center [655, 270] width 31 height 11
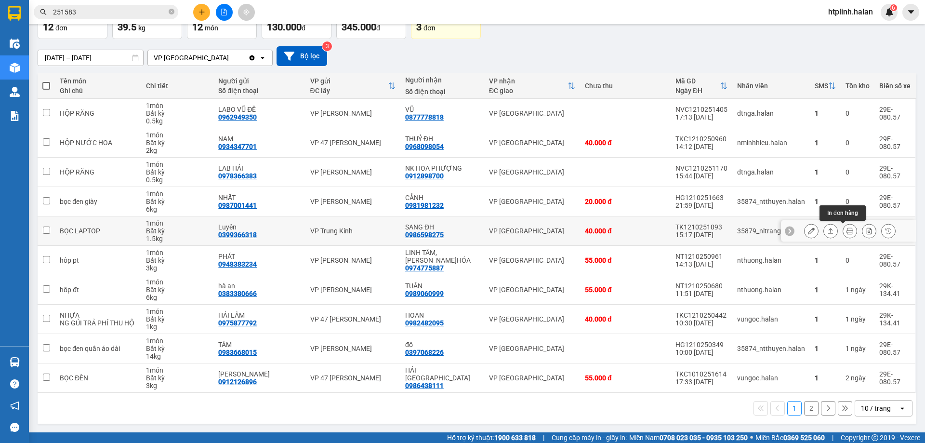
click at [456, 227] on button at bounding box center [849, 231] width 13 height 17
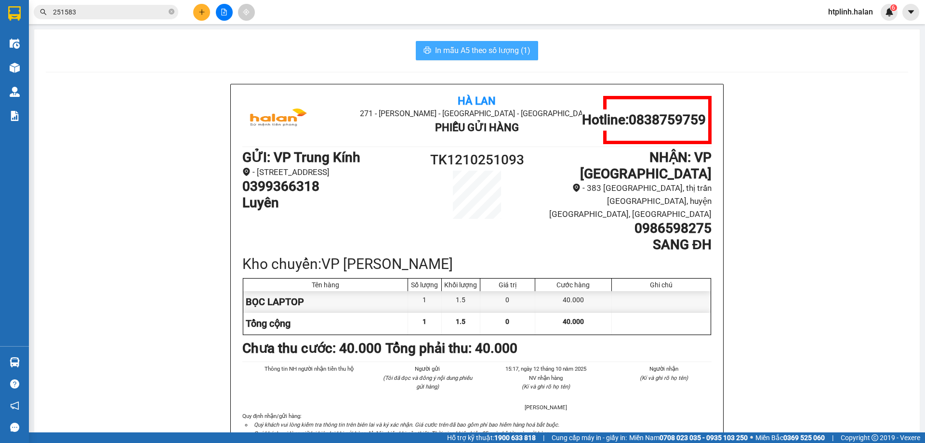
click at [456, 46] on span "In mẫu A5 theo số lượng (1)" at bounding box center [482, 50] width 95 height 12
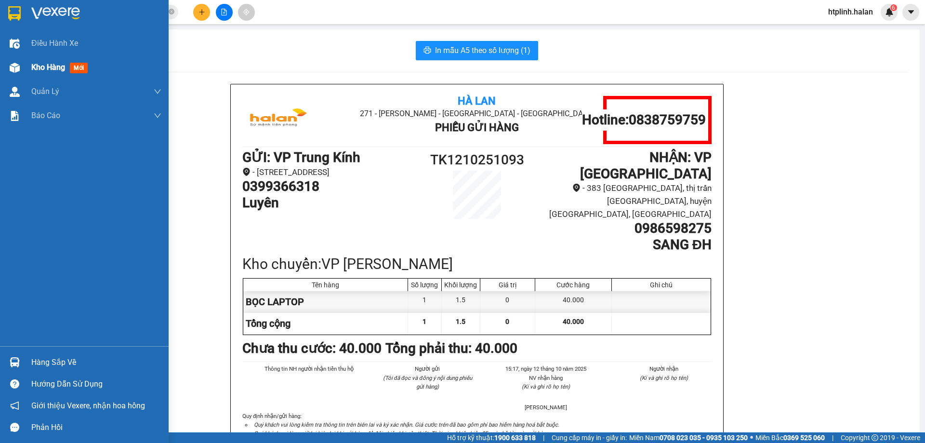
click at [27, 72] on div "Kho hàng mới" at bounding box center [84, 67] width 169 height 24
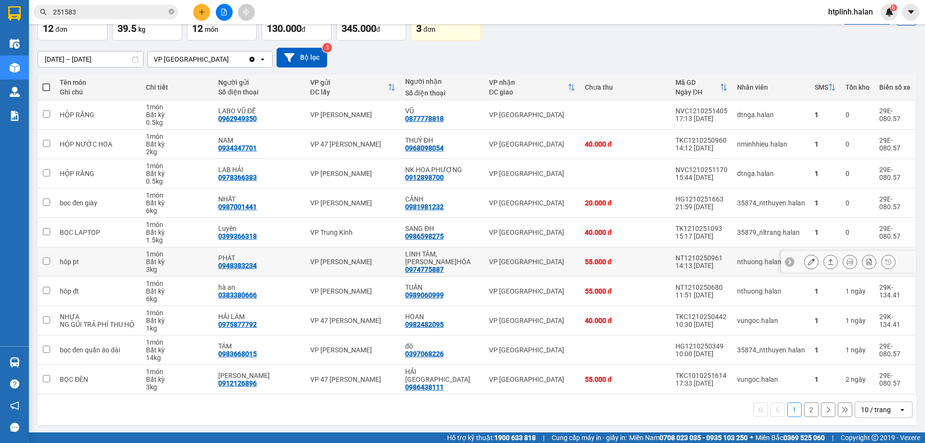
scroll to position [63, 0]
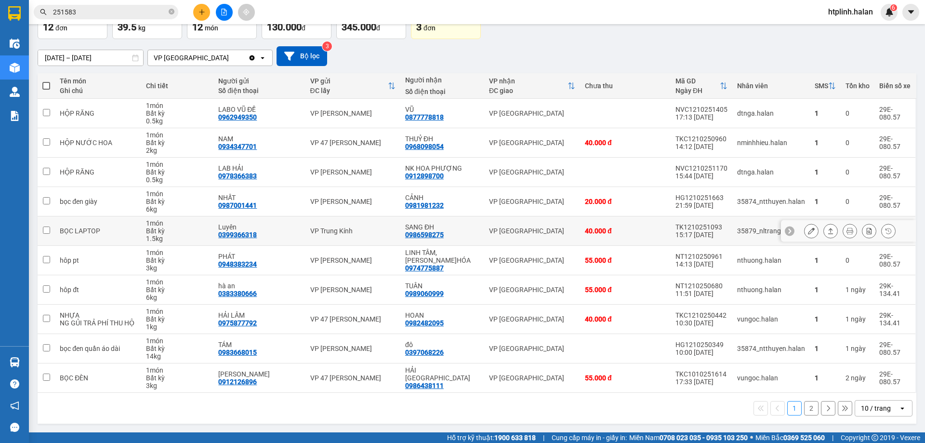
click at [456, 228] on icon at bounding box center [830, 230] width 7 height 7
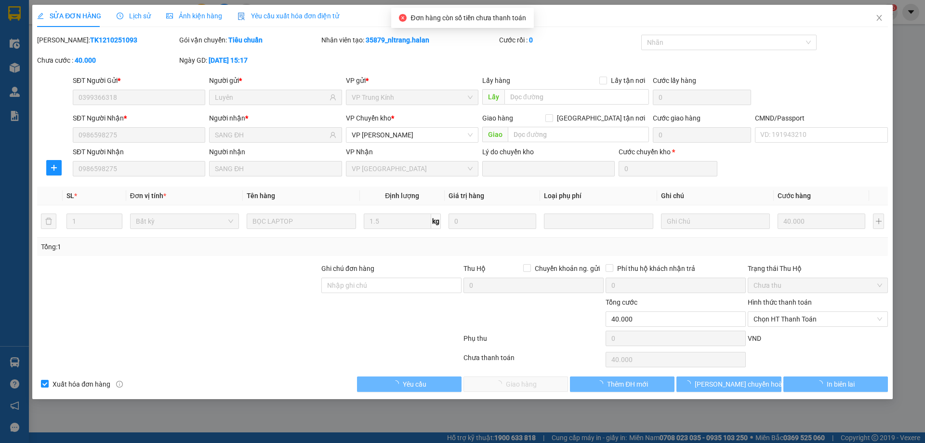
type input "0399366318"
type input "Luyên"
type input "0986598275"
type input "SANG ĐH"
type input "0"
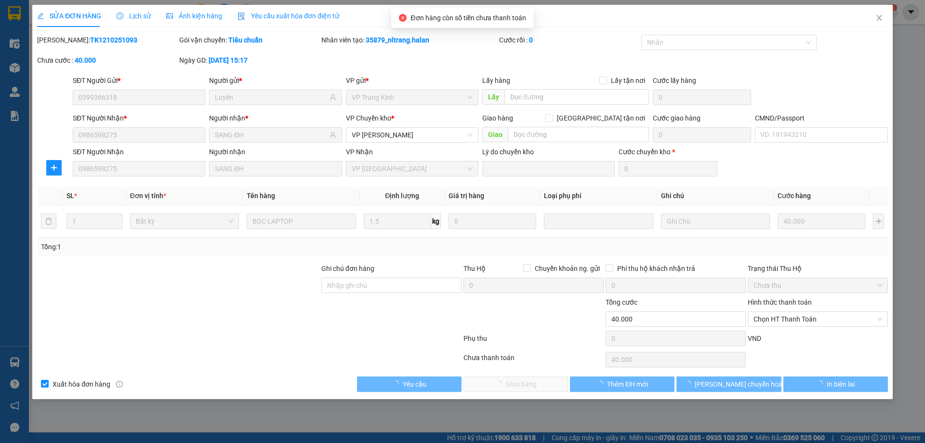
type input "40.000"
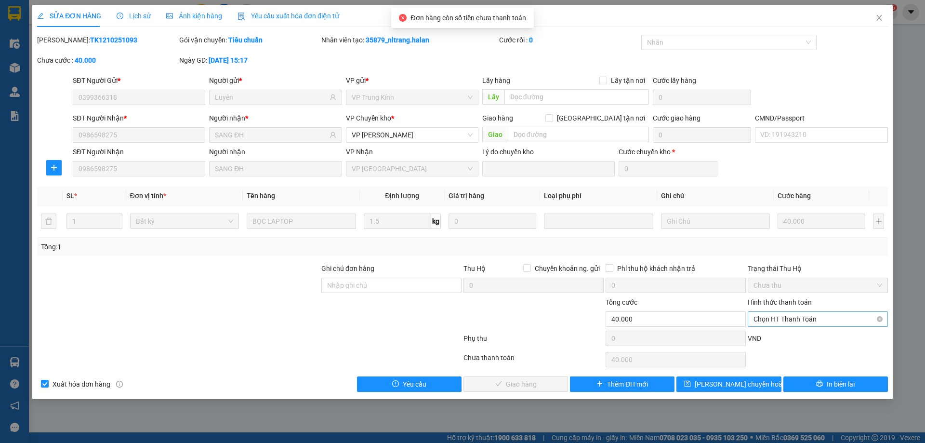
click at [456, 313] on span "Chọn HT Thanh Toán" at bounding box center [818, 319] width 129 height 14
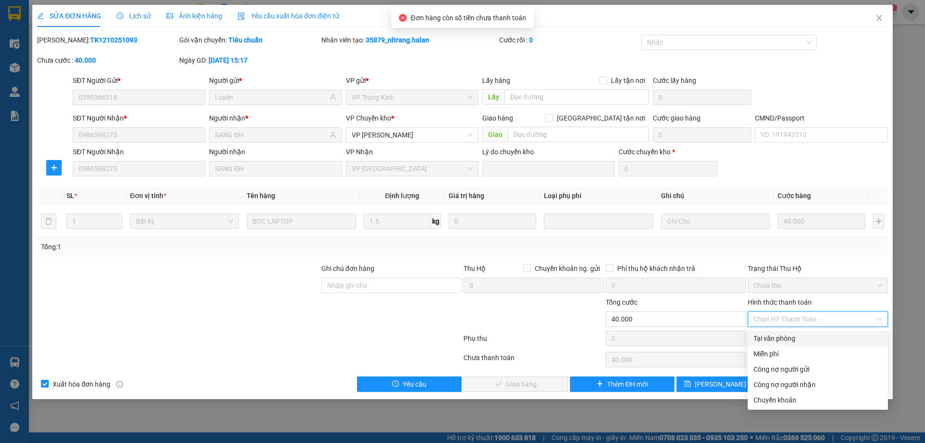
click at [456, 313] on div "Tại văn phòng" at bounding box center [818, 338] width 129 height 11
type input "0"
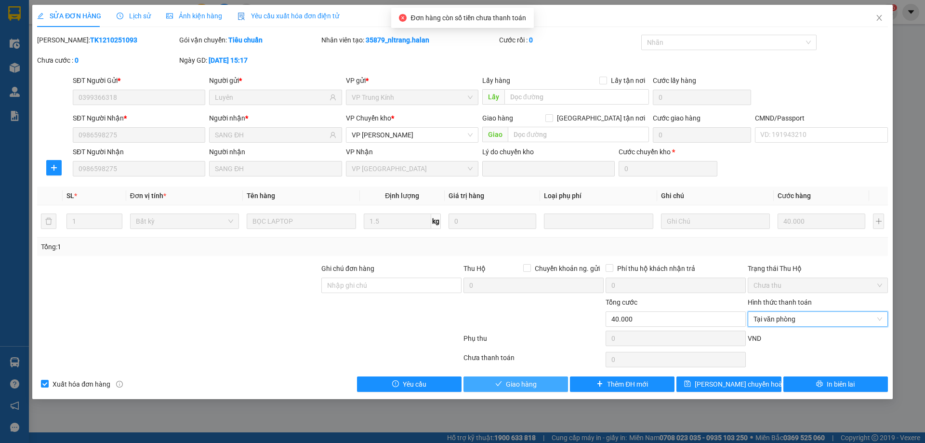
click at [456, 313] on span "Giao hàng" at bounding box center [521, 384] width 31 height 11
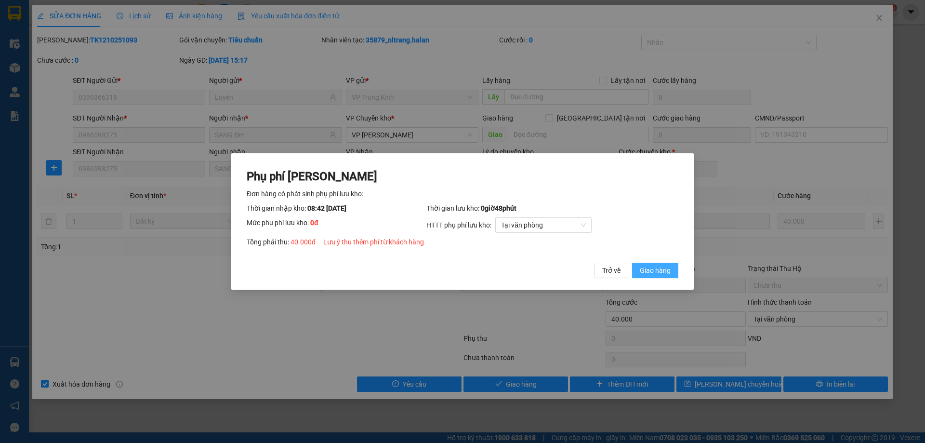
click at [456, 266] on span "Giao hàng" at bounding box center [655, 270] width 31 height 11
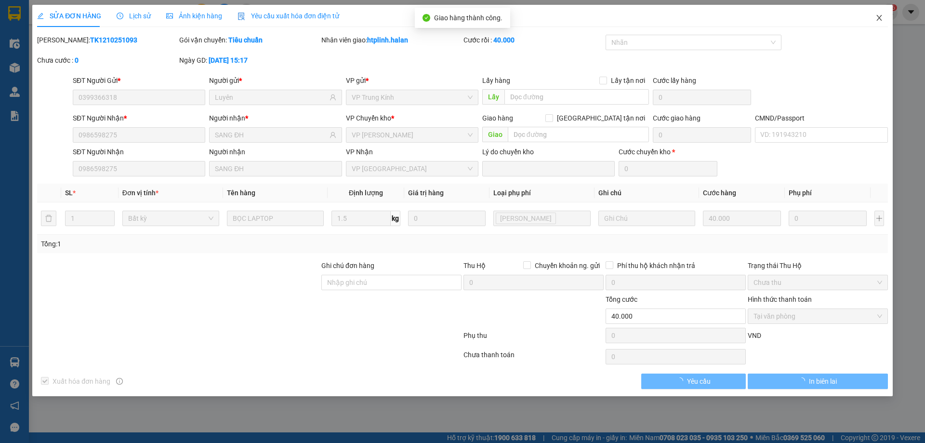
click at [456, 10] on span "Close" at bounding box center [879, 18] width 27 height 27
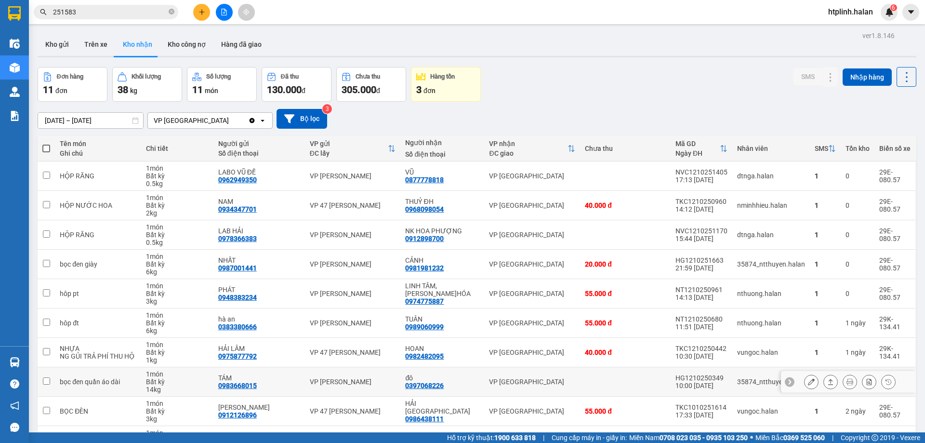
scroll to position [63, 0]
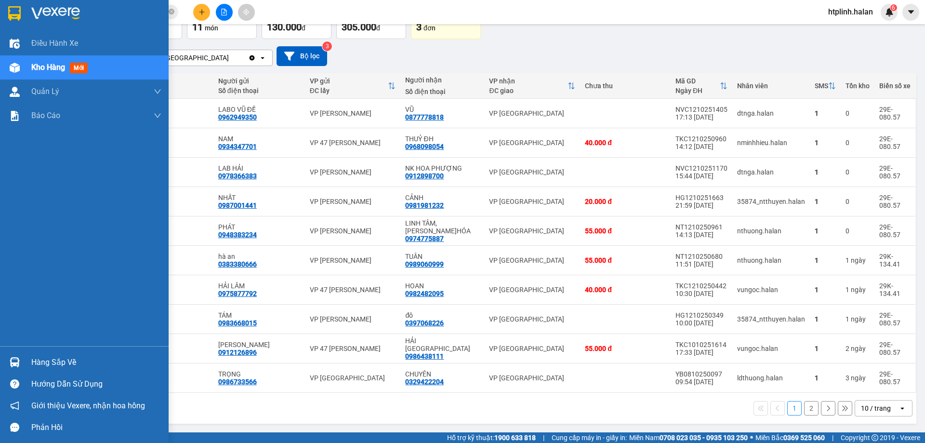
click at [12, 313] on img at bounding box center [15, 362] width 10 height 10
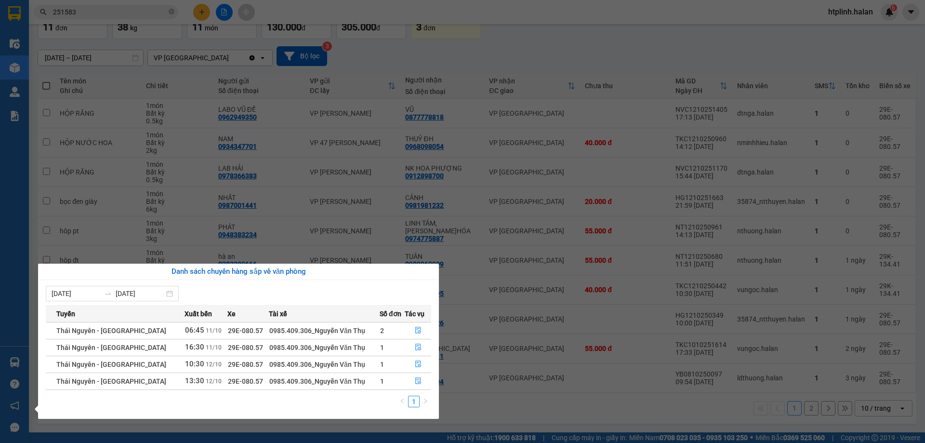
click at [410, 251] on section "Kết quả tìm kiếm ( 231 ) Bộ lọc Mã ĐH Trạng thái Món hàng Thu hộ Tổng cước Chưa…" at bounding box center [462, 221] width 925 height 443
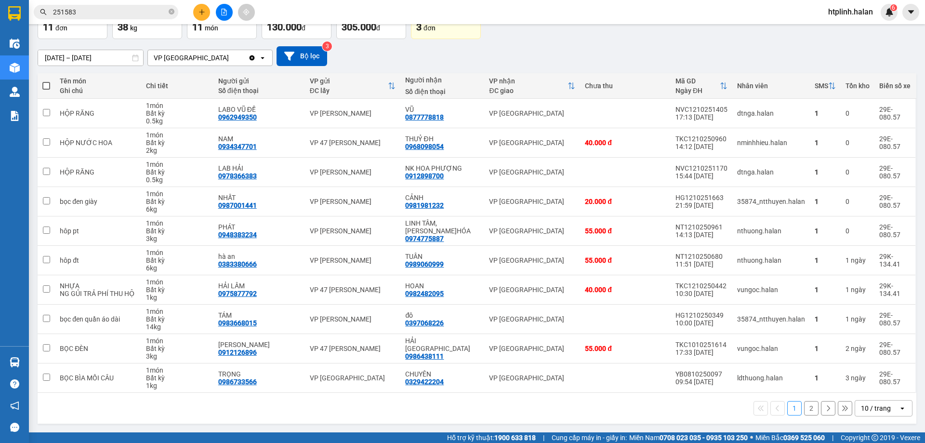
scroll to position [0, 0]
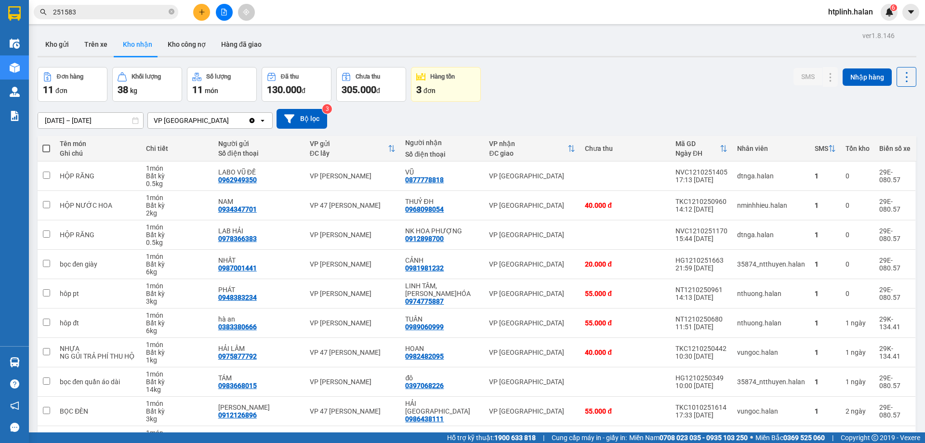
click at [123, 11] on input "251583" at bounding box center [110, 12] width 114 height 11
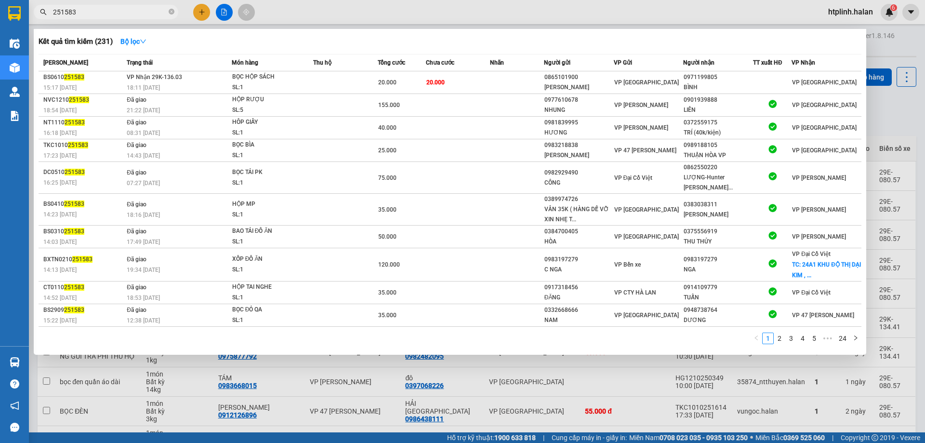
click at [123, 11] on input "251583" at bounding box center [110, 12] width 114 height 11
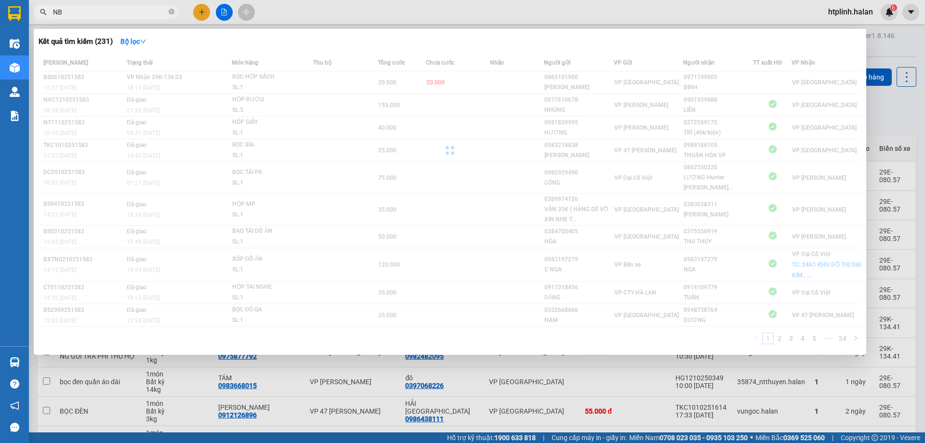
type input "N"
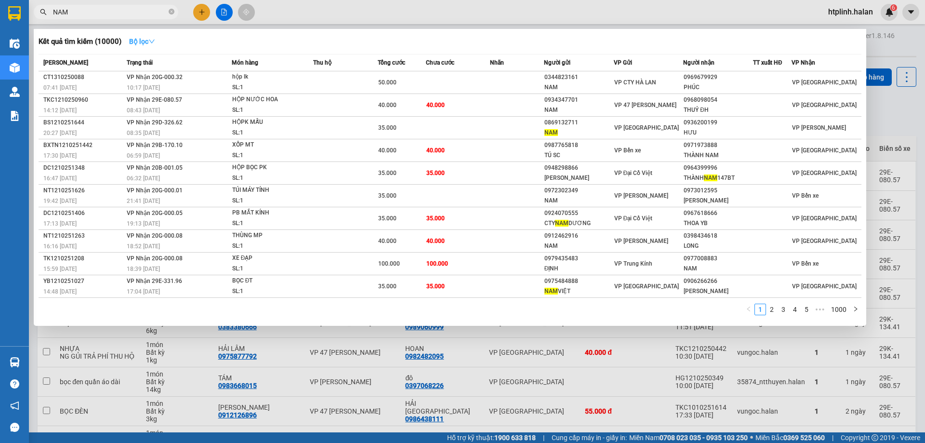
type input "NAM"
click at [147, 34] on button "Bộ lọc" at bounding box center [141, 41] width 41 height 15
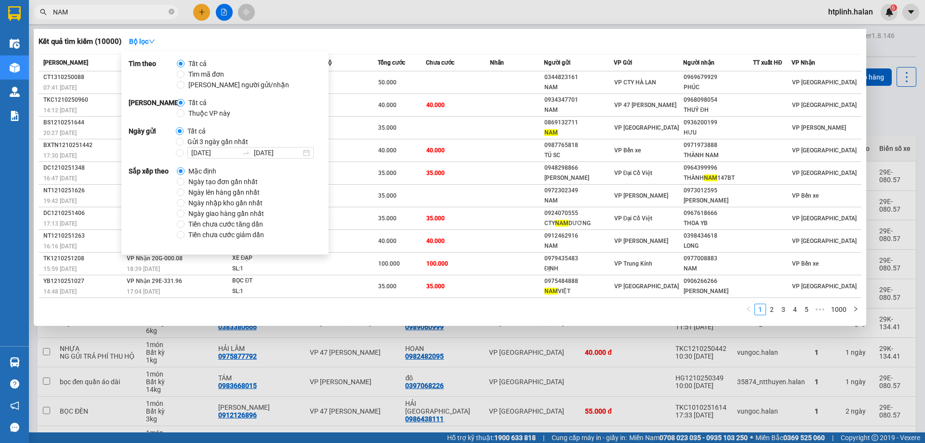
click at [188, 109] on span "Thuộc VP này" at bounding box center [210, 113] width 50 height 11
click at [185, 109] on input "Thuộc VP này" at bounding box center [181, 113] width 8 height 8
radio input "true"
radio input "false"
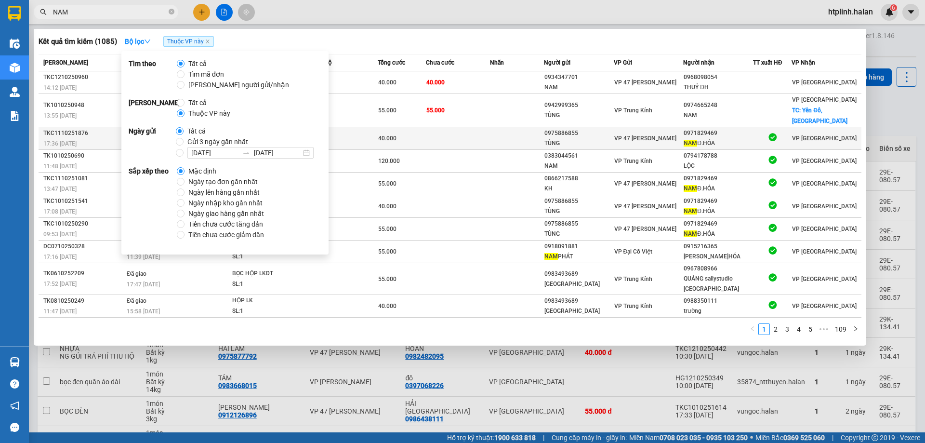
click at [456, 134] on td "VP 47 [PERSON_NAME]" at bounding box center [649, 138] width 70 height 23
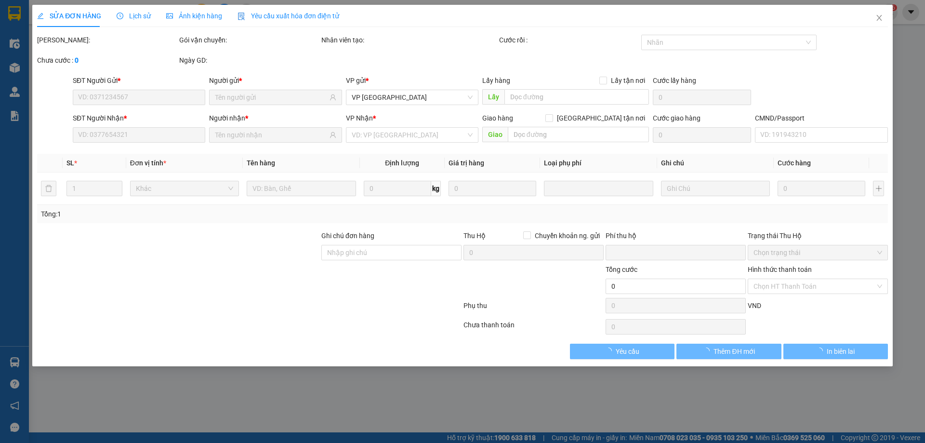
type input "0975886855"
type input "TÙNG"
type input "0971829469"
type input "NAM Đ.HÓA"
type input "0"
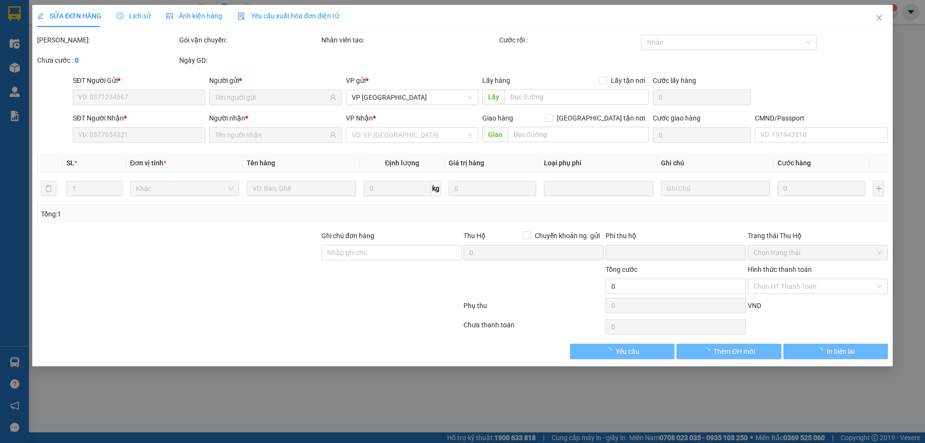
type input "40.000"
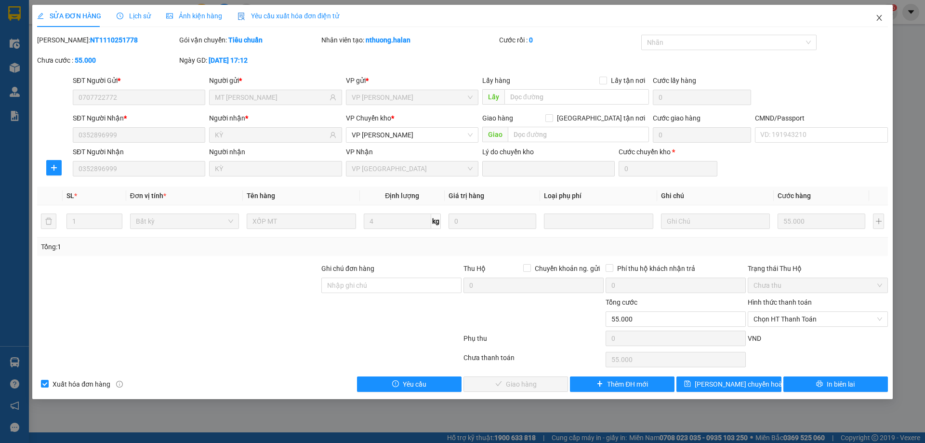
click at [456, 18] on icon "close" at bounding box center [880, 18] width 8 height 8
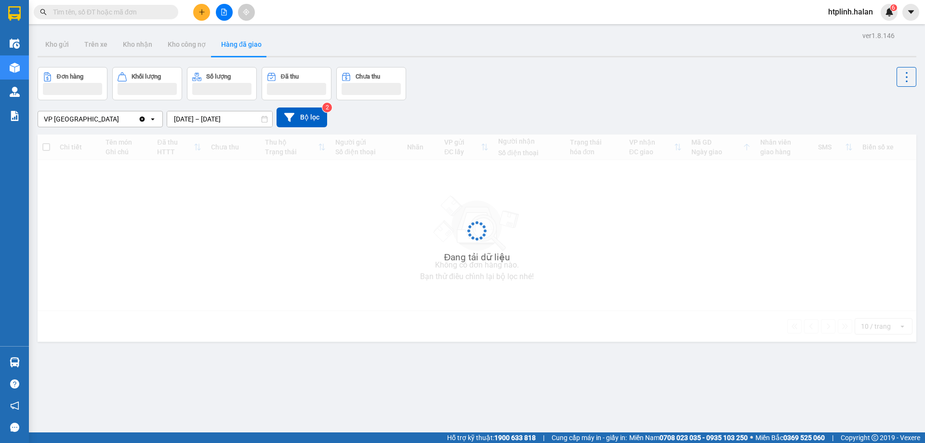
click at [131, 9] on input "text" at bounding box center [110, 12] width 114 height 11
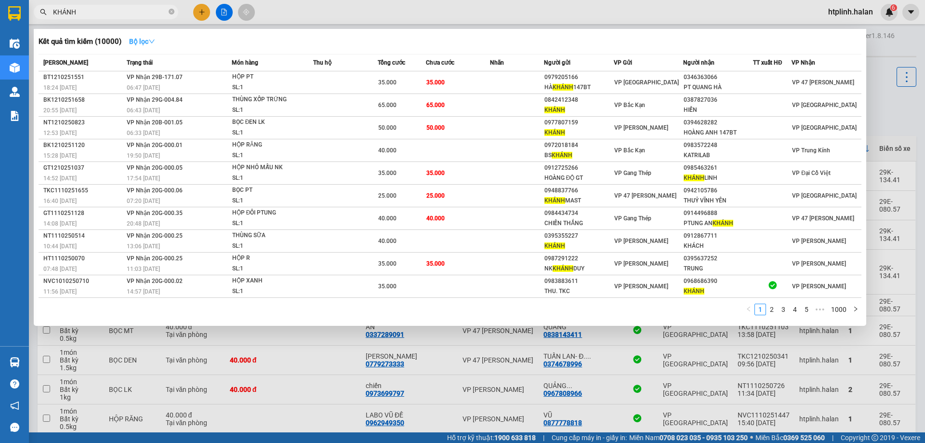
type input "KHÁNH"
click at [159, 39] on button "Bộ lọc" at bounding box center [141, 41] width 41 height 15
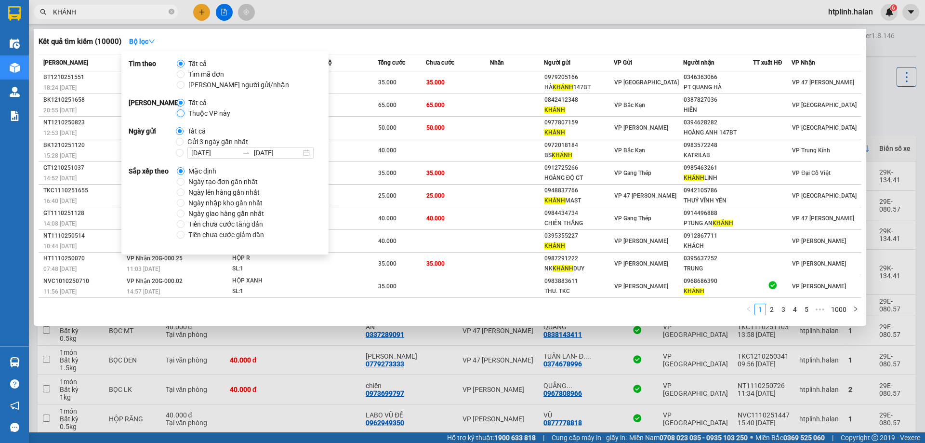
click at [182, 112] on input "Thuộc VP này" at bounding box center [181, 113] width 8 height 8
radio input "true"
radio input "false"
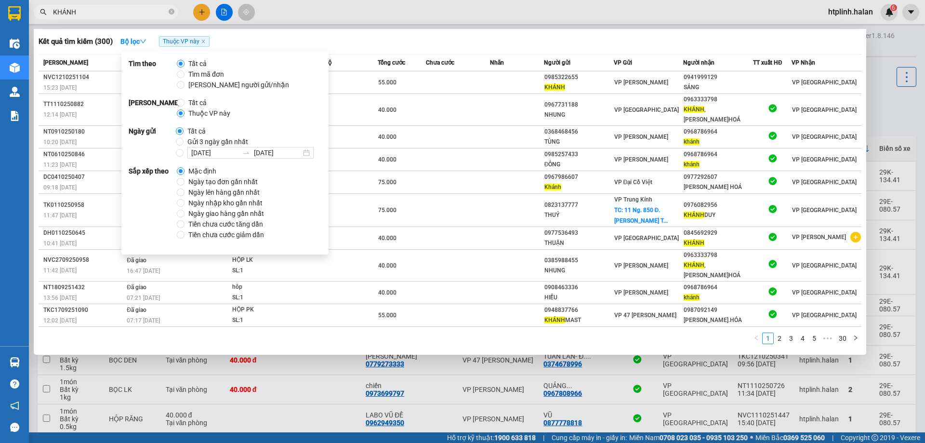
drag, startPoint x: 379, startPoint y: 300, endPoint x: 340, endPoint y: 281, distance: 43.3
click at [376, 304] on tr "TKC1709251090 12:02 [DATE] Đã giao 07:17 [DATE] HỘP PK SL: 1 55.000 0948837766 …" at bounding box center [450, 315] width 823 height 23
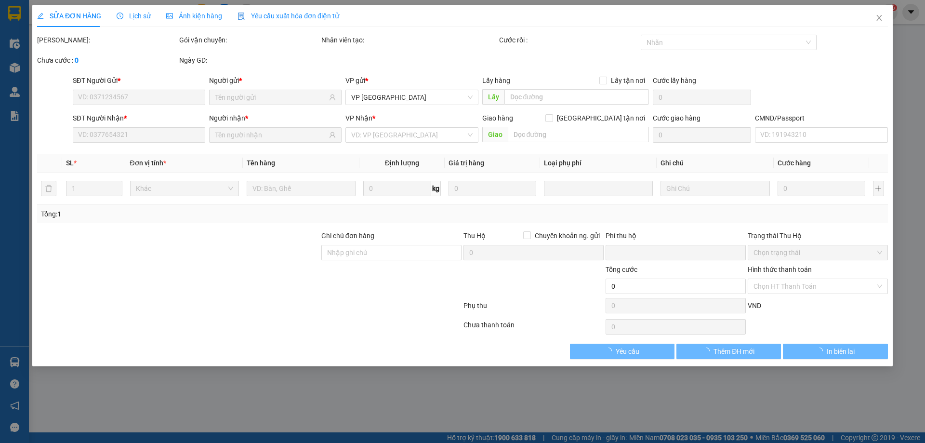
type input "0948837766"
type input "KHÁNH MAST"
type input "0987092149"
type input "[PERSON_NAME].HÓA"
type input "0"
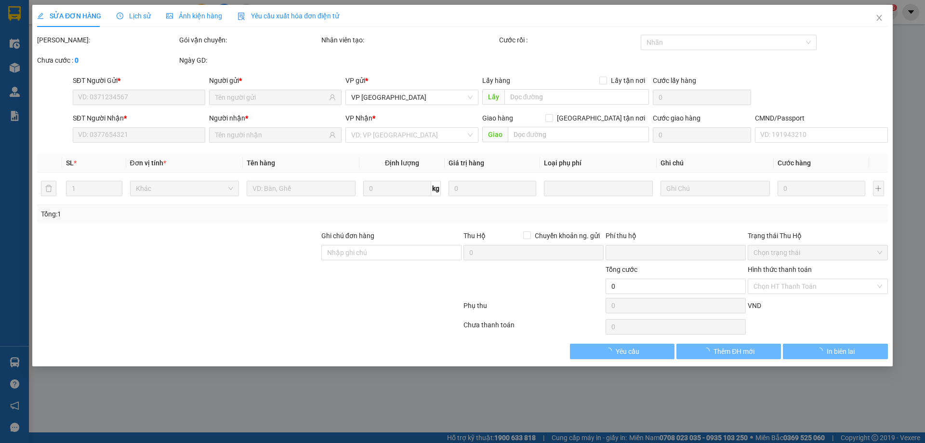
type input "55.000"
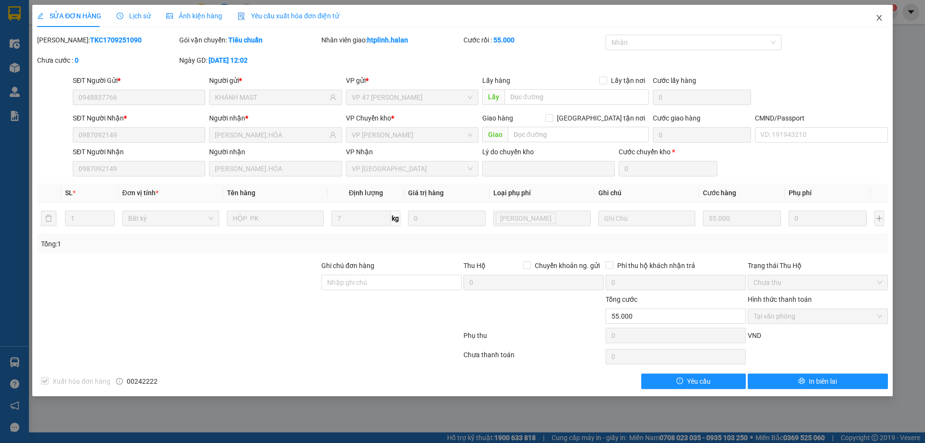
click at [881, 20] on icon "close" at bounding box center [880, 18] width 8 height 8
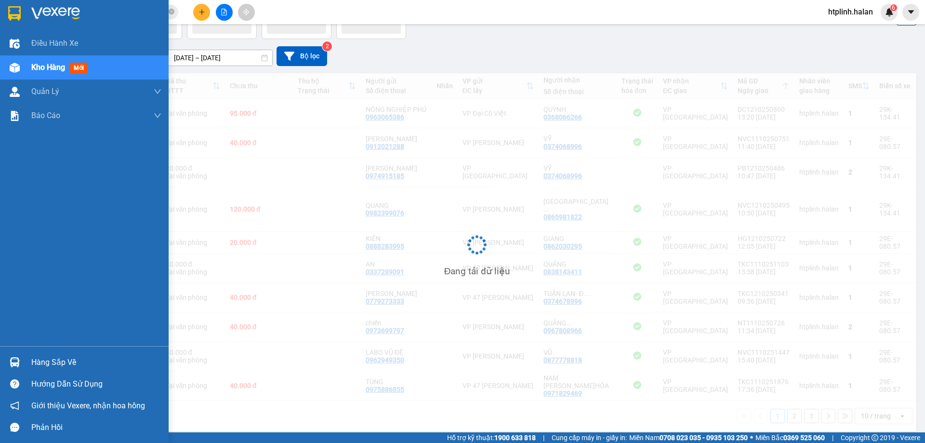
scroll to position [13, 0]
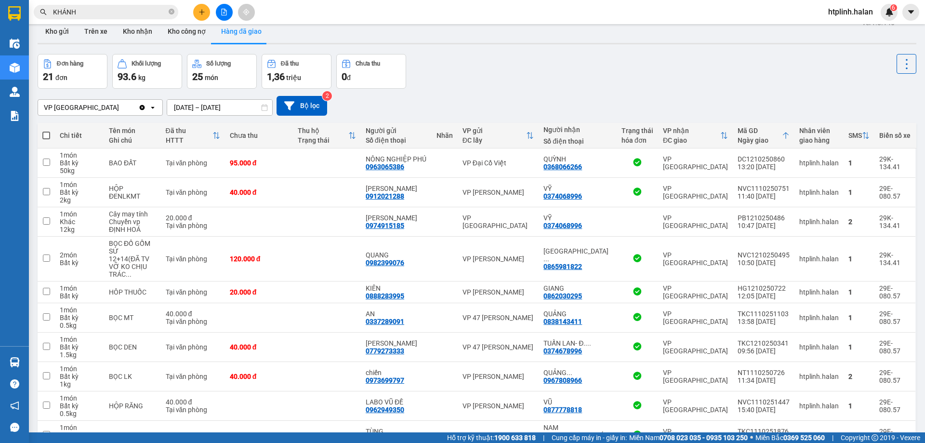
click at [157, 11] on input "KHÁNH" at bounding box center [110, 12] width 114 height 11
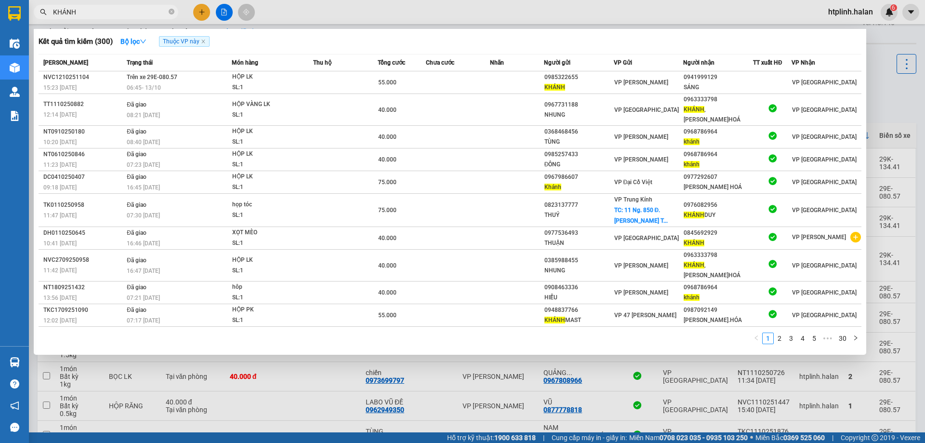
click at [157, 11] on input "KHÁNH" at bounding box center [110, 12] width 114 height 11
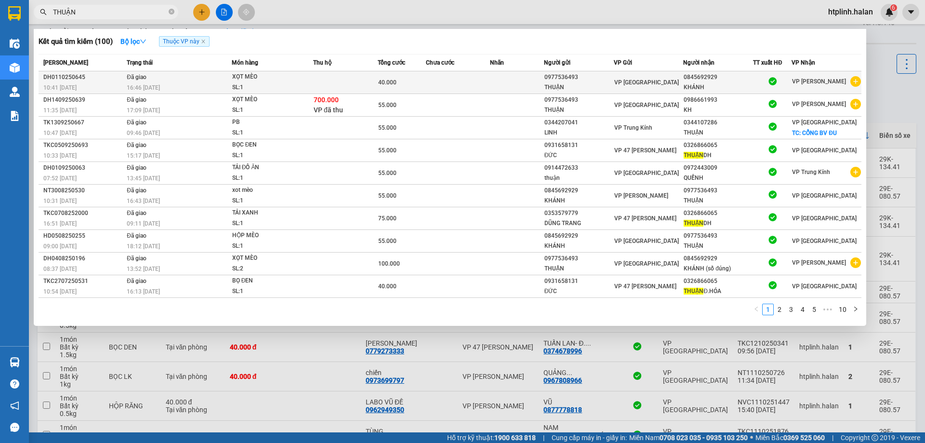
type input "THUẬN"
click at [516, 75] on td at bounding box center [516, 82] width 53 height 23
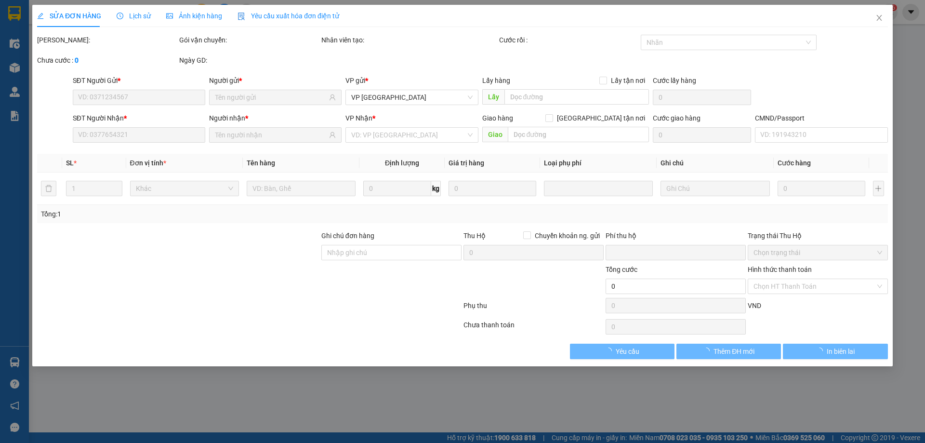
type input "0977536493"
type input "0845692929"
type input "0"
type input "40.000"
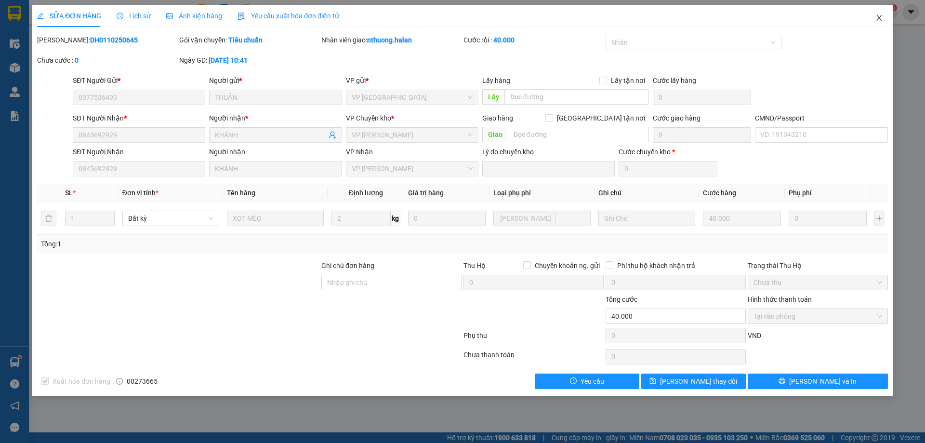
click at [871, 16] on span "Close" at bounding box center [879, 18] width 27 height 27
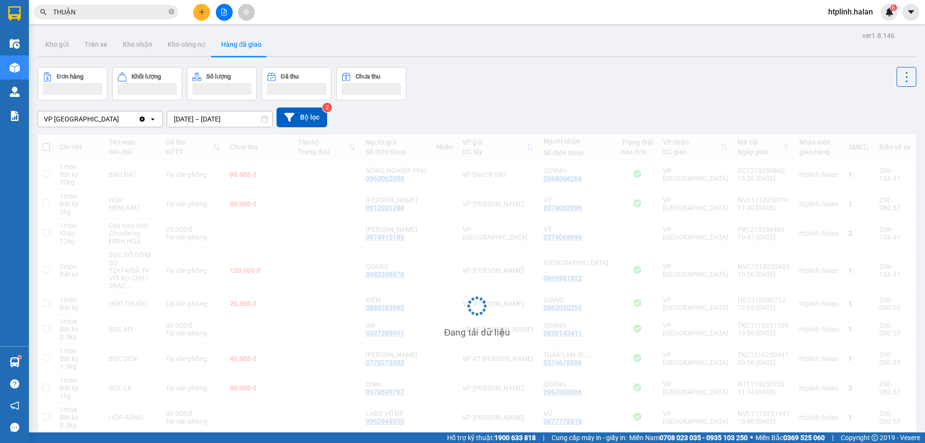
click at [132, 21] on div "Kết quả tìm kiếm ( 100 ) Bộ lọc Thuộc VP này Mã ĐH Trạng thái Món hàng Thu hộ T…" at bounding box center [462, 12] width 925 height 24
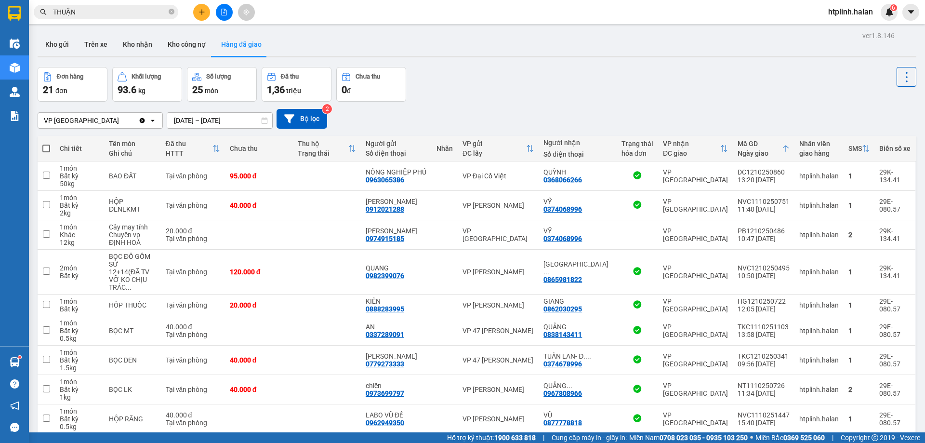
click at [132, 17] on input "THUẬN" at bounding box center [110, 12] width 114 height 11
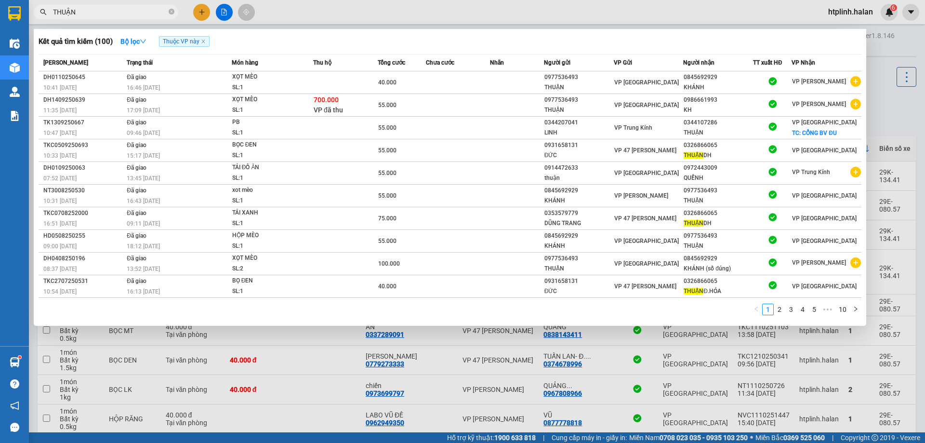
click at [132, 17] on input "THUẬN" at bounding box center [110, 12] width 114 height 11
paste input "0971829469"
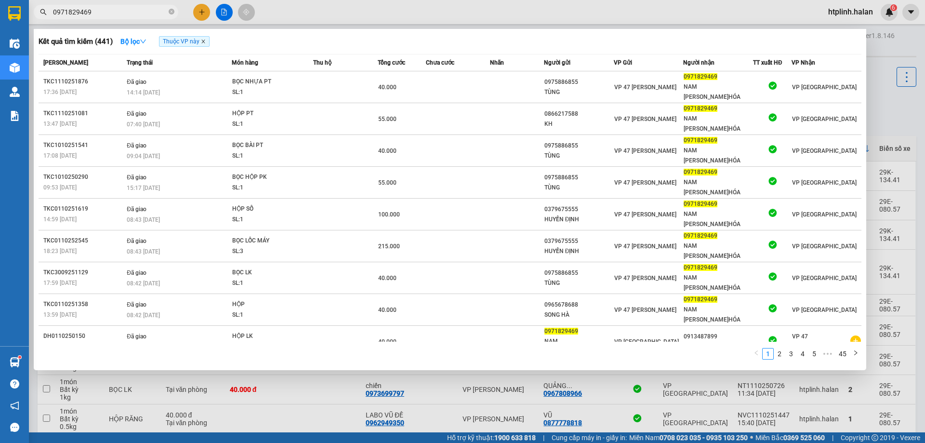
type input "0971829469"
click at [203, 41] on icon "close" at bounding box center [202, 41] width 3 height 3
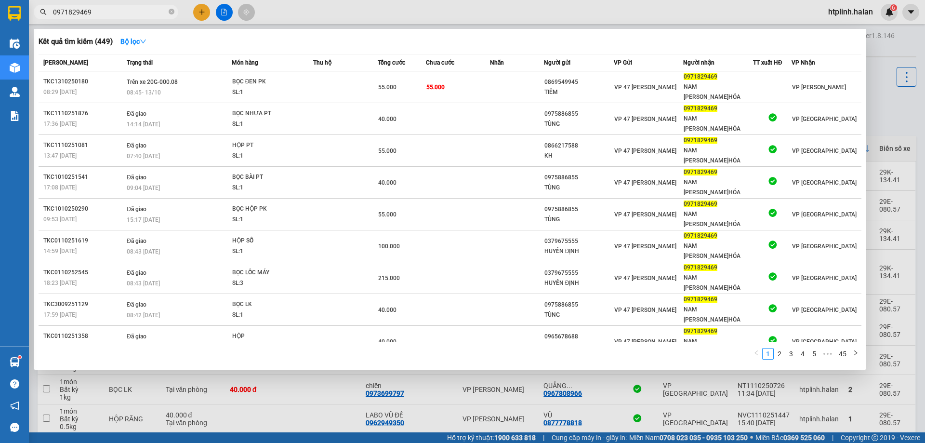
click at [319, 328] on div at bounding box center [462, 221] width 925 height 443
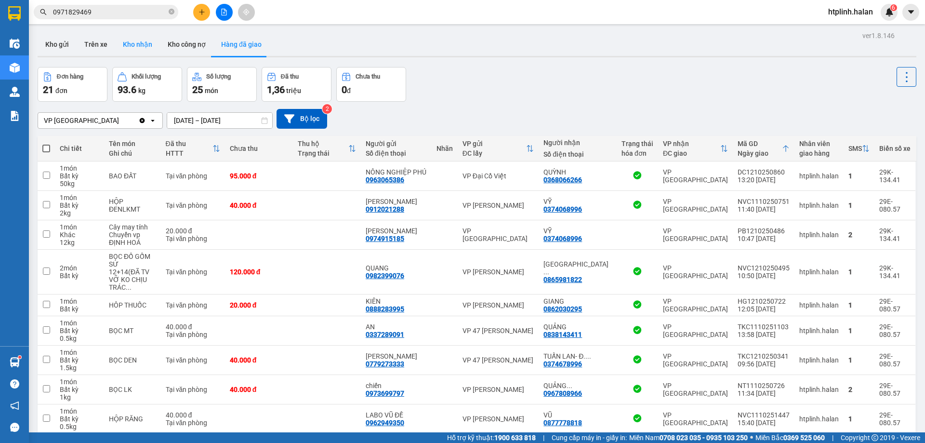
click at [135, 43] on button "Kho nhận" at bounding box center [137, 44] width 45 height 23
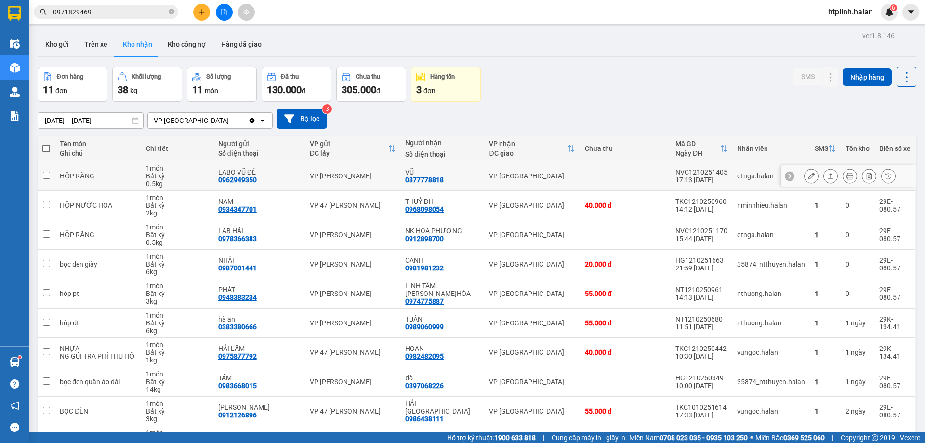
click at [824, 182] on button at bounding box center [830, 176] width 13 height 17
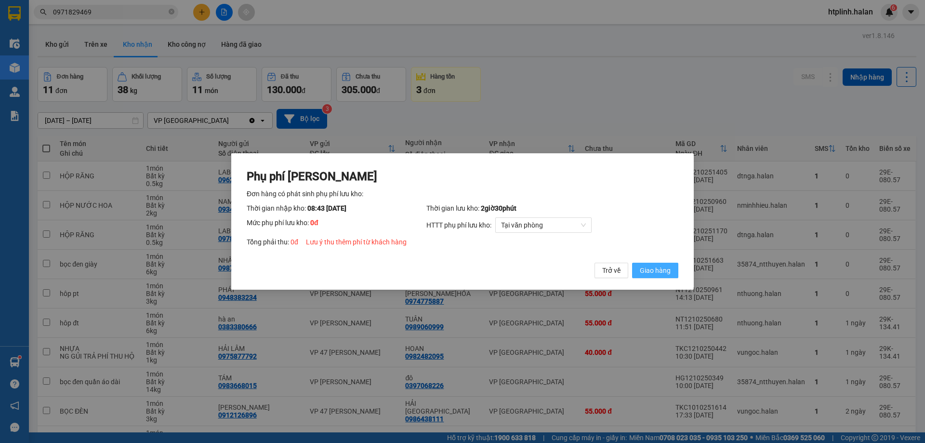
click at [670, 267] on span "Giao hàng" at bounding box center [655, 270] width 31 height 11
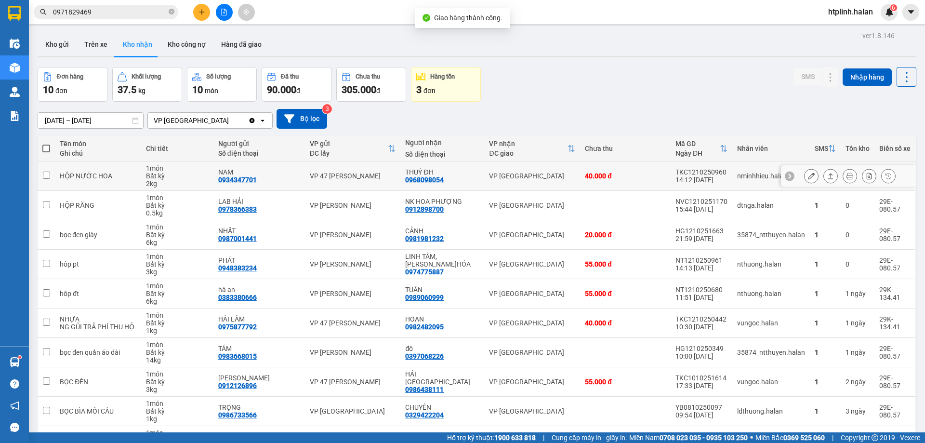
click at [834, 179] on div at bounding box center [850, 176] width 92 height 14
click at [827, 175] on icon at bounding box center [830, 176] width 7 height 7
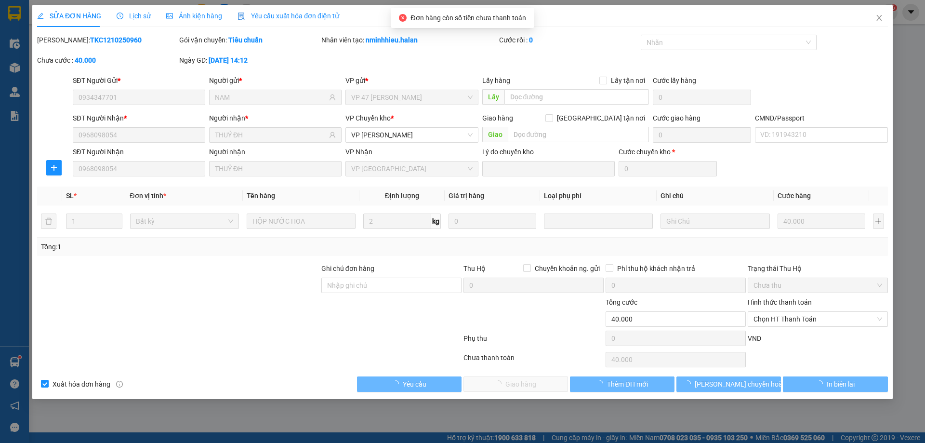
type input "0934347701"
type input "NAM"
type input "0968098054"
type input "THUỶ ĐH"
type input "0"
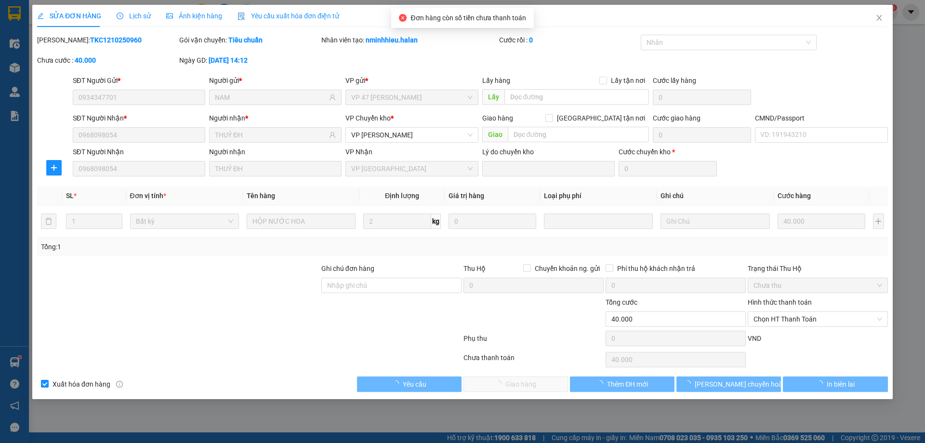
type input "40.000"
drag, startPoint x: 770, startPoint y: 310, endPoint x: 771, endPoint y: 333, distance: 23.2
click at [770, 311] on div "Hình thức thanh toán Chọn HT Thanh Toán" at bounding box center [818, 314] width 140 height 34
click at [768, 320] on span "Chọn HT Thanh Toán" at bounding box center [818, 319] width 129 height 14
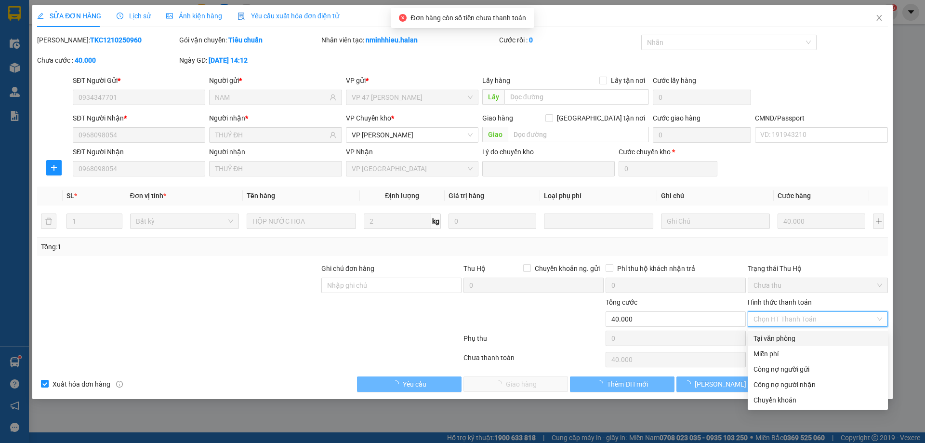
click at [770, 343] on div "Tại văn phòng" at bounding box center [818, 338] width 129 height 11
type input "0"
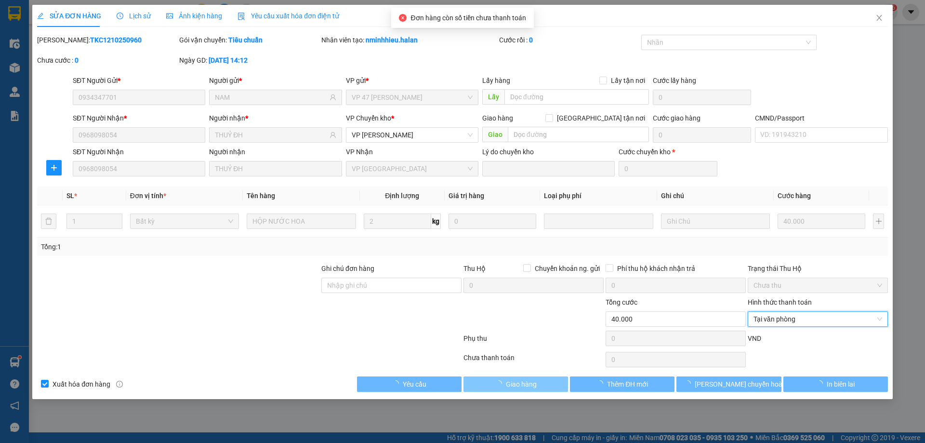
click at [539, 380] on button "Giao hàng" at bounding box center [516, 383] width 105 height 15
click at [547, 386] on button "Giao hàng" at bounding box center [516, 383] width 105 height 15
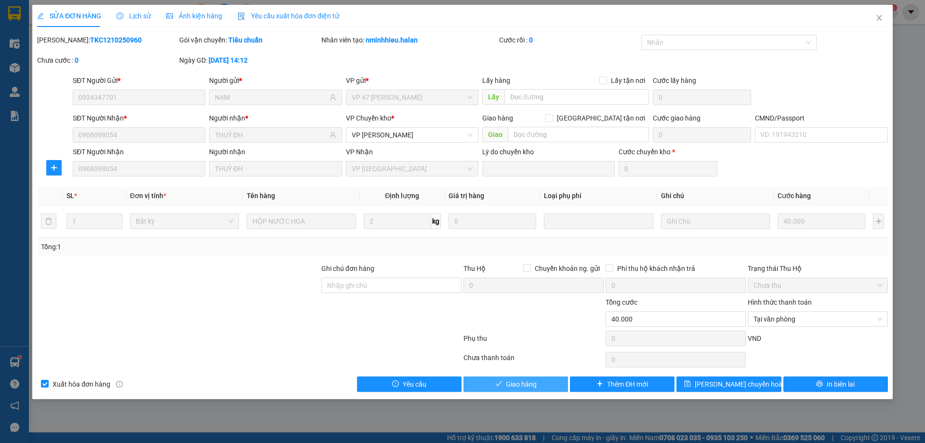
click at [556, 384] on button "Giao hàng" at bounding box center [516, 383] width 105 height 15
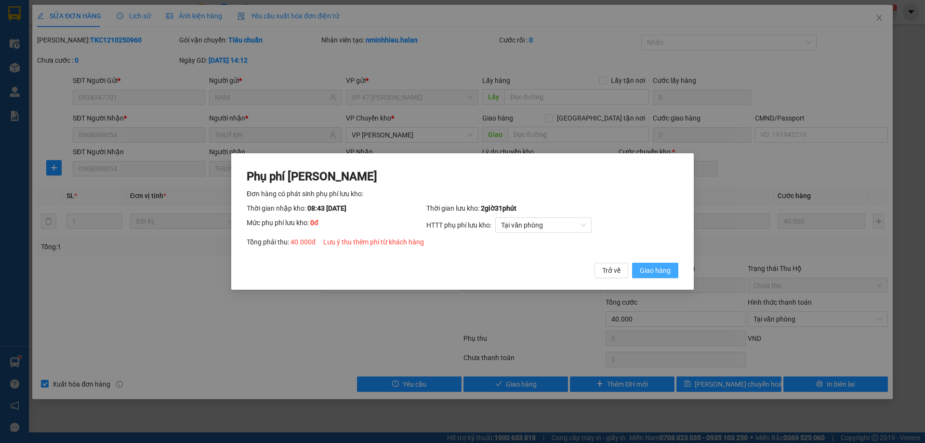
click at [661, 264] on button "Giao hàng" at bounding box center [655, 270] width 46 height 15
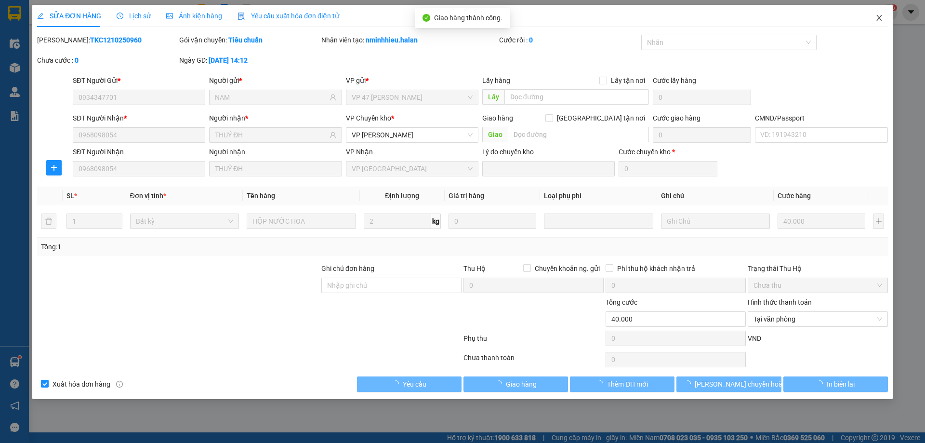
click at [873, 15] on span "Close" at bounding box center [879, 18] width 27 height 27
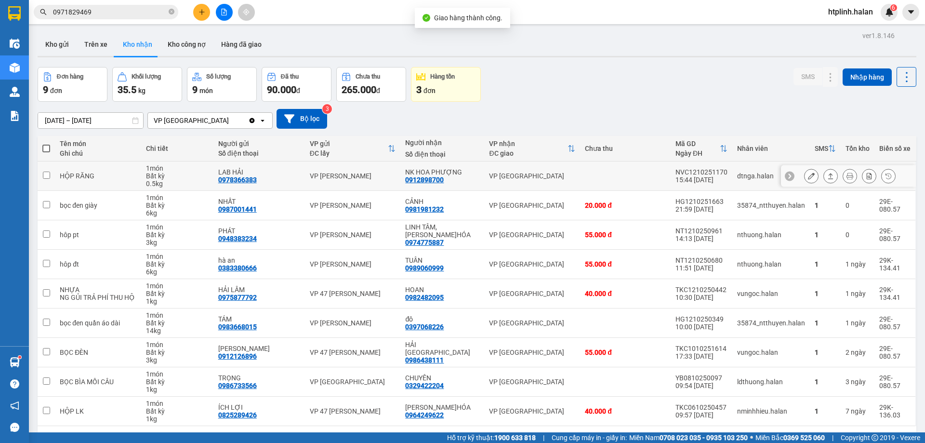
scroll to position [44, 0]
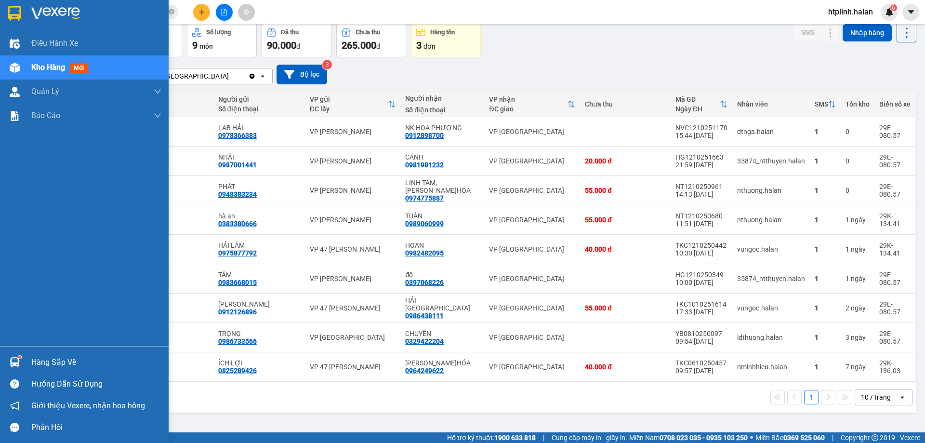
click at [21, 353] on div "Hàng sắp về" at bounding box center [84, 362] width 169 height 22
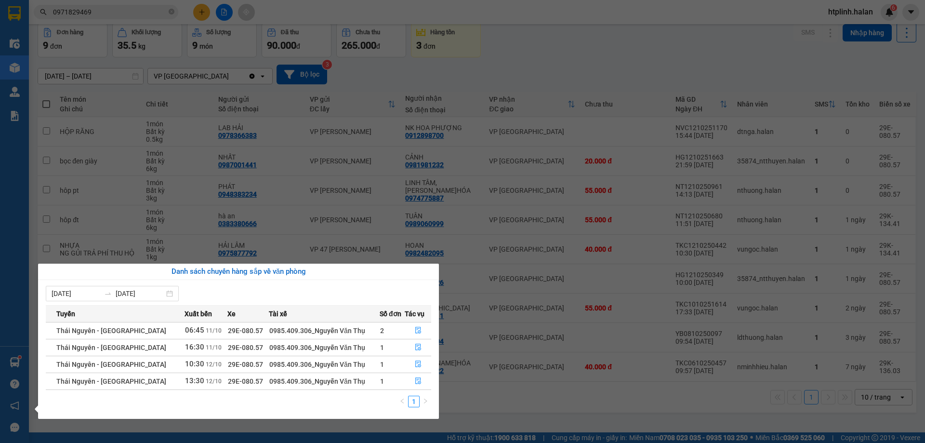
click at [518, 220] on section "Kết quả tìm kiếm ( 449 ) Bộ lọc Mã ĐH Trạng thái Món hàng Thu hộ Tổng cước Chưa…" at bounding box center [462, 221] width 925 height 443
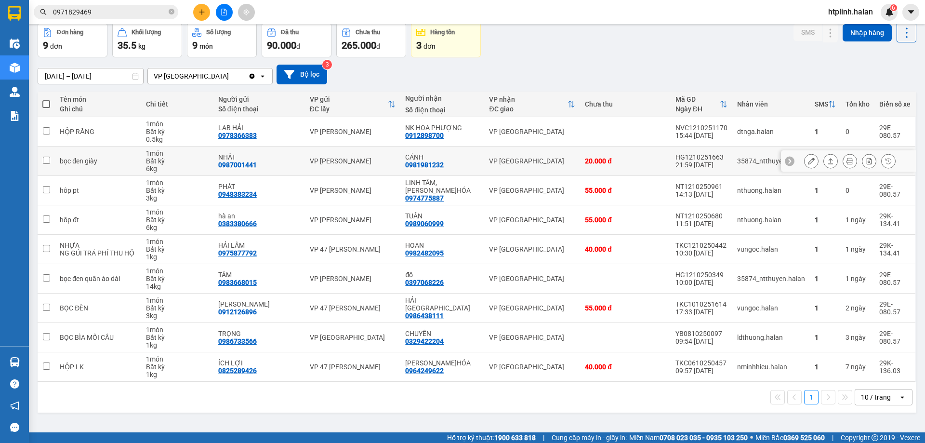
scroll to position [0, 0]
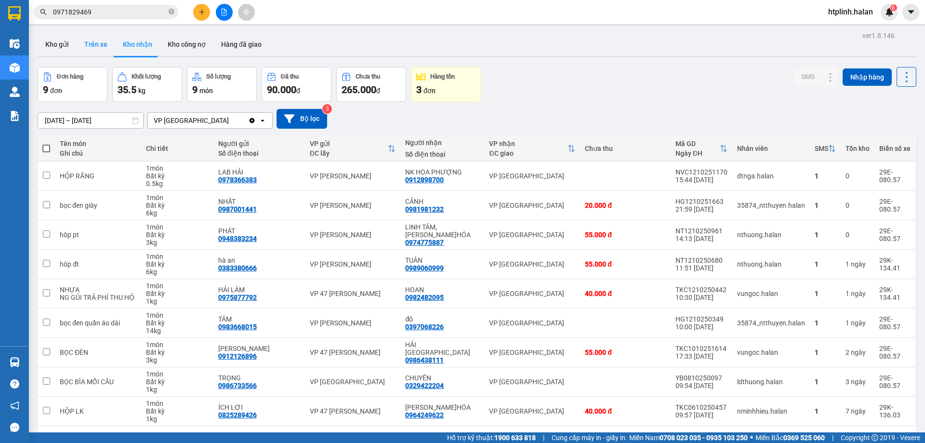
click at [105, 41] on button "Trên xe" at bounding box center [96, 44] width 39 height 23
type input "05/02/2012 – 13/10/2025"
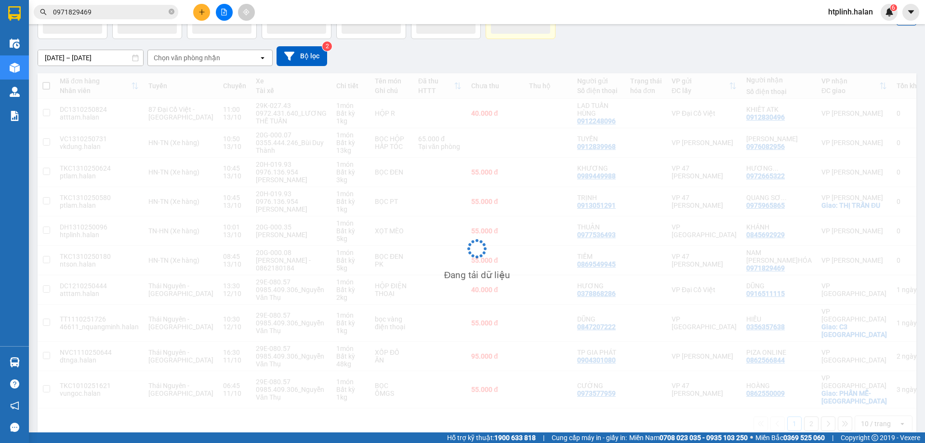
scroll to position [63, 0]
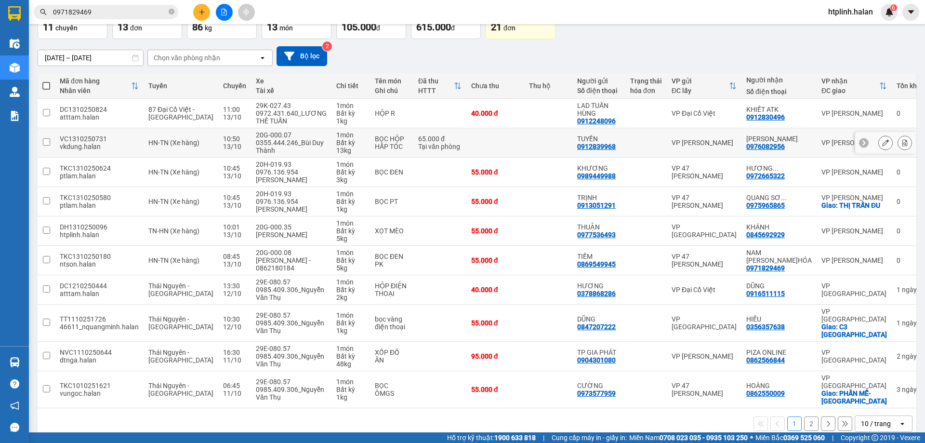
click at [775, 147] on div "0976082956" at bounding box center [765, 147] width 39 height 8
click at [776, 162] on td "HƯƠNG ... 0972665322" at bounding box center [779, 172] width 75 height 29
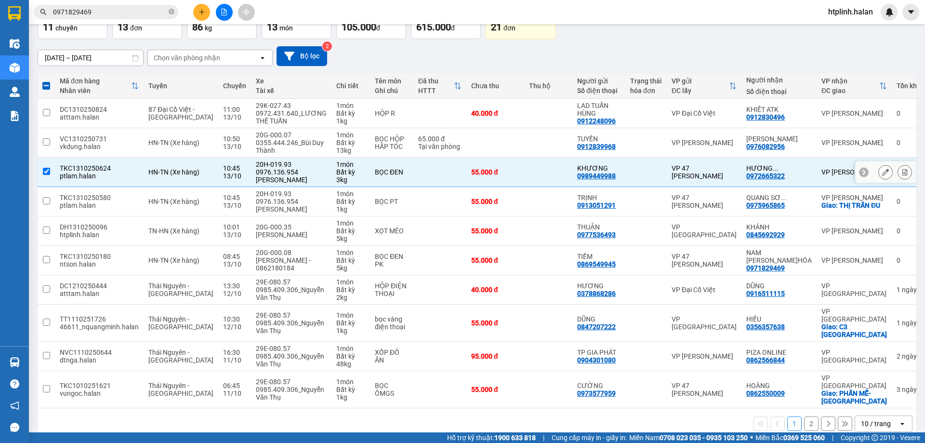
click at [724, 160] on td "VP 47 [PERSON_NAME]" at bounding box center [704, 172] width 75 height 29
checkbox input "false"
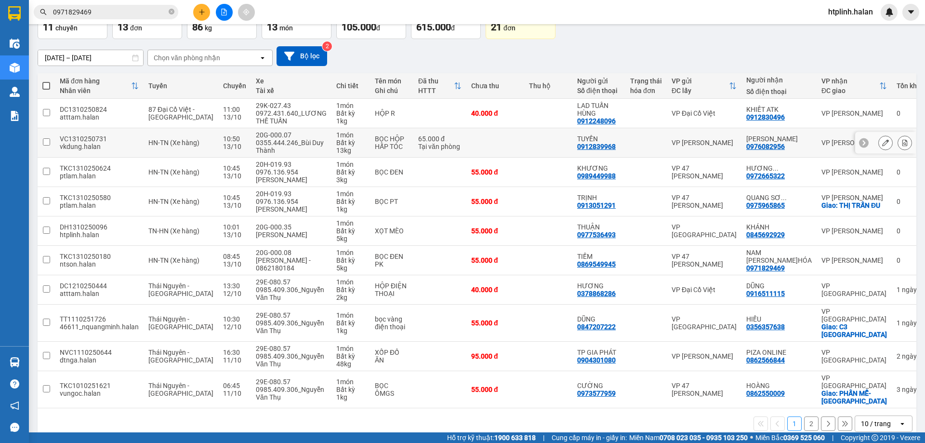
click at [774, 150] on div "0976082956" at bounding box center [765, 147] width 39 height 8
click at [773, 148] on div "0976082956" at bounding box center [765, 147] width 39 height 8
click at [774, 146] on div "0976082956" at bounding box center [765, 147] width 39 height 8
click at [773, 146] on div "0976082956" at bounding box center [765, 147] width 39 height 8
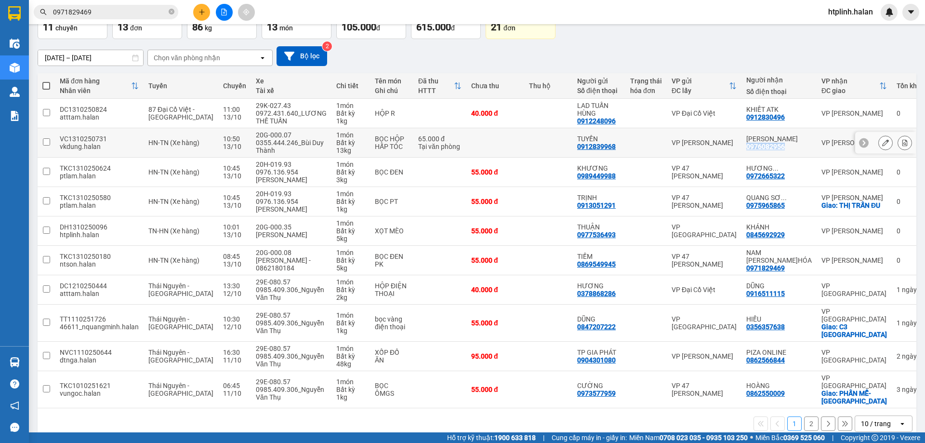
copy div "0976082956"
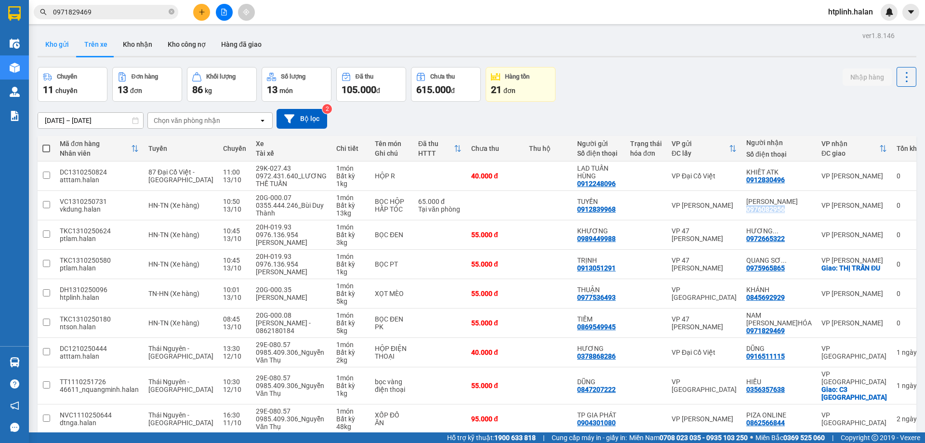
click at [57, 45] on button "Kho gửi" at bounding box center [57, 44] width 39 height 23
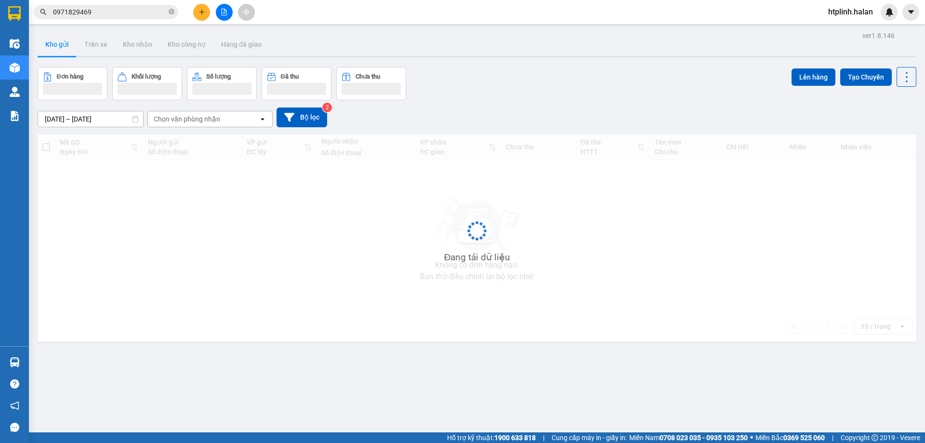
scroll to position [44, 0]
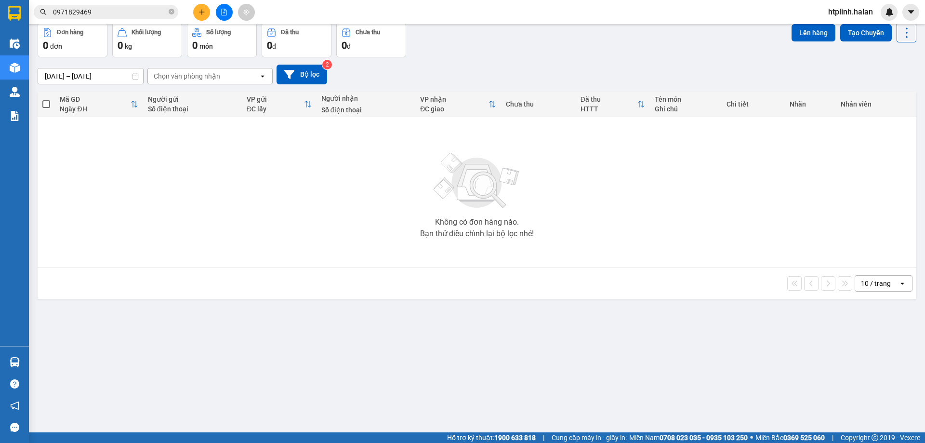
click at [207, 13] on button at bounding box center [201, 12] width 17 height 17
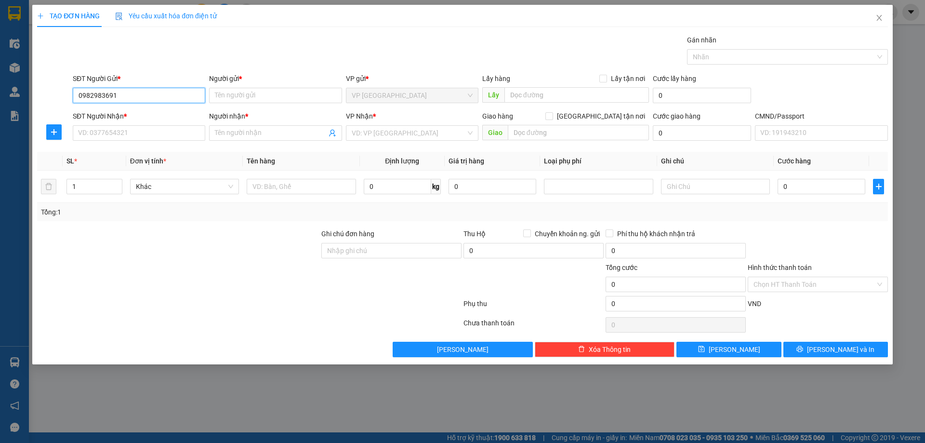
click at [120, 101] on input "0982983691" at bounding box center [139, 95] width 133 height 15
type input "0982983691"
click at [91, 100] on input "0982983691" at bounding box center [139, 95] width 133 height 15
click at [91, 95] on input "0982983691" at bounding box center [139, 95] width 133 height 15
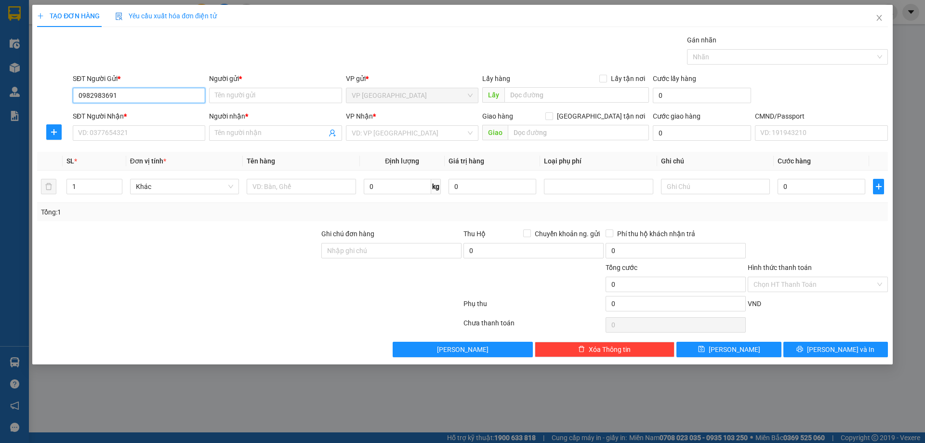
click at [102, 95] on input "0982983691" at bounding box center [139, 95] width 133 height 15
click at [110, 98] on input "0982983691" at bounding box center [139, 95] width 133 height 15
click at [125, 97] on input "0982983691" at bounding box center [139, 95] width 133 height 15
click at [119, 95] on input "0982983691" at bounding box center [139, 95] width 133 height 15
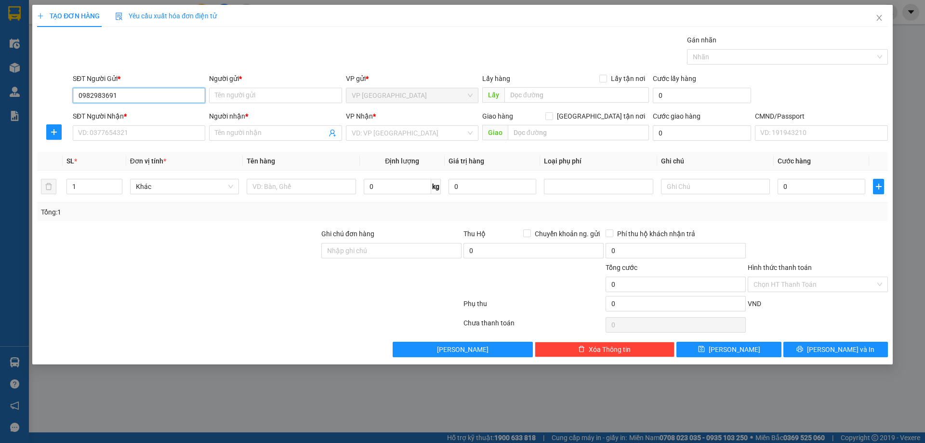
click at [172, 93] on input "0982983691" at bounding box center [139, 95] width 133 height 15
click at [244, 95] on input "Người gửi *" at bounding box center [275, 95] width 133 height 15
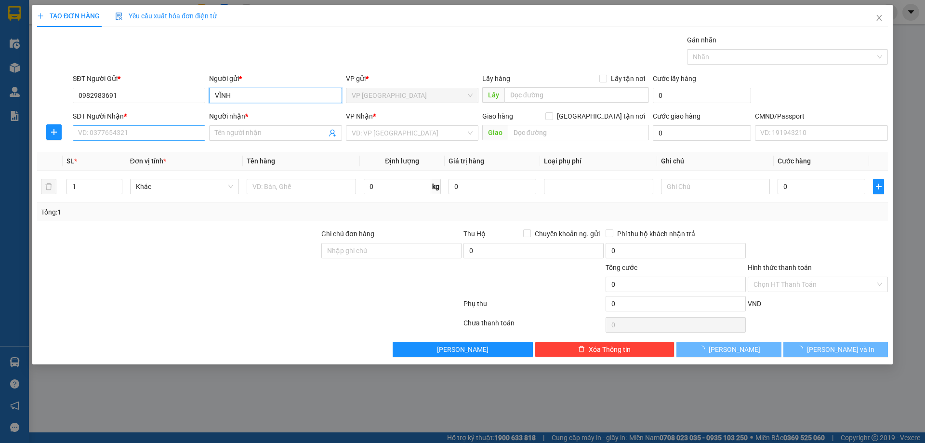
type input "VĨNH"
click at [122, 130] on input "SĐT Người Nhận *" at bounding box center [139, 132] width 133 height 15
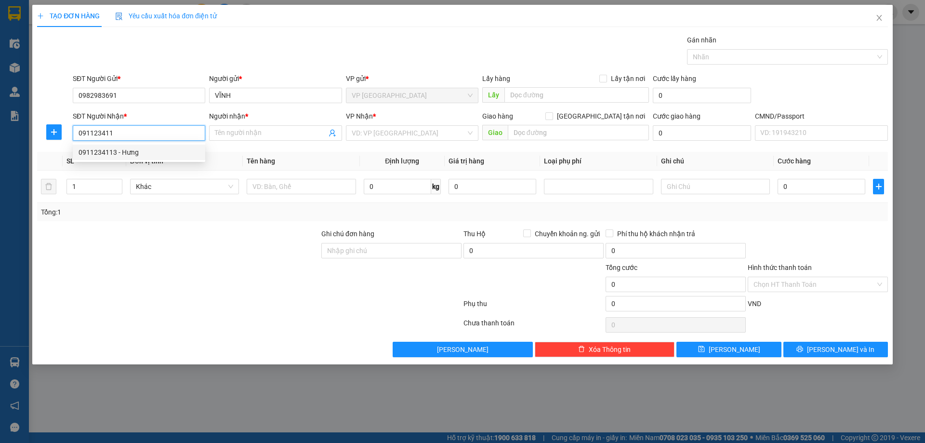
click at [124, 154] on div "0911234113 - Hưng" at bounding box center [139, 152] width 121 height 11
type input "0911234113"
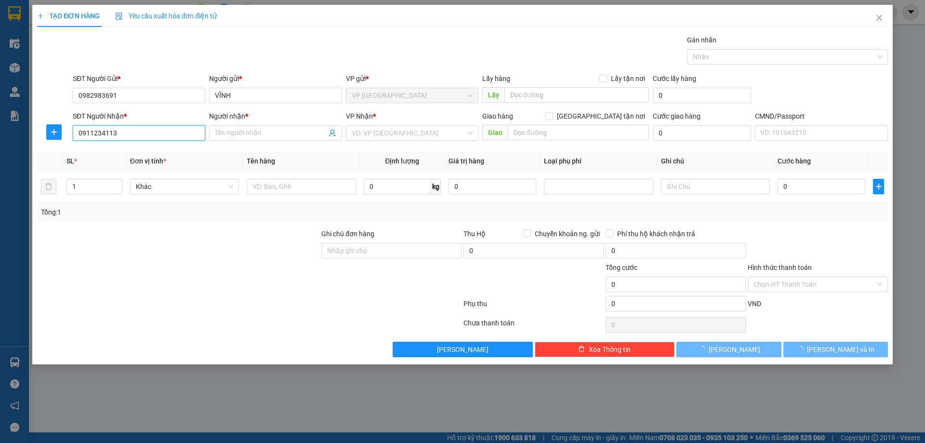
type input "Hưng"
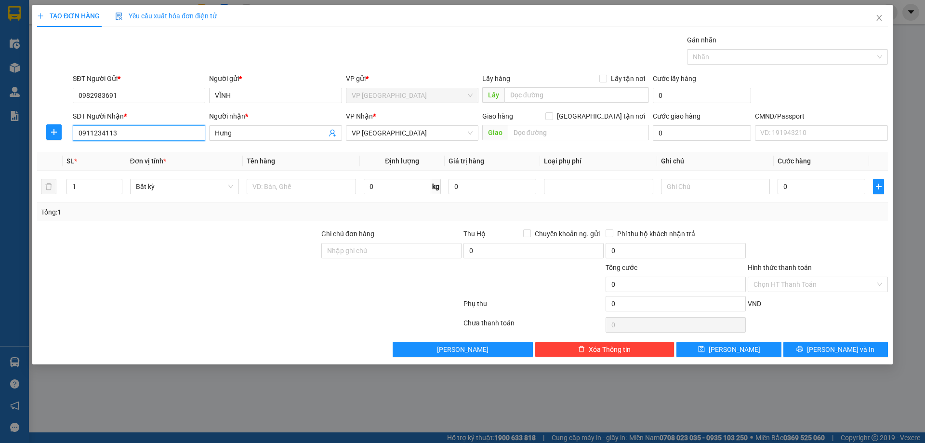
type input "0911234113"
click at [46, 131] on button "button" at bounding box center [53, 131] width 15 height 15
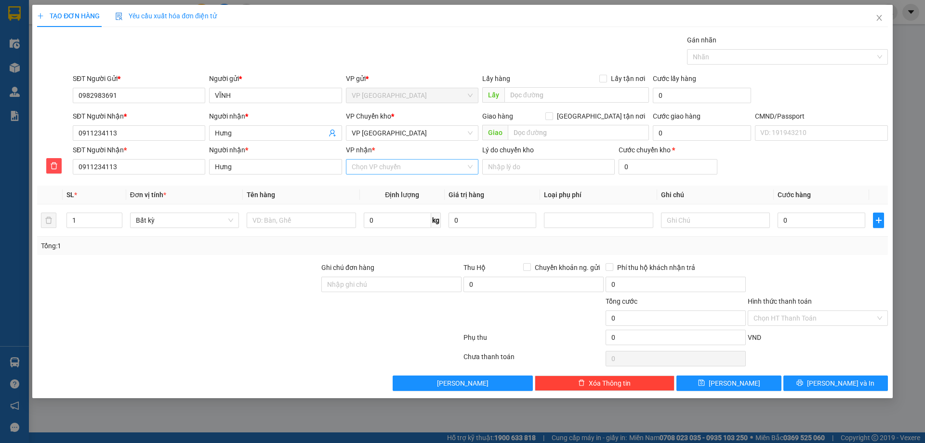
click at [358, 169] on input "VP nhận *" at bounding box center [409, 167] width 114 height 14
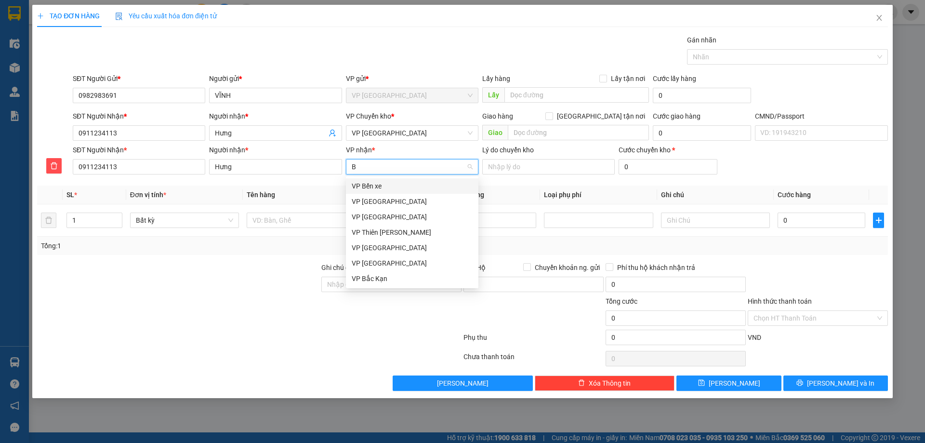
type input "BS"
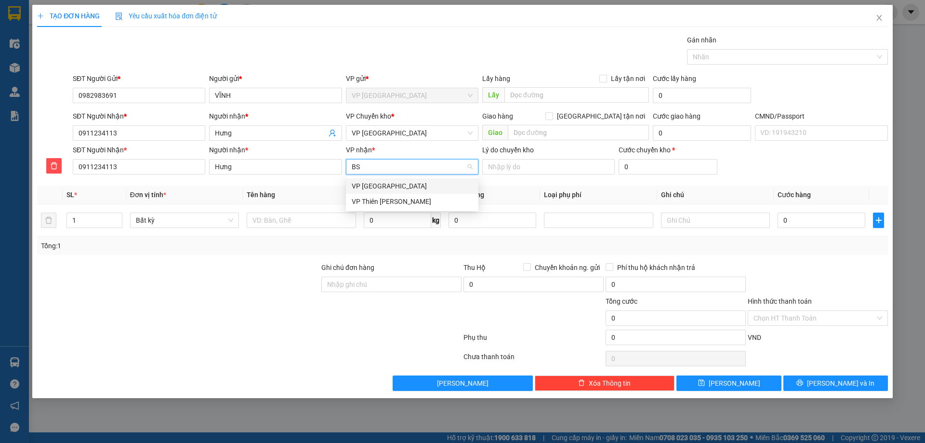
click at [367, 172] on input "BS" at bounding box center [409, 167] width 114 height 14
click at [367, 185] on div "VP Bắc Sơn" at bounding box center [412, 186] width 121 height 11
click at [369, 136] on span "VP Bắc Sơn" at bounding box center [412, 133] width 121 height 14
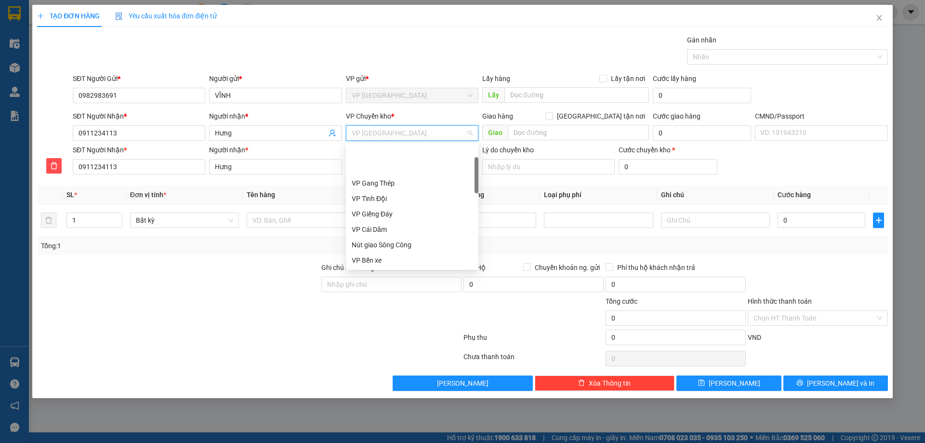
scroll to position [46, 0]
type input "HG"
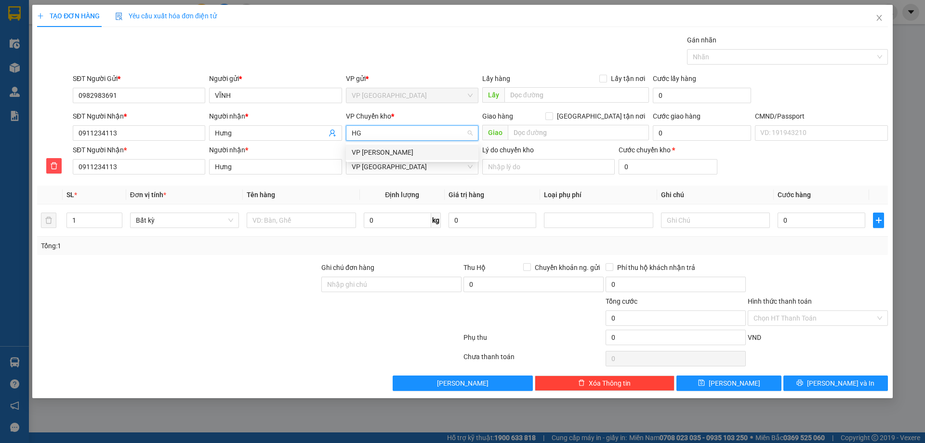
scroll to position [0, 0]
click at [370, 154] on div "VP [PERSON_NAME]" at bounding box center [412, 152] width 121 height 11
click at [312, 231] on td at bounding box center [301, 220] width 117 height 32
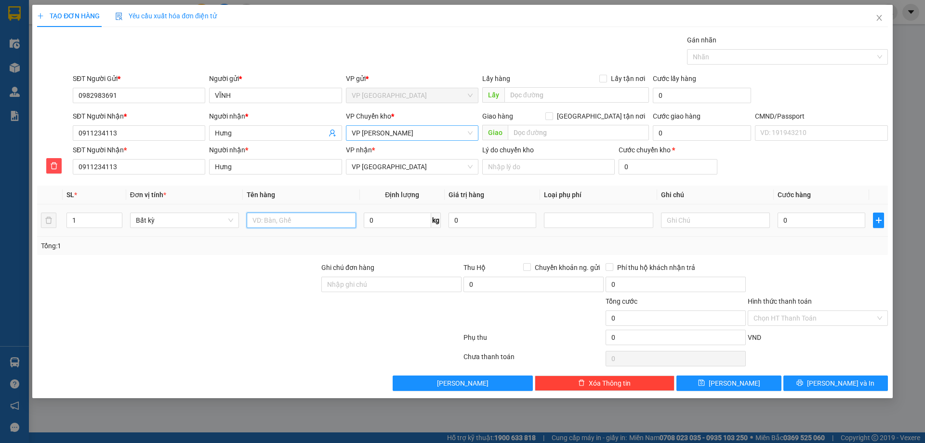
click at [316, 216] on input "text" at bounding box center [301, 220] width 109 height 15
click at [315, 214] on input "PB GT" at bounding box center [301, 220] width 109 height 15
type input "PB GT"
click at [422, 237] on div "Tổng: 1" at bounding box center [462, 246] width 851 height 18
click at [398, 216] on input "0" at bounding box center [397, 220] width 67 height 15
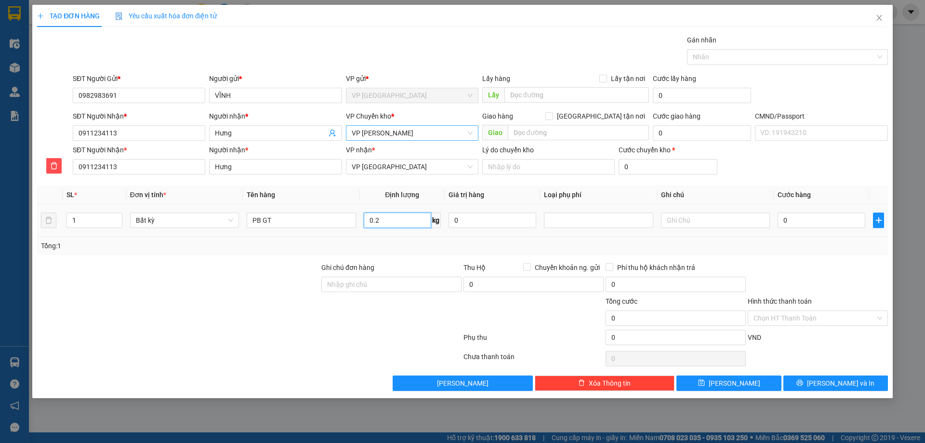
type input "0.2"
click at [418, 234] on td "0.2 kg" at bounding box center [402, 220] width 85 height 32
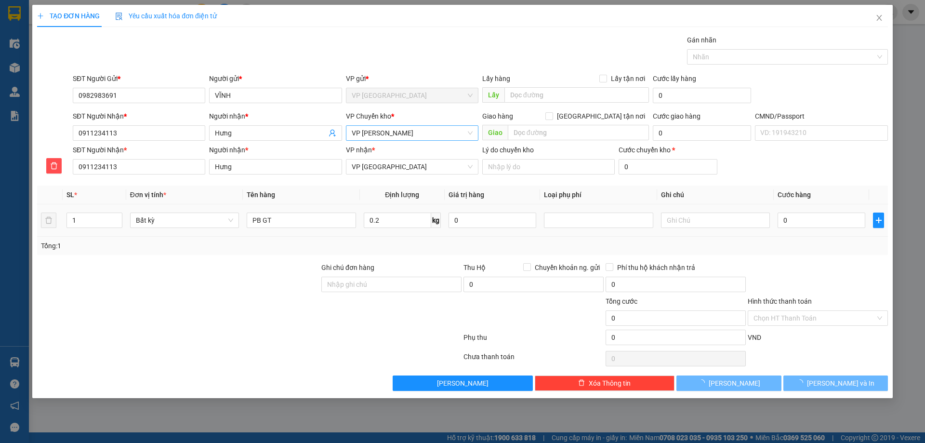
type input "35.000"
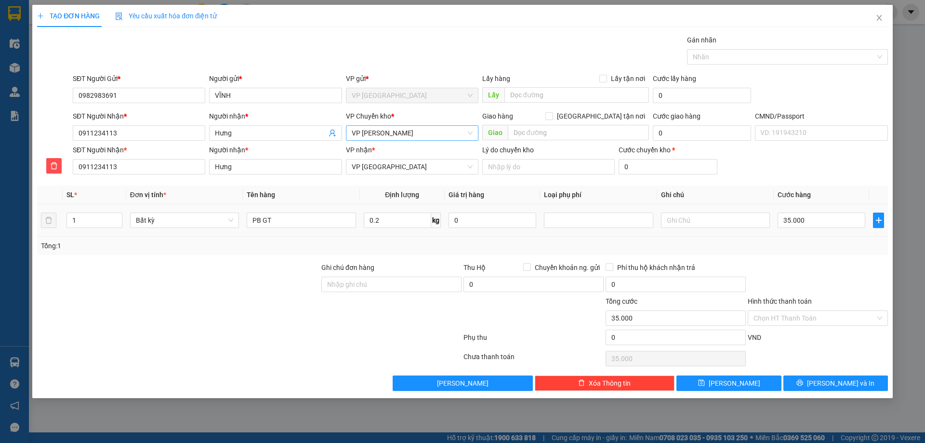
click at [817, 212] on div "35.000" at bounding box center [822, 220] width 88 height 19
click at [817, 213] on input "35.000" at bounding box center [822, 220] width 88 height 15
type input "0"
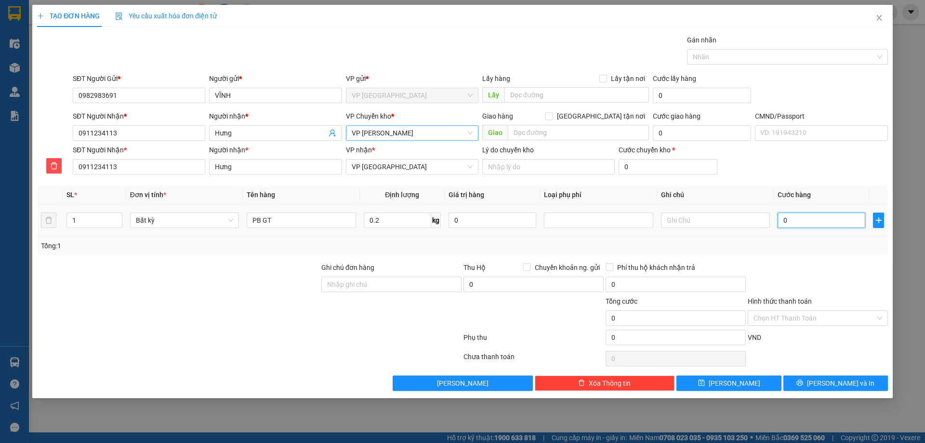
type input "02"
type input "2"
type input "020"
type input "20"
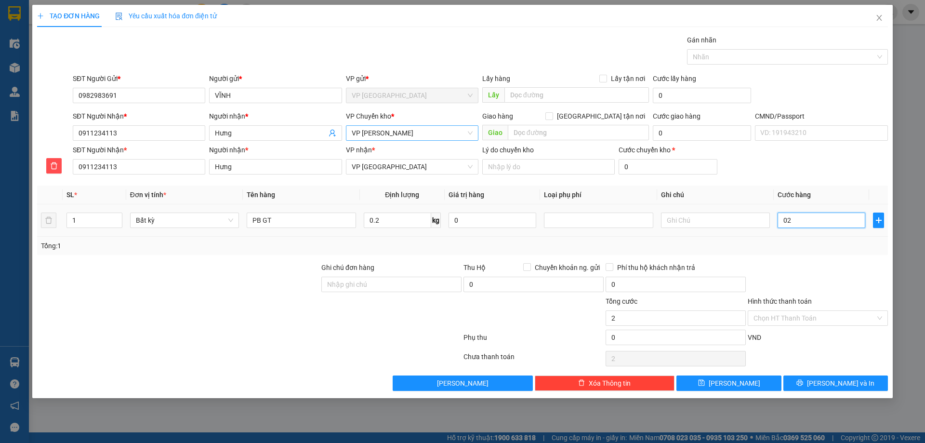
type input "20"
type input "20.000"
click at [771, 263] on div at bounding box center [818, 279] width 142 height 34
click at [784, 315] on input "Hình thức thanh toán" at bounding box center [815, 318] width 122 height 14
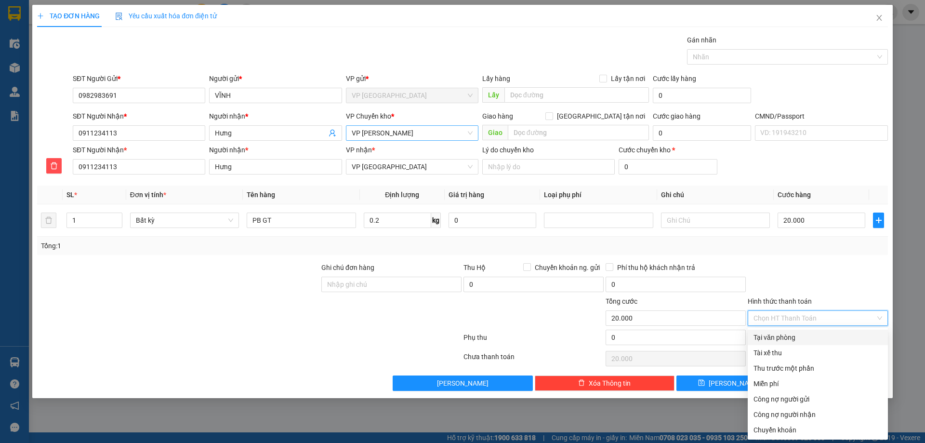
click at [789, 338] on div "Tại văn phòng" at bounding box center [818, 337] width 129 height 11
type input "0"
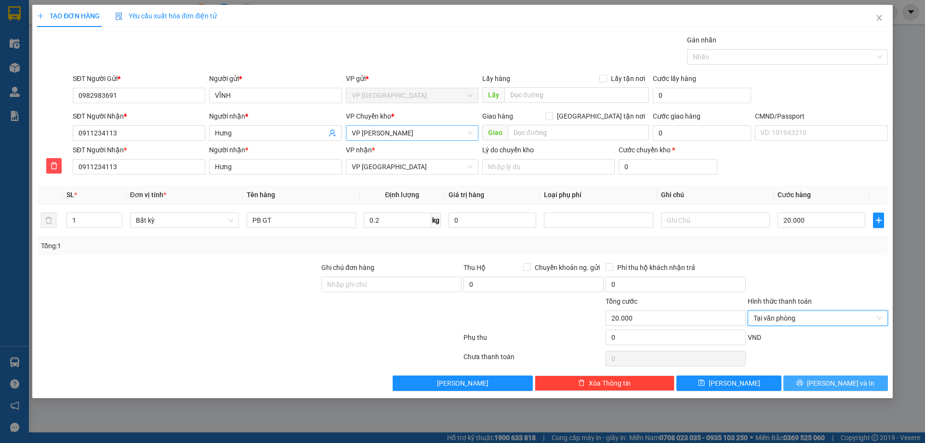
click at [814, 386] on button "Lưu và In" at bounding box center [836, 382] width 105 height 15
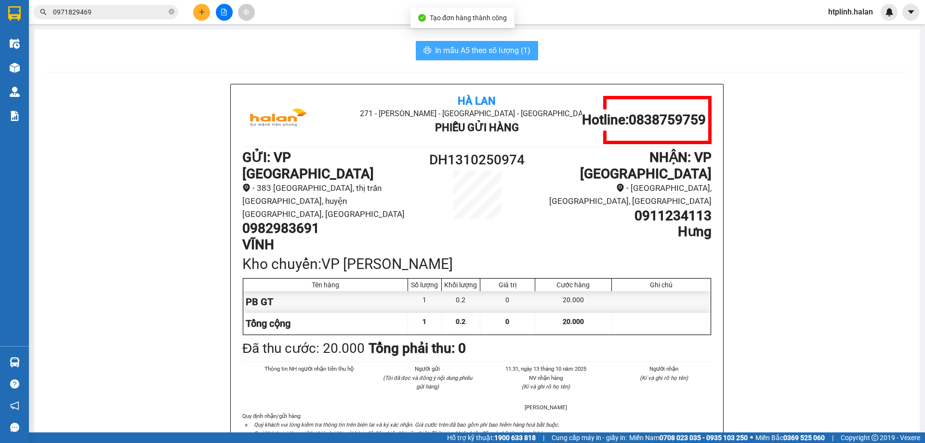
click at [504, 57] on button "In mẫu A5 theo số lượng (1)" at bounding box center [477, 50] width 122 height 19
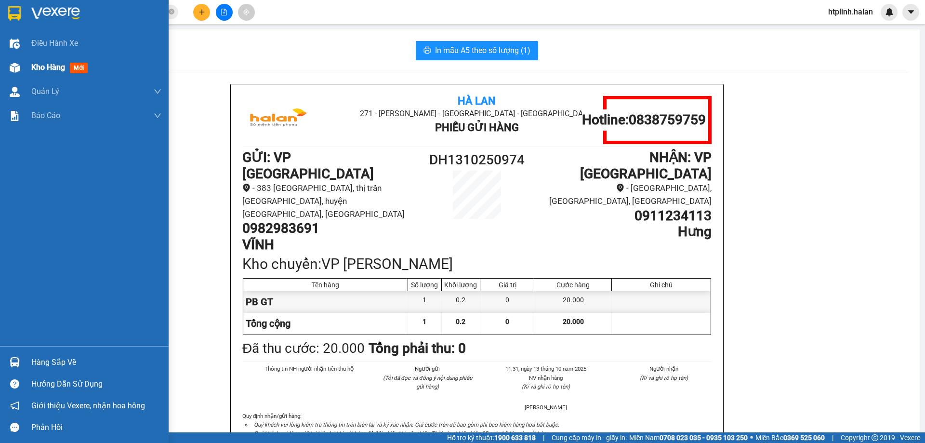
click at [16, 67] on img at bounding box center [15, 68] width 10 height 10
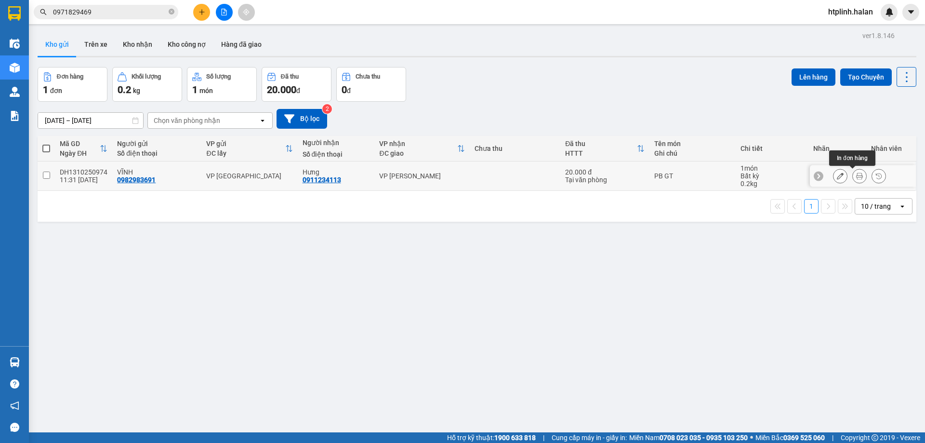
click at [853, 179] on button at bounding box center [859, 176] width 13 height 17
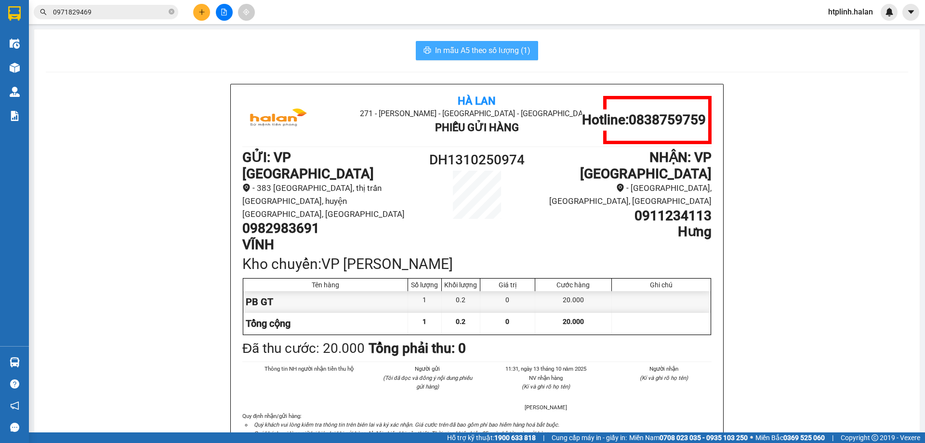
click at [504, 46] on span "In mẫu A5 theo số lượng (1)" at bounding box center [482, 50] width 95 height 12
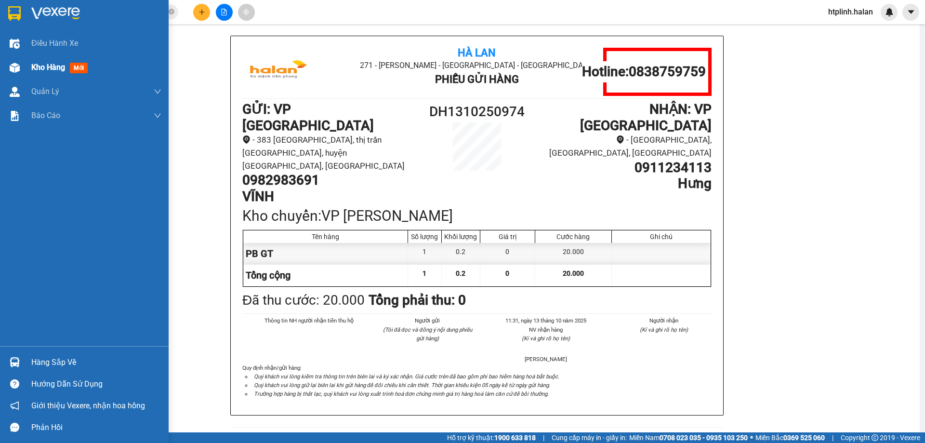
click at [0, 64] on div "Kho hàng mới" at bounding box center [84, 67] width 169 height 24
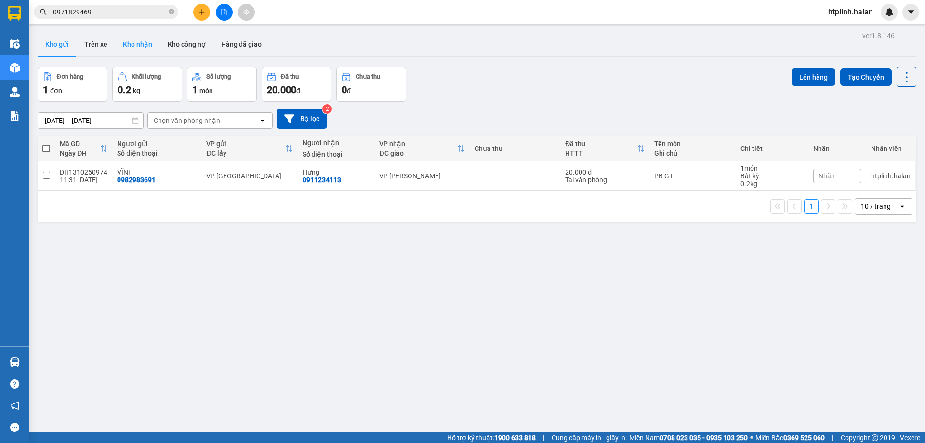
click at [143, 41] on button "Kho nhận" at bounding box center [137, 44] width 45 height 23
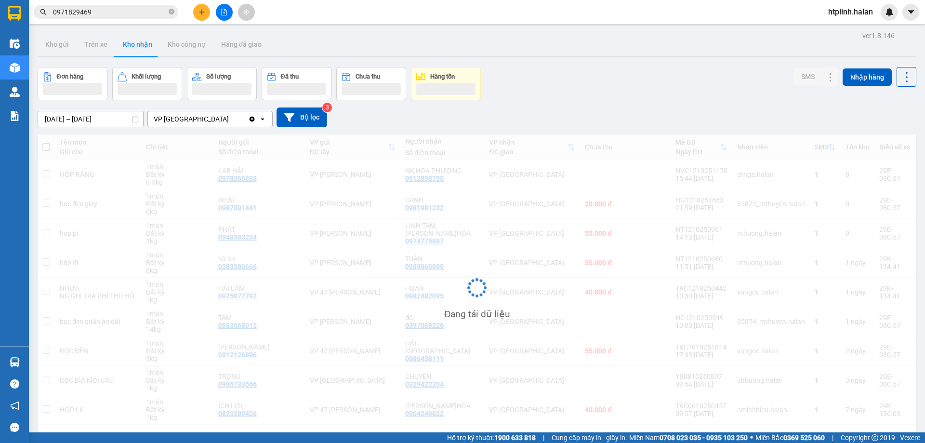
scroll to position [44, 0]
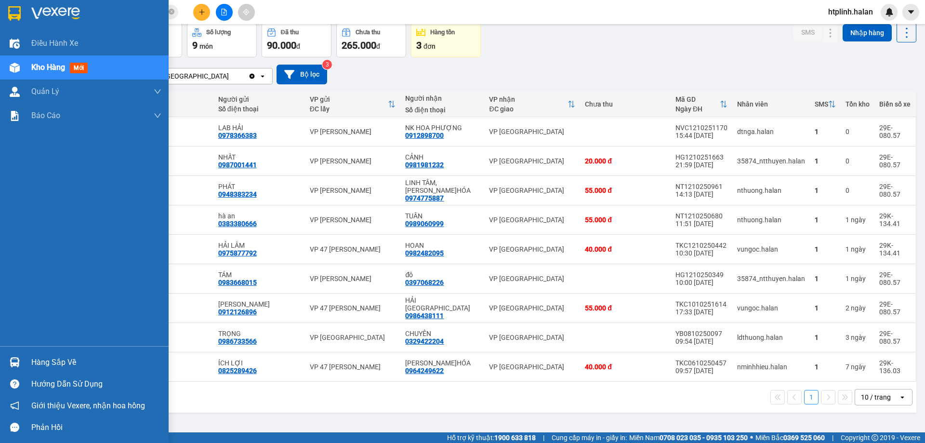
click at [0, 347] on div "Hàng sắp về Hướng dẫn sử dụng Giới thiệu Vexere, nhận hoa hồng Phản hồi" at bounding box center [84, 392] width 169 height 92
click at [23, 362] on div "Hàng sắp về" at bounding box center [84, 362] width 169 height 22
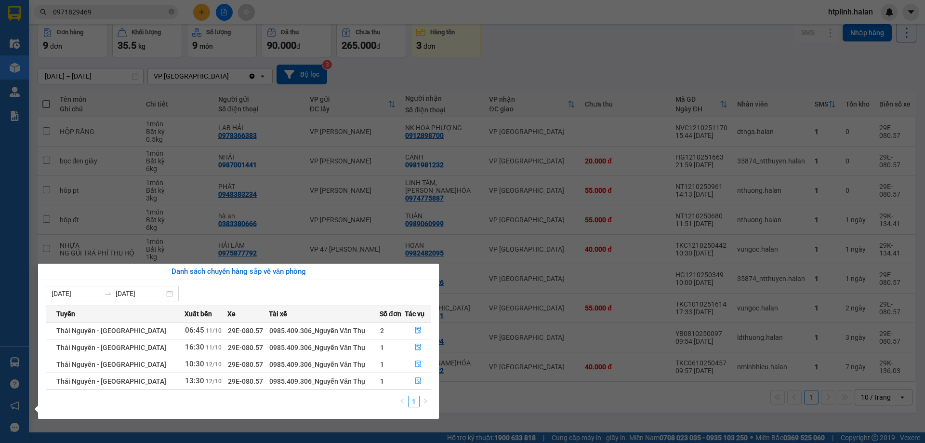
click at [356, 262] on section "Kết quả tìm kiếm ( 449 ) Bộ lọc Mã ĐH Trạng thái Món hàng Thu hộ Tổng cước Chưa…" at bounding box center [462, 221] width 925 height 443
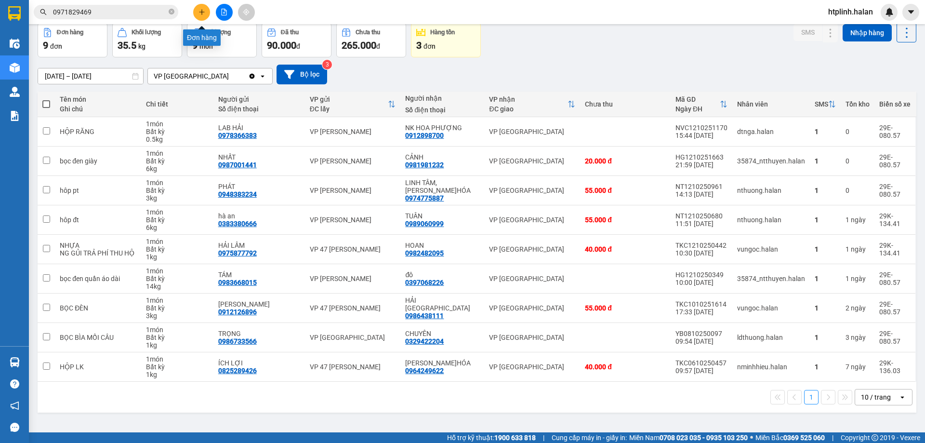
click at [200, 13] on icon "plus" at bounding box center [202, 12] width 7 height 7
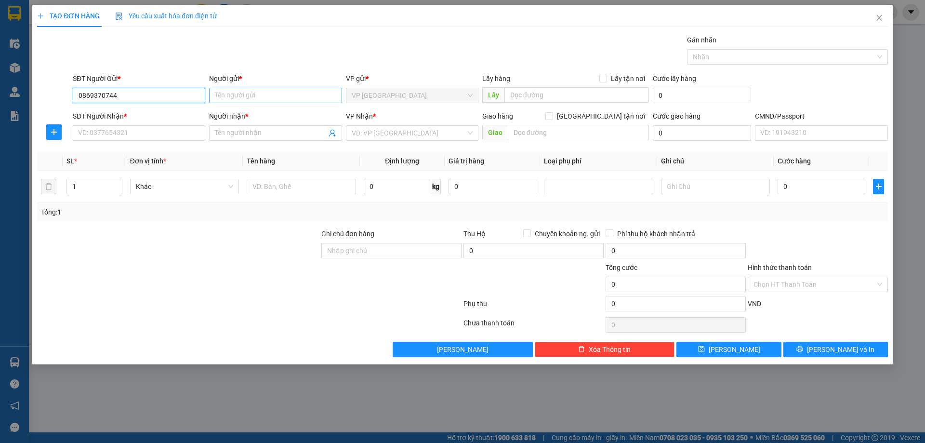
type input "0869370744"
click at [266, 92] on input "Người gửi *" at bounding box center [275, 95] width 133 height 15
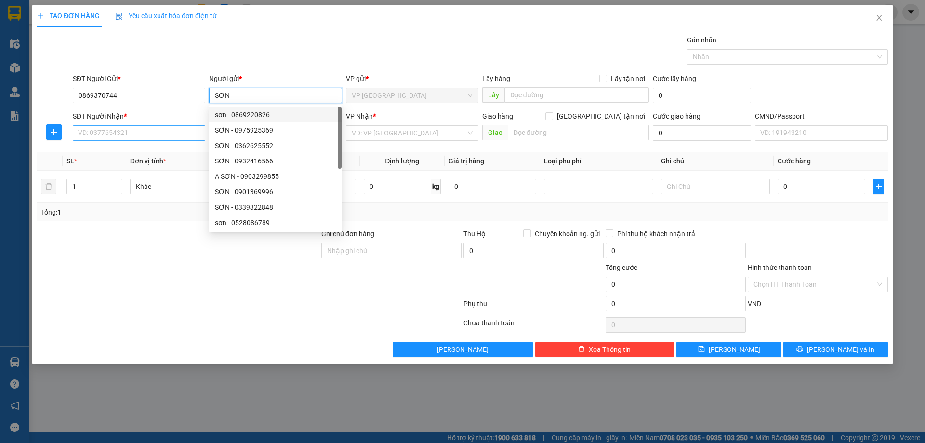
type input "SƠN"
click at [132, 137] on input "SĐT Người Nhận *" at bounding box center [139, 132] width 133 height 15
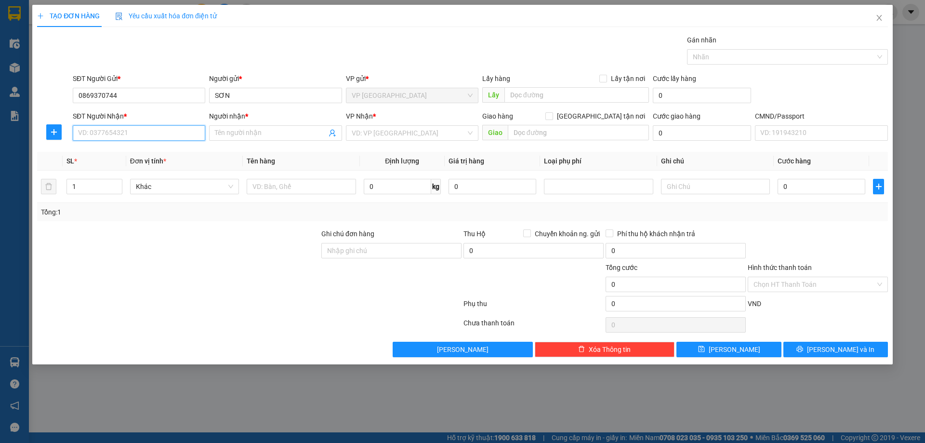
type input "0"
type input "0833668555"
click at [131, 148] on div "0833668555 - BẮC" at bounding box center [139, 152] width 121 height 11
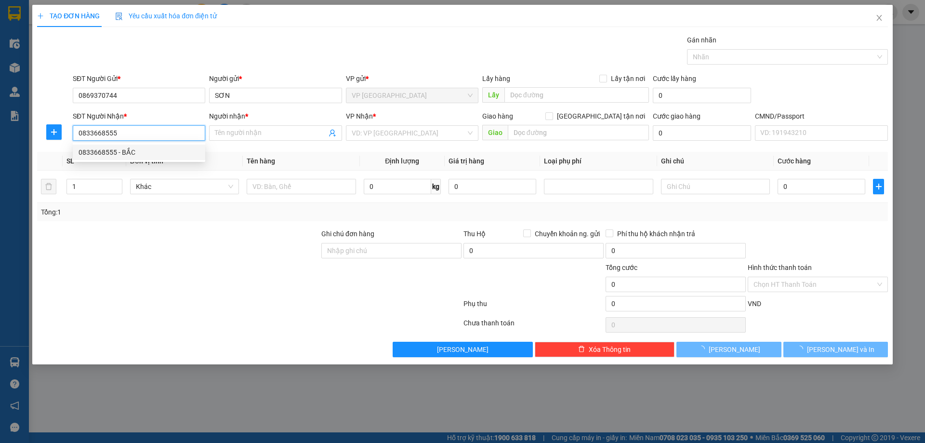
type input "BẮC"
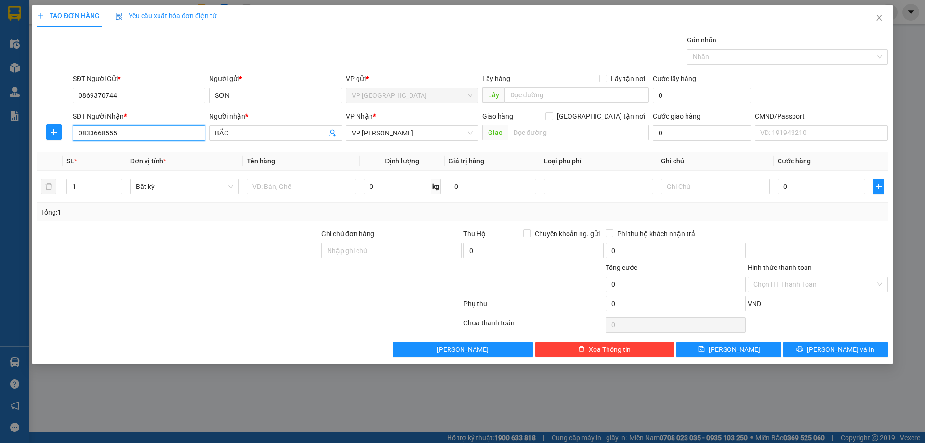
type input "0833668555"
click at [44, 130] on div at bounding box center [54, 131] width 34 height 15
click at [254, 194] on div at bounding box center [301, 186] width 109 height 19
click at [257, 187] on input "text" at bounding box center [301, 186] width 109 height 15
type input "PB"
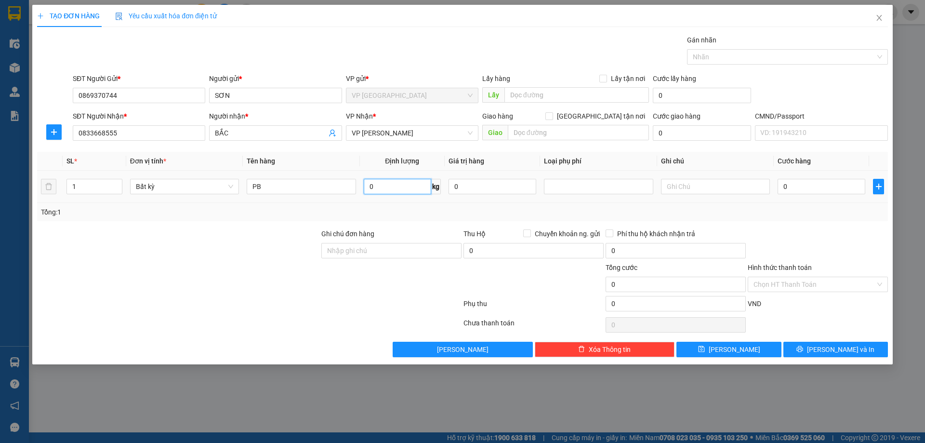
click at [410, 189] on input "0" at bounding box center [397, 186] width 67 height 15
type input "0.2"
click at [382, 212] on div "Tổng: 1" at bounding box center [462, 212] width 843 height 11
type input "35.000"
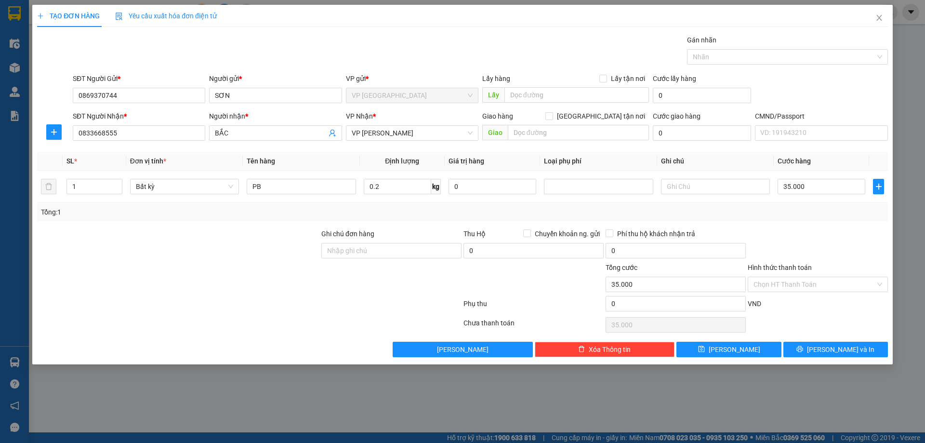
type input "35.000"
click at [801, 181] on input "35.000" at bounding box center [822, 186] width 88 height 15
type input "0"
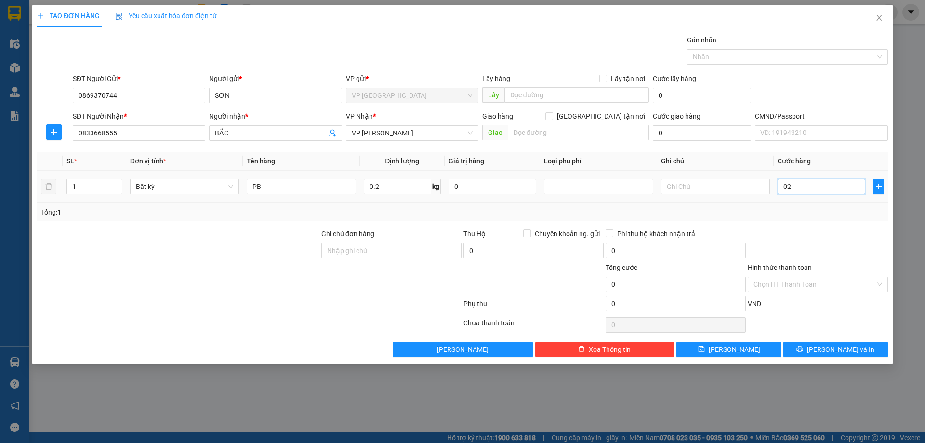
type input "021"
type input "21"
type input "0.210"
type input "210"
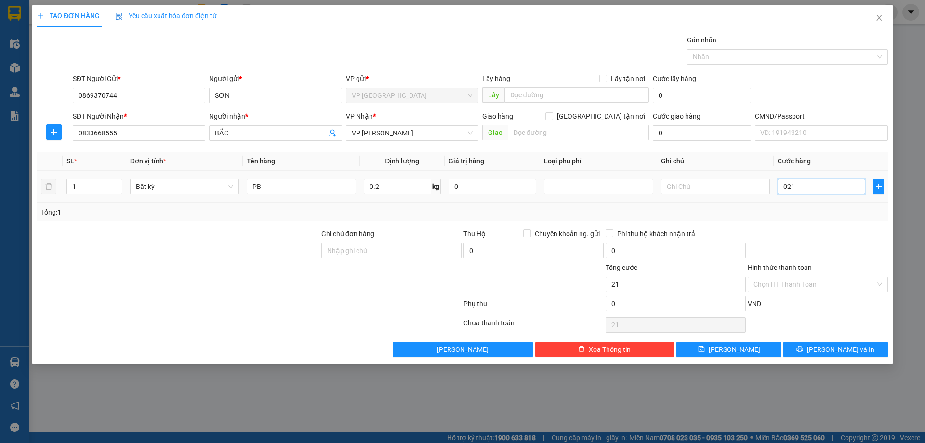
type input "210"
type input "021"
type input "21"
type input "02"
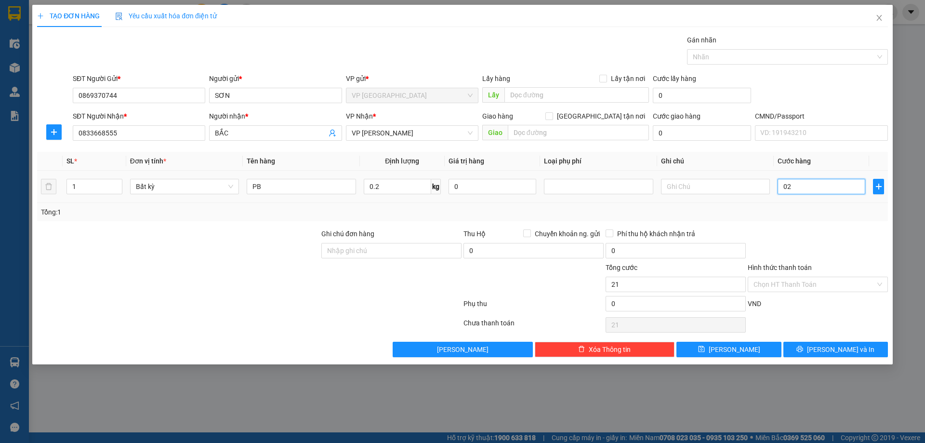
type input "2"
type input "020"
type input "20"
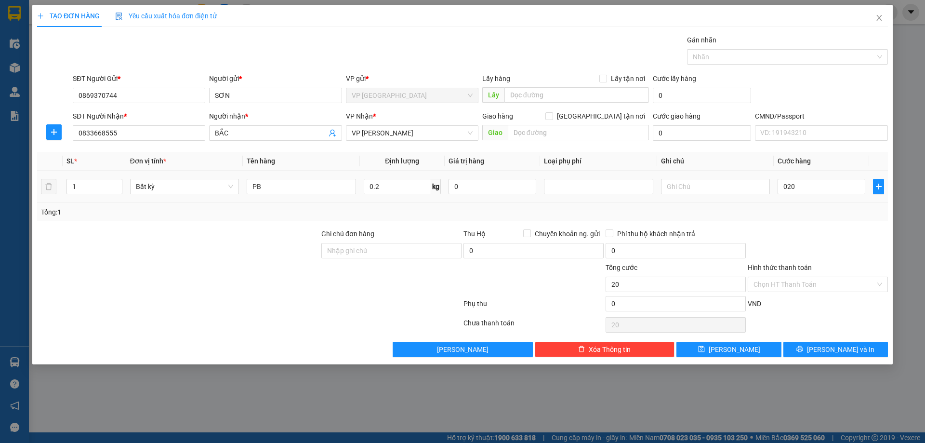
click at [741, 223] on div "Transit Pickup Surcharge Ids Transit Deliver Surcharge Ids Transit Deliver Surc…" at bounding box center [462, 196] width 851 height 322
type input "20.000"
click at [800, 284] on input "Hình thức thanh toán" at bounding box center [815, 284] width 122 height 14
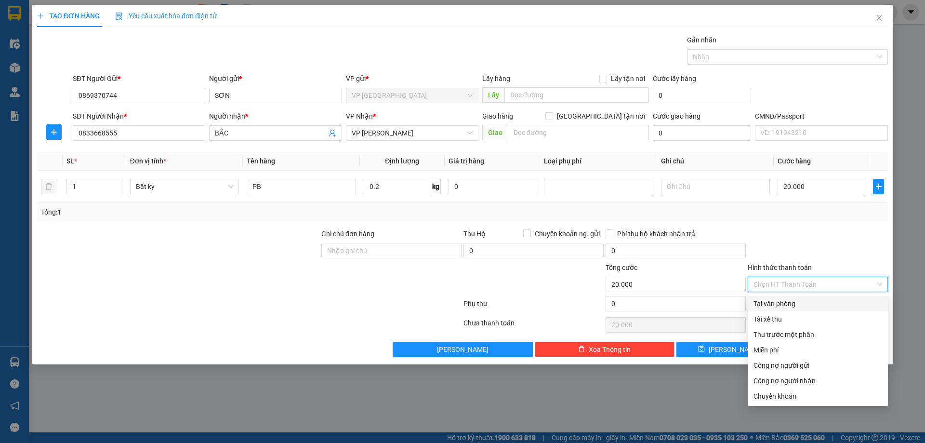
click at [786, 305] on div "Tại văn phòng" at bounding box center [818, 303] width 129 height 11
type input "0"
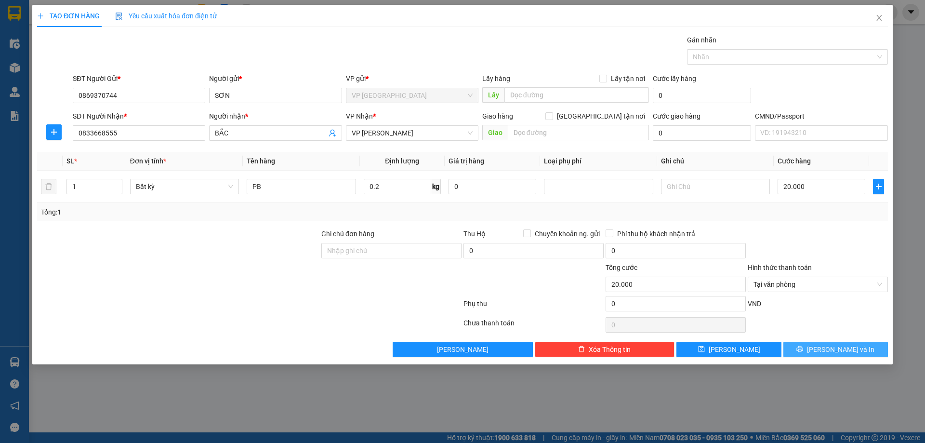
click at [802, 347] on button "Lưu và In" at bounding box center [836, 349] width 105 height 15
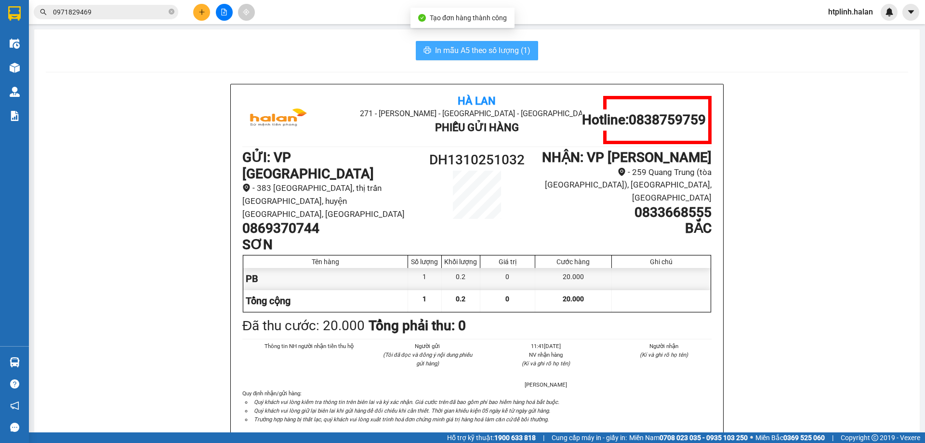
click at [469, 47] on span "In mẫu A5 theo số lượng (1)" at bounding box center [482, 50] width 95 height 12
click at [471, 46] on span "In mẫu A5 theo số lượng (1)" at bounding box center [482, 50] width 95 height 12
click at [475, 44] on span "In mẫu A5 theo số lượng (1)" at bounding box center [482, 50] width 95 height 12
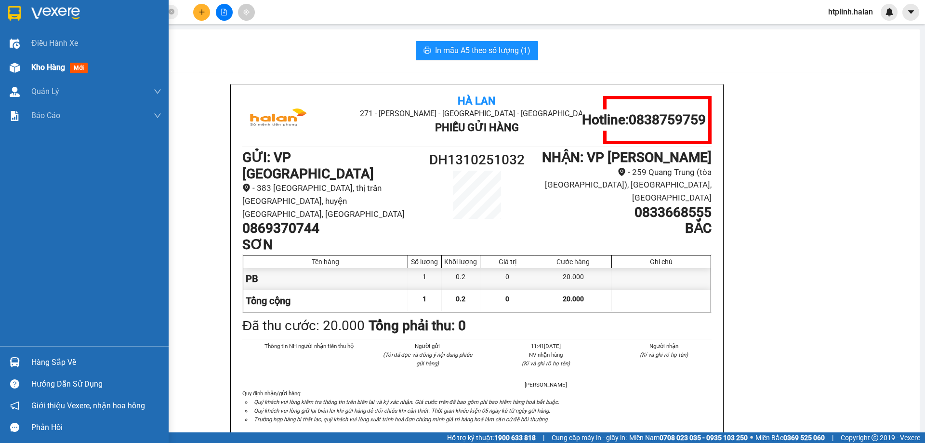
click at [0, 64] on div "Kho hàng mới" at bounding box center [84, 67] width 169 height 24
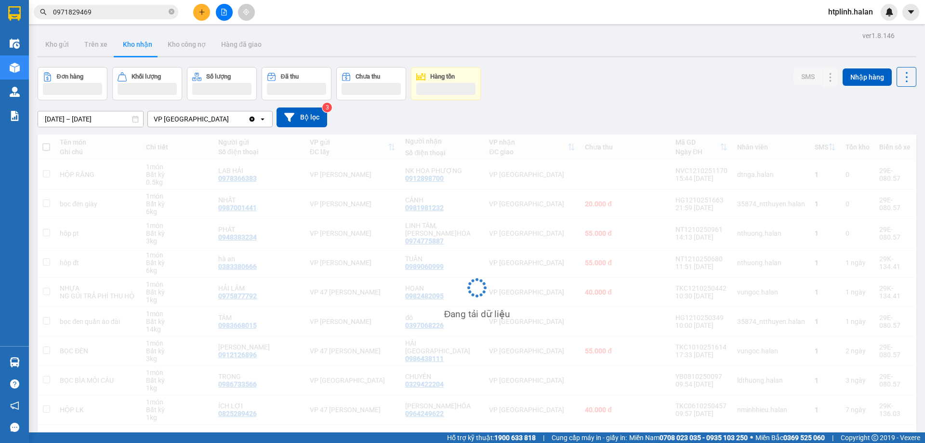
scroll to position [44, 0]
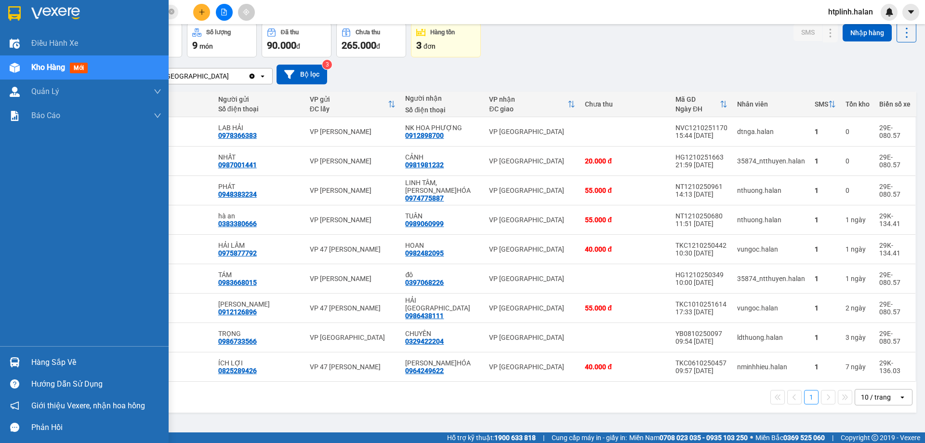
drag, startPoint x: 28, startPoint y: 359, endPoint x: 80, endPoint y: 361, distance: 52.1
click at [29, 359] on div "Hàng sắp về" at bounding box center [84, 362] width 169 height 22
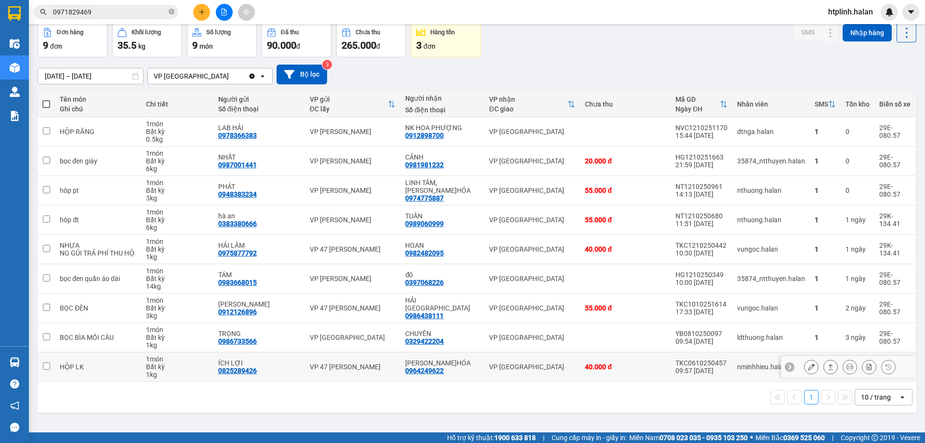
click at [686, 364] on section "Kết quả tìm kiếm ( 449 ) Bộ lọc Mã ĐH Trạng thái Món hàng Thu hộ Tổng cước Chưa…" at bounding box center [462, 221] width 925 height 443
click at [207, 8] on button at bounding box center [201, 12] width 17 height 17
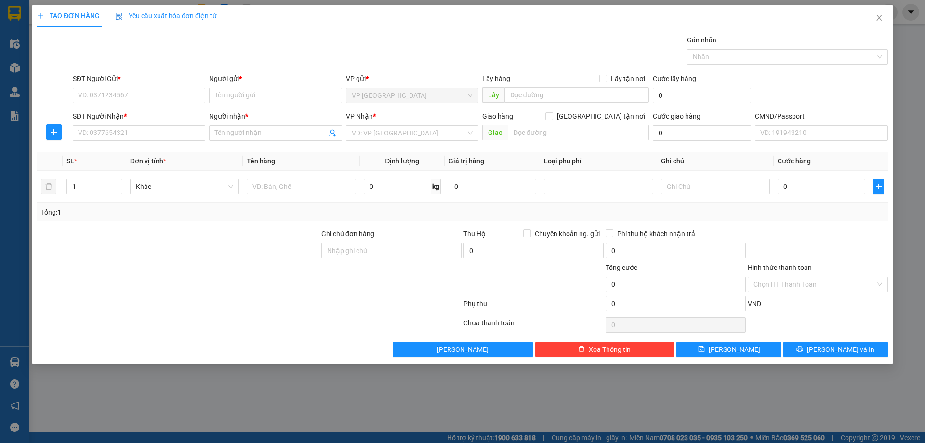
click at [149, 83] on div "SĐT Người Gửi *" at bounding box center [139, 78] width 133 height 11
click at [149, 88] on input "SĐT Người Gửi *" at bounding box center [139, 95] width 133 height 15
type input "0396821224"
click at [303, 93] on input "Người gửi *" at bounding box center [275, 95] width 133 height 15
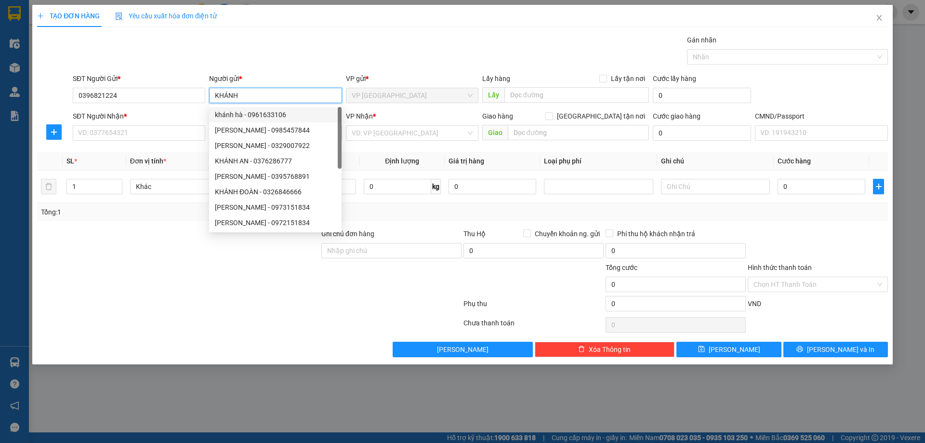
type input "KHÁNH"
click at [100, 117] on div "SĐT Người Nhận *" at bounding box center [139, 116] width 133 height 11
click at [100, 125] on input "SĐT Người Nhận *" at bounding box center [139, 132] width 133 height 15
click at [103, 124] on div "SĐT Người Nhận *" at bounding box center [139, 118] width 133 height 14
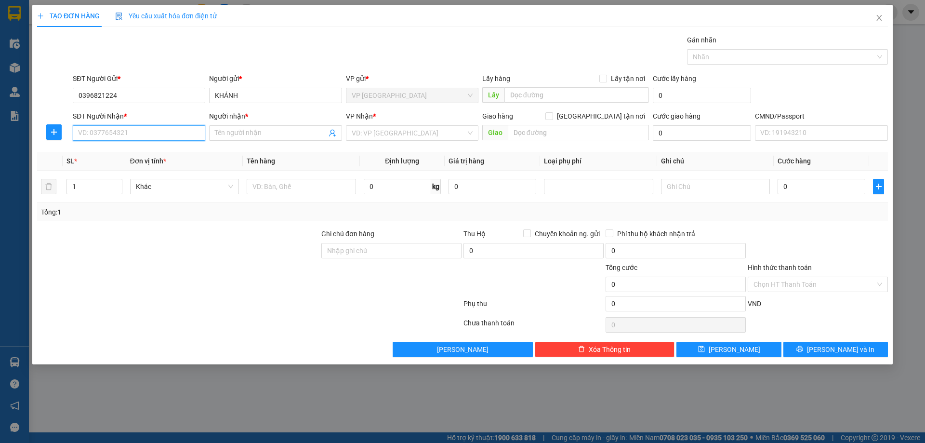
click at [103, 127] on input "SĐT Người Nhận *" at bounding box center [139, 132] width 133 height 15
type input "0976065691"
click at [274, 131] on input "Người nhận *" at bounding box center [270, 133] width 111 height 11
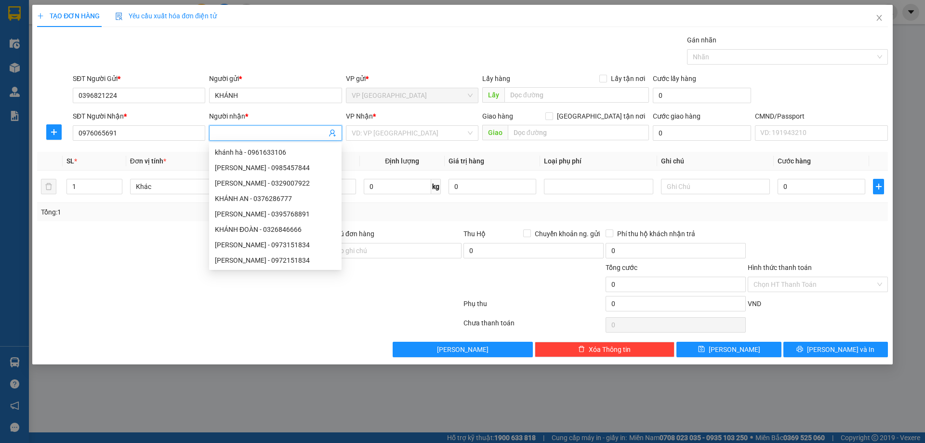
type input "T"
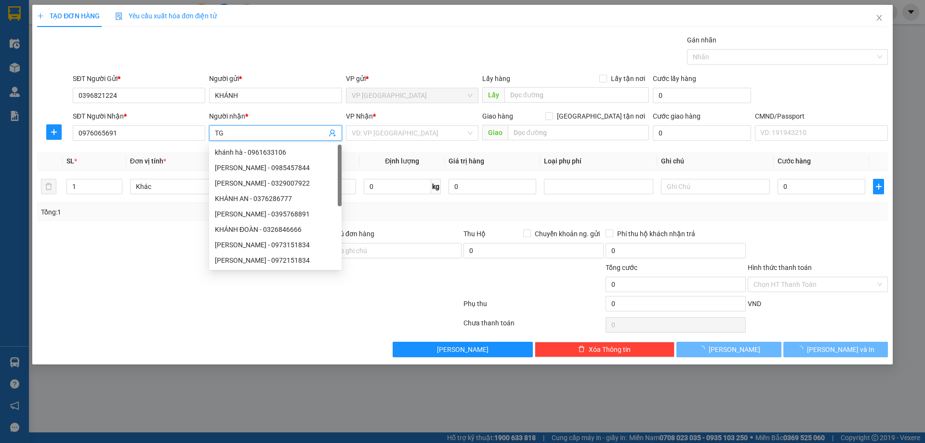
type input "T"
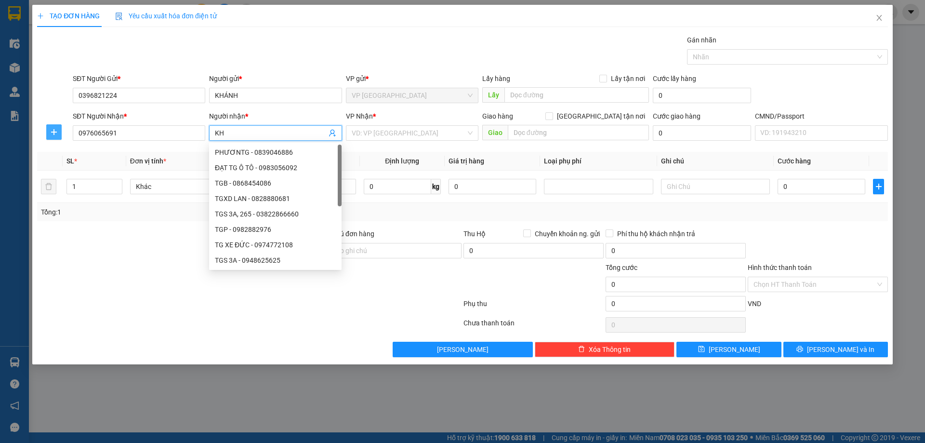
type input "KH"
click at [55, 134] on icon "plus" at bounding box center [54, 132] width 8 height 8
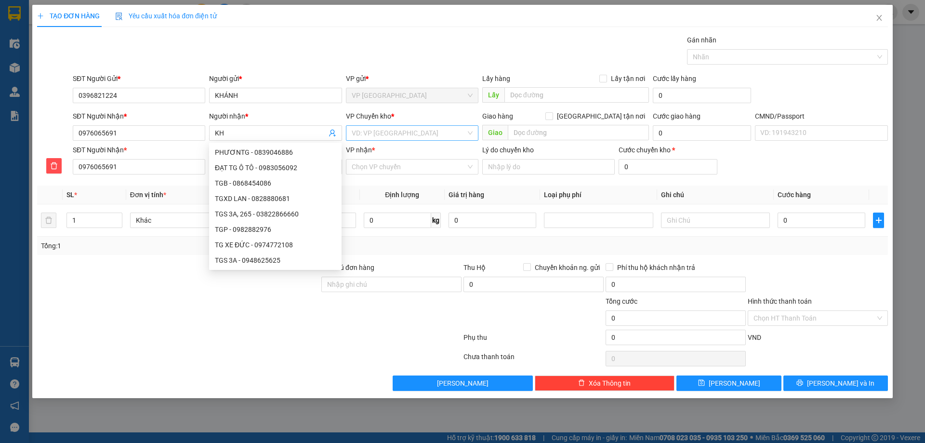
click at [415, 139] on input "search" at bounding box center [409, 133] width 114 height 14
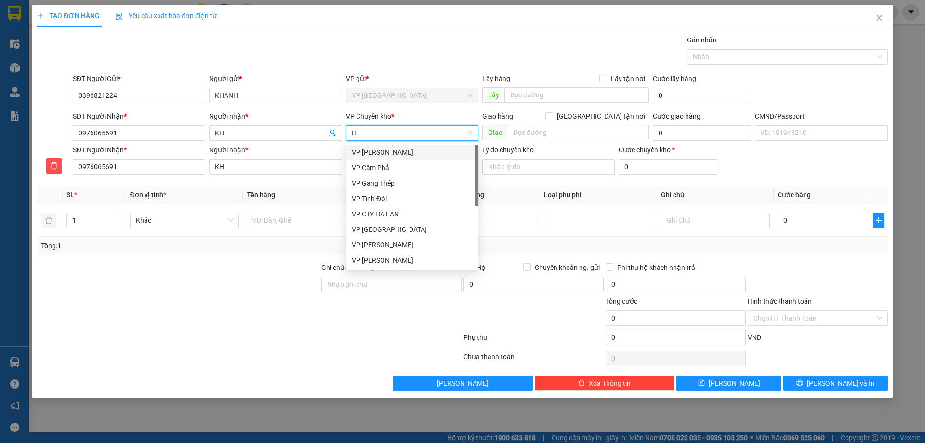
type input "HG"
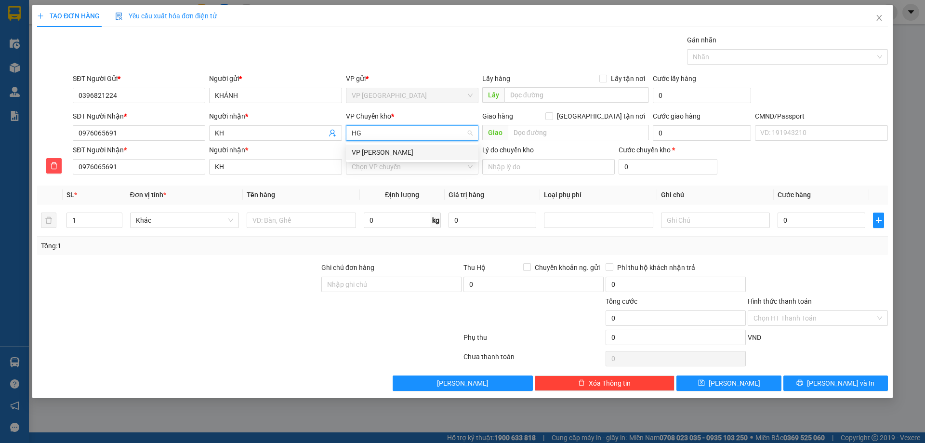
click at [413, 148] on div "VP [PERSON_NAME]" at bounding box center [412, 152] width 121 height 11
click at [413, 165] on input "VP nhận *" at bounding box center [409, 167] width 114 height 14
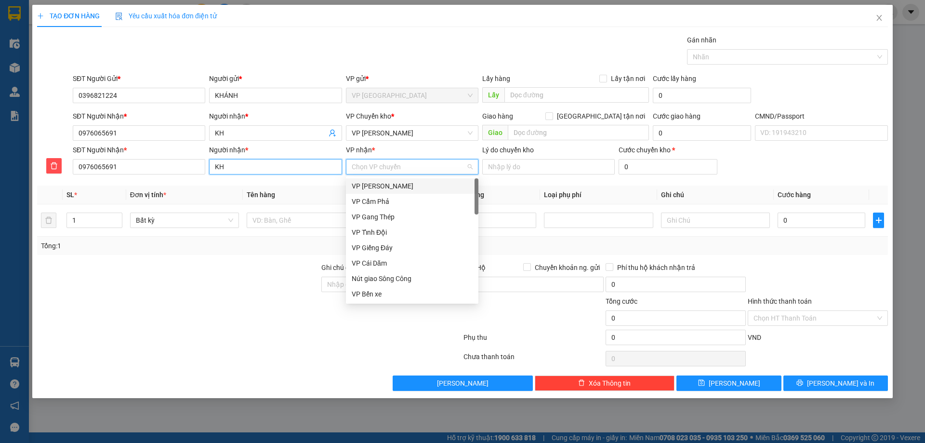
click at [271, 173] on input "KH" at bounding box center [275, 166] width 133 height 15
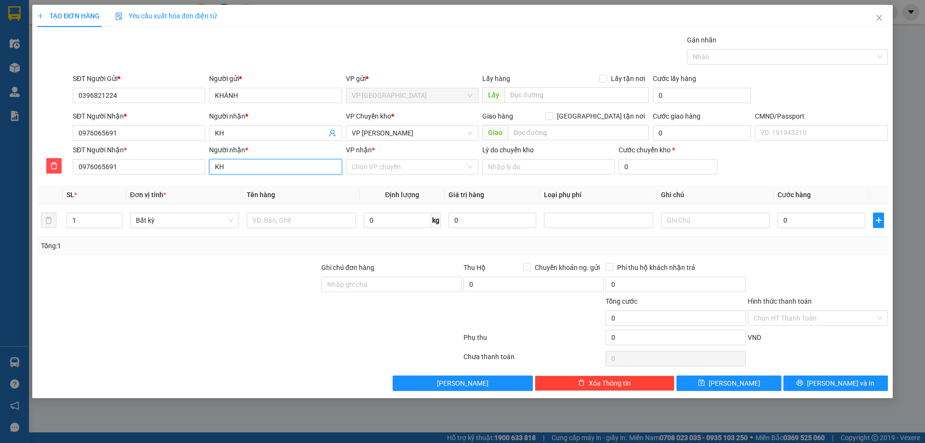
type input "K"
click at [251, 165] on input "TGDD ĐAIH TỪ" at bounding box center [275, 166] width 133 height 15
click at [246, 171] on input "TGDD ĐAI TỪ" at bounding box center [275, 166] width 133 height 15
click at [266, 164] on input "TGDD ĐAIJ TỪ" at bounding box center [275, 166] width 133 height 15
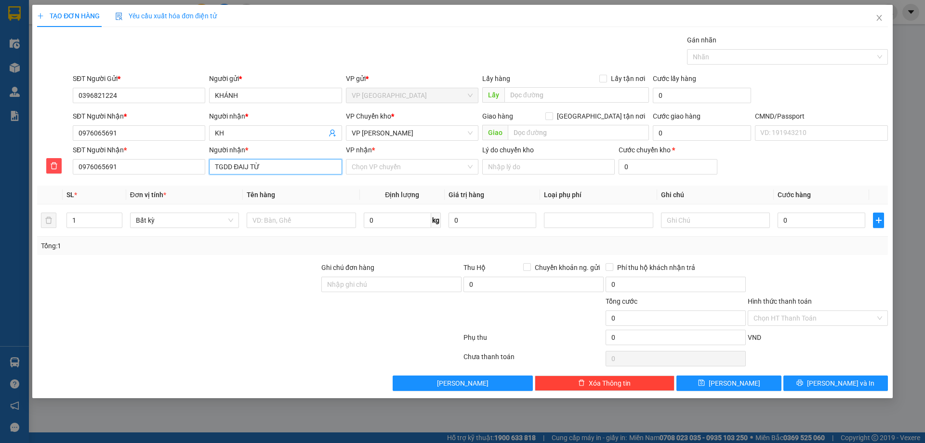
click at [266, 164] on input "TGDD ĐAIJ TỪ" at bounding box center [275, 166] width 133 height 15
click at [268, 163] on input "TGDD ĐAIJ TỪ" at bounding box center [275, 166] width 133 height 15
click at [271, 170] on input "TGDD ĐẠI TỪ" at bounding box center [275, 166] width 133 height 15
click at [271, 169] on input "TGDD ĐẠI TỪ" at bounding box center [275, 166] width 133 height 15
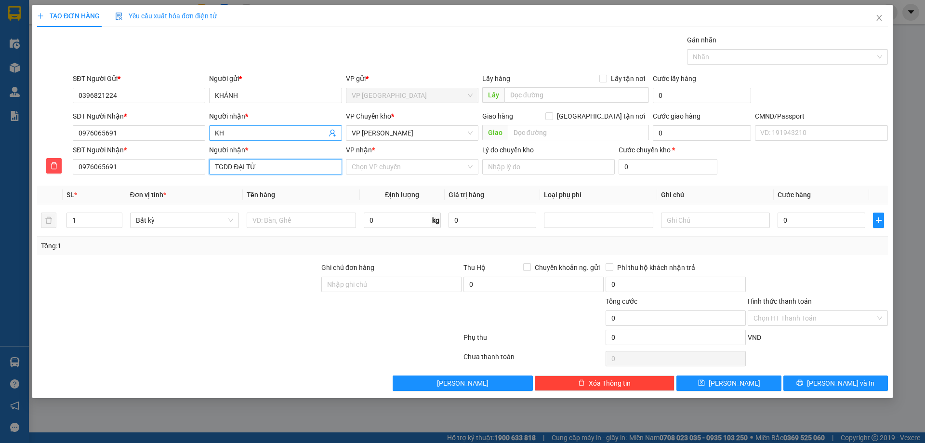
type input "TGDD ĐẠI TỪ"
click at [271, 132] on input "KH" at bounding box center [270, 133] width 111 height 11
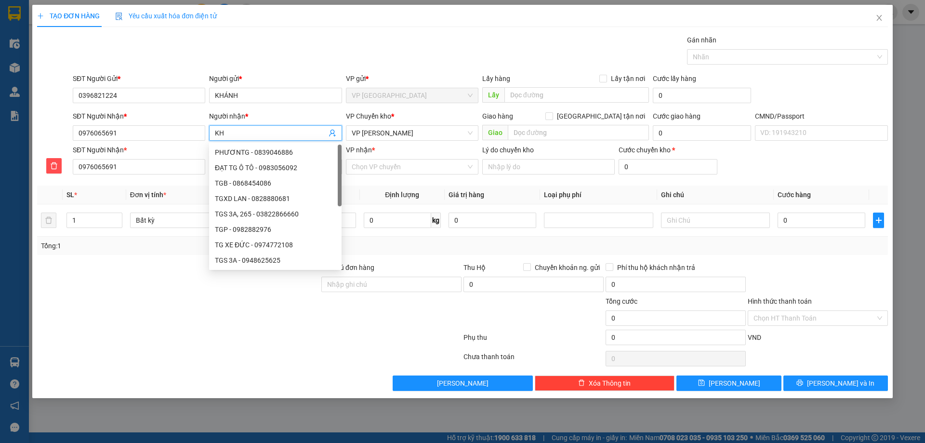
paste input "TGDD ĐẠI TỪ"
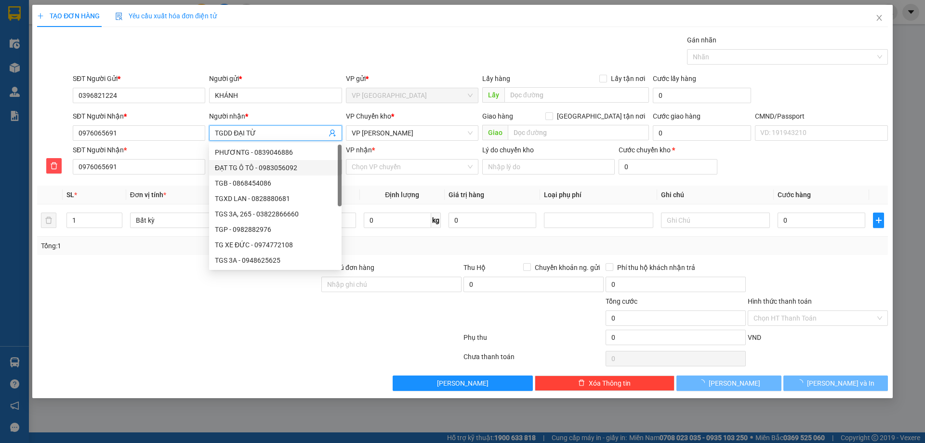
type input "TGDD ĐẠI TỪ"
click at [360, 184] on div "Transit Pickup Surcharge Ids Transit Deliver Surcharge Ids Transit Deliver Surc…" at bounding box center [462, 213] width 851 height 356
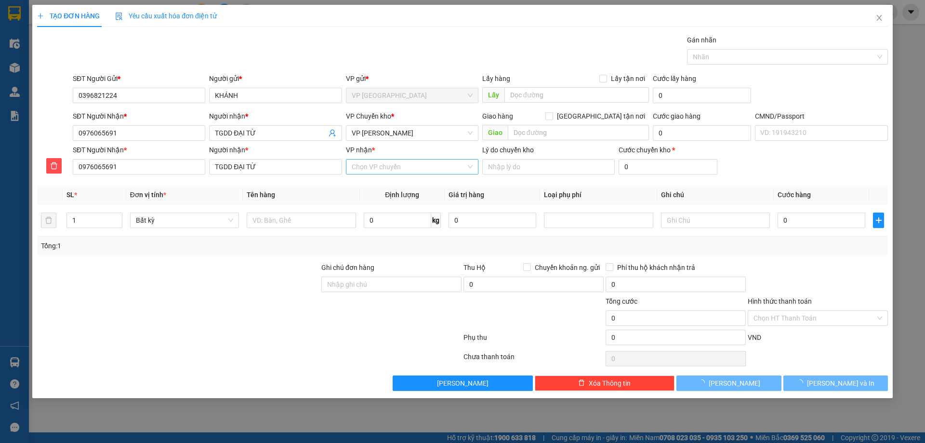
click at [362, 168] on input "VP nhận *" at bounding box center [409, 167] width 114 height 14
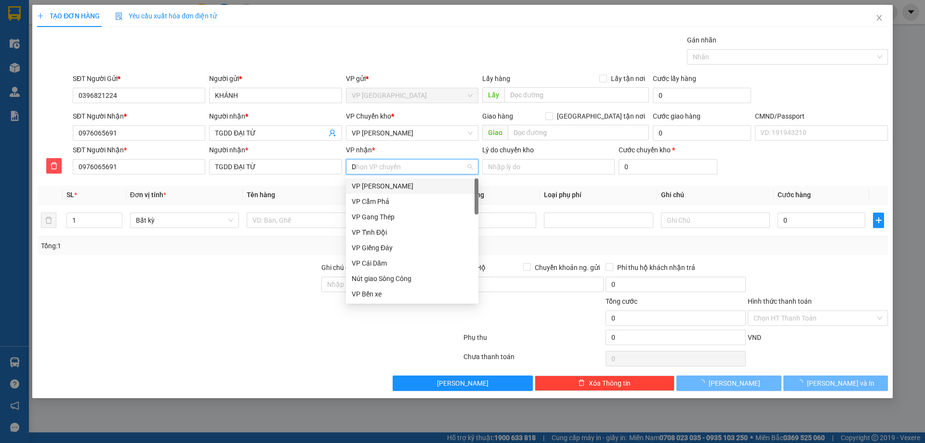
type input "D"
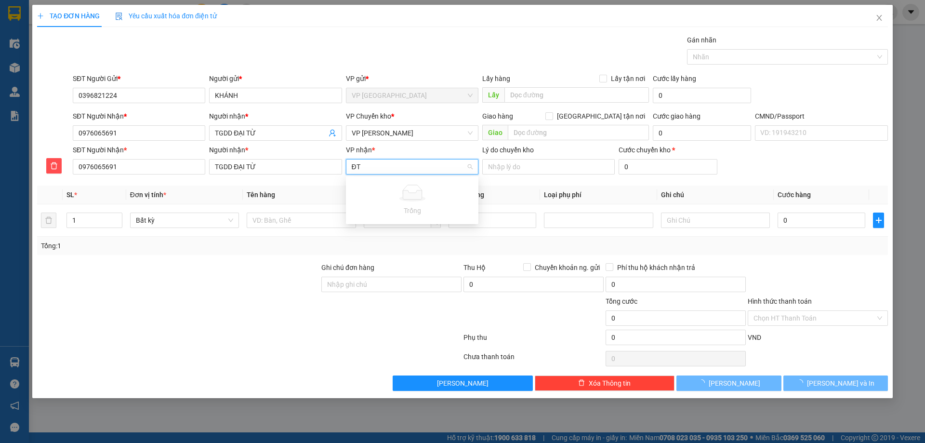
type input "Đ"
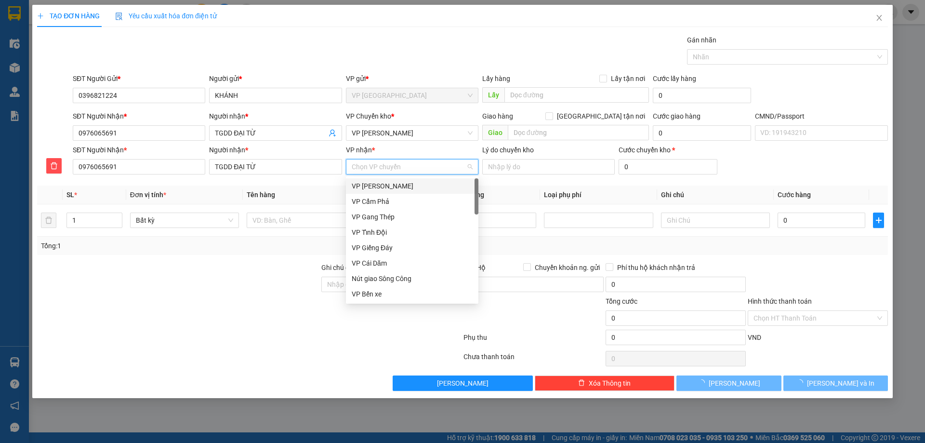
type input "R"
type input "DT"
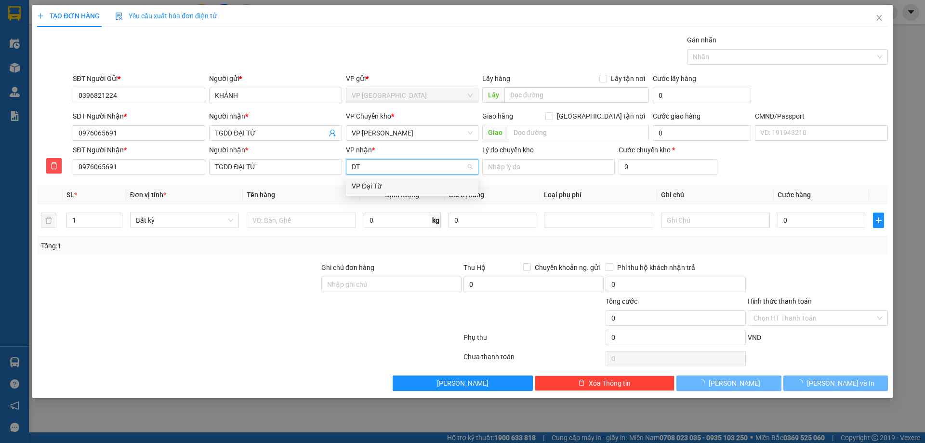
click at [375, 179] on div "VP Đại Từ" at bounding box center [412, 185] width 133 height 15
click at [377, 141] on div "VP Chuyển kho * VP Hoàng Gia" at bounding box center [412, 128] width 133 height 34
click at [323, 228] on div at bounding box center [301, 220] width 109 height 19
click at [323, 226] on input "text" at bounding box center [301, 220] width 109 height 15
type input "HỘP ĐT"
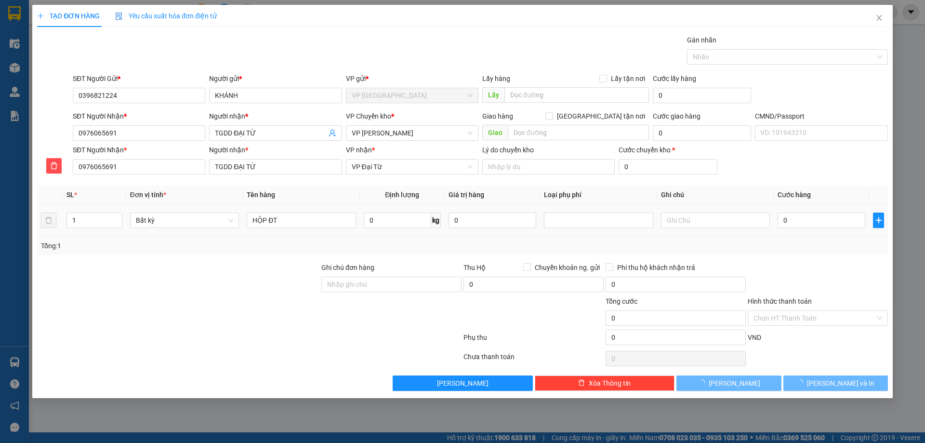
click at [395, 205] on td "0 kg" at bounding box center [402, 220] width 85 height 32
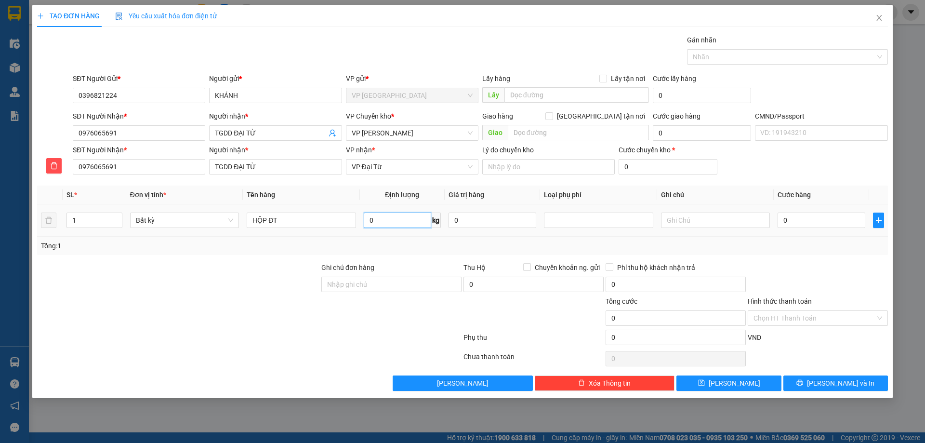
click at [397, 215] on input "0" at bounding box center [397, 220] width 67 height 15
type input "2"
click at [455, 241] on div "Tổng: 1" at bounding box center [462, 245] width 843 height 11
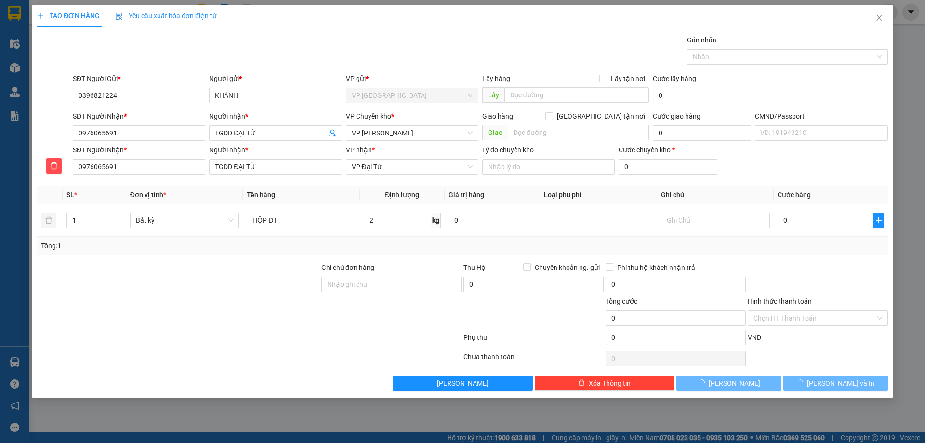
type input "35.000"
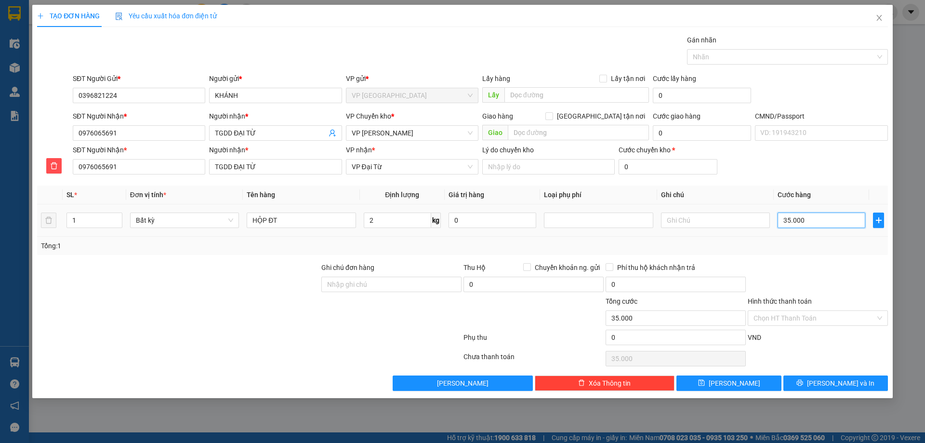
click at [819, 219] on input "35.000" at bounding box center [822, 220] width 88 height 15
click at [813, 286] on div at bounding box center [818, 279] width 142 height 34
click at [803, 385] on icon "printer" at bounding box center [800, 382] width 7 height 7
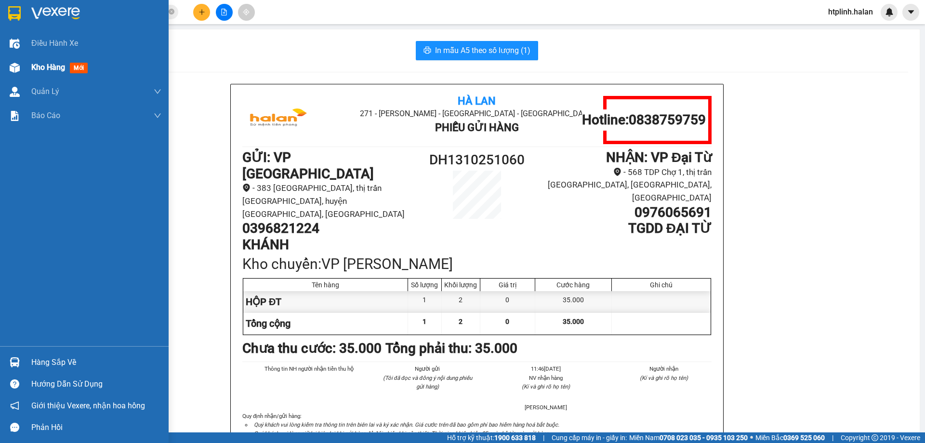
click at [75, 56] on div "Kho hàng mới" at bounding box center [96, 67] width 130 height 24
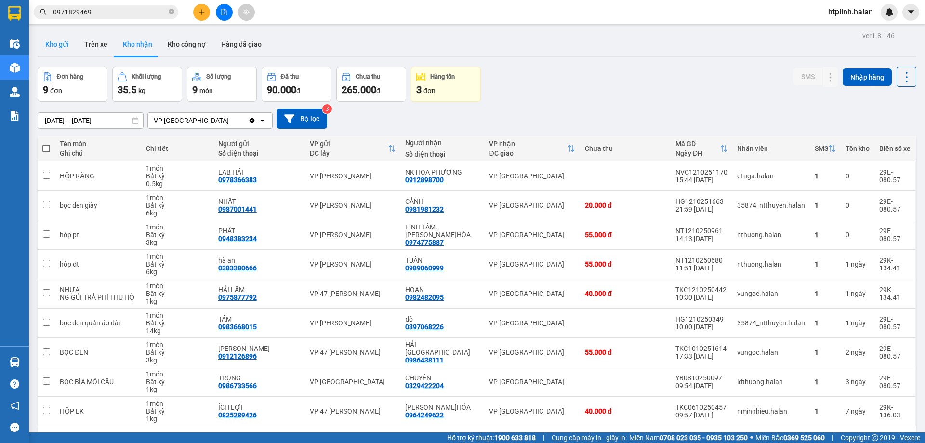
click at [48, 42] on button "Kho gửi" at bounding box center [57, 44] width 39 height 23
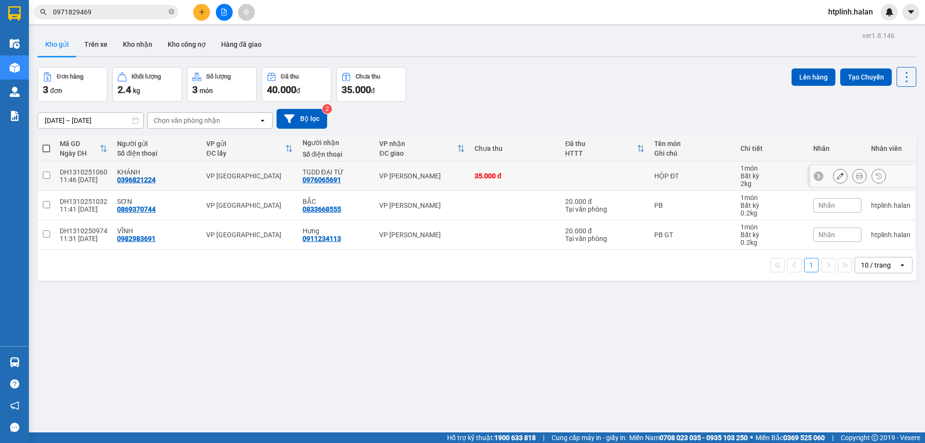
click at [114, 178] on td "KHÁNH 0396821224" at bounding box center [156, 175] width 89 height 29
checkbox input "true"
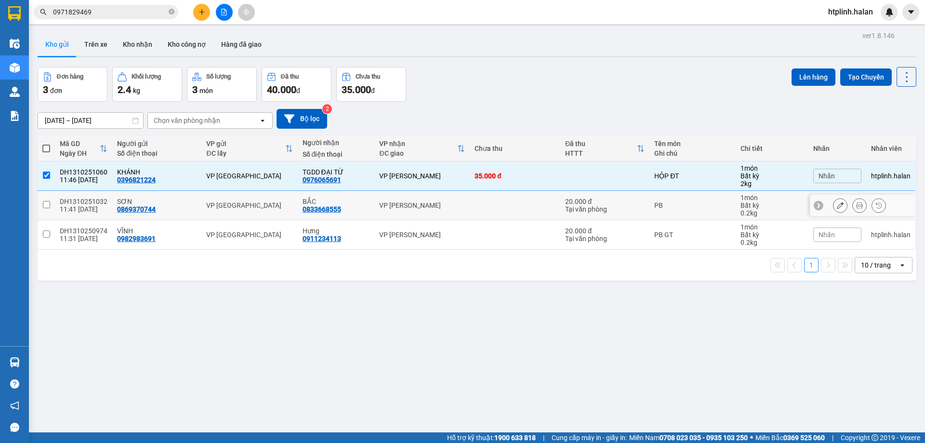
click at [126, 200] on div "SƠN" at bounding box center [157, 202] width 80 height 8
checkbox input "true"
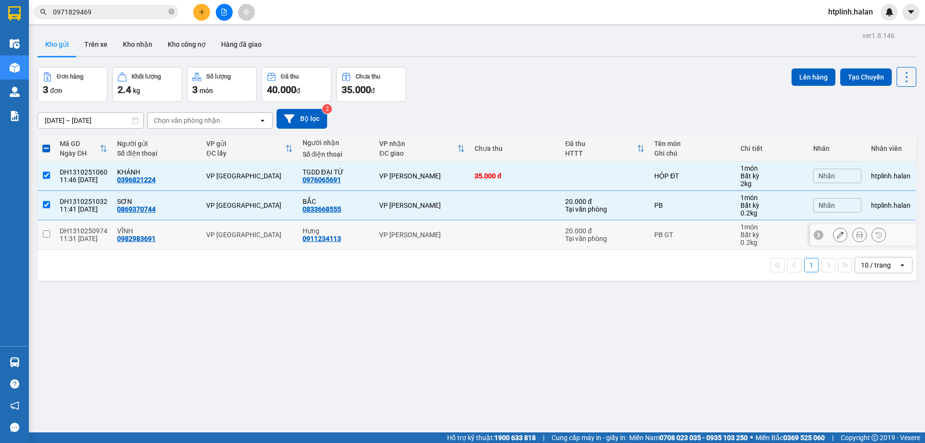
click at [187, 236] on div "VĨNH 0982983691" at bounding box center [157, 234] width 80 height 15
checkbox input "true"
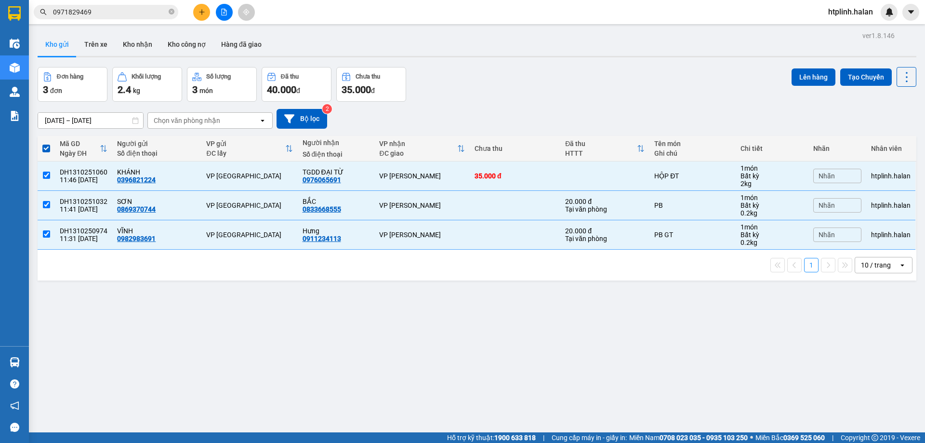
click at [810, 67] on div "Lên hàng Tạo Chuyến" at bounding box center [854, 77] width 125 height 20
click at [792, 80] on button "Lên hàng" at bounding box center [814, 76] width 44 height 17
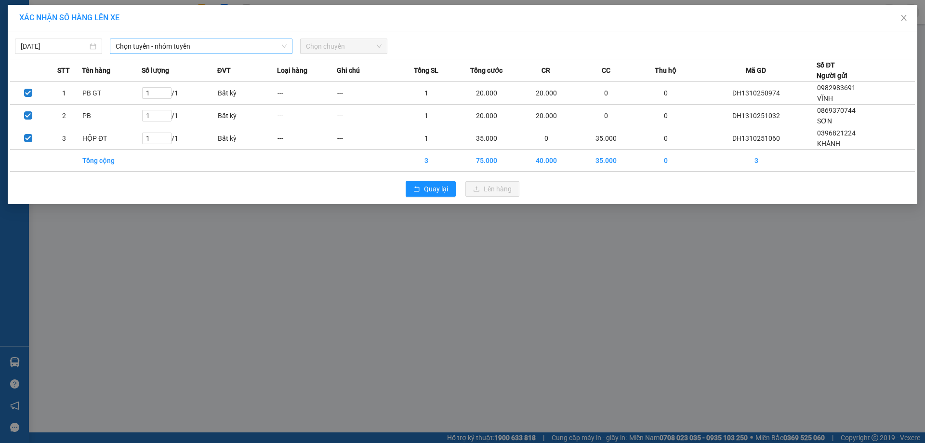
click at [170, 43] on span "Chọn tuyến - nhóm tuyến" at bounding box center [201, 46] width 171 height 14
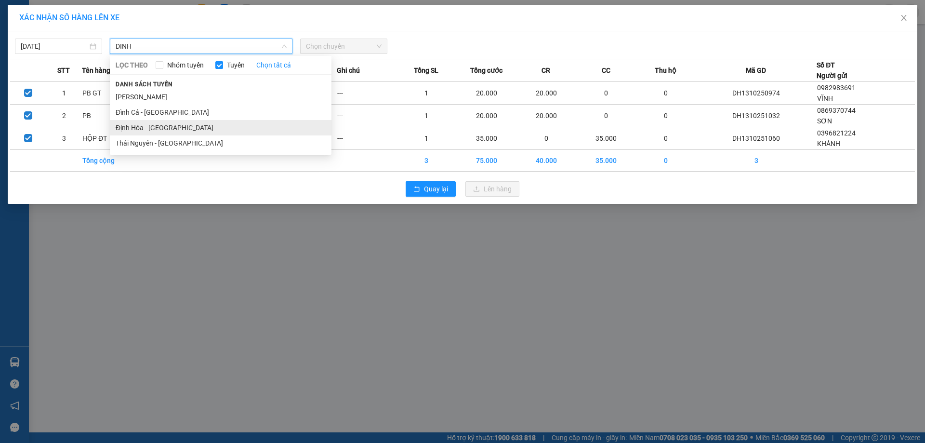
type input "DINH"
click at [165, 133] on li "Định Hóa - Thái Nguyên" at bounding box center [221, 127] width 222 height 15
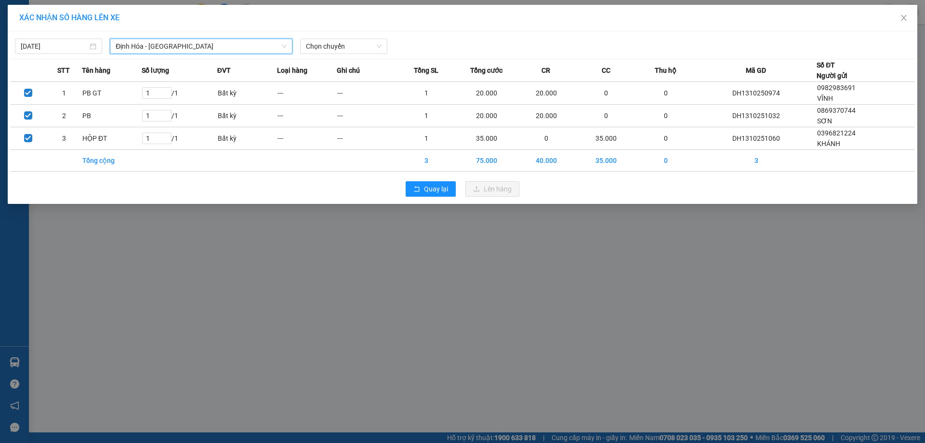
click at [352, 54] on div "13/10/2025 Định Hóa - Thái Nguyên Định Hóa - Thái Nguyên LỌC THEO Nhóm tuyến Tu…" at bounding box center [463, 117] width 910 height 173
click at [354, 45] on span "Chọn chuyến" at bounding box center [344, 46] width 76 height 14
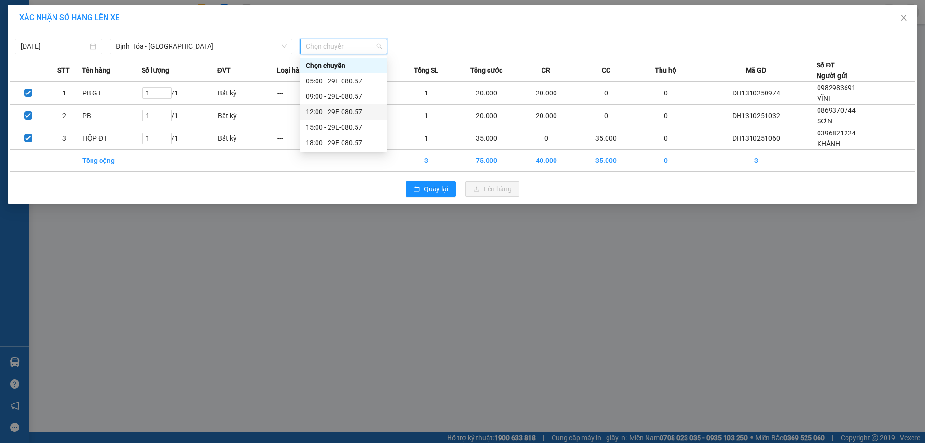
click at [335, 115] on div "12:00 - 29E-080.57" at bounding box center [343, 112] width 75 height 11
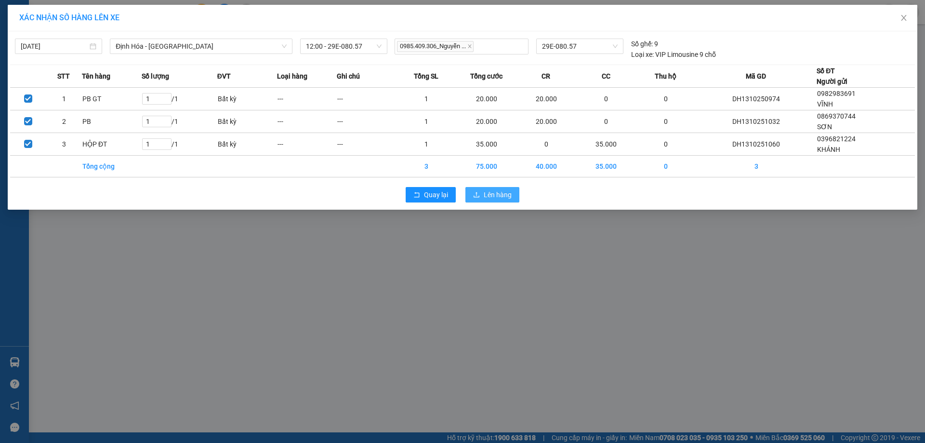
click at [483, 192] on button "Lên hàng" at bounding box center [493, 194] width 54 height 15
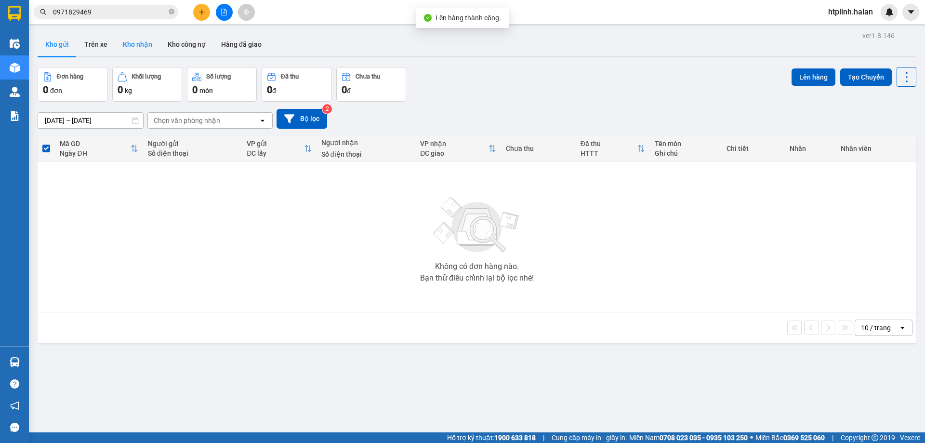
click at [148, 47] on button "Kho nhận" at bounding box center [137, 44] width 45 height 23
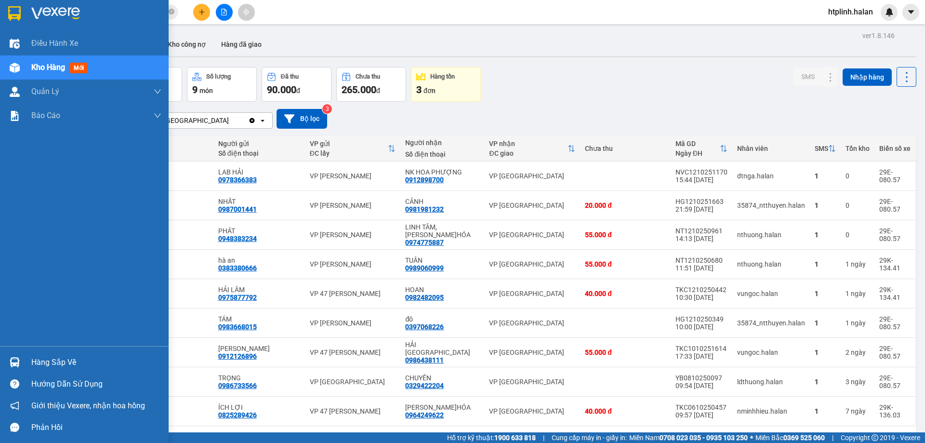
click at [73, 359] on div "Hàng sắp về" at bounding box center [96, 362] width 130 height 14
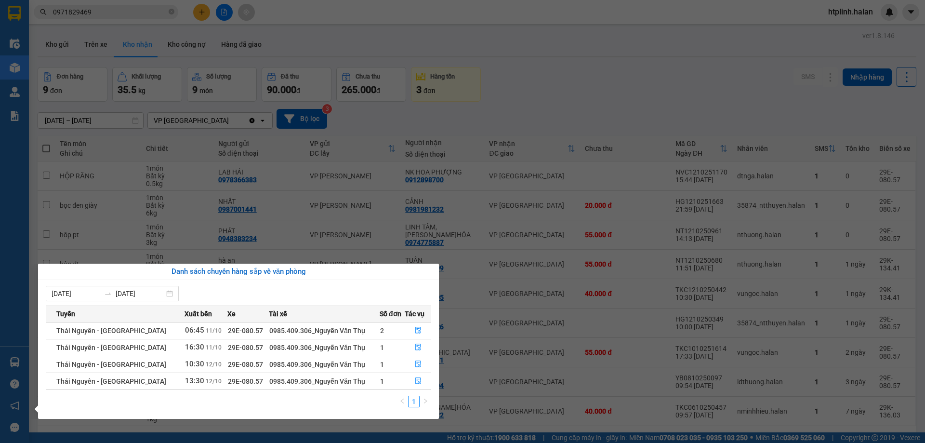
click at [75, 358] on td "Thái Nguyên - [GEOGRAPHIC_DATA]" at bounding box center [115, 364] width 139 height 17
click at [300, 200] on section "Kết quả tìm kiếm ( 449 ) Bộ lọc Mã ĐH Trạng thái Món hàng Thu hộ Tổng cước Chưa…" at bounding box center [462, 221] width 925 height 443
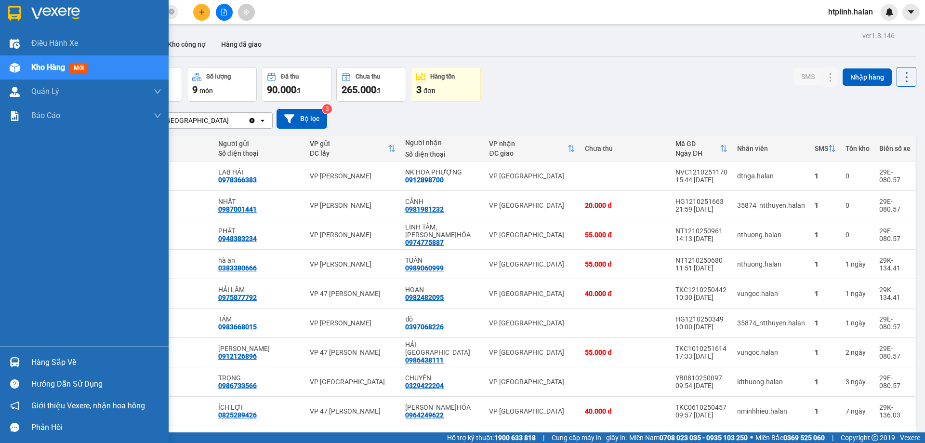
click at [20, 360] on div at bounding box center [14, 362] width 17 height 17
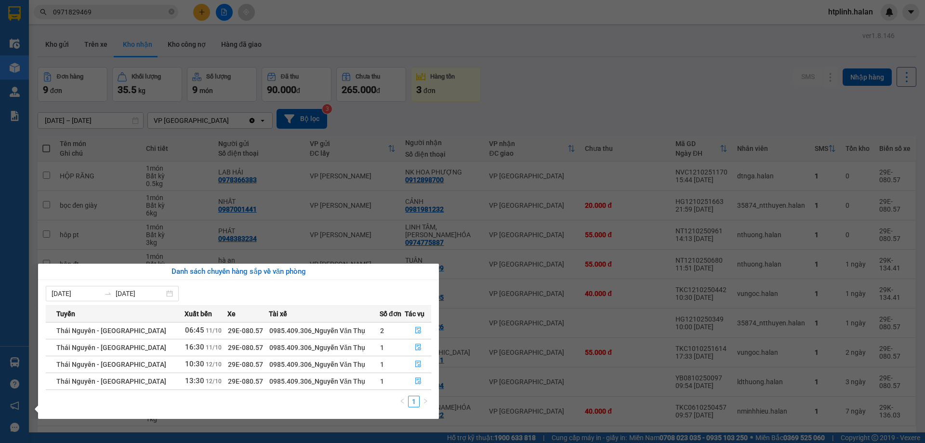
click at [419, 255] on section "Kết quả tìm kiếm ( 449 ) Bộ lọc Mã ĐH Trạng thái Món hàng Thu hộ Tổng cước Chưa…" at bounding box center [462, 221] width 925 height 443
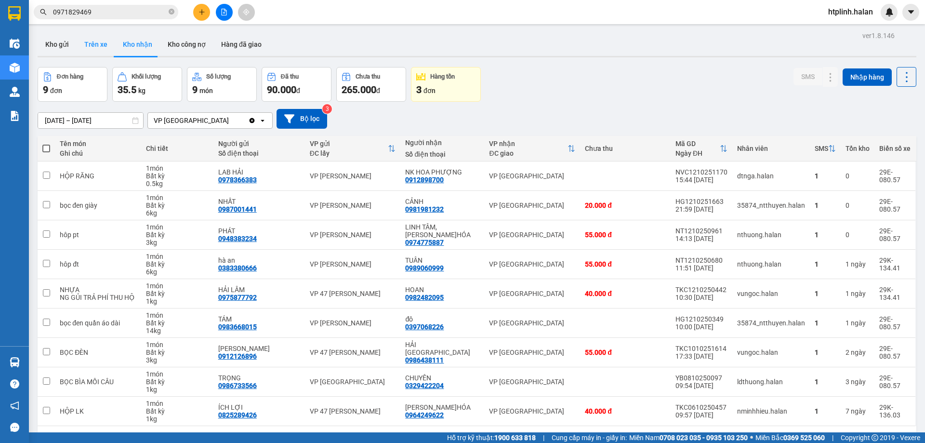
click at [106, 50] on button "Trên xe" at bounding box center [96, 44] width 39 height 23
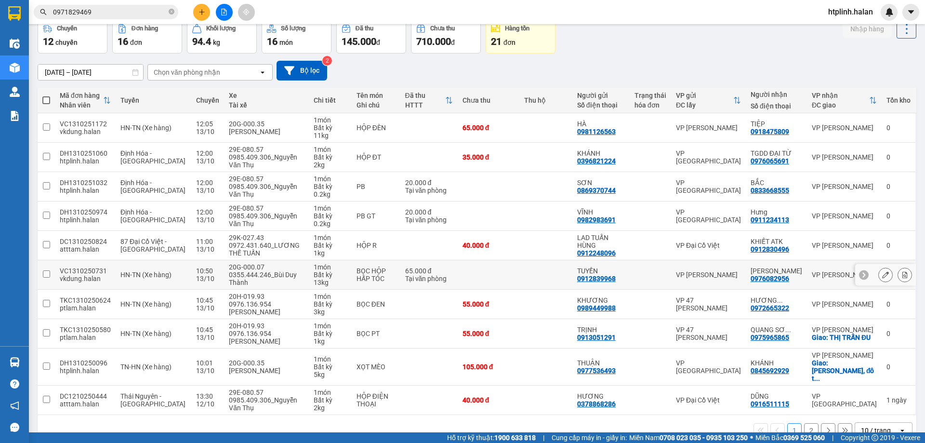
scroll to position [63, 0]
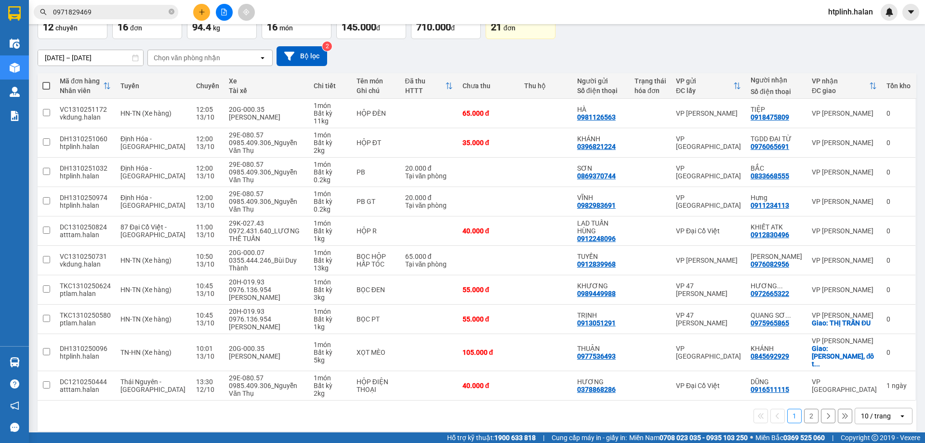
click at [804, 414] on button "2" at bounding box center [811, 416] width 14 height 14
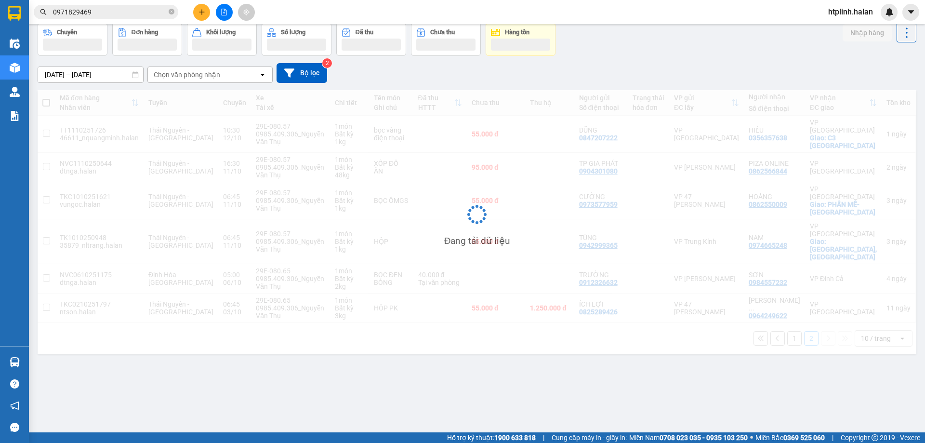
scroll to position [44, 0]
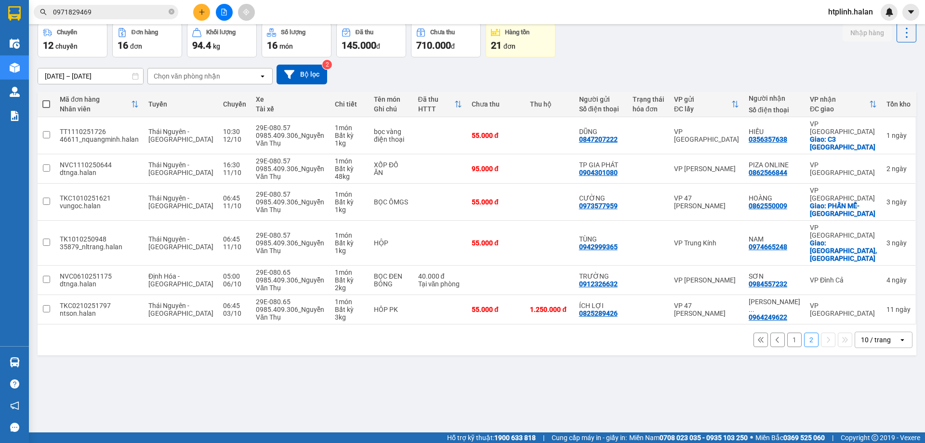
click at [789, 324] on div "1 2 10 / trang open" at bounding box center [477, 339] width 879 height 31
click at [787, 333] on button "1" at bounding box center [794, 340] width 14 height 14
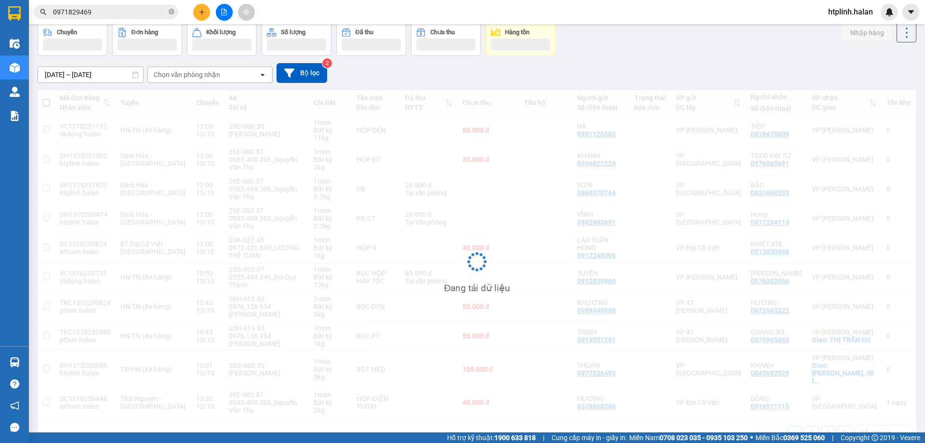
scroll to position [0, 0]
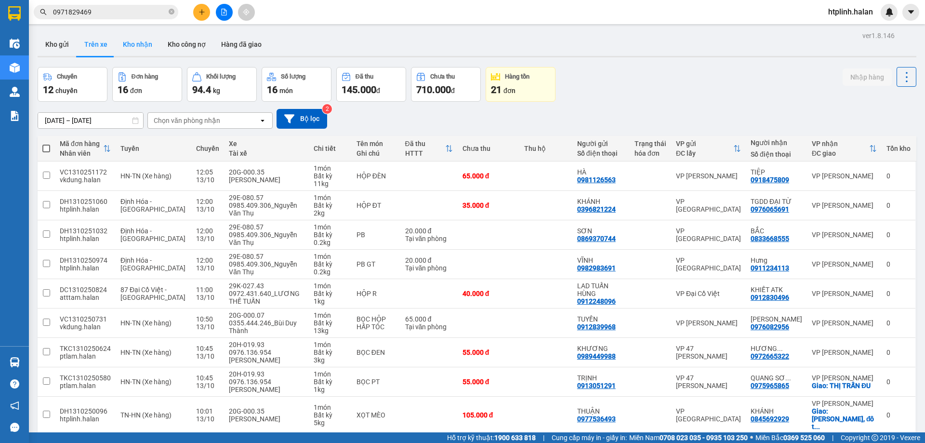
click at [133, 37] on button "Kho nhận" at bounding box center [137, 44] width 45 height 23
type input "[DATE] – [DATE]"
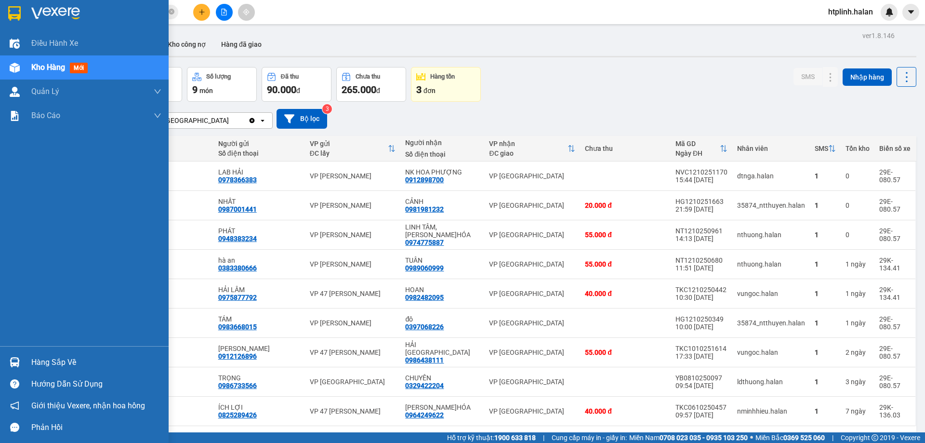
click at [33, 359] on div "Hàng sắp về" at bounding box center [96, 362] width 130 height 14
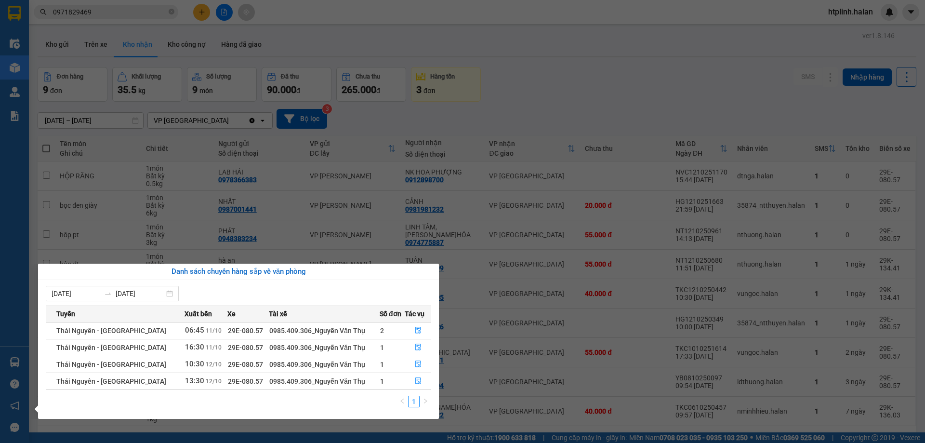
click at [480, 350] on section "Kết quả tìm kiếm ( 449 ) Bộ lọc Mã ĐH Trạng thái Món hàng Thu hộ Tổng cước Chưa…" at bounding box center [462, 221] width 925 height 443
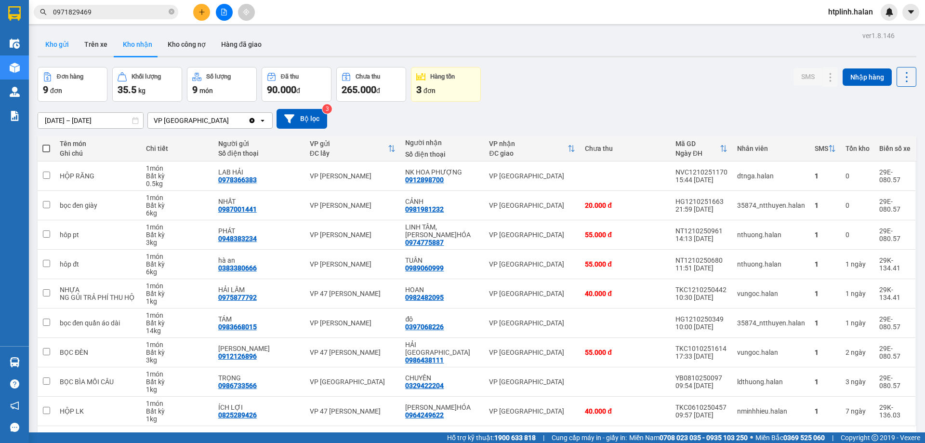
drag, startPoint x: 57, startPoint y: 42, endPoint x: 77, endPoint y: 42, distance: 19.3
click at [58, 42] on button "Kho gửi" at bounding box center [57, 44] width 39 height 23
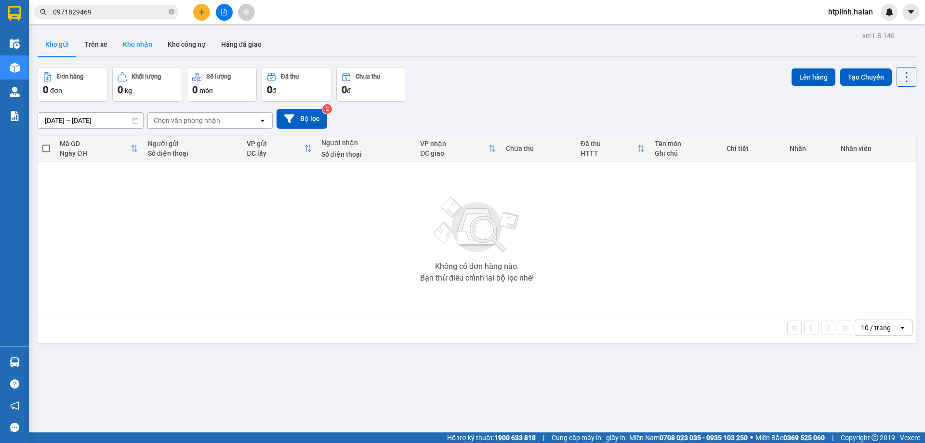
click at [150, 48] on button "Kho nhận" at bounding box center [137, 44] width 45 height 23
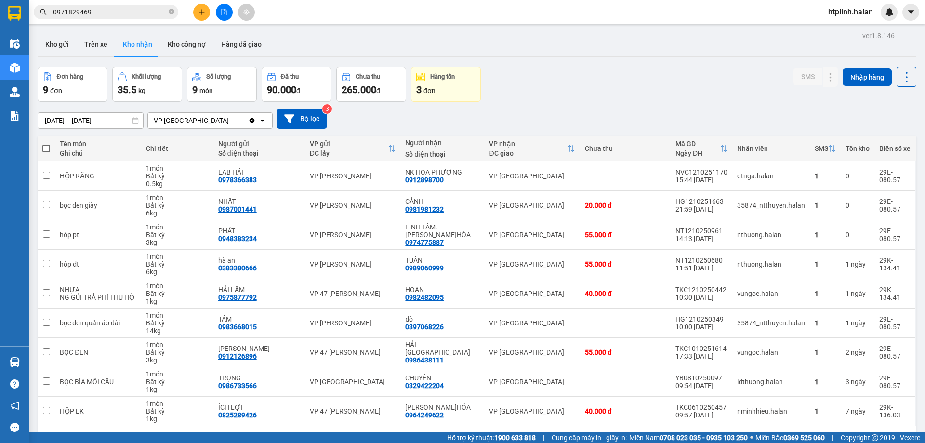
click at [118, 9] on input "0971829469" at bounding box center [110, 12] width 114 height 11
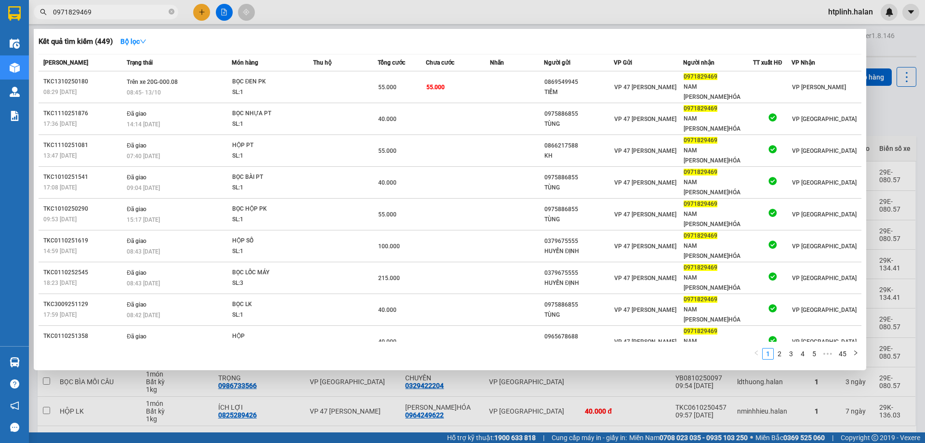
click at [118, 9] on input "0971829469" at bounding box center [110, 12] width 114 height 11
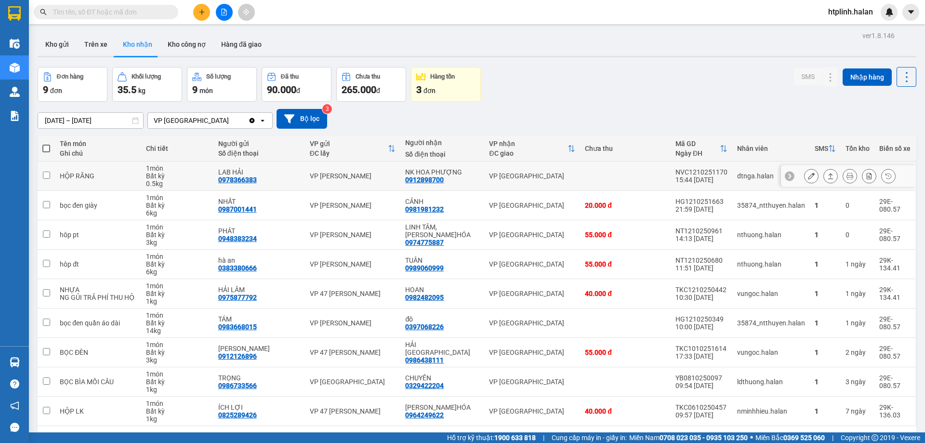
scroll to position [44, 0]
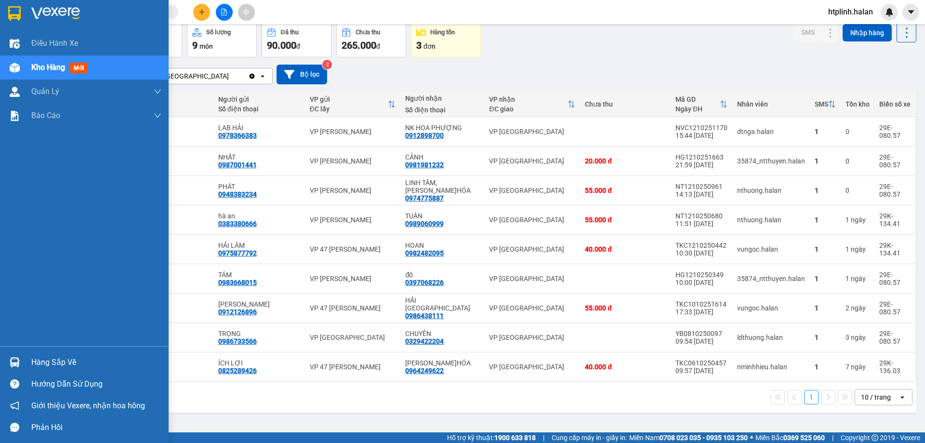
drag, startPoint x: 0, startPoint y: 366, endPoint x: 8, endPoint y: 362, distance: 8.6
click at [0, 365] on div "Hàng sắp về" at bounding box center [84, 362] width 169 height 22
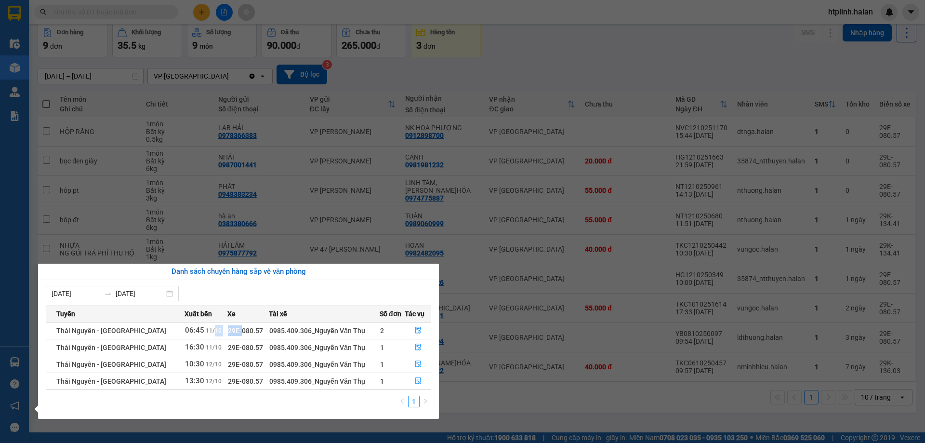
drag, startPoint x: 209, startPoint y: 329, endPoint x: 224, endPoint y: 324, distance: 15.6
click at [222, 325] on tr "Thái Nguyên - Định Hóa 06:45 11/10 29E-080.57 0985.409.306_Nguyễn Văn Thụ 2" at bounding box center [239, 330] width 386 height 17
click at [197, 259] on section "Kết quả tìm kiếm ( 449 ) Bộ lọc Mã ĐH Trạng thái Món hàng Thu hộ Tổng cước Chưa…" at bounding box center [462, 221] width 925 height 443
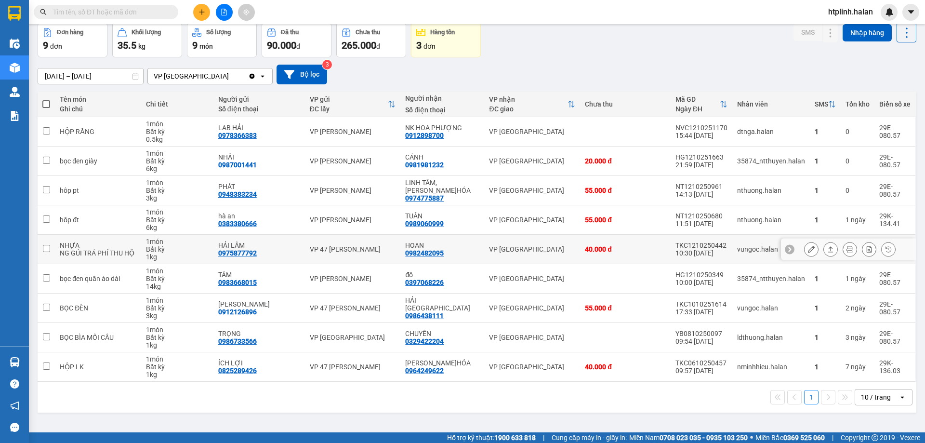
scroll to position [0, 0]
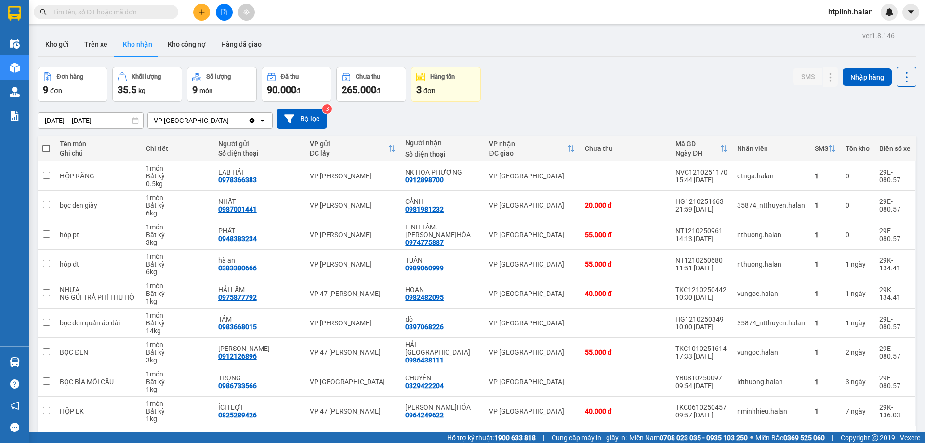
click at [54, 32] on div "ver 1.8.146 Kho gửi Trên xe Kho nhận Kho công nợ Hàng đã giao Đơn hàng 9 đơn Kh…" at bounding box center [477, 250] width 887 height 443
click at [57, 43] on button "Kho gửi" at bounding box center [57, 44] width 39 height 23
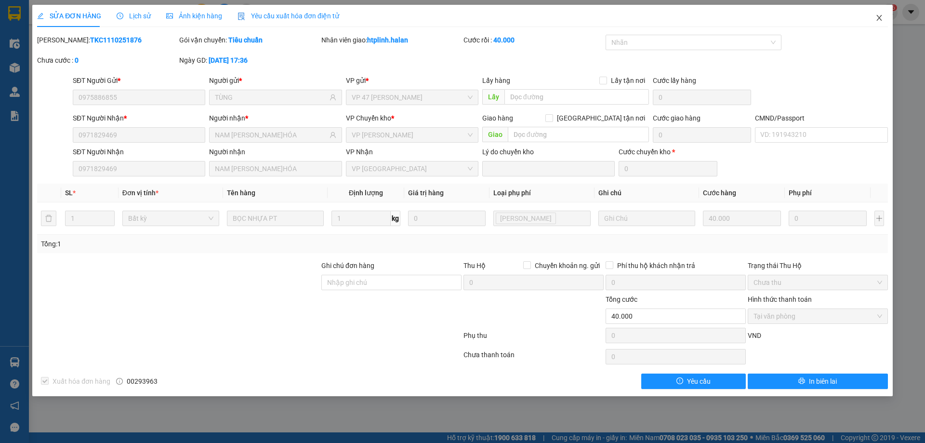
click at [873, 15] on span "Close" at bounding box center [879, 18] width 27 height 27
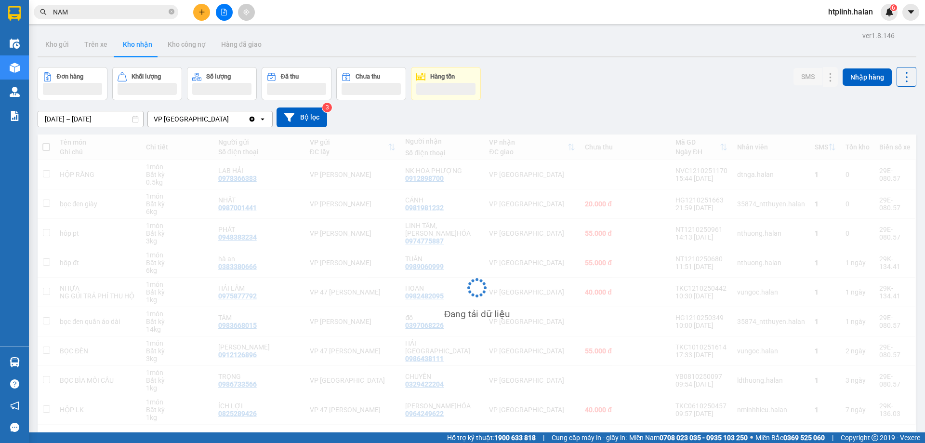
click at [135, 10] on input "NAM" at bounding box center [110, 12] width 114 height 11
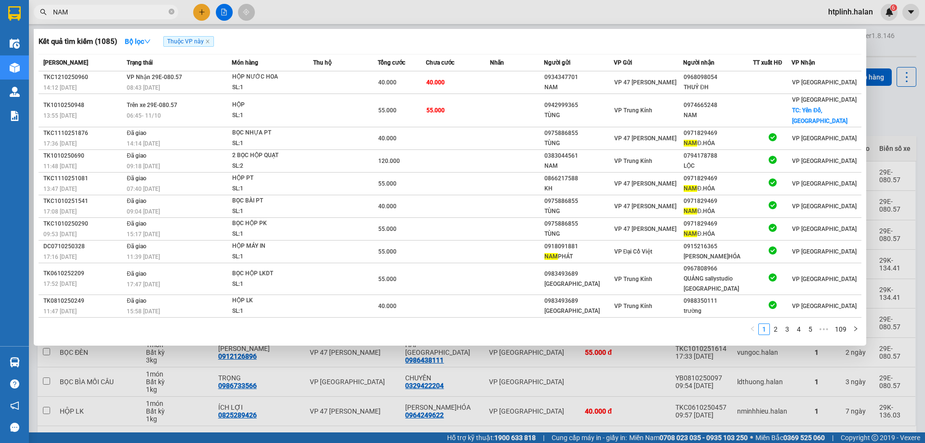
click at [135, 10] on input "NAM" at bounding box center [110, 12] width 114 height 11
paste input "0982983691"
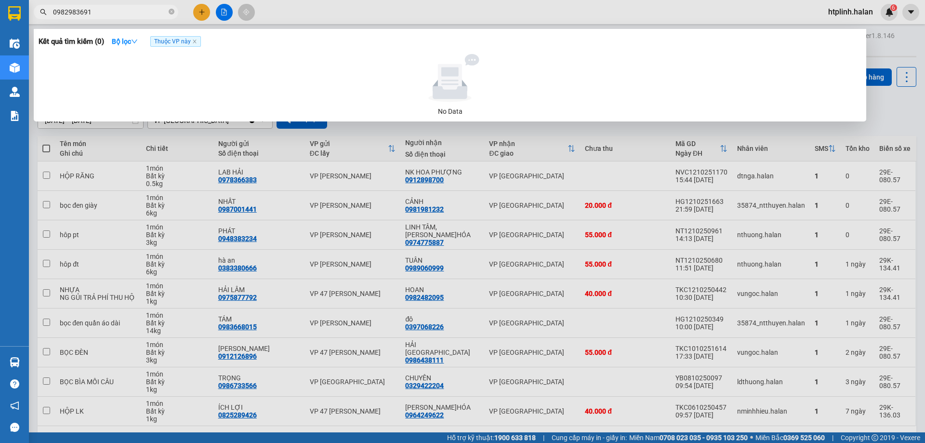
type input "0982983691"
click at [195, 38] on span "Thuộc VP này" at bounding box center [175, 41] width 51 height 11
click at [197, 41] on icon "close" at bounding box center [194, 41] width 5 height 5
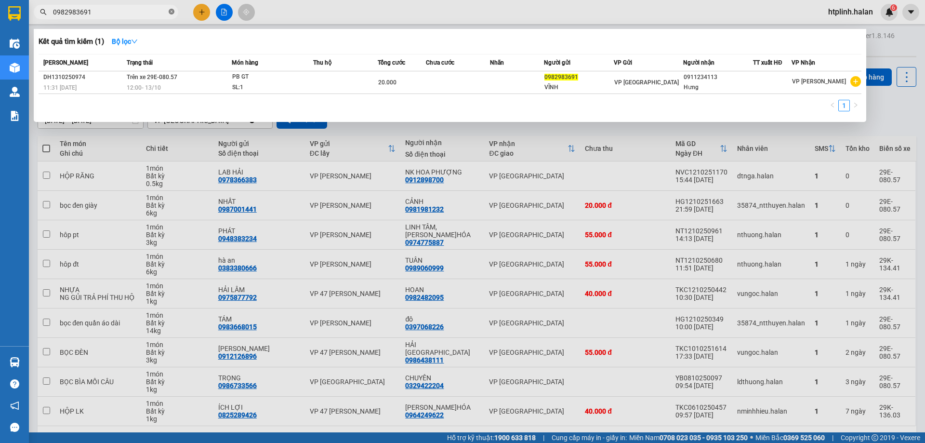
click at [171, 12] on icon "close-circle" at bounding box center [172, 12] width 6 height 6
